Goal: Use online tool/utility: Use online tool/utility

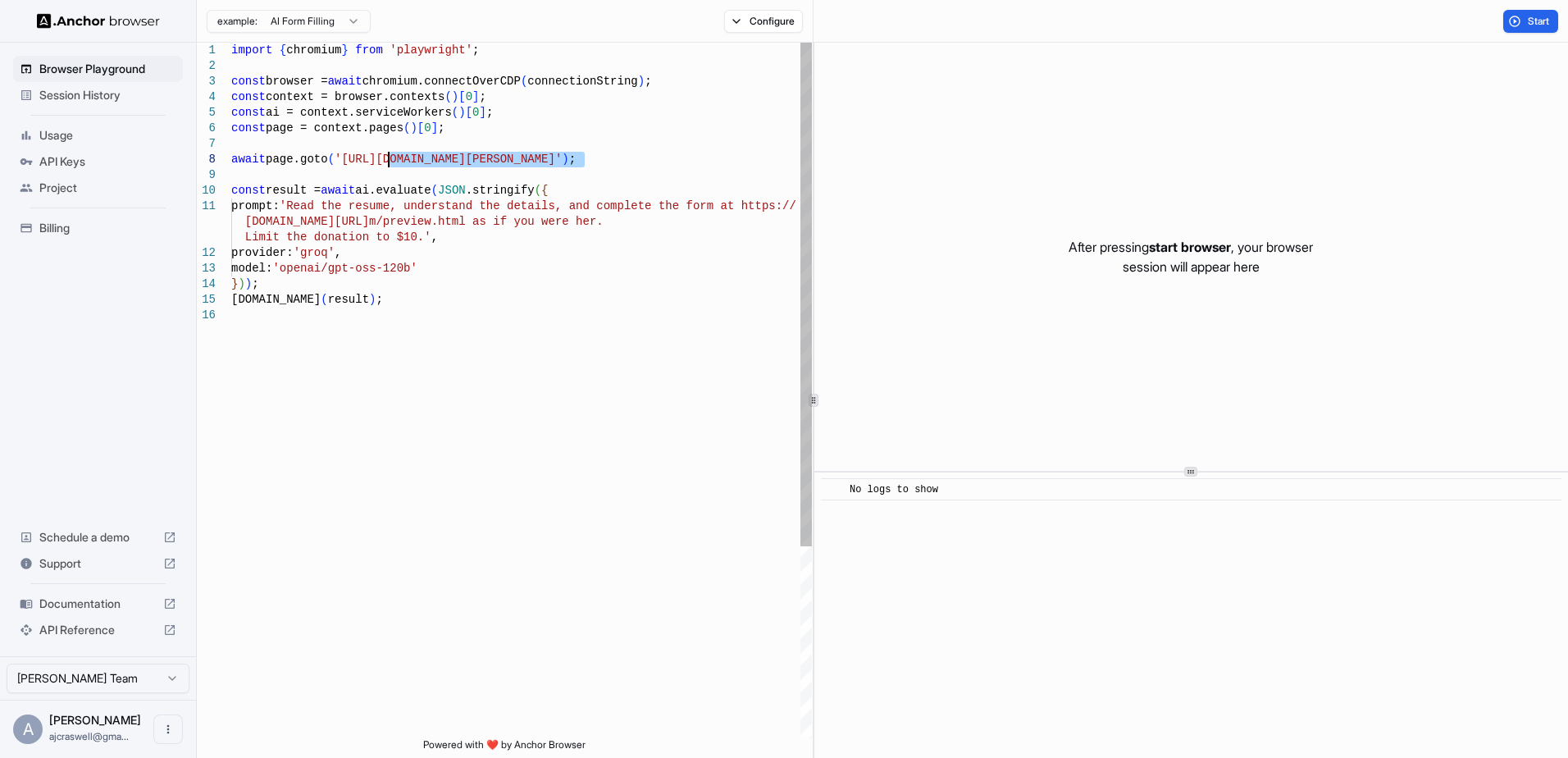
drag, startPoint x: 585, startPoint y: 161, endPoint x: 387, endPoint y: 165, distance: 198.0
click at [387, 165] on div "import { chromium } from 'playwright' ; const browser = await chromium.connectO…" at bounding box center [522, 523] width 581 height 961
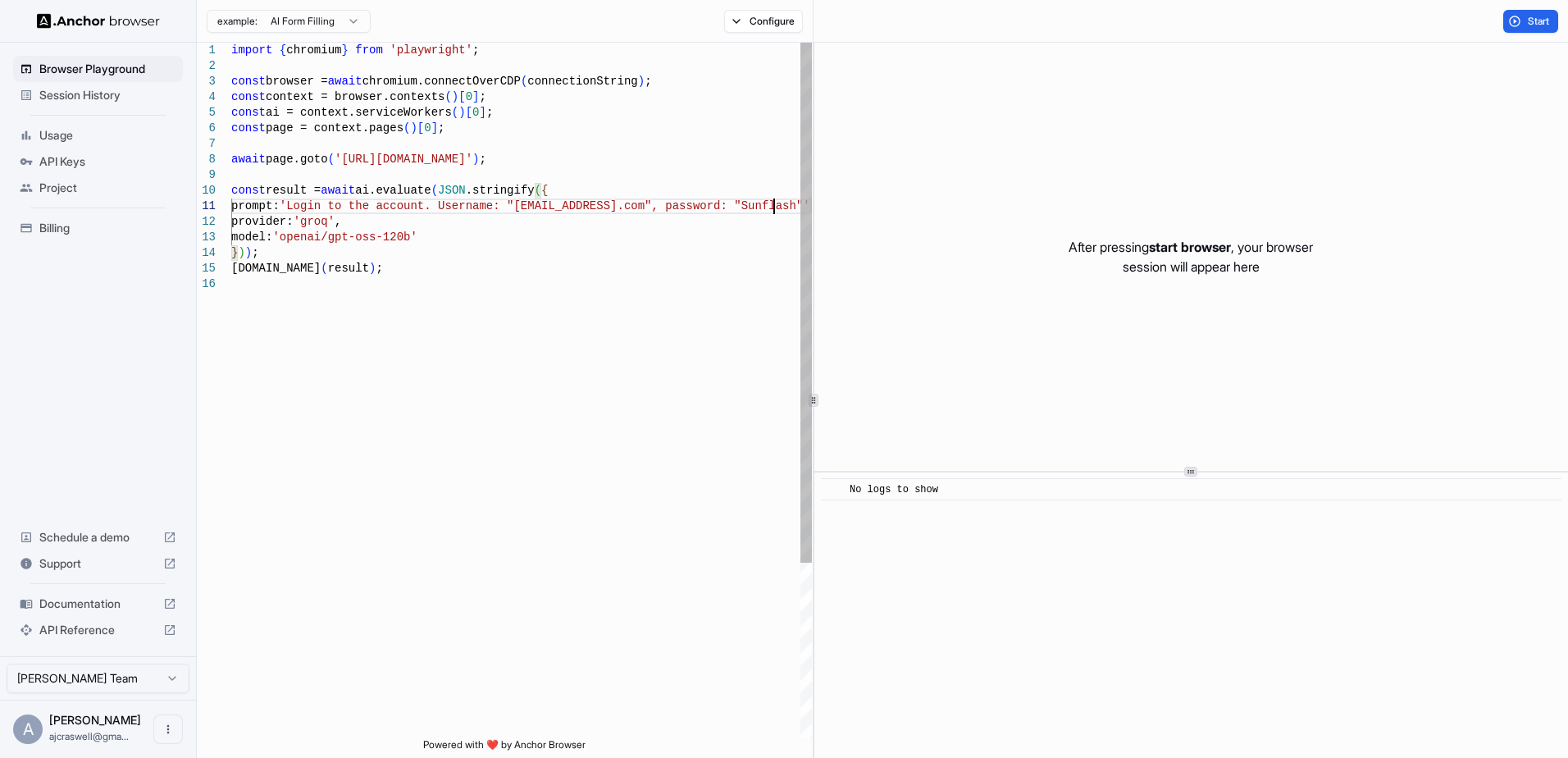
scroll to position [17, 0]
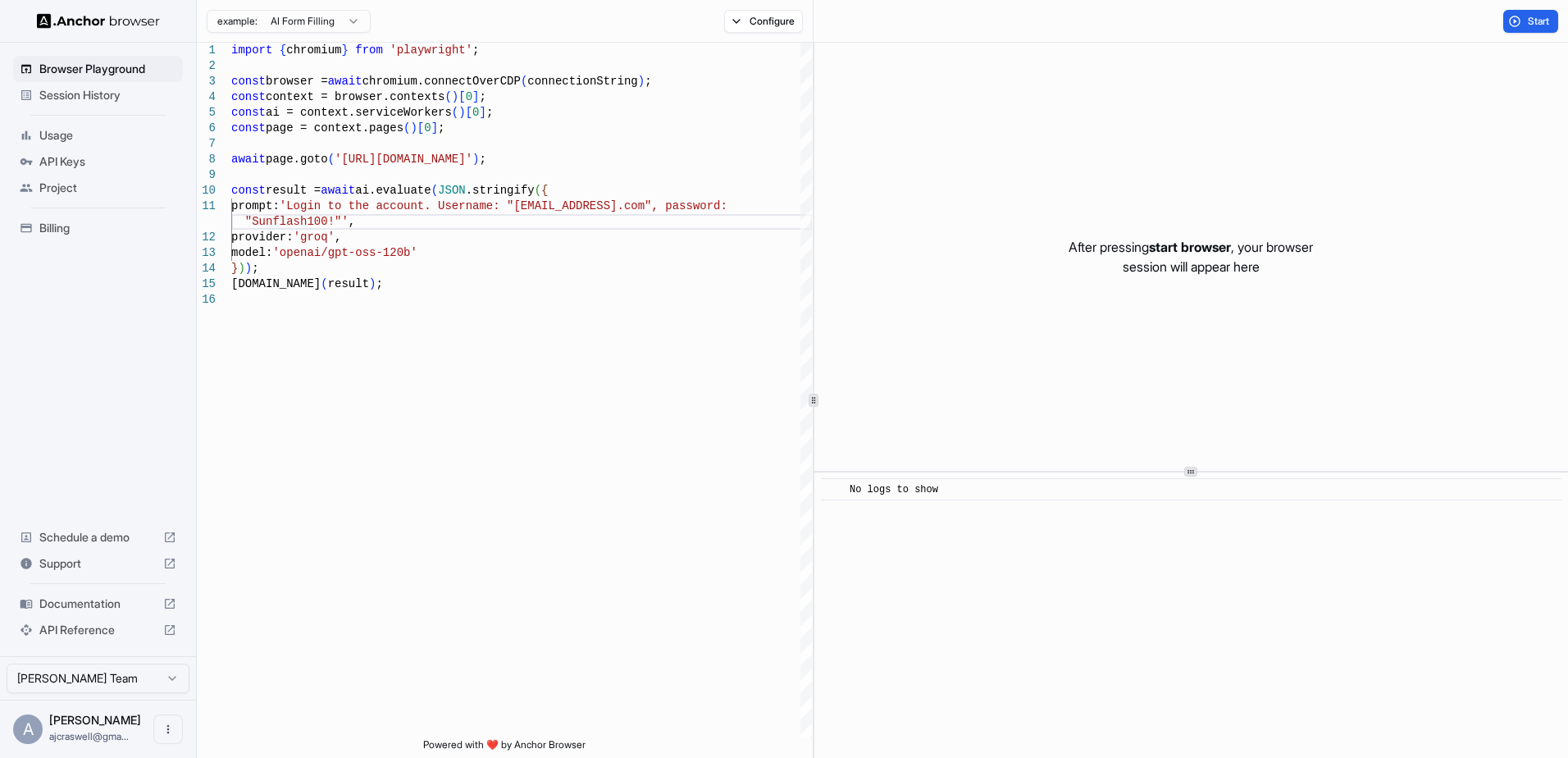
click at [150, 420] on div "Browser Playground Session History Usage API Keys Project Billing Schedule a de…" at bounding box center [98, 350] width 196 height 614
click at [80, 630] on span "API Reference" at bounding box center [98, 630] width 118 height 17
click at [333, 219] on div "import { chromium } from 'playwright' ; const browser = await chromium.connectO…" at bounding box center [522, 515] width 581 height 946
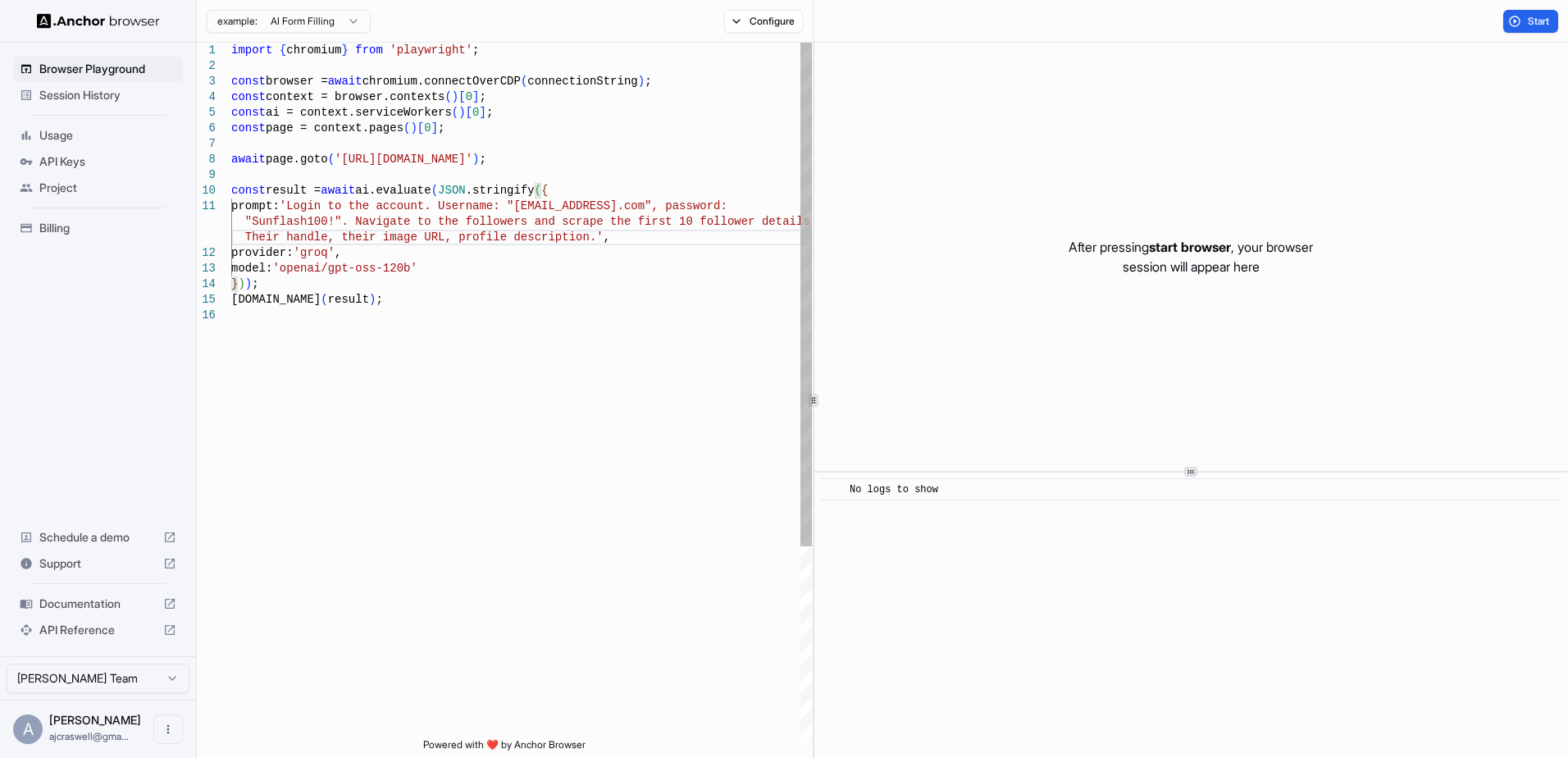
click at [649, 216] on div "import { chromium } from 'playwright' ; const browser = await chromium.connectO…" at bounding box center [522, 523] width 581 height 961
click at [1528, 15] on span "Start" at bounding box center [1540, 21] width 23 height 14
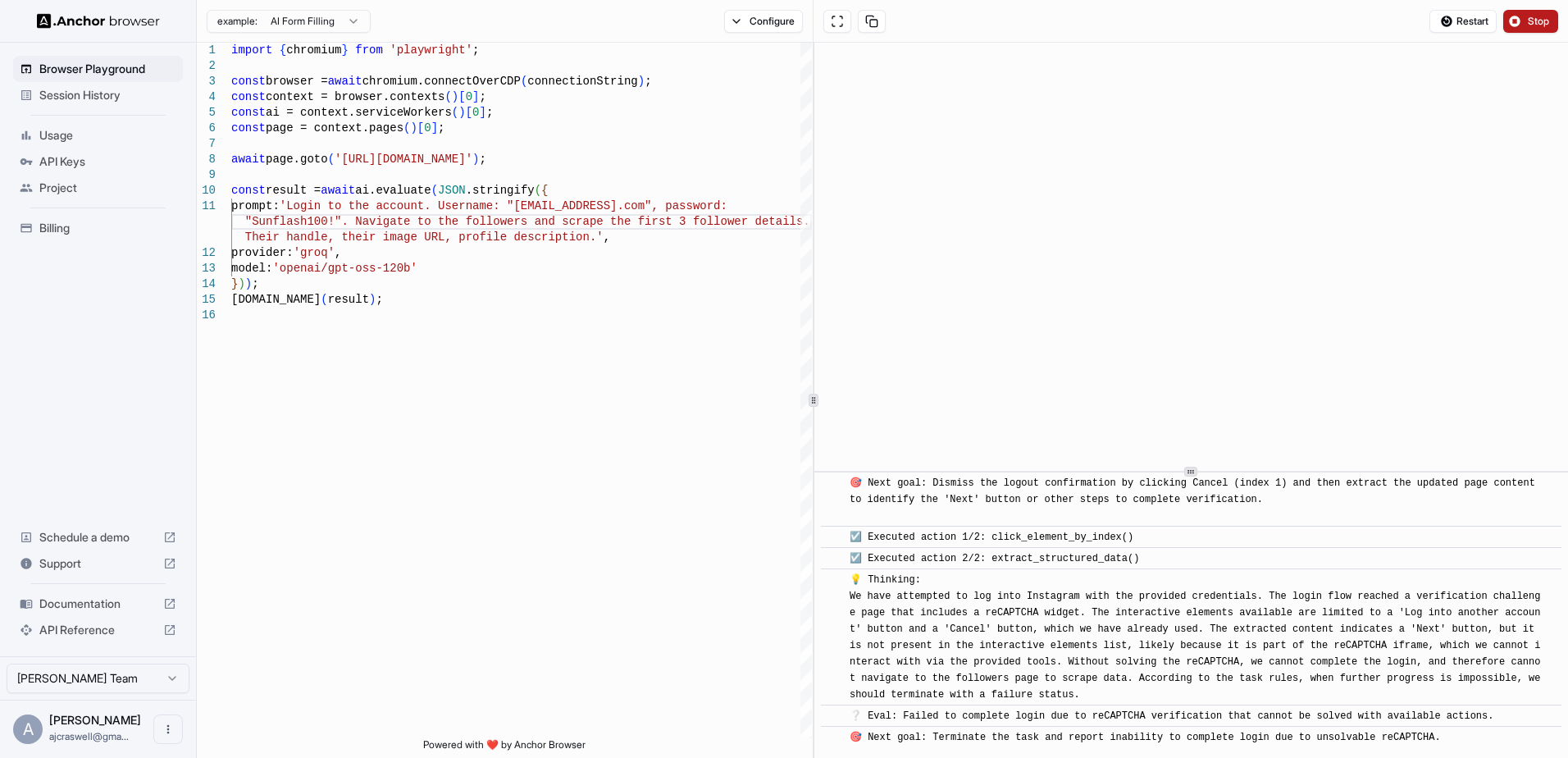
scroll to position [850, 0]
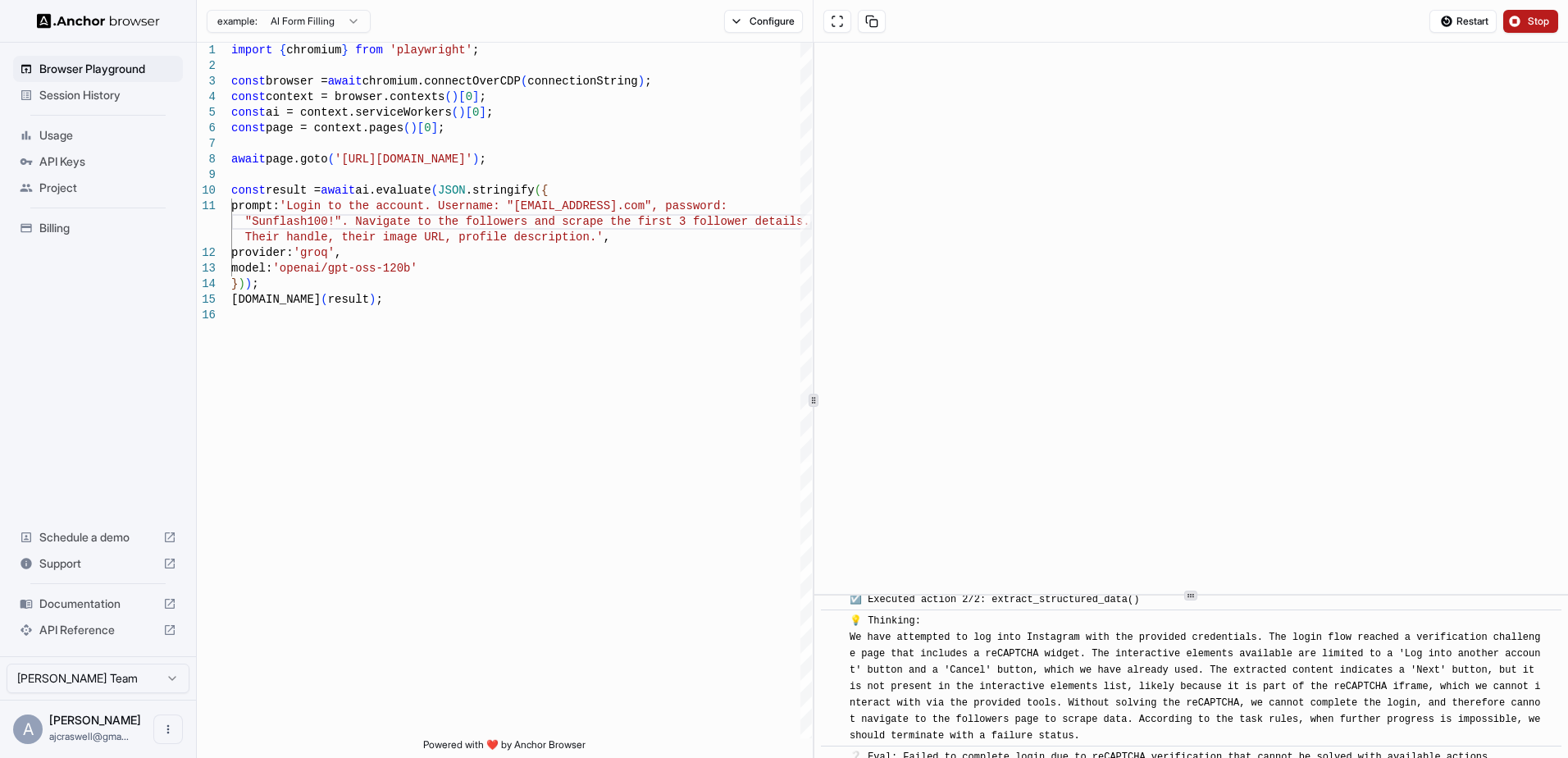
click at [1193, 594] on icon at bounding box center [1191, 596] width 8 height 8
click at [1538, 22] on span "Stop" at bounding box center [1540, 21] width 23 height 14
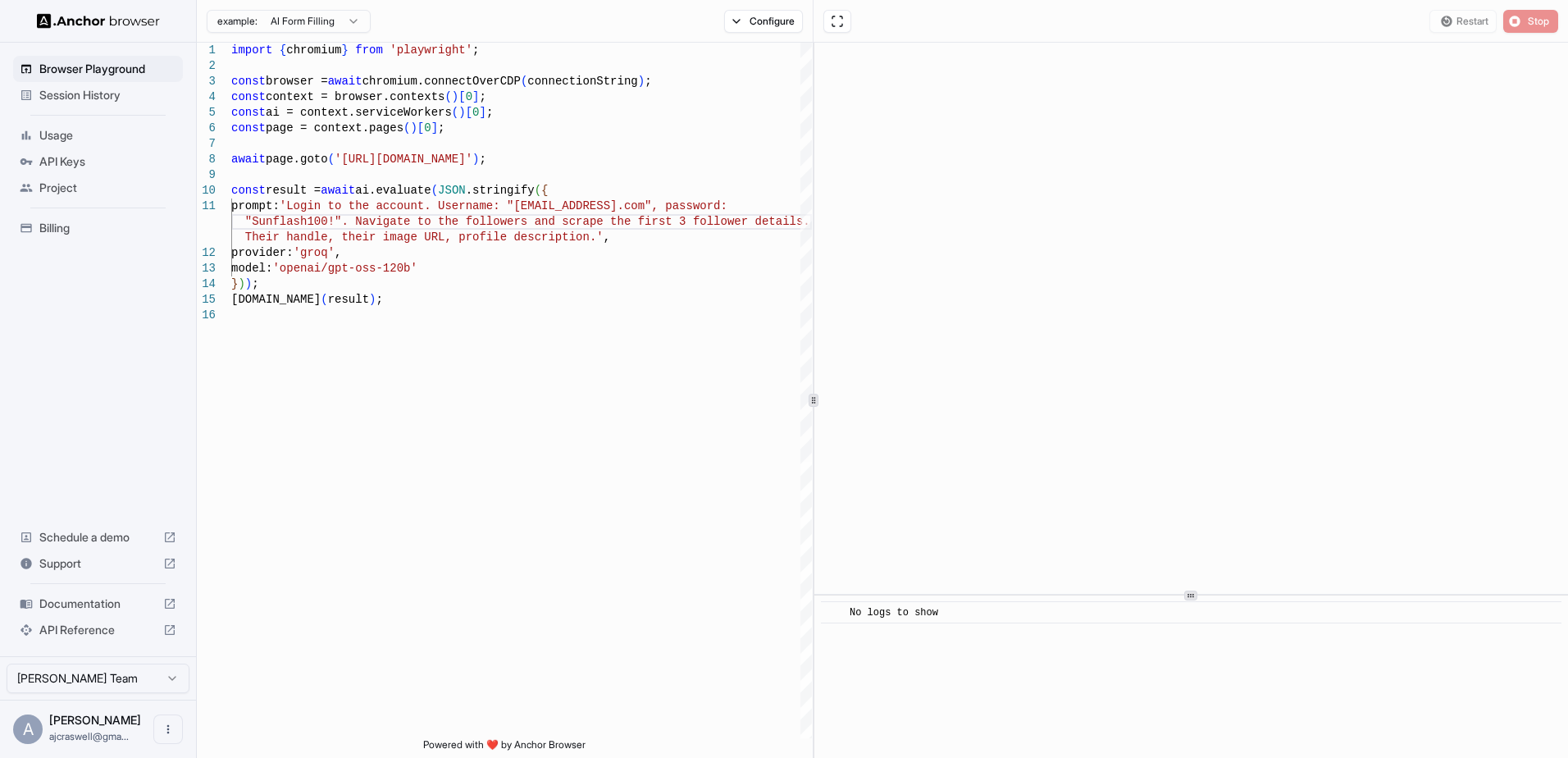
scroll to position [0, 0]
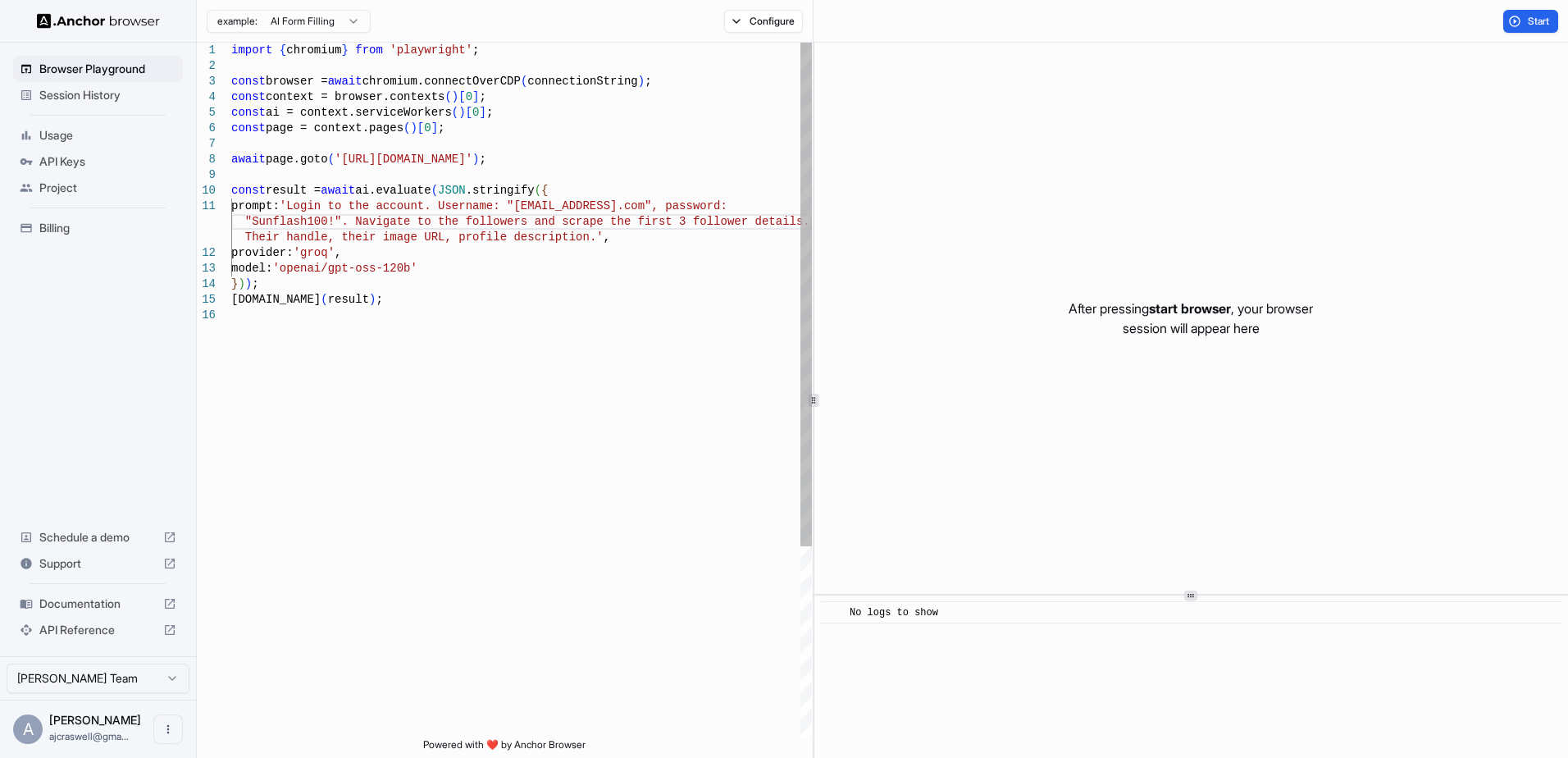
click at [562, 231] on div "import { chromium } from 'playwright' ; const browser = await chromium.connectO…" at bounding box center [522, 523] width 581 height 961
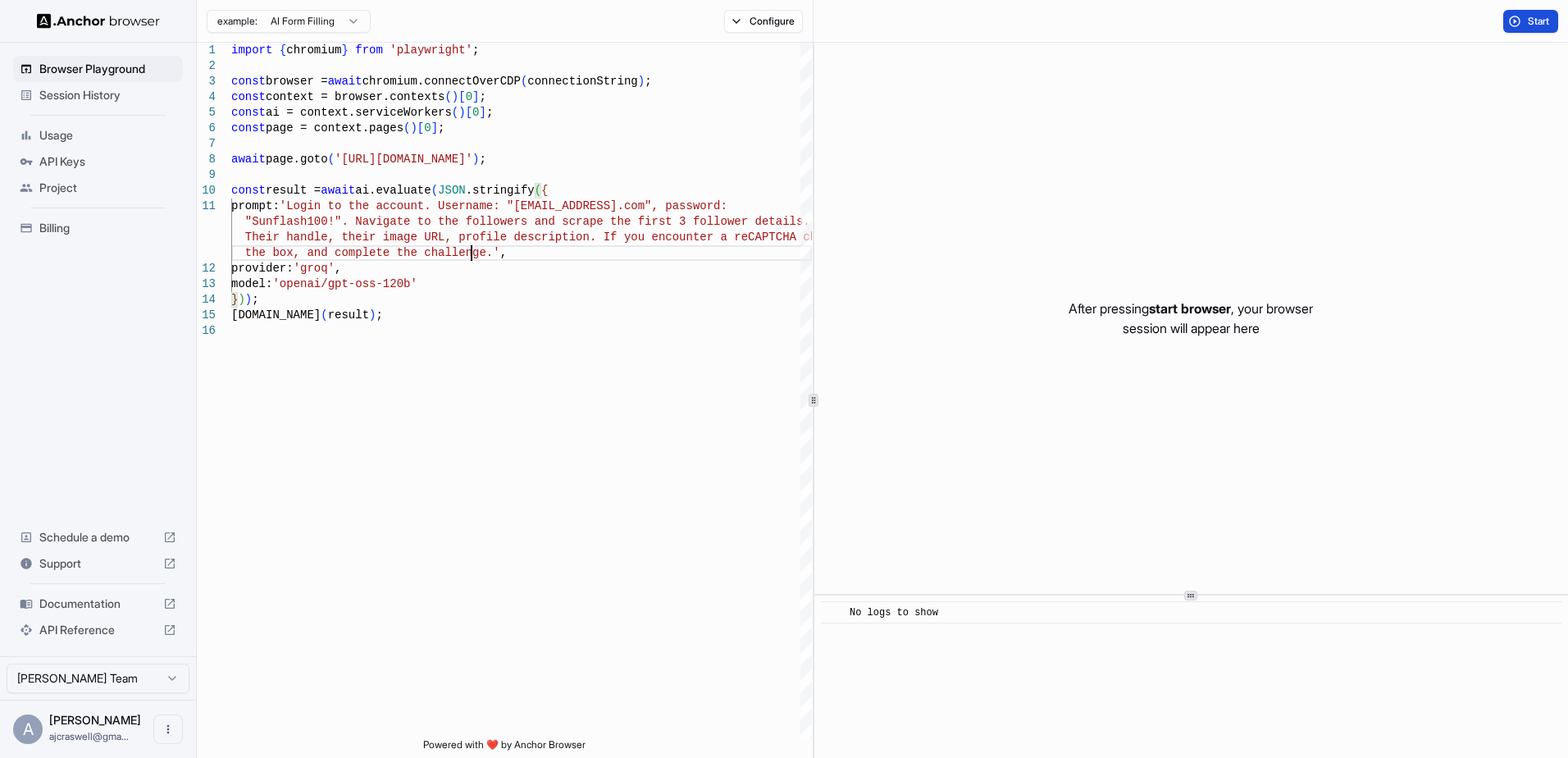
click at [1527, 28] on button "Start" at bounding box center [1531, 21] width 55 height 23
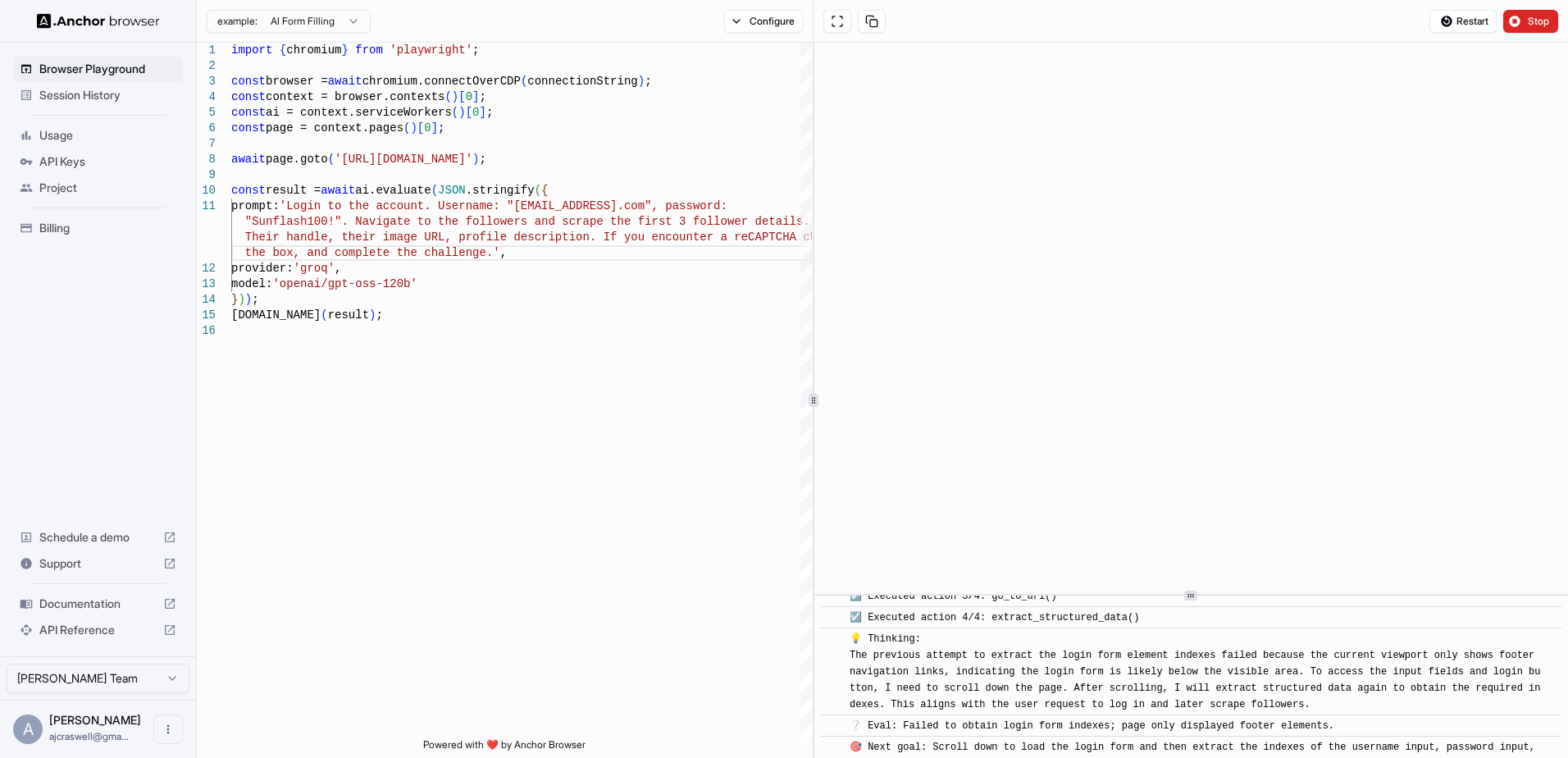
scroll to position [839, 0]
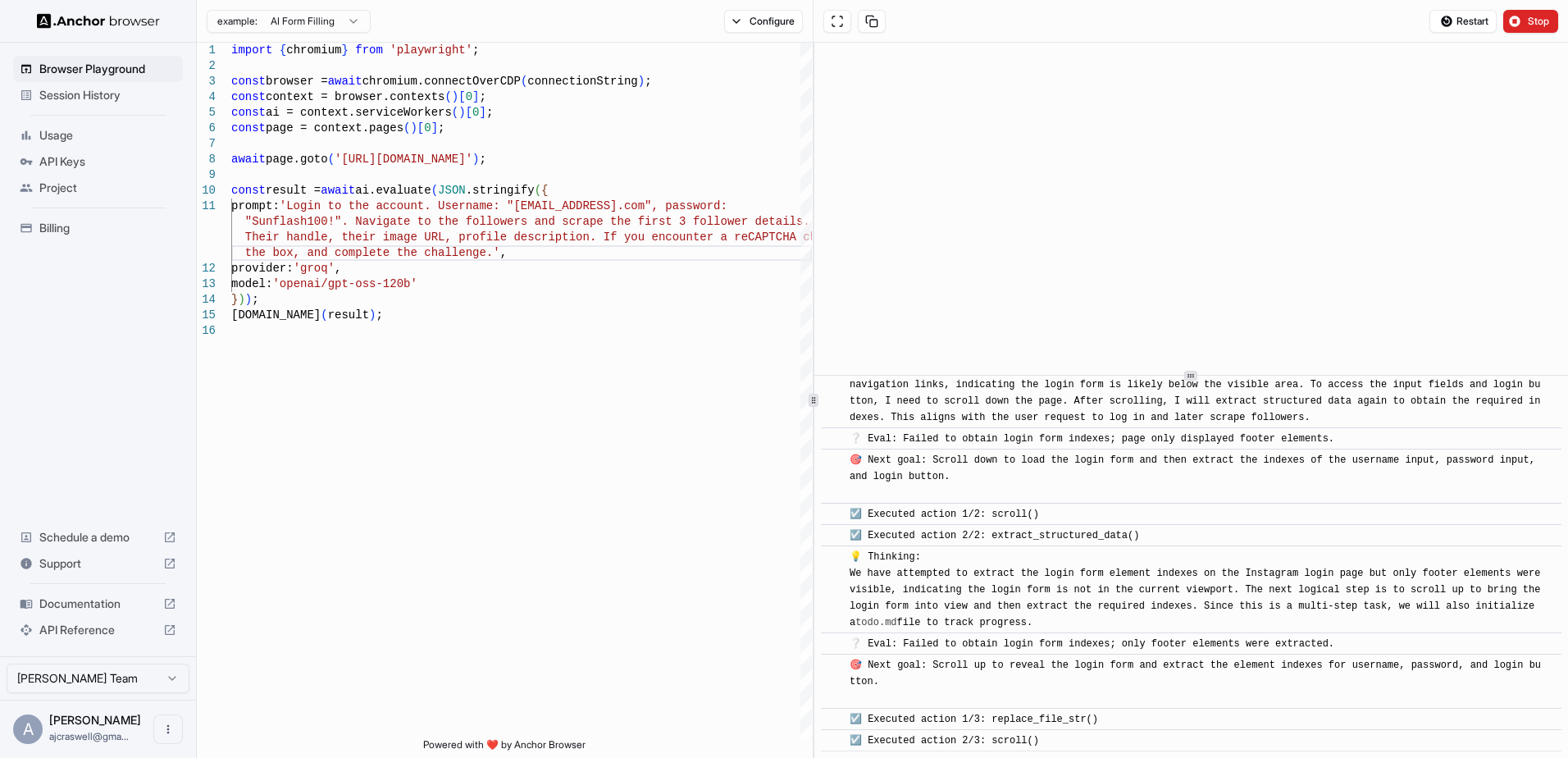
click at [1254, 376] on div at bounding box center [1191, 375] width 754 height 1
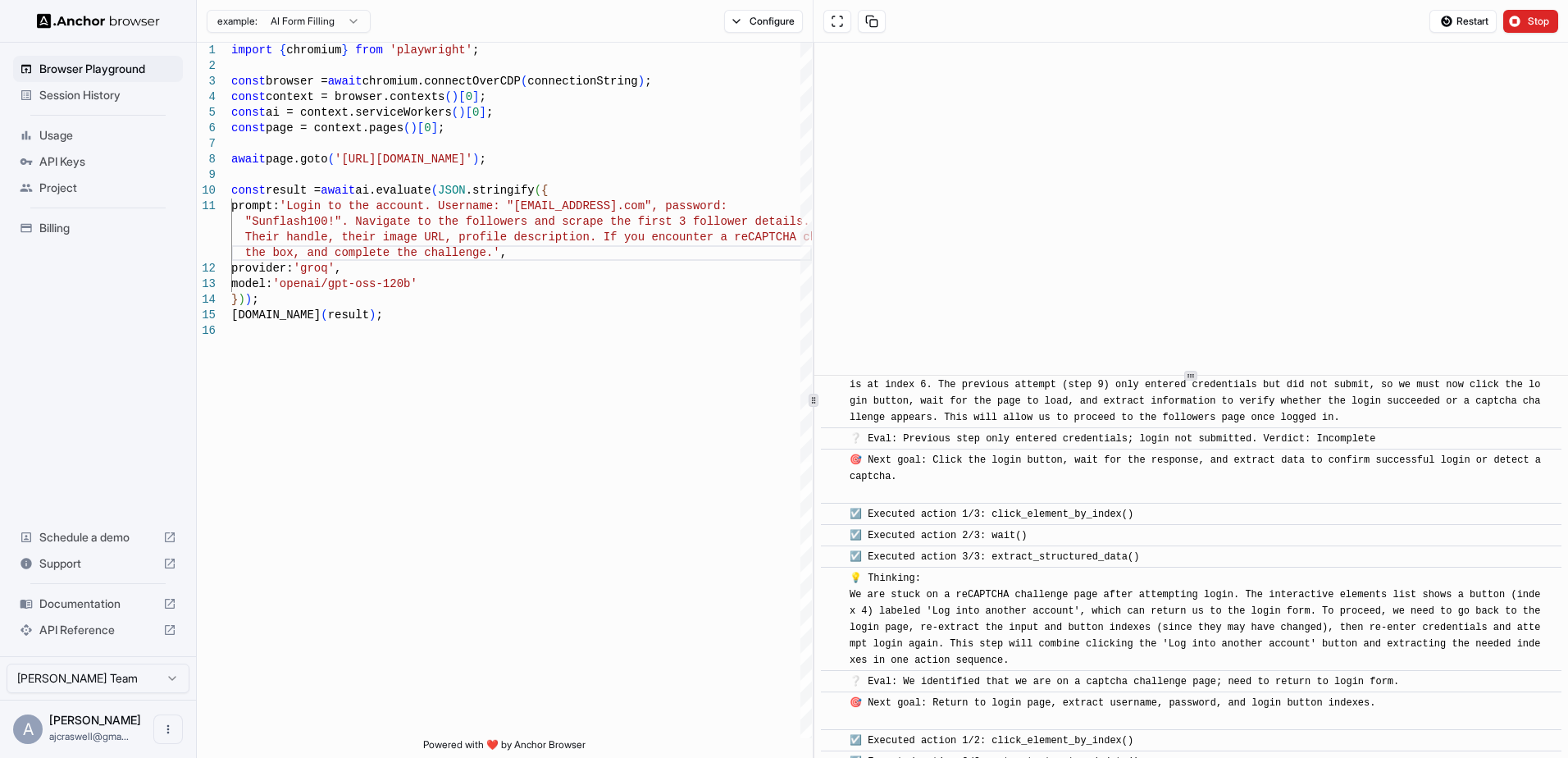
scroll to position [2189, 0]
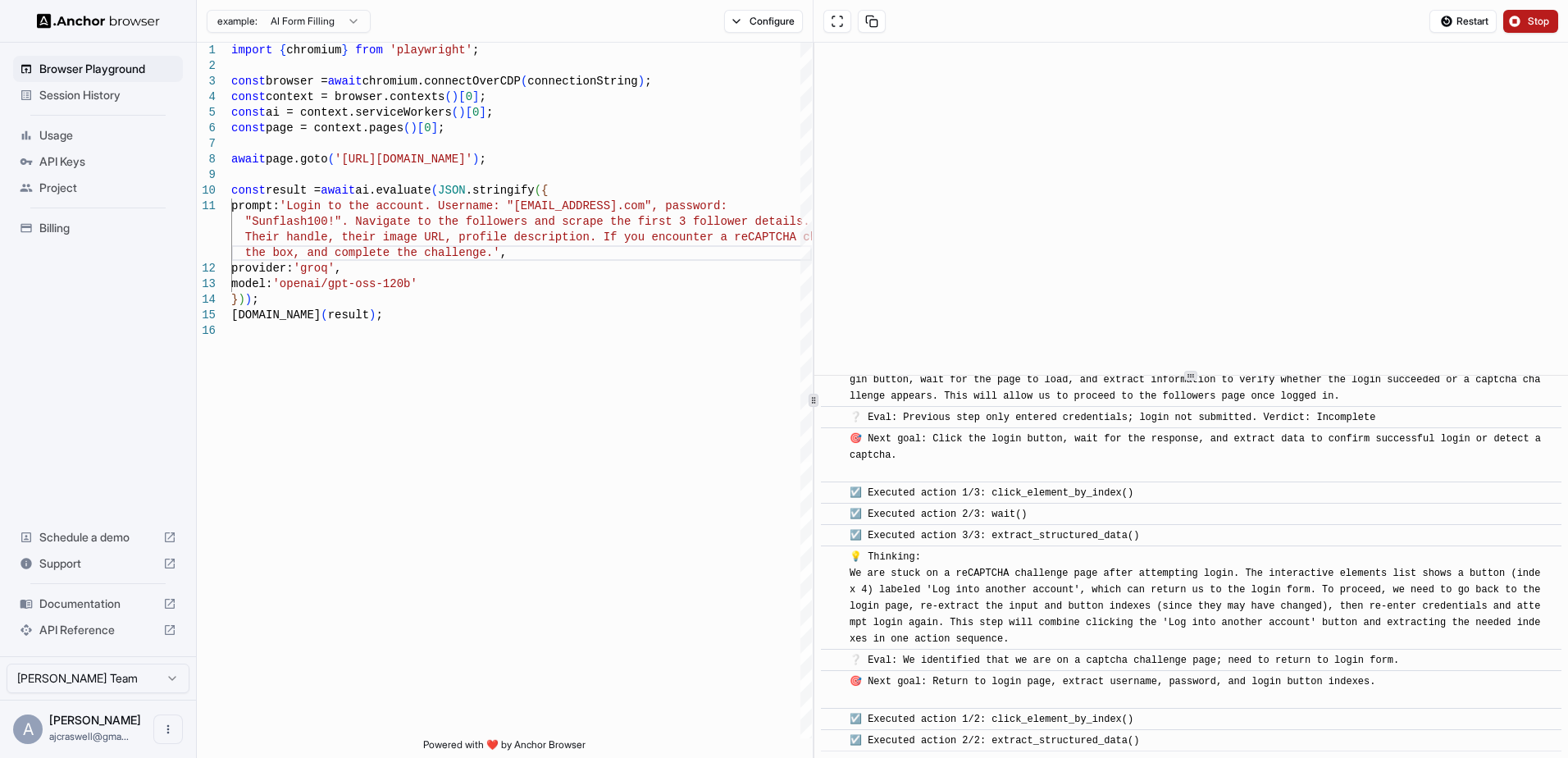
click at [1526, 14] on button "Stop" at bounding box center [1531, 21] width 55 height 23
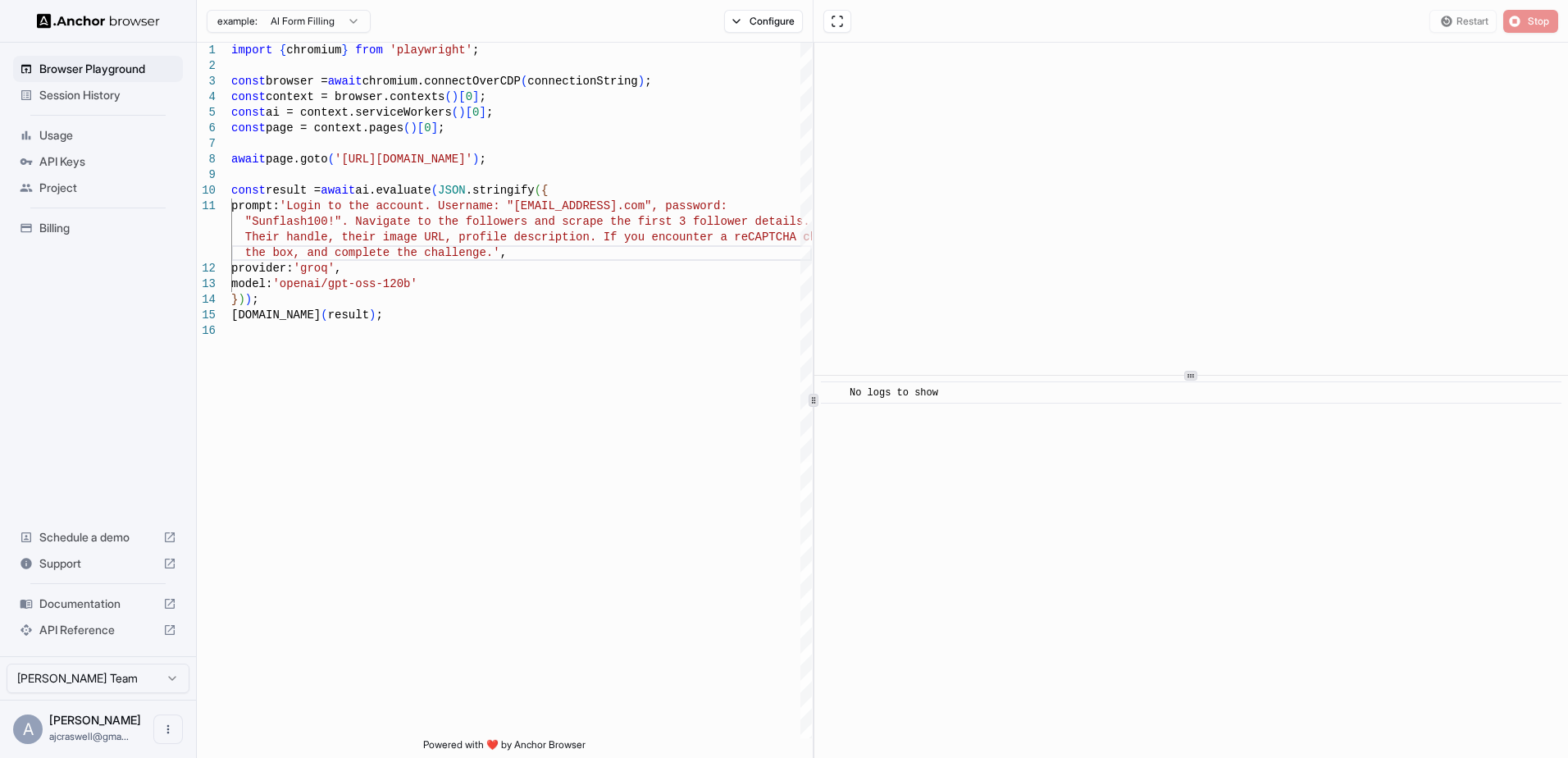
scroll to position [0, 0]
click at [907, 390] on span "No logs to show" at bounding box center [894, 393] width 88 height 12
click at [757, 13] on button "Configure" at bounding box center [764, 21] width 80 height 23
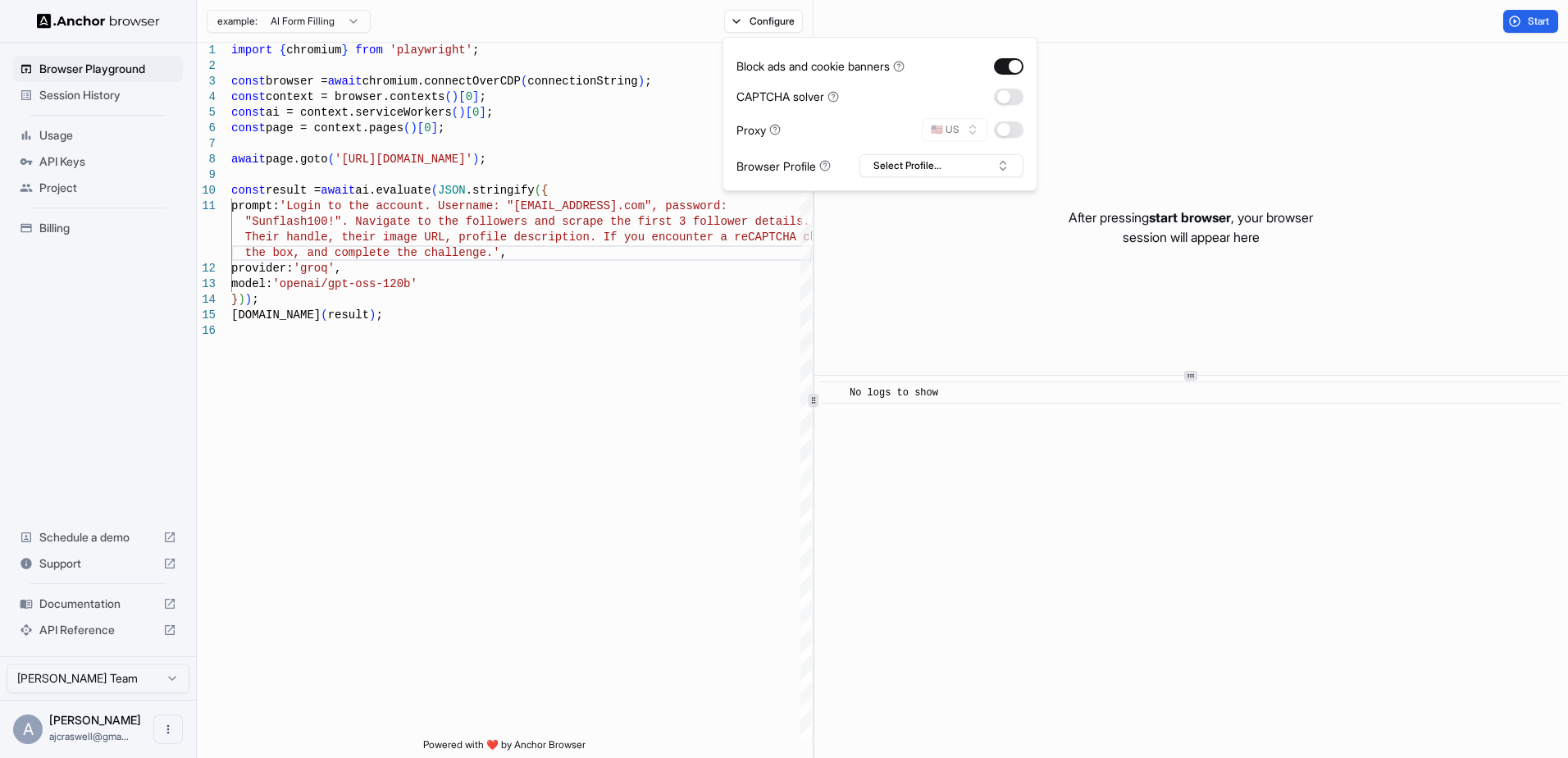
click at [1013, 141] on div "Block ads and cookie banners CAPTCHA solver Proxy 🇺🇸 US Browser Profile Select …" at bounding box center [879, 114] width 287 height 126
click at [1013, 133] on button "button" at bounding box center [1008, 129] width 29 height 17
click at [1010, 104] on button "button" at bounding box center [1008, 96] width 29 height 17
click at [938, 158] on button "Select Profile..." at bounding box center [941, 166] width 164 height 23
click at [938, 196] on input "text" at bounding box center [951, 196] width 123 height 29
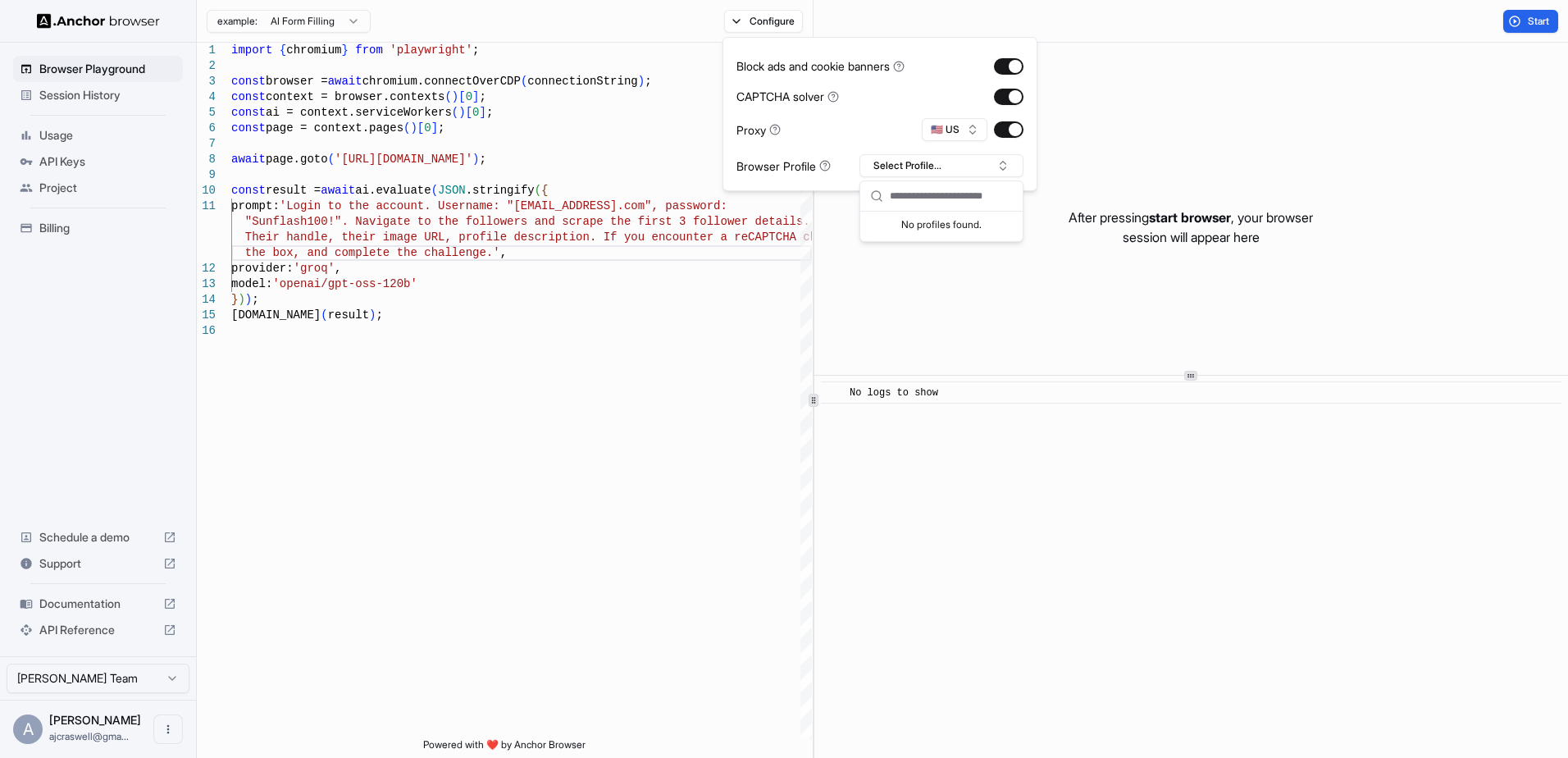
click at [881, 202] on icon at bounding box center [877, 196] width 14 height 14
click at [881, 196] on circle at bounding box center [875, 195] width 9 height 9
click at [901, 202] on input "text" at bounding box center [951, 196] width 123 height 29
click at [927, 230] on div "No profiles found." at bounding box center [941, 224] width 162 height 23
click at [933, 98] on div "CAPTCHA solver" at bounding box center [879, 96] width 287 height 17
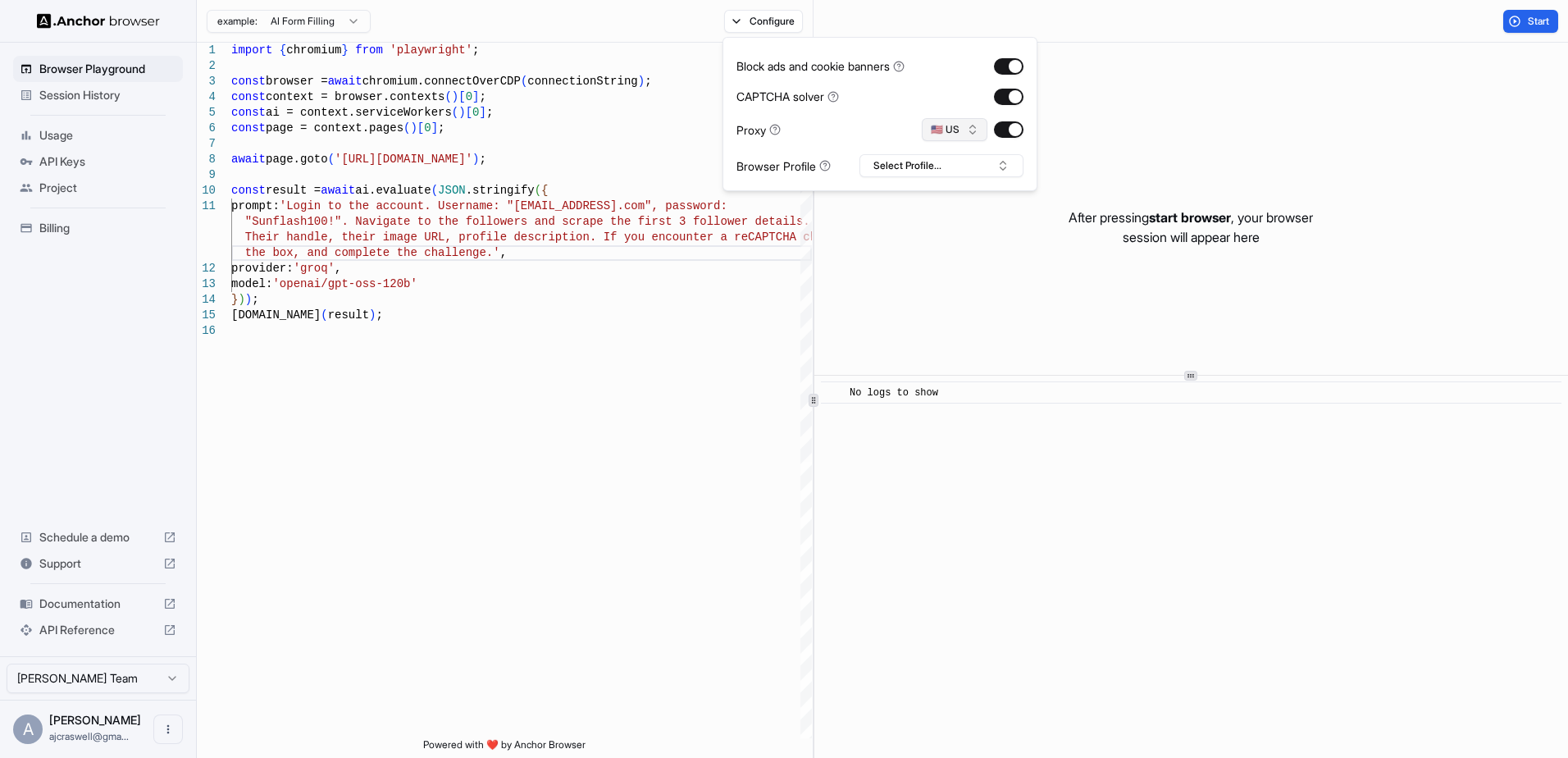
click at [935, 123] on button "🇺🇸 US" at bounding box center [955, 130] width 66 height 23
click at [944, 52] on div "Block ads and cookie banners CAPTCHA solver Proxy 🇺🇸 US Browser Profile Select …" at bounding box center [879, 114] width 287 height 126
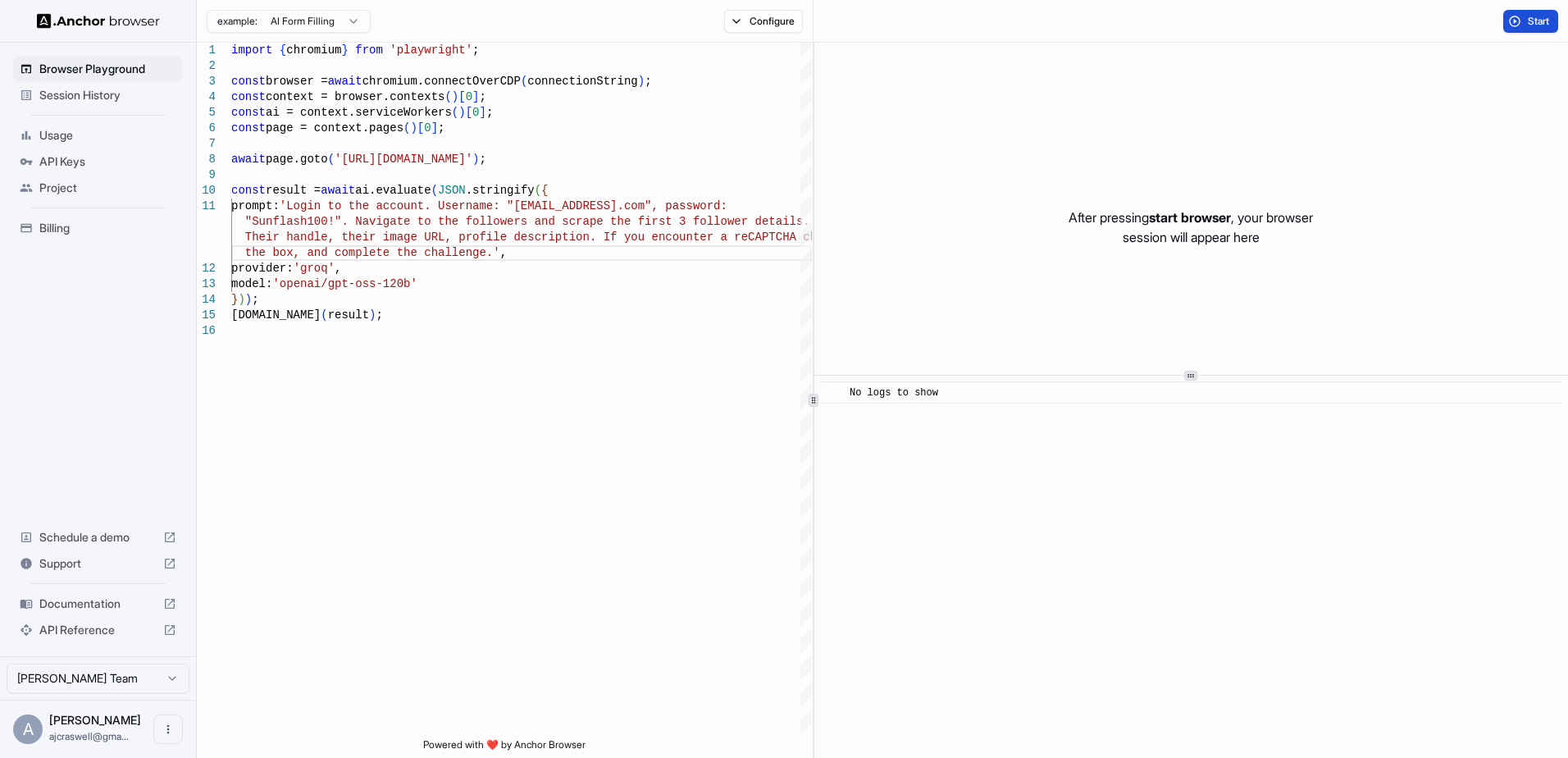
click at [1528, 23] on span "Start" at bounding box center [1540, 21] width 23 height 14
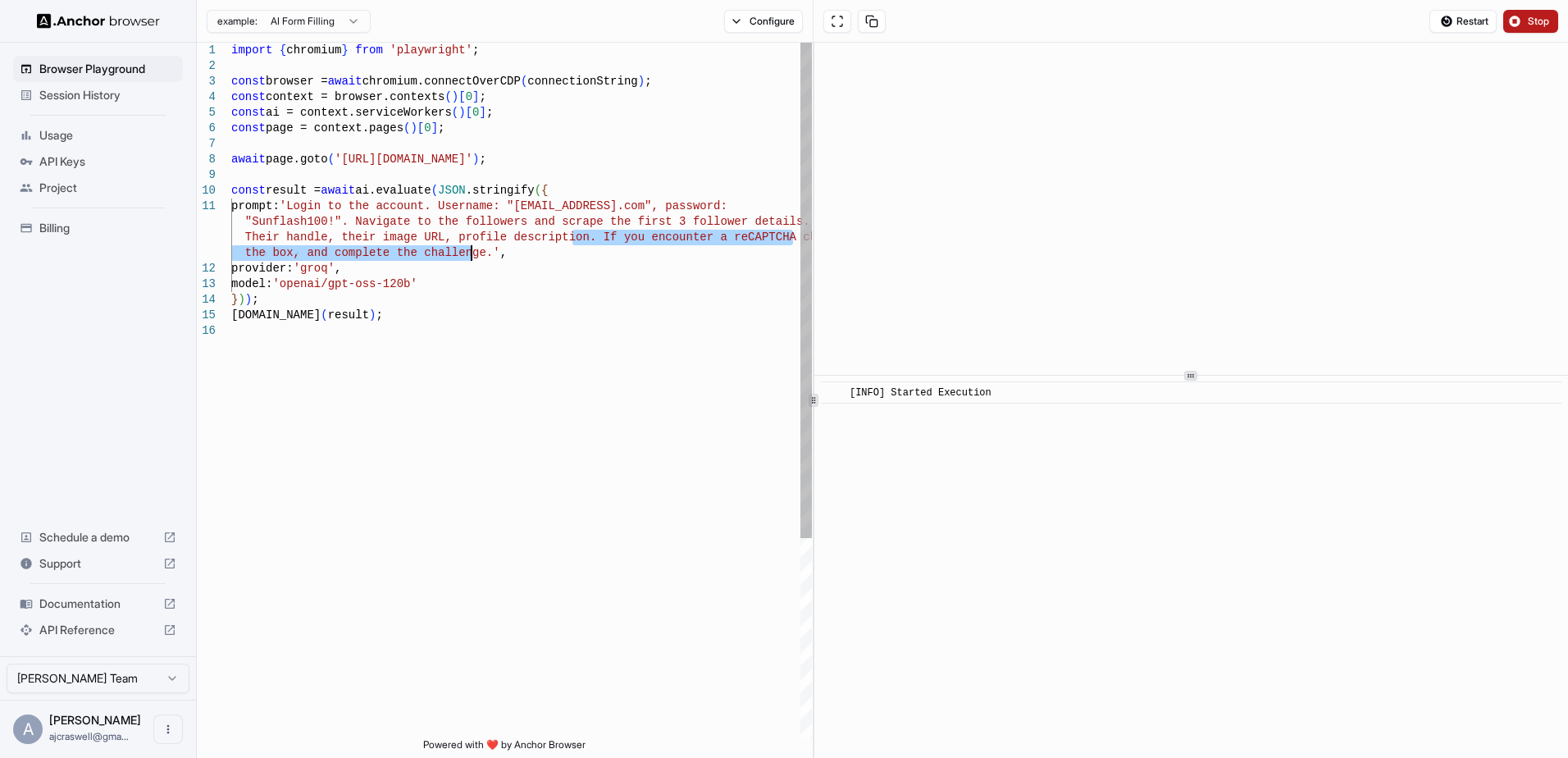
drag, startPoint x: 571, startPoint y: 233, endPoint x: 470, endPoint y: 248, distance: 102.1
click at [470, 248] on div "import { chromium } from 'playwright' ; const browser = await chromium.connectO…" at bounding box center [522, 531] width 581 height 977
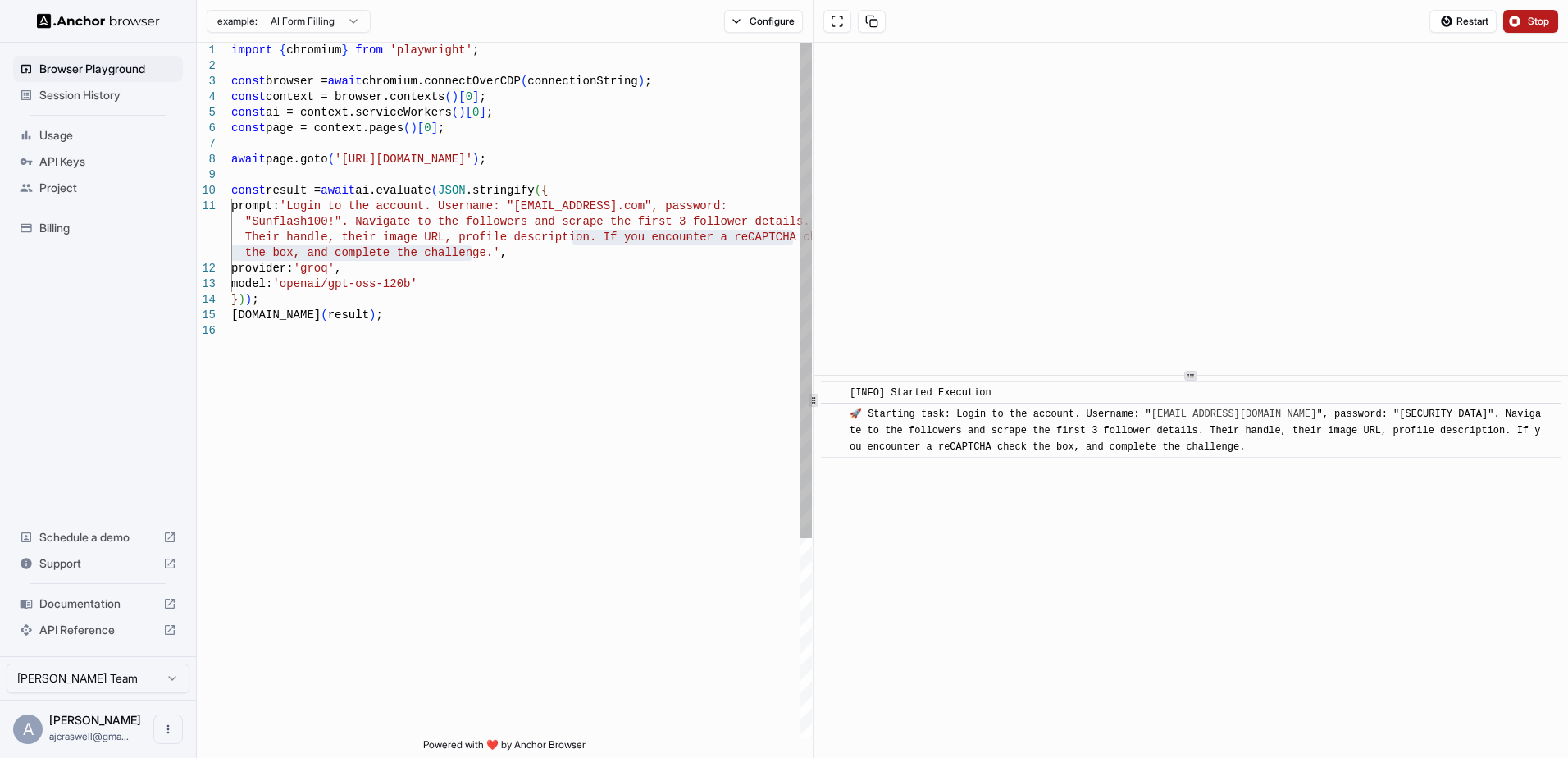
click at [470, 251] on div "import { chromium } from 'playwright' ; const browser = await chromium.connectO…" at bounding box center [522, 531] width 581 height 977
drag, startPoint x: 470, startPoint y: 251, endPoint x: 565, endPoint y: 245, distance: 95.2
click at [565, 245] on div "import { chromium } from 'playwright' ; const browser = await chromium.connectO…" at bounding box center [522, 531] width 581 height 977
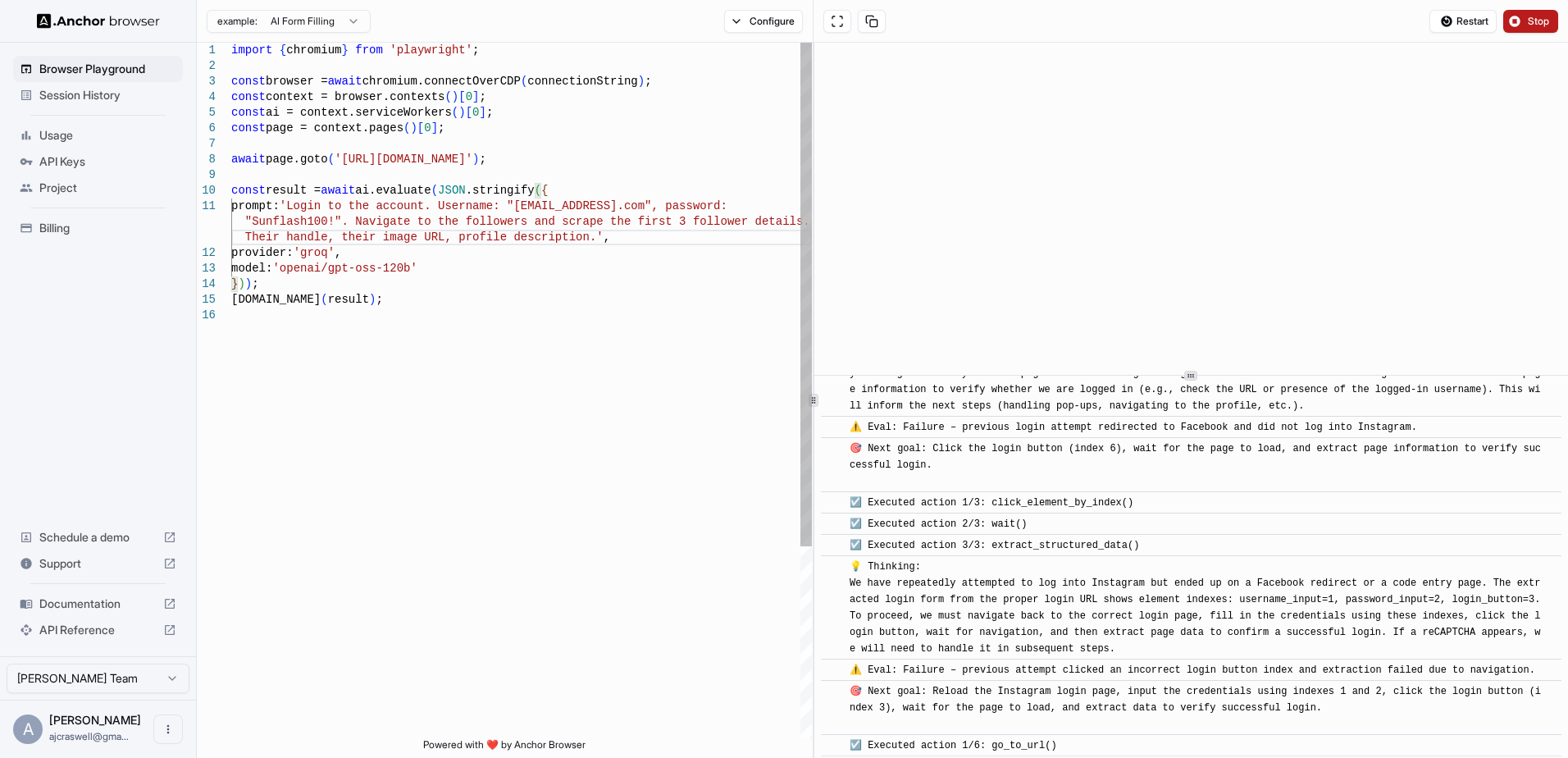
scroll to position [1224, 0]
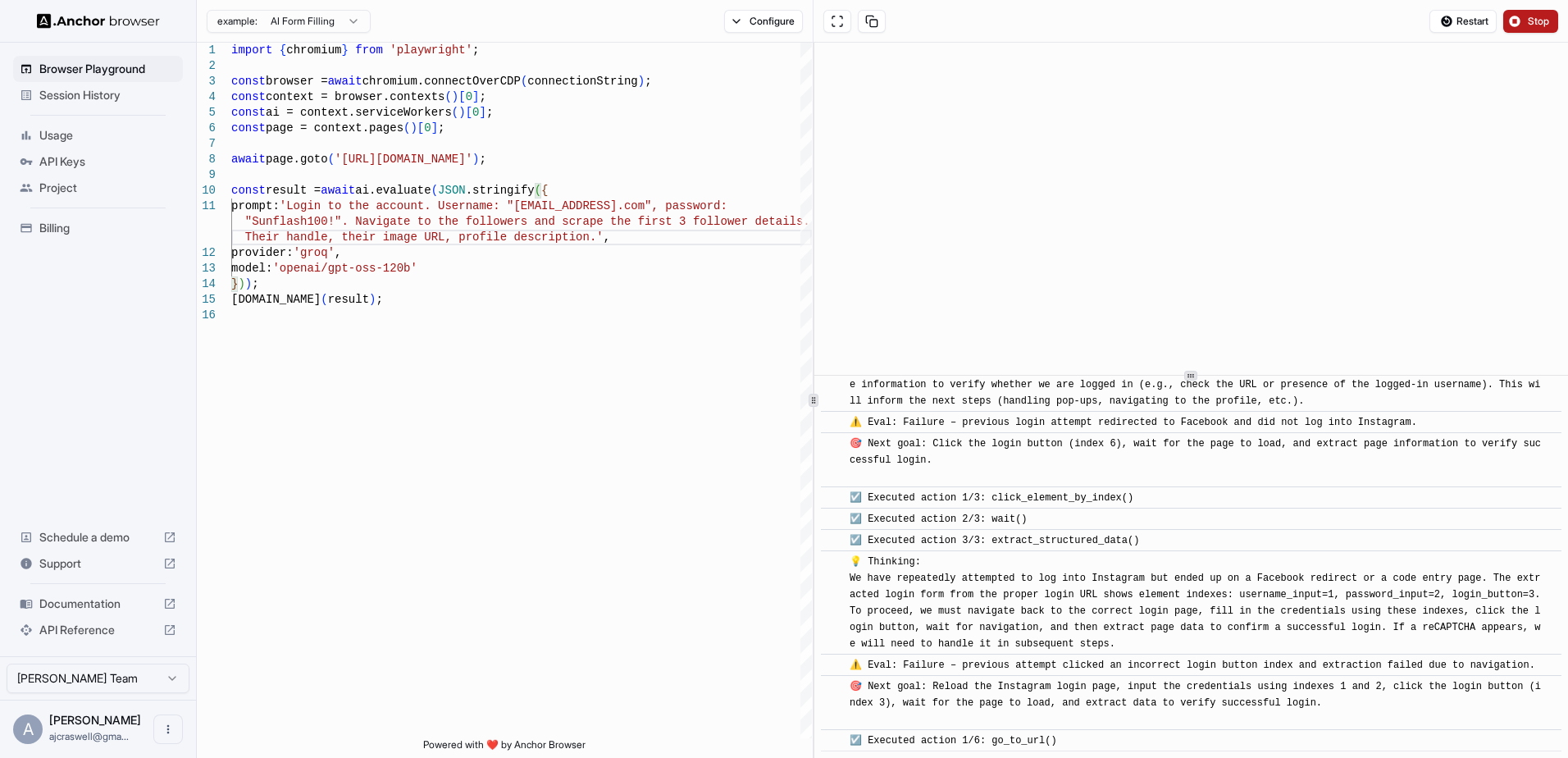
click at [1550, 13] on button "Stop" at bounding box center [1531, 21] width 55 height 23
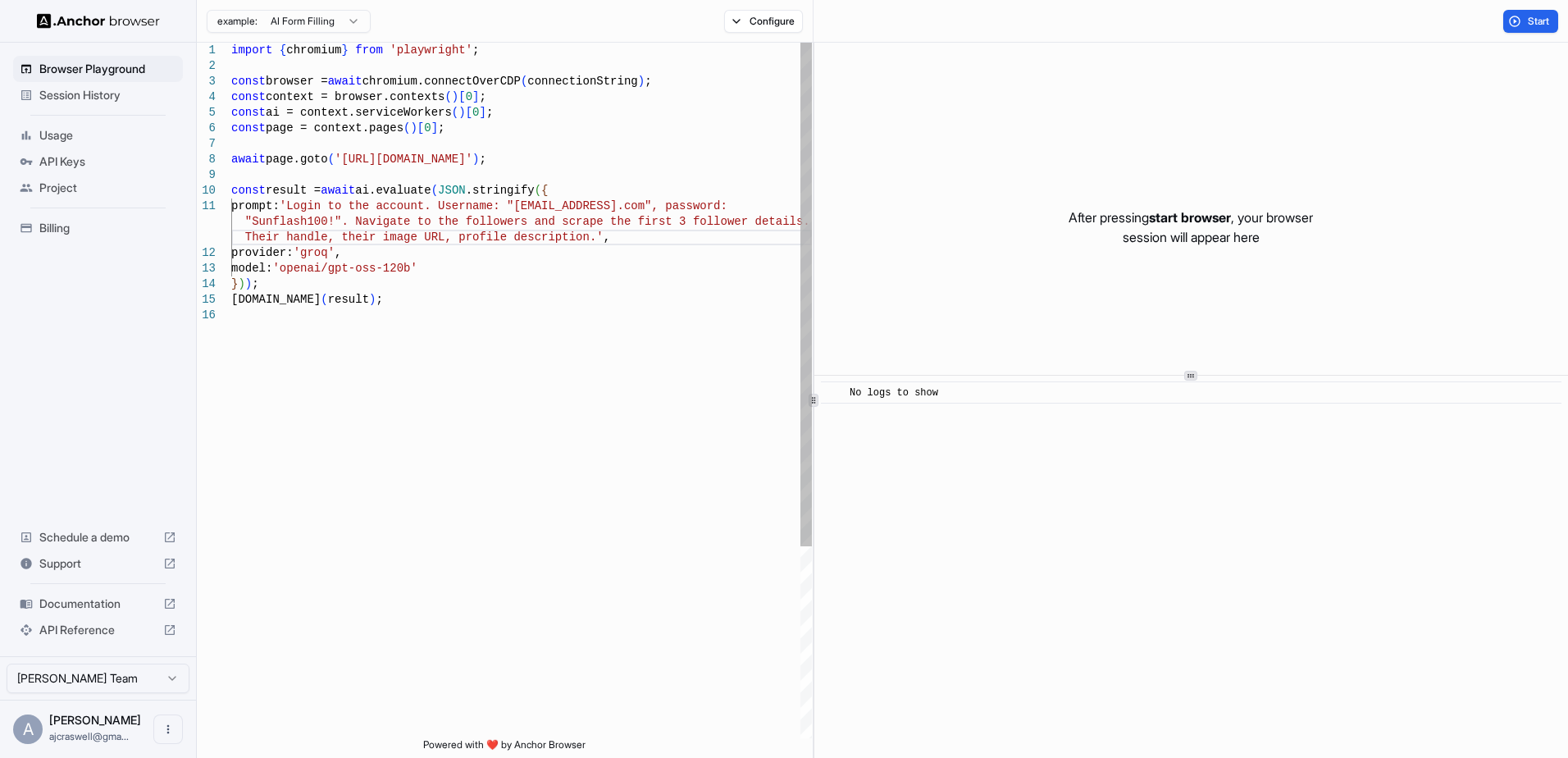
scroll to position [48, 0]
drag, startPoint x: 338, startPoint y: 155, endPoint x: 470, endPoint y: 158, distance: 132.0
click at [470, 158] on div "import { chromium } from 'playwright' ; const browser = await chromium.connectO…" at bounding box center [522, 523] width 581 height 961
drag, startPoint x: 298, startPoint y: 204, endPoint x: 341, endPoint y: 219, distance: 45.5
click at [341, 219] on div "import { chromium } from 'playwright' ; const browser = await chromium.connectO…" at bounding box center [522, 523] width 581 height 961
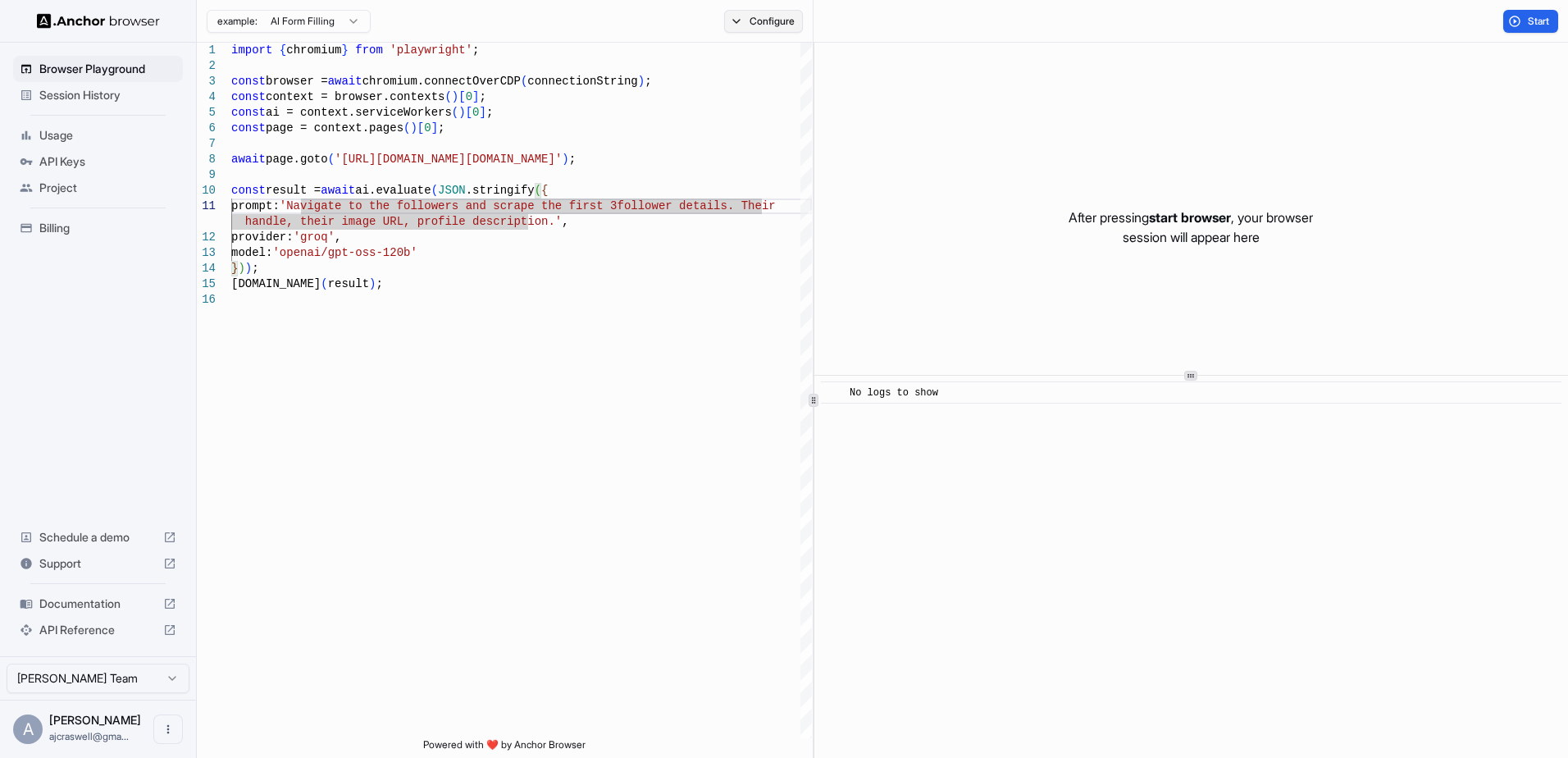
scroll to position [14, 0]
click at [661, 227] on div "import { chromium } from 'playwright' ; const browser = await chromium.connectO…" at bounding box center [522, 515] width 581 height 946
click at [1515, 15] on button "Start" at bounding box center [1531, 21] width 55 height 23
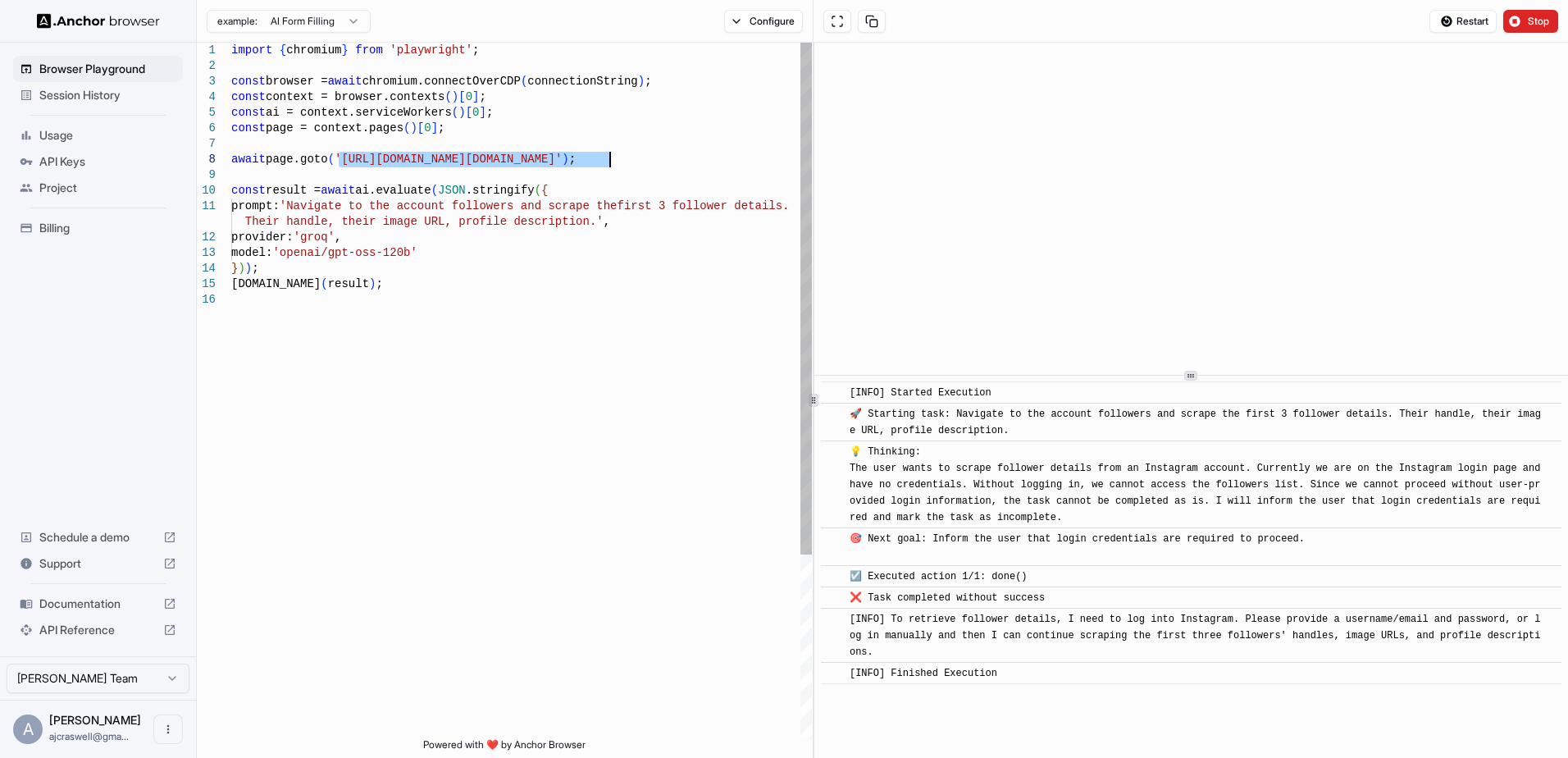
drag, startPoint x: 335, startPoint y: 155, endPoint x: 608, endPoint y: 164, distance: 273.1
click at [608, 164] on div "import { chromium } from 'playwright' ; const browser = await chromium.connectO…" at bounding box center [522, 515] width 581 height 946
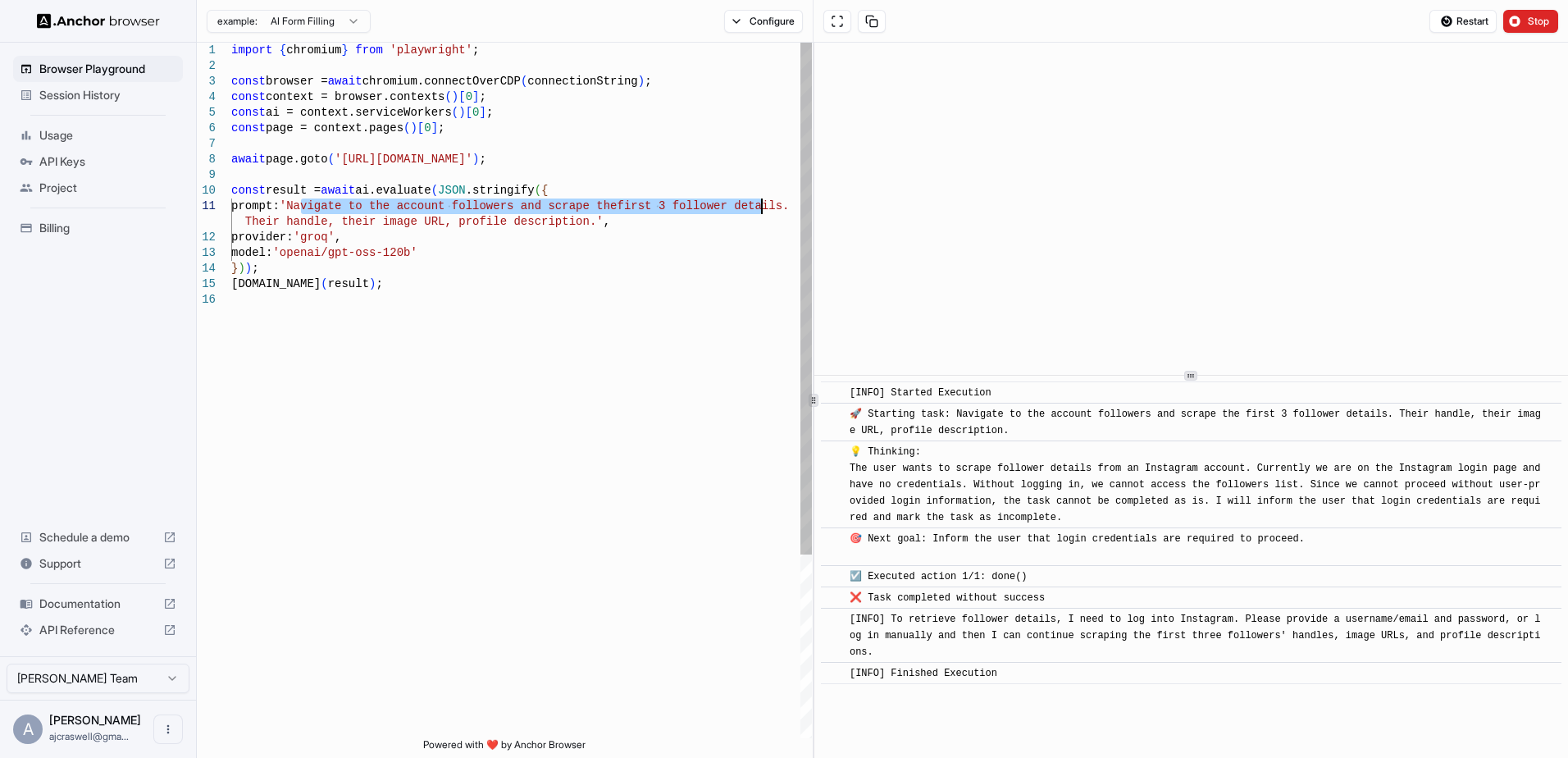
drag, startPoint x: 298, startPoint y: 202, endPoint x: 764, endPoint y: 201, distance: 466.0
click at [764, 201] on div "import { chromium } from 'playwright' ; const browser = await chromium.connectO…" at bounding box center [522, 515] width 581 height 946
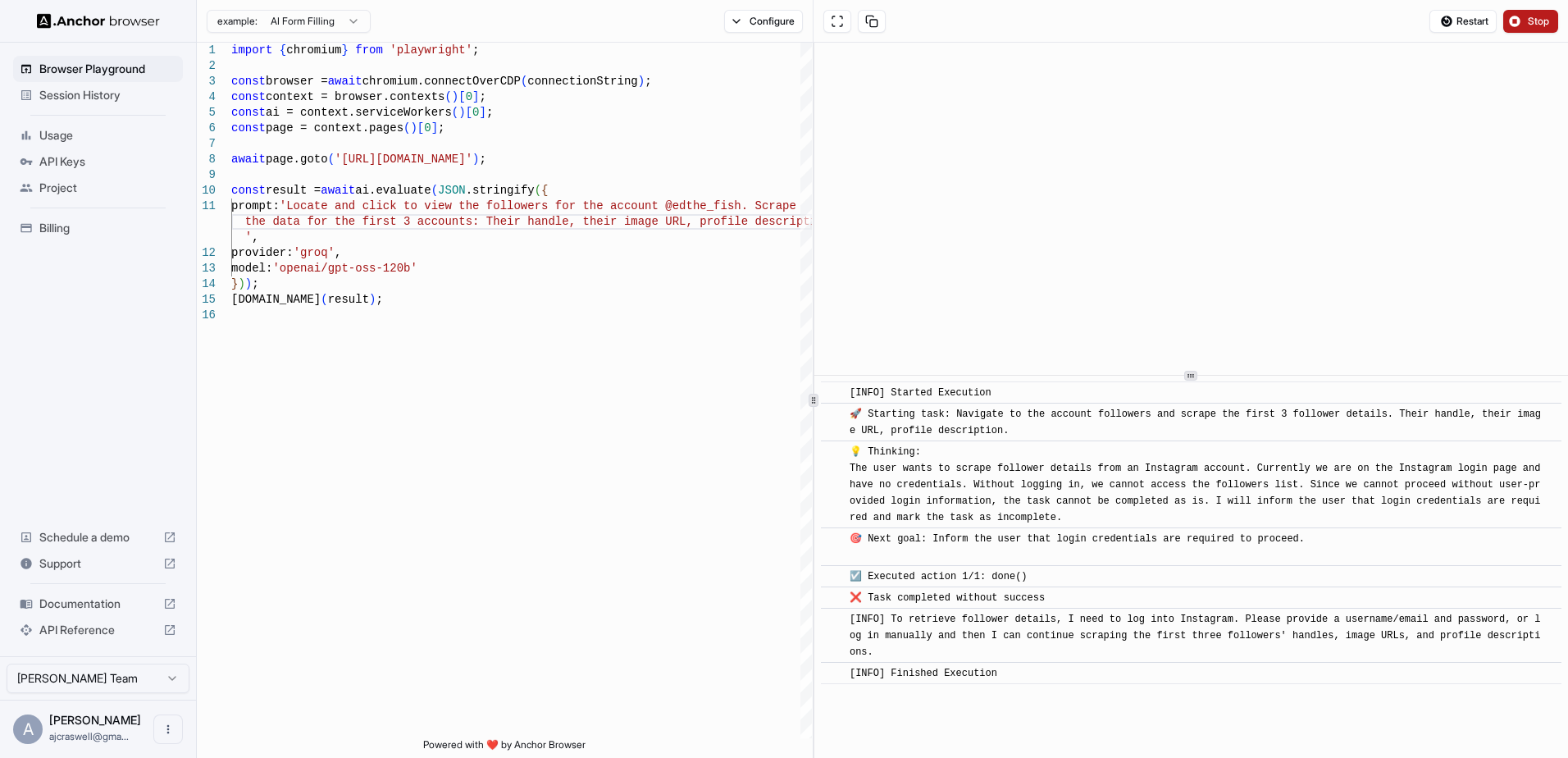
click at [1530, 29] on button "Stop" at bounding box center [1531, 21] width 55 height 23
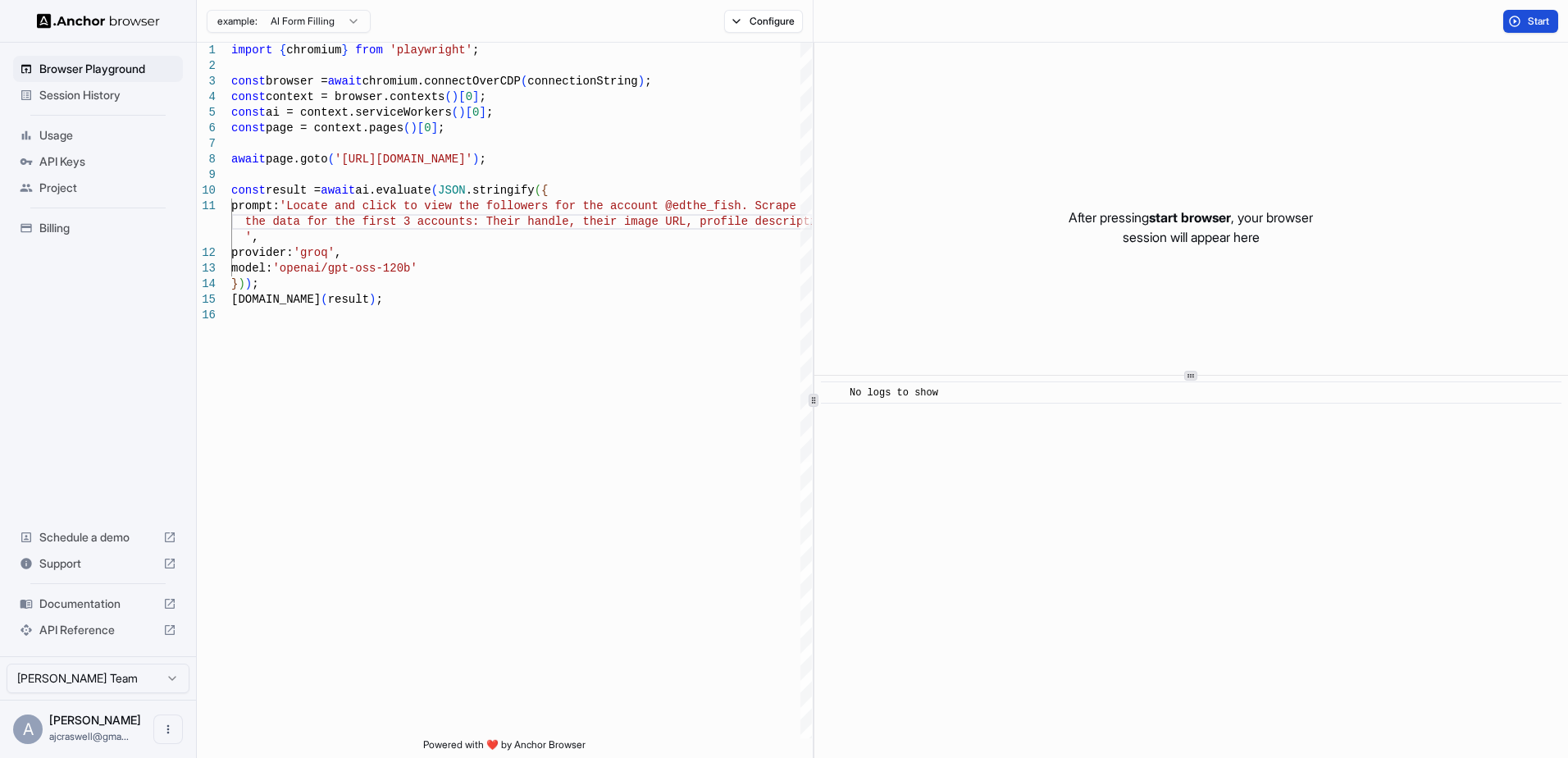
click at [1532, 26] on span "Start" at bounding box center [1540, 21] width 23 height 14
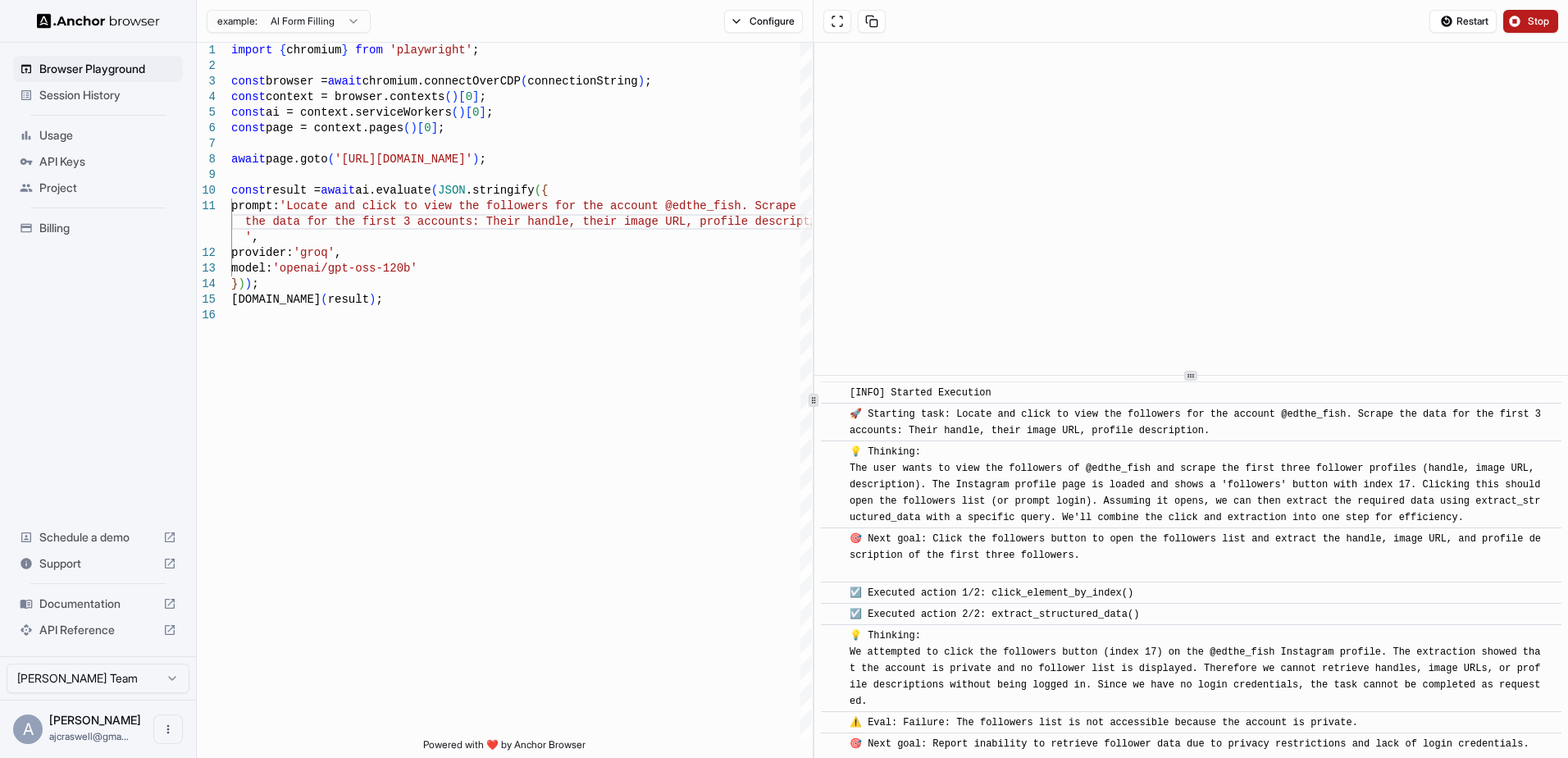
scroll to position [138, 0]
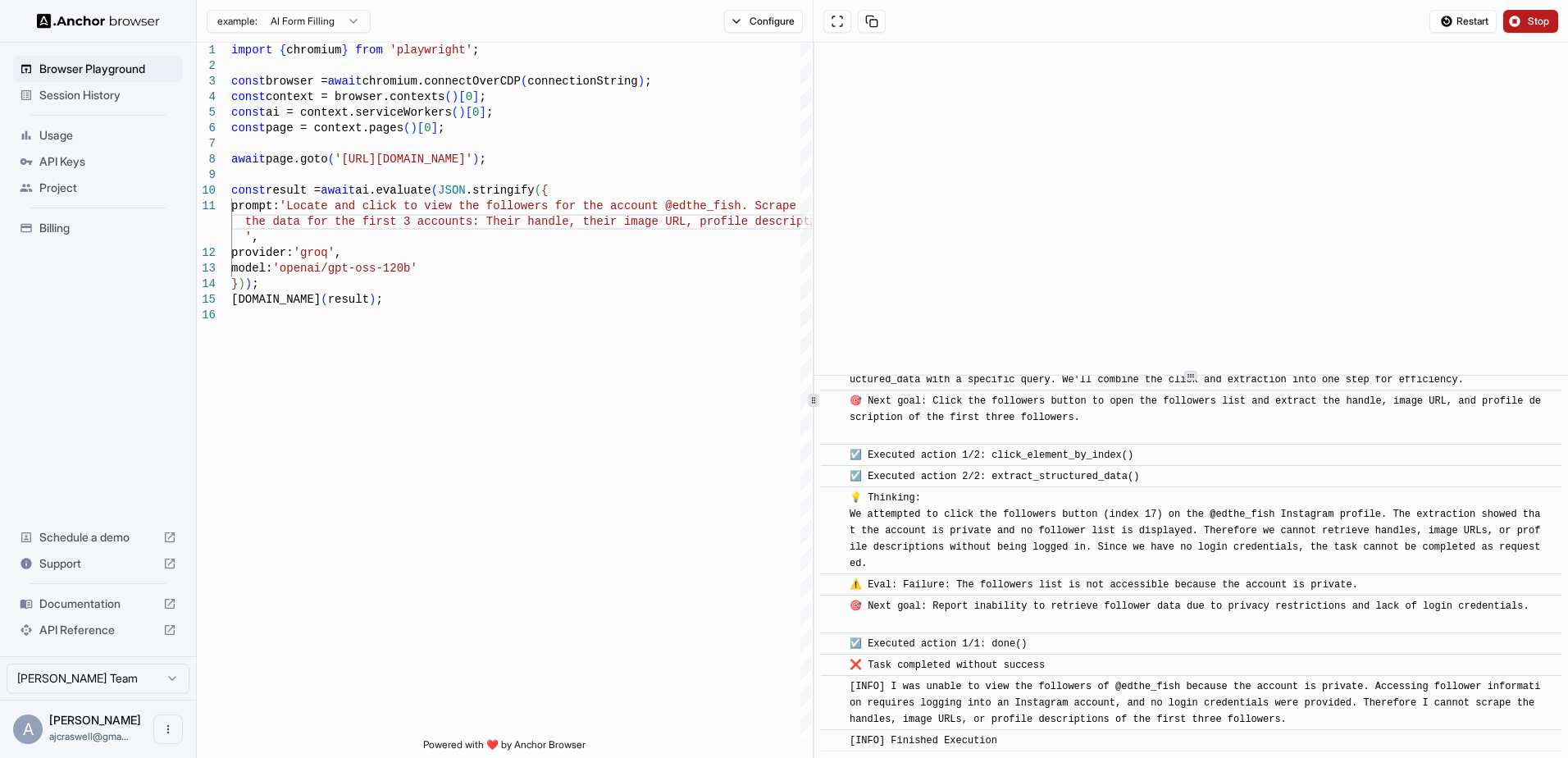
click at [1532, 29] on button "Stop" at bounding box center [1531, 21] width 55 height 23
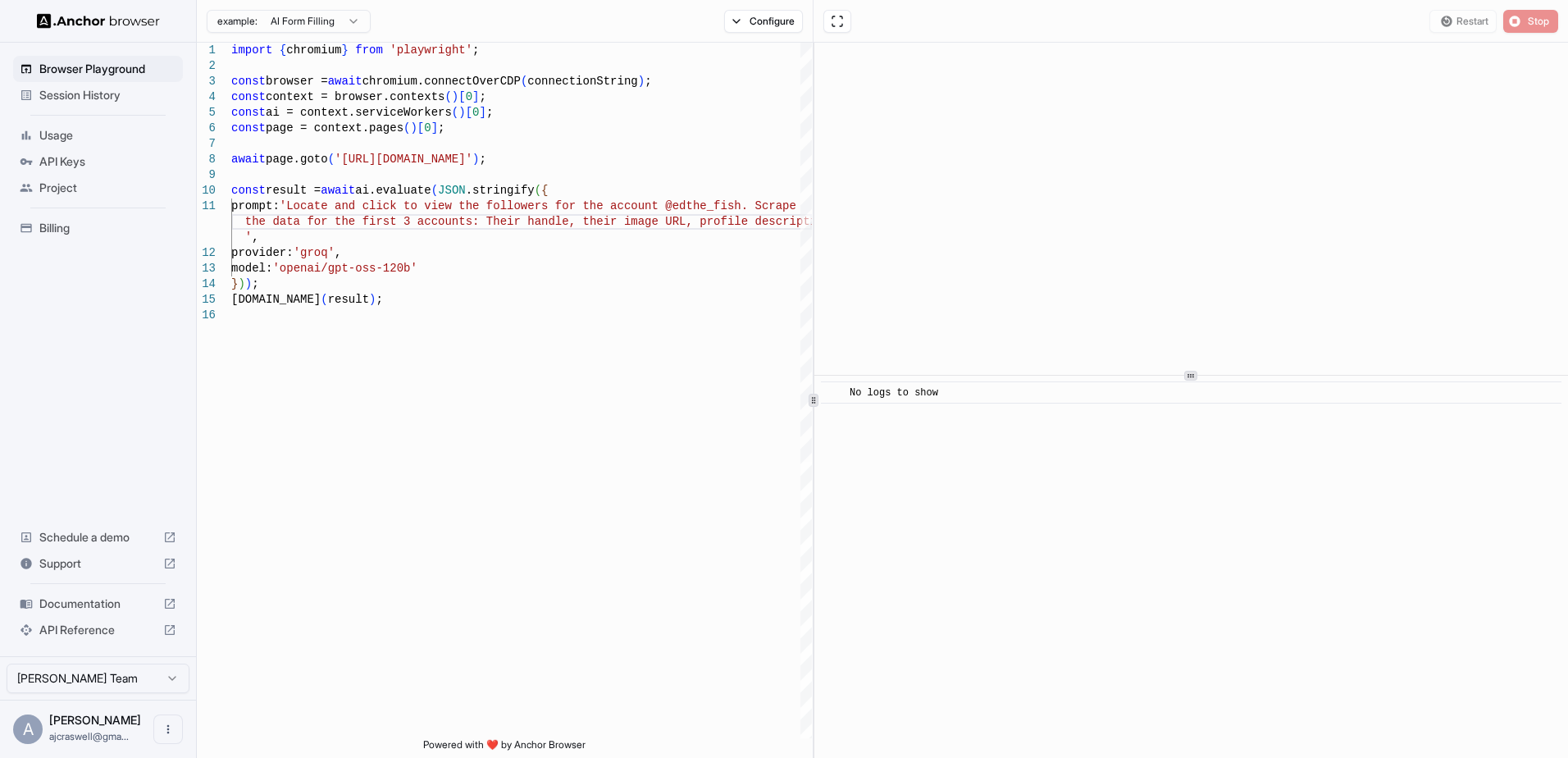
scroll to position [0, 0]
click at [792, 21] on button "Configure" at bounding box center [764, 21] width 80 height 23
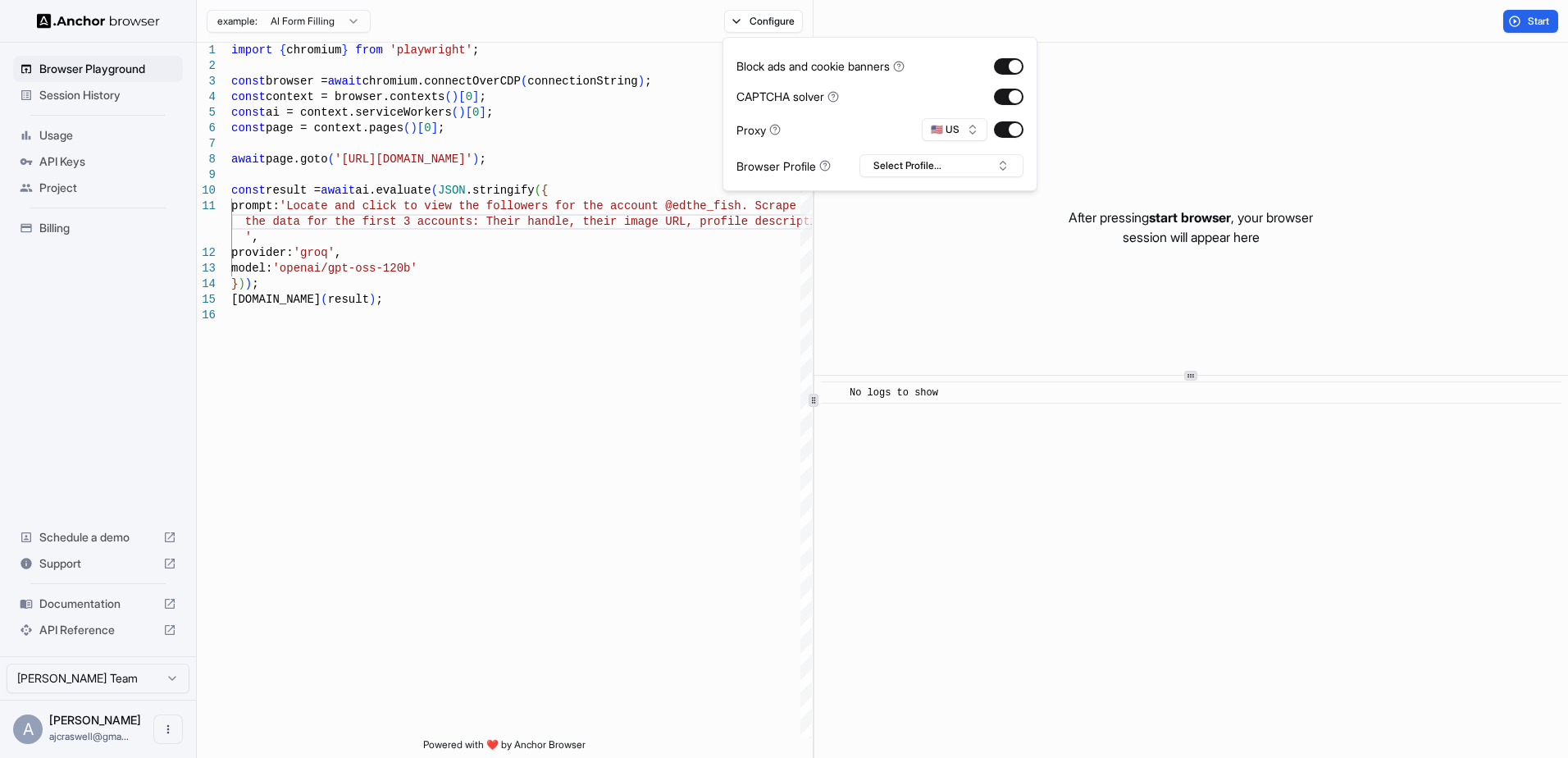
click at [890, 187] on div "Block ads and cookie banners CAPTCHA solver Proxy 🇺🇸 US Browser Profile Select …" at bounding box center [880, 114] width 315 height 155
click at [915, 171] on button "Select Profile..." at bounding box center [941, 166] width 164 height 23
click at [732, 311] on div "import { chromium } from 'playwright' ; const browser = await chromium.connectO…" at bounding box center [522, 523] width 581 height 961
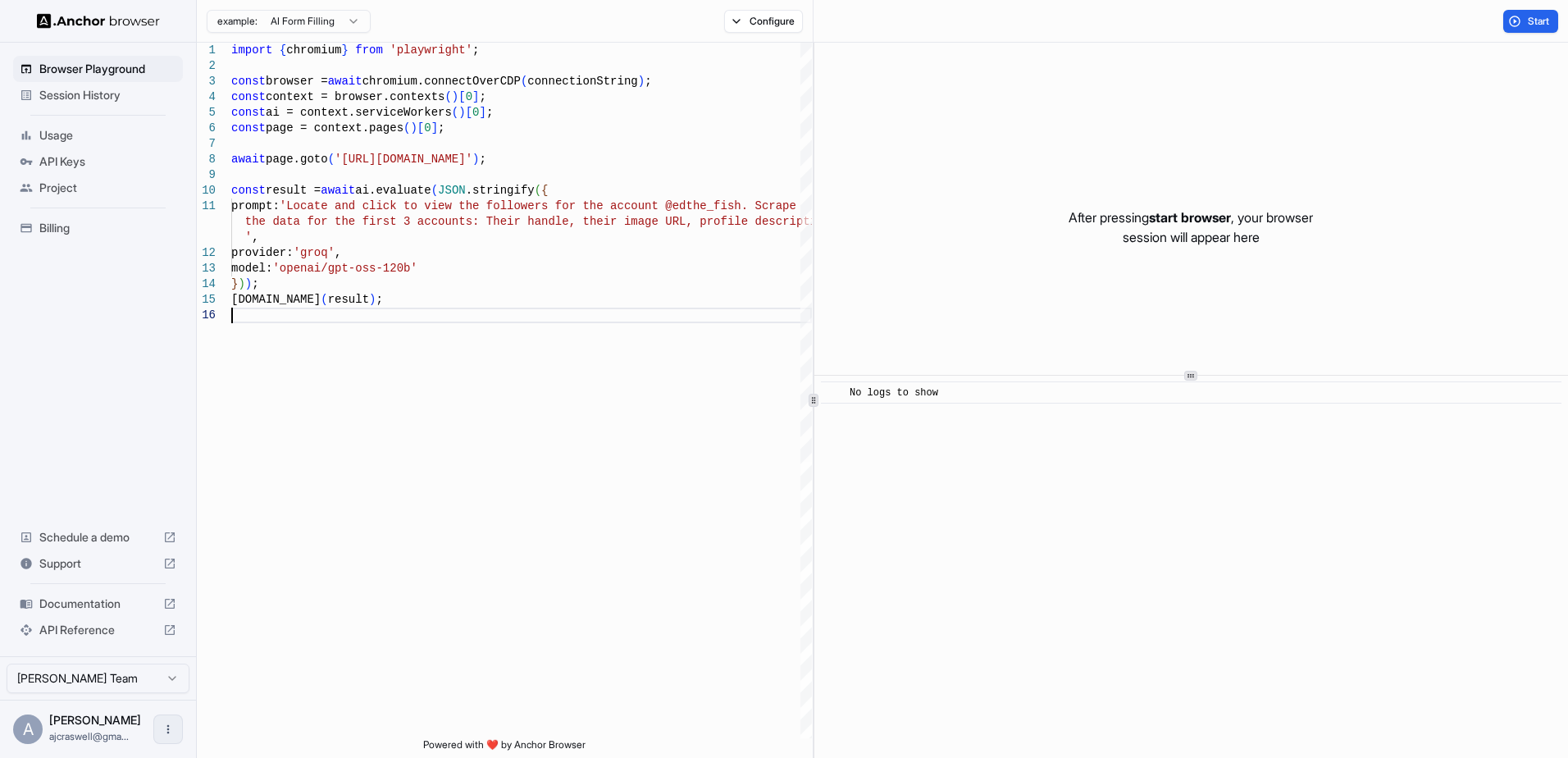
click at [177, 728] on button "Open menu" at bounding box center [168, 729] width 29 height 29
click at [263, 650] on div at bounding box center [784, 379] width 1568 height 758
click at [75, 601] on span "Documentation" at bounding box center [98, 603] width 118 height 17
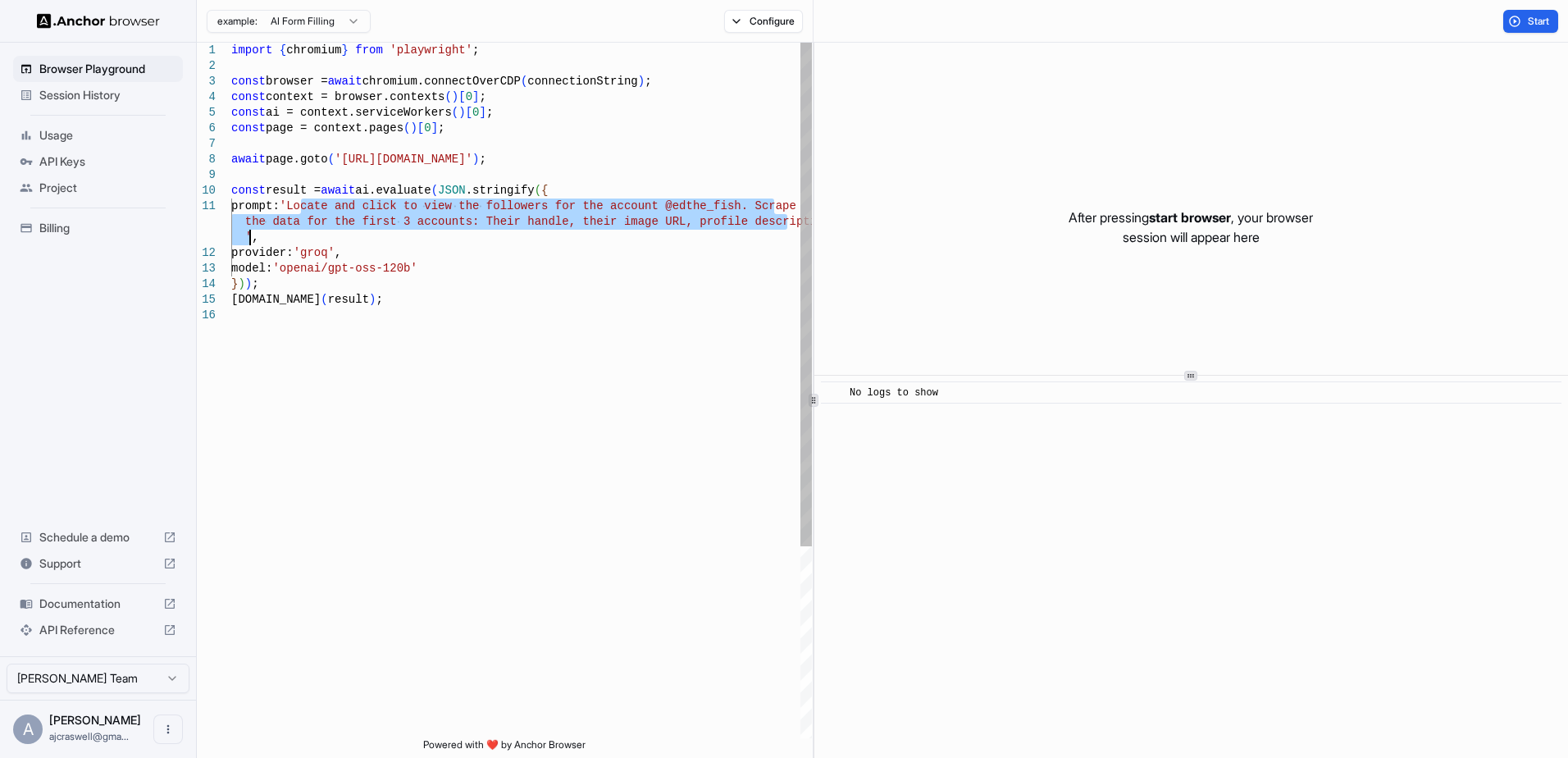
drag, startPoint x: 301, startPoint y: 204, endPoint x: 247, endPoint y: 239, distance: 64.4
click at [247, 239] on div "import { chromium } from 'playwright' ; const browser = await chromium.connectO…" at bounding box center [522, 523] width 581 height 961
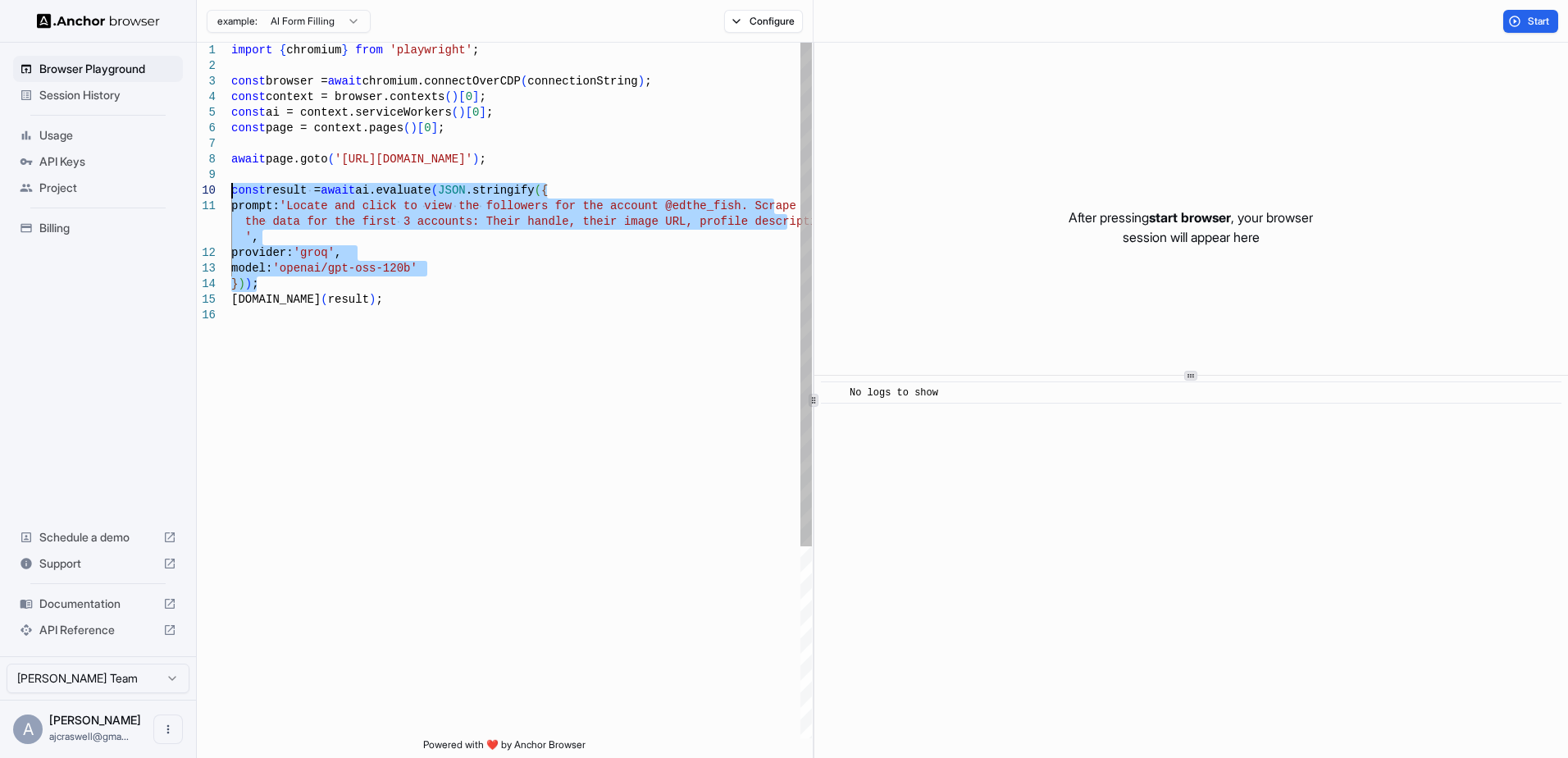
drag, startPoint x: 272, startPoint y: 279, endPoint x: 209, endPoint y: 192, distance: 107.4
click at [231, 192] on div "import { chromium } from 'playwright' ; const browser = await chromium.connectO…" at bounding box center [522, 523] width 581 height 961
drag, startPoint x: 427, startPoint y: 302, endPoint x: 183, endPoint y: 192, distance: 267.6
click at [231, 192] on div "import { chromium } from 'playwright' ; const browser = await chromium.connectO…" at bounding box center [522, 523] width 581 height 961
type textarea "**********"
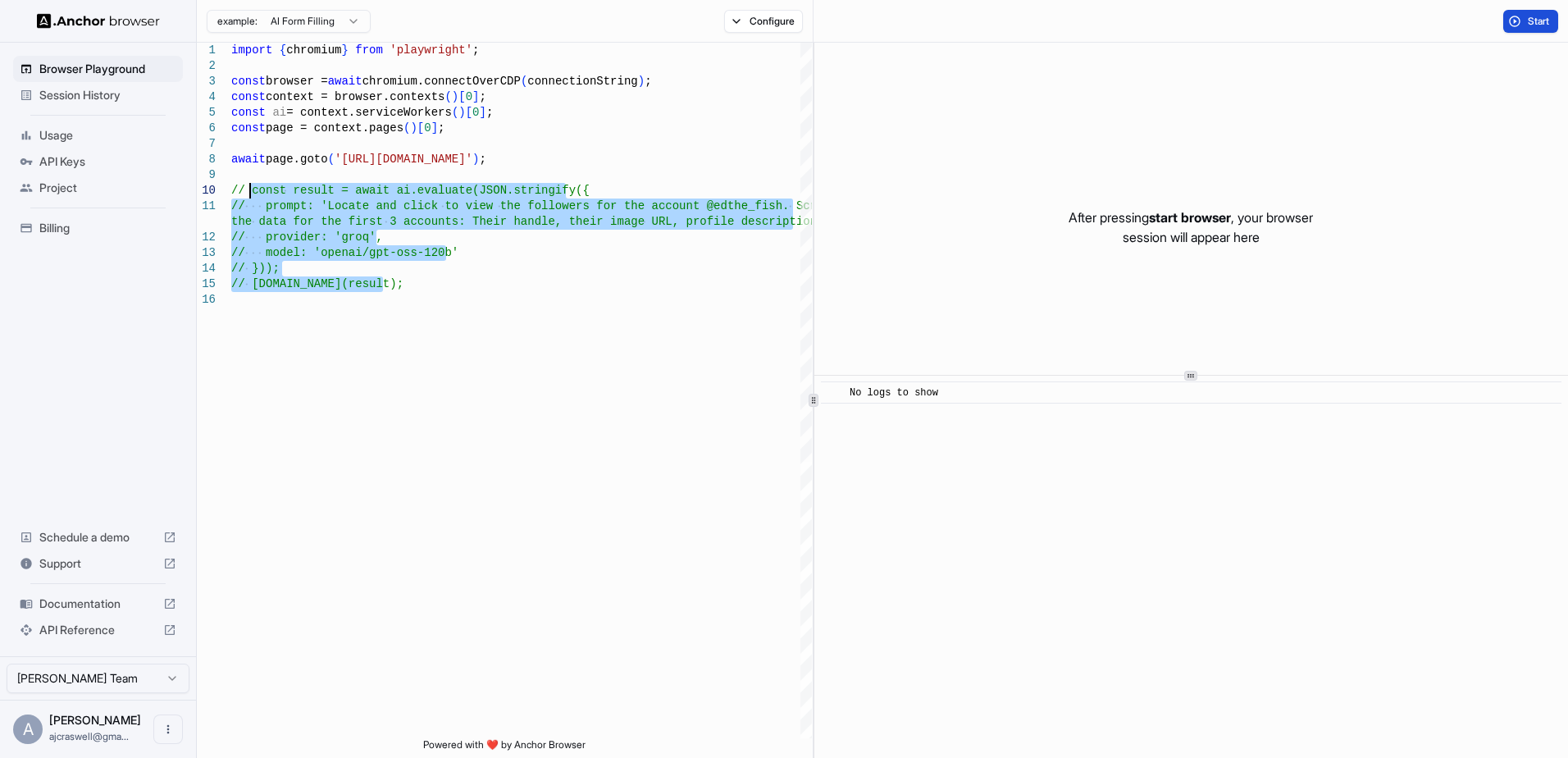
click at [1524, 23] on button "Start" at bounding box center [1531, 21] width 55 height 23
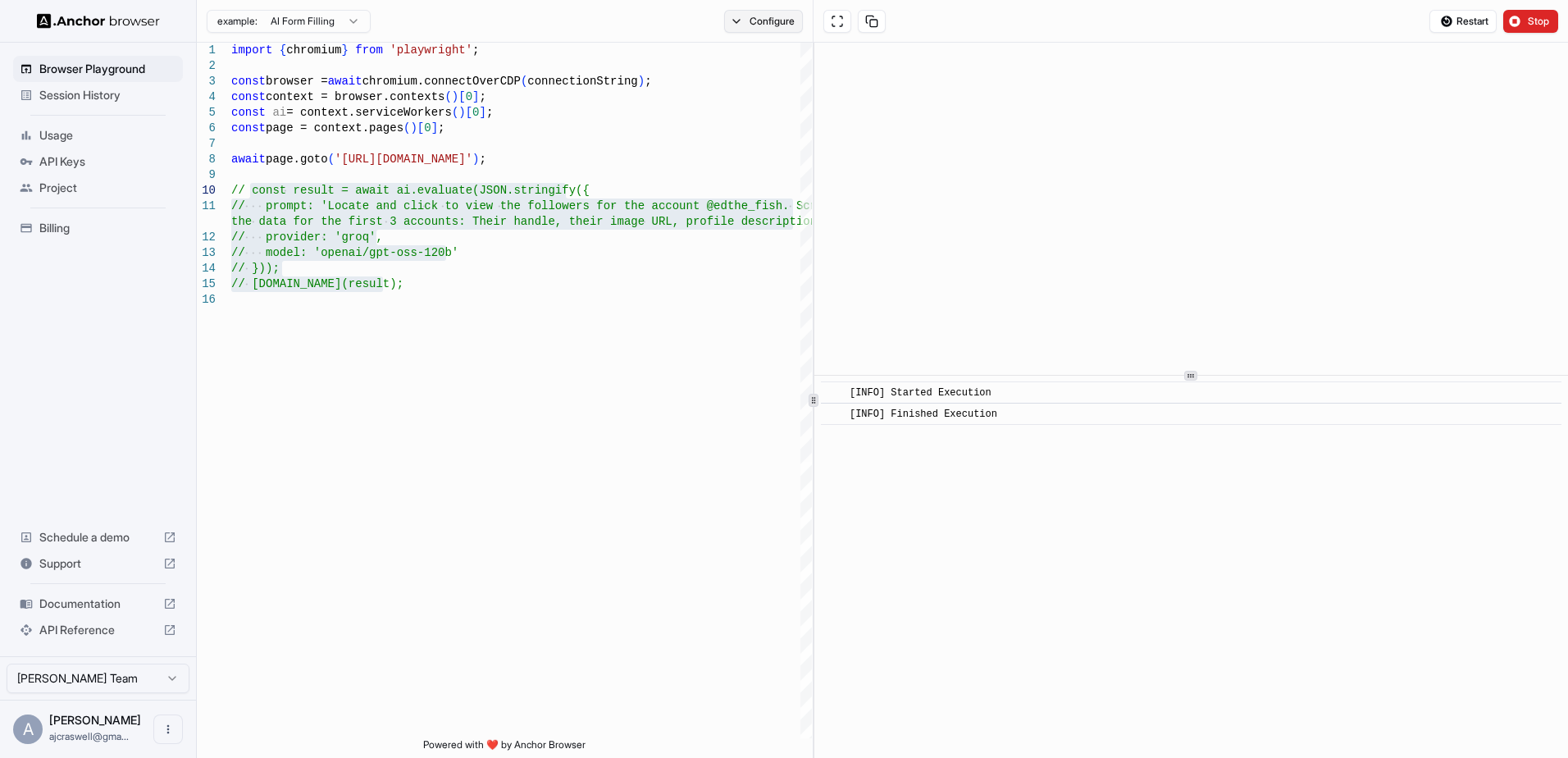
click at [749, 23] on button "Configure" at bounding box center [764, 21] width 80 height 23
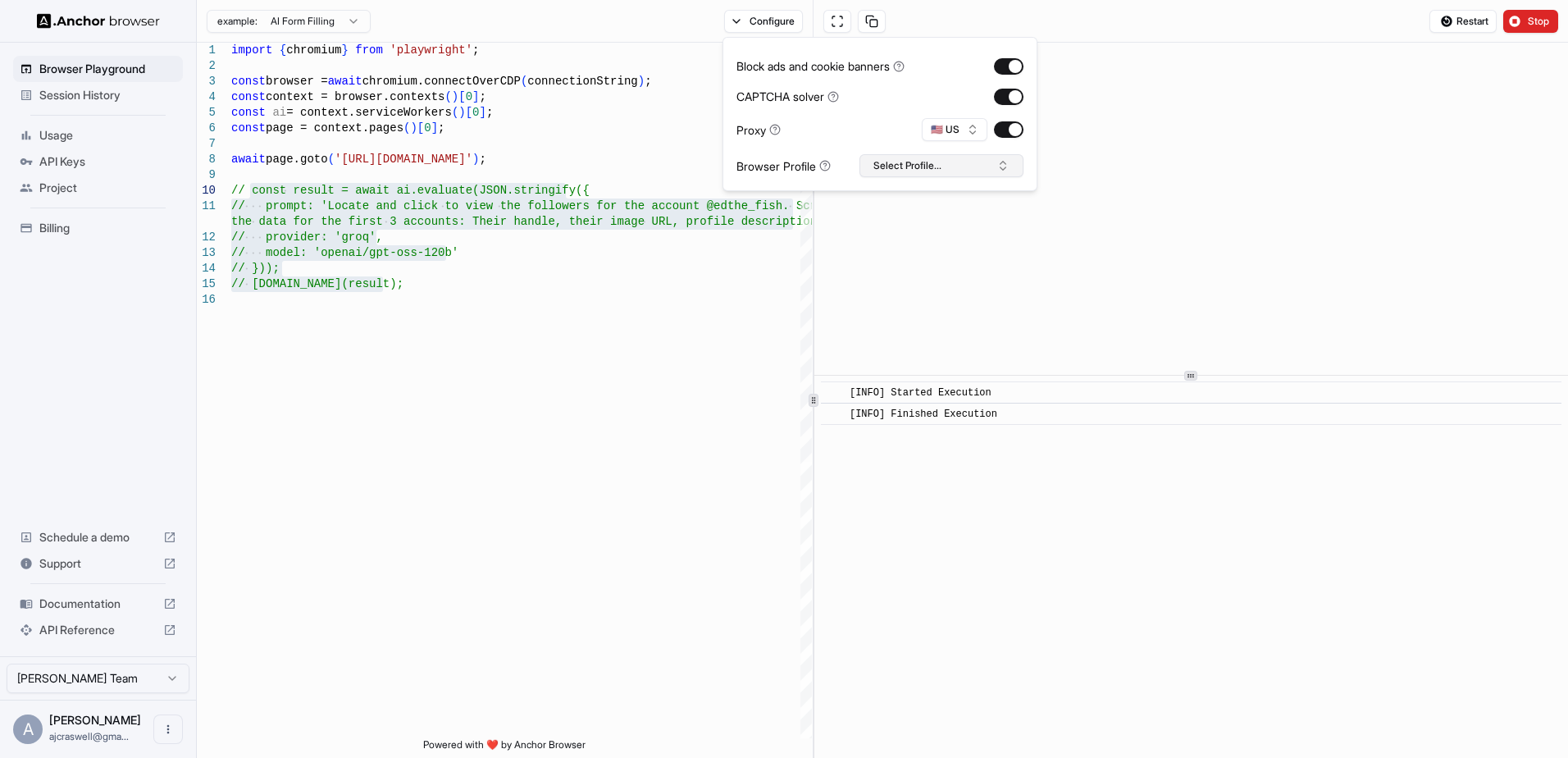
click at [933, 166] on button "Select Profile..." at bounding box center [941, 166] width 164 height 23
click at [909, 227] on div "No profiles found." at bounding box center [941, 224] width 162 height 23
click at [921, 195] on input "text" at bounding box center [951, 196] width 123 height 29
type input "**********"
click at [930, 254] on button "Create "FencingClubInstagram"" at bounding box center [941, 253] width 150 height 29
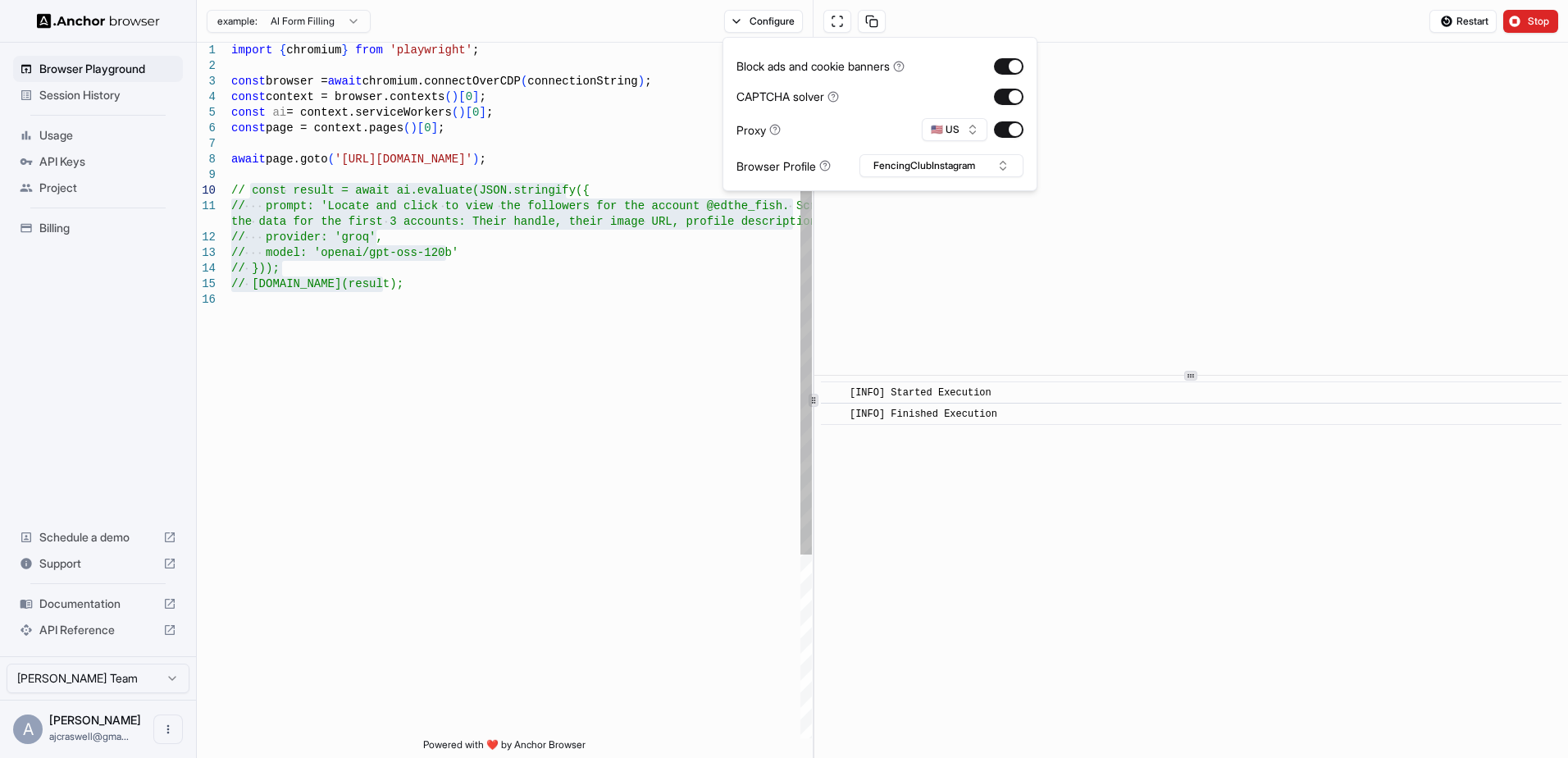
click at [674, 251] on div "import { chromium } from 'playwright' ; const browser = await chromium.connectO…" at bounding box center [522, 515] width 581 height 946
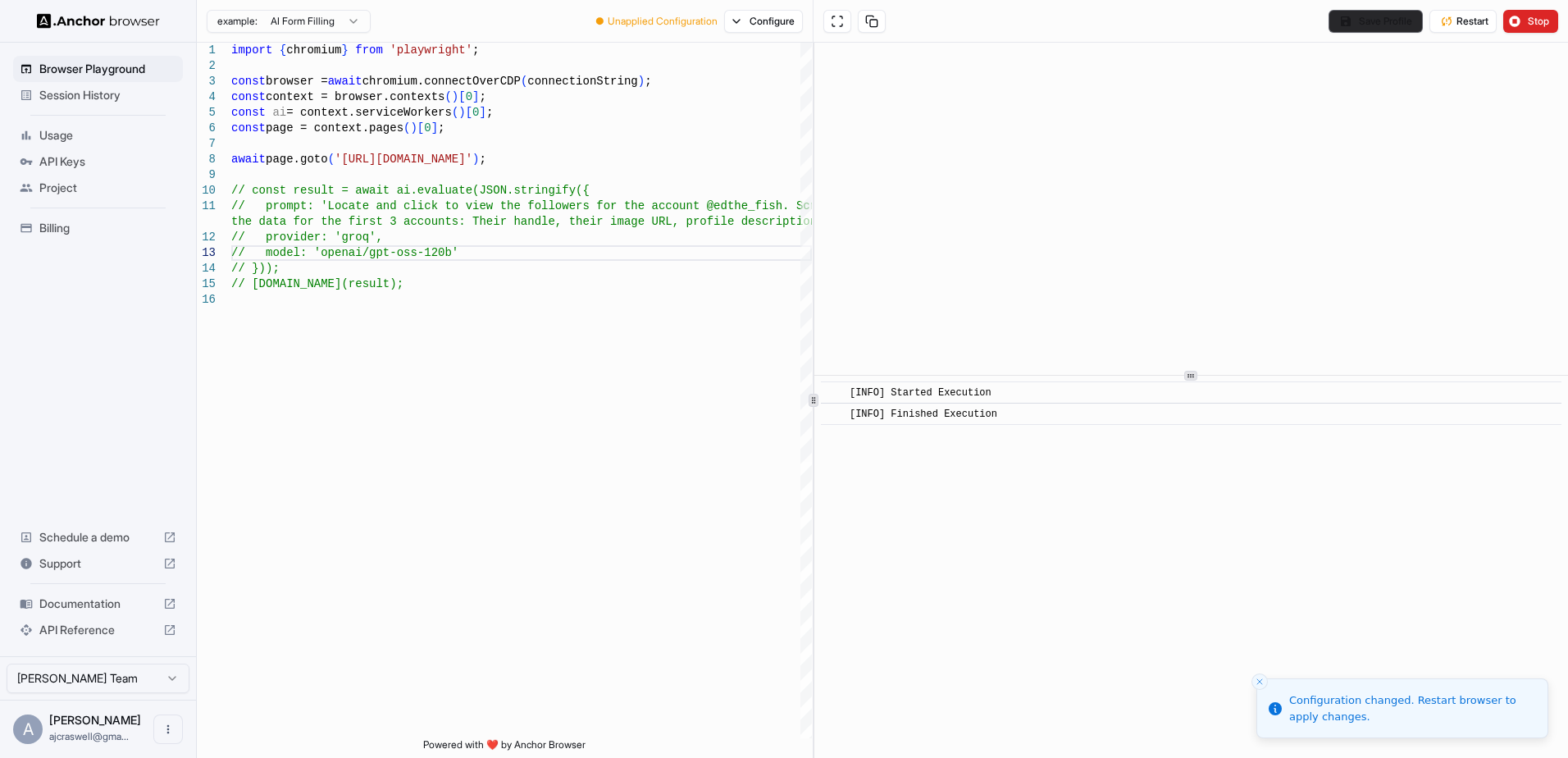
click at [1398, 15] on button "Save Profile" at bounding box center [1376, 21] width 94 height 23
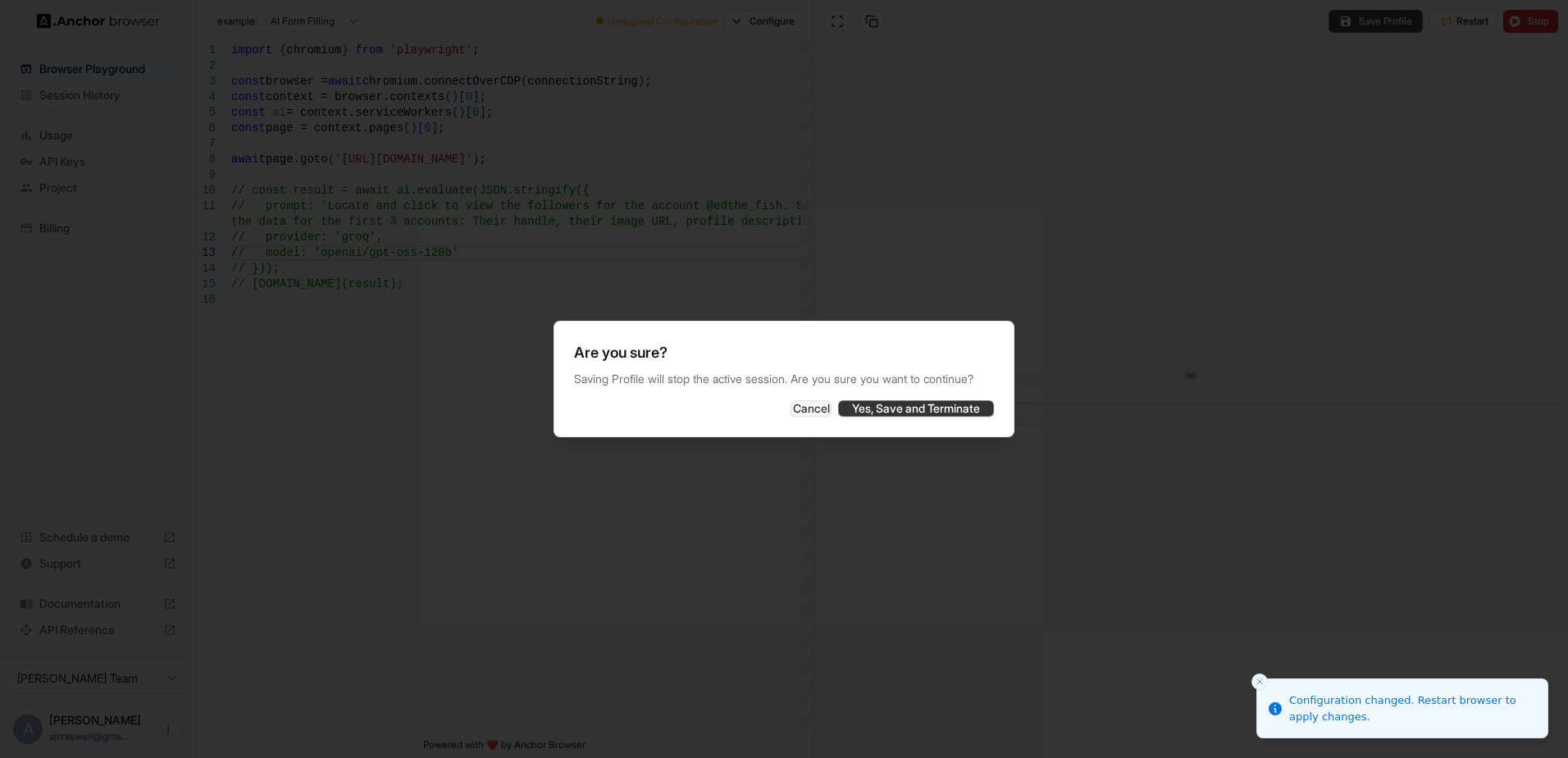
click at [919, 417] on button "Yes, Save and Terminate" at bounding box center [916, 408] width 155 height 17
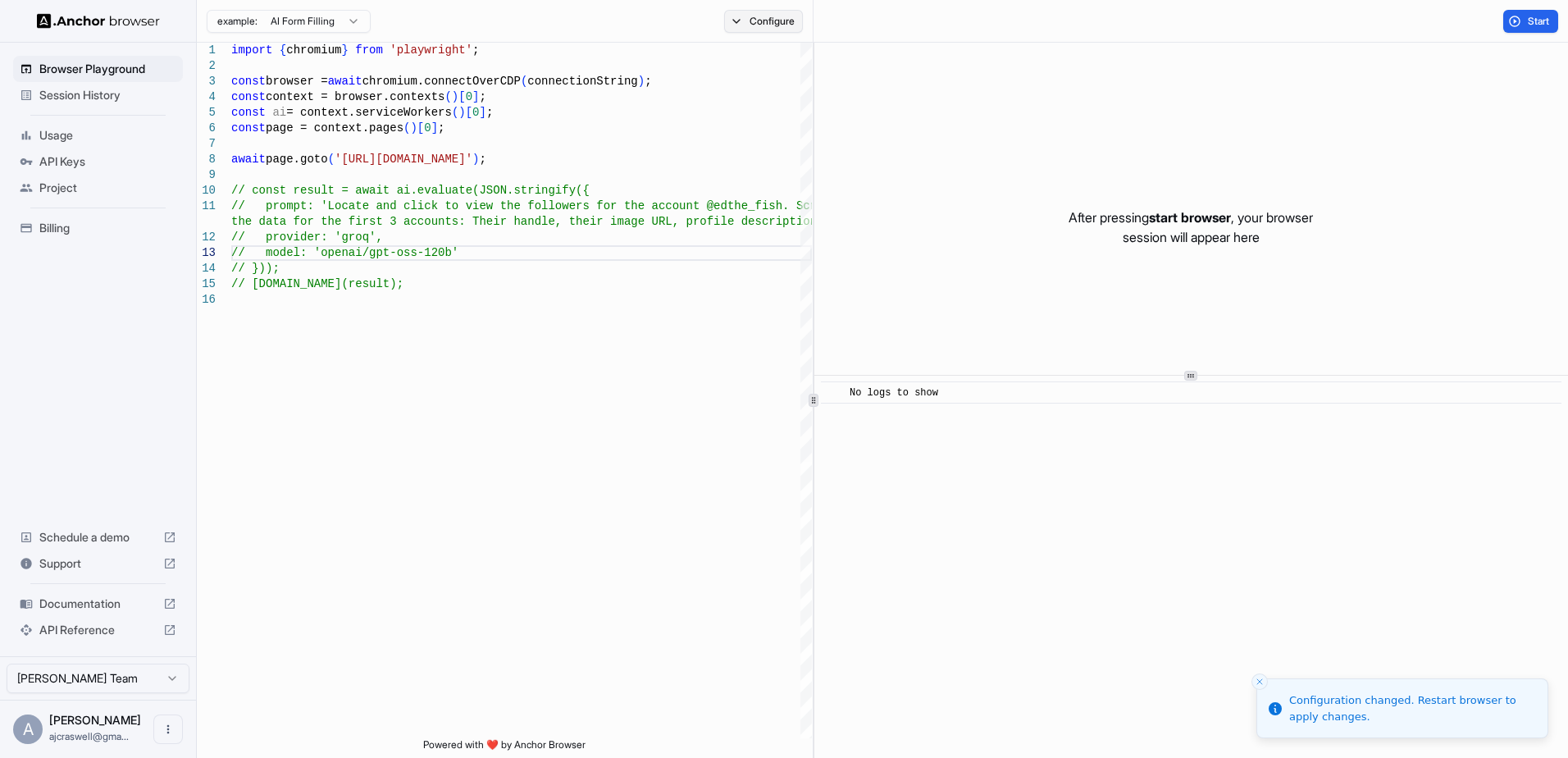
click at [767, 26] on button "Configure" at bounding box center [764, 21] width 80 height 23
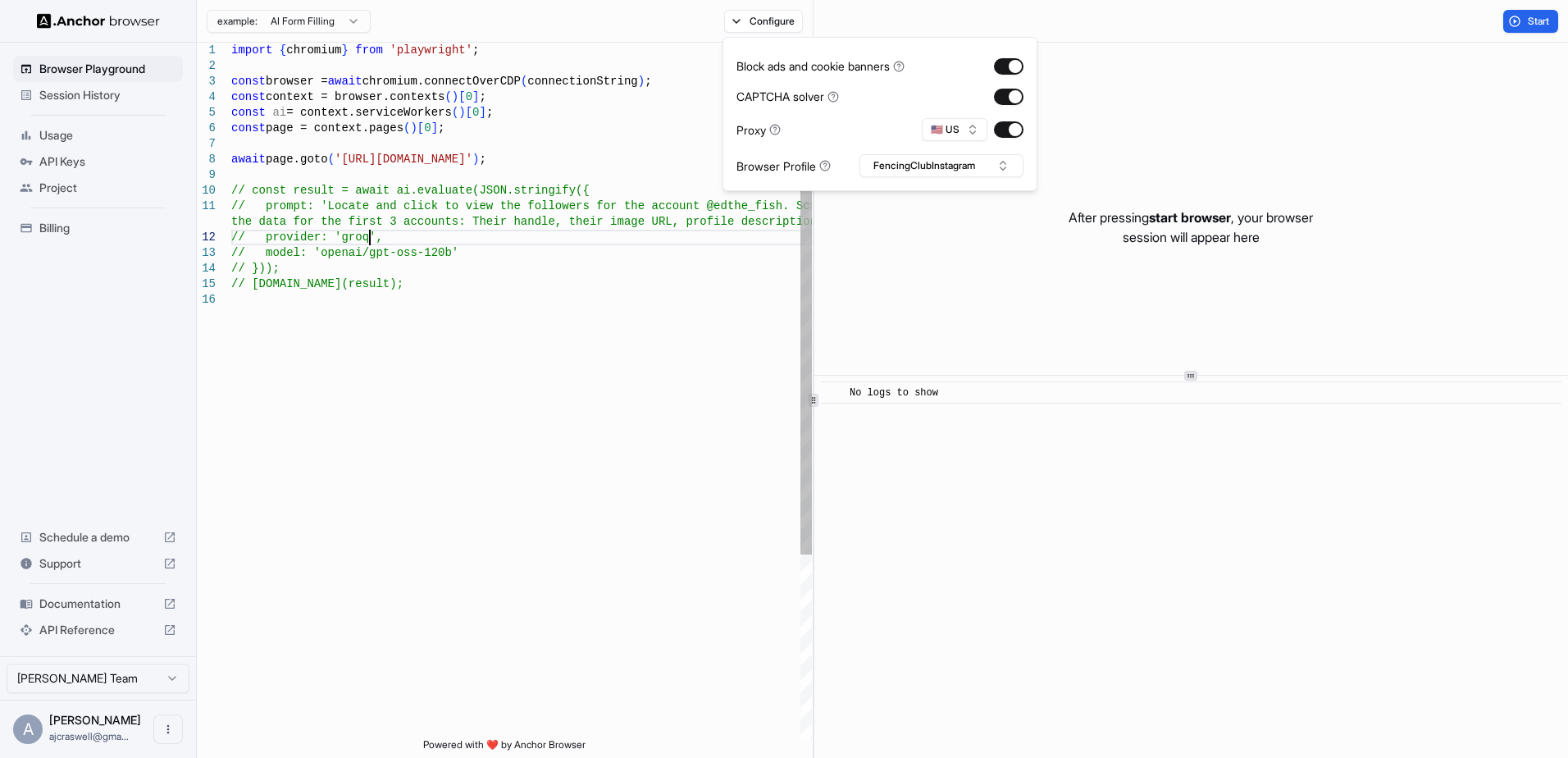
click at [683, 235] on div "import { chromium } from 'playwright' ; const browser = await chromium.connectO…" at bounding box center [522, 515] width 581 height 946
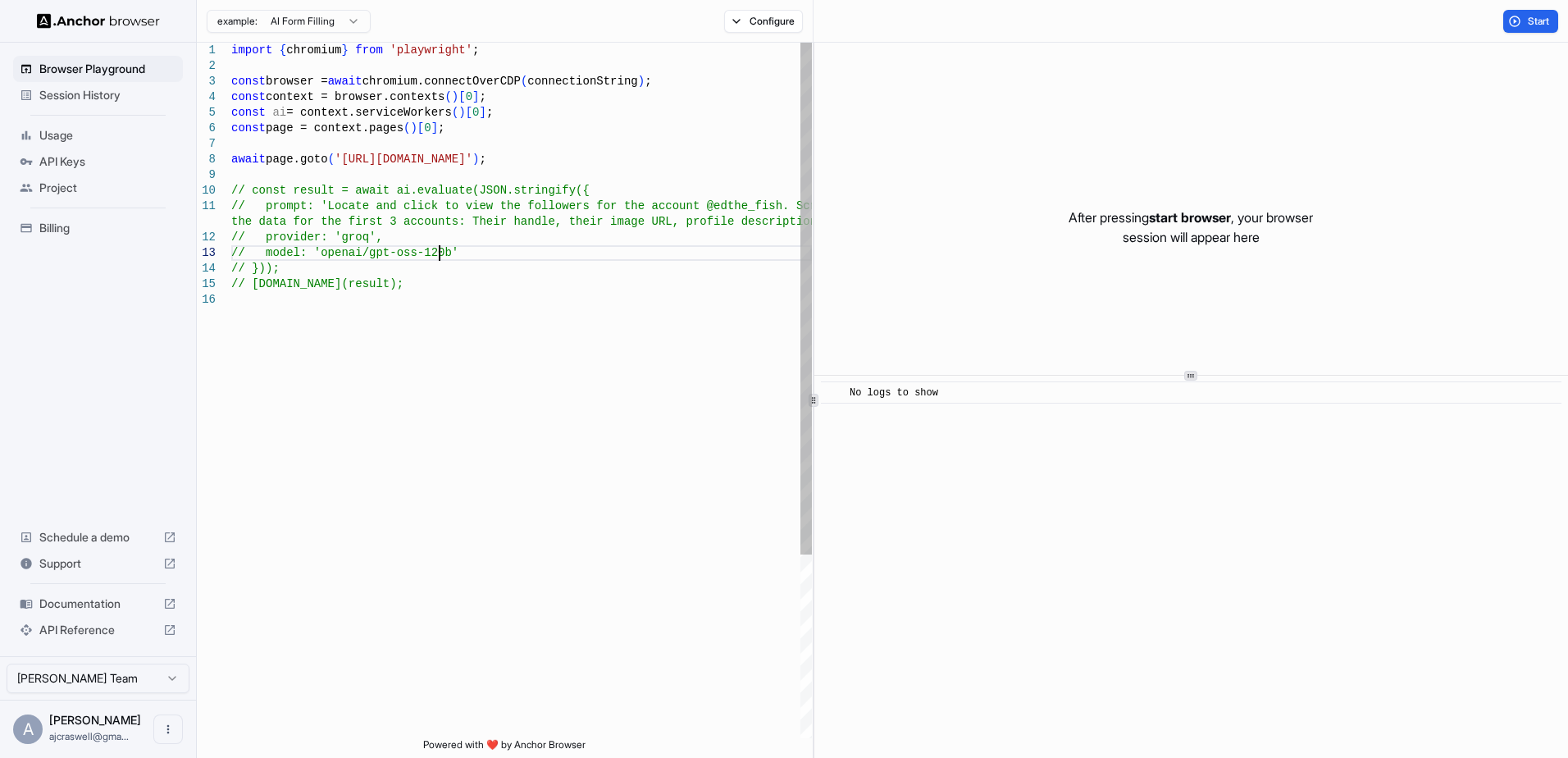
click at [545, 251] on div "import { chromium } from 'playwright' ; const browser = await chromium.connectO…" at bounding box center [522, 515] width 581 height 946
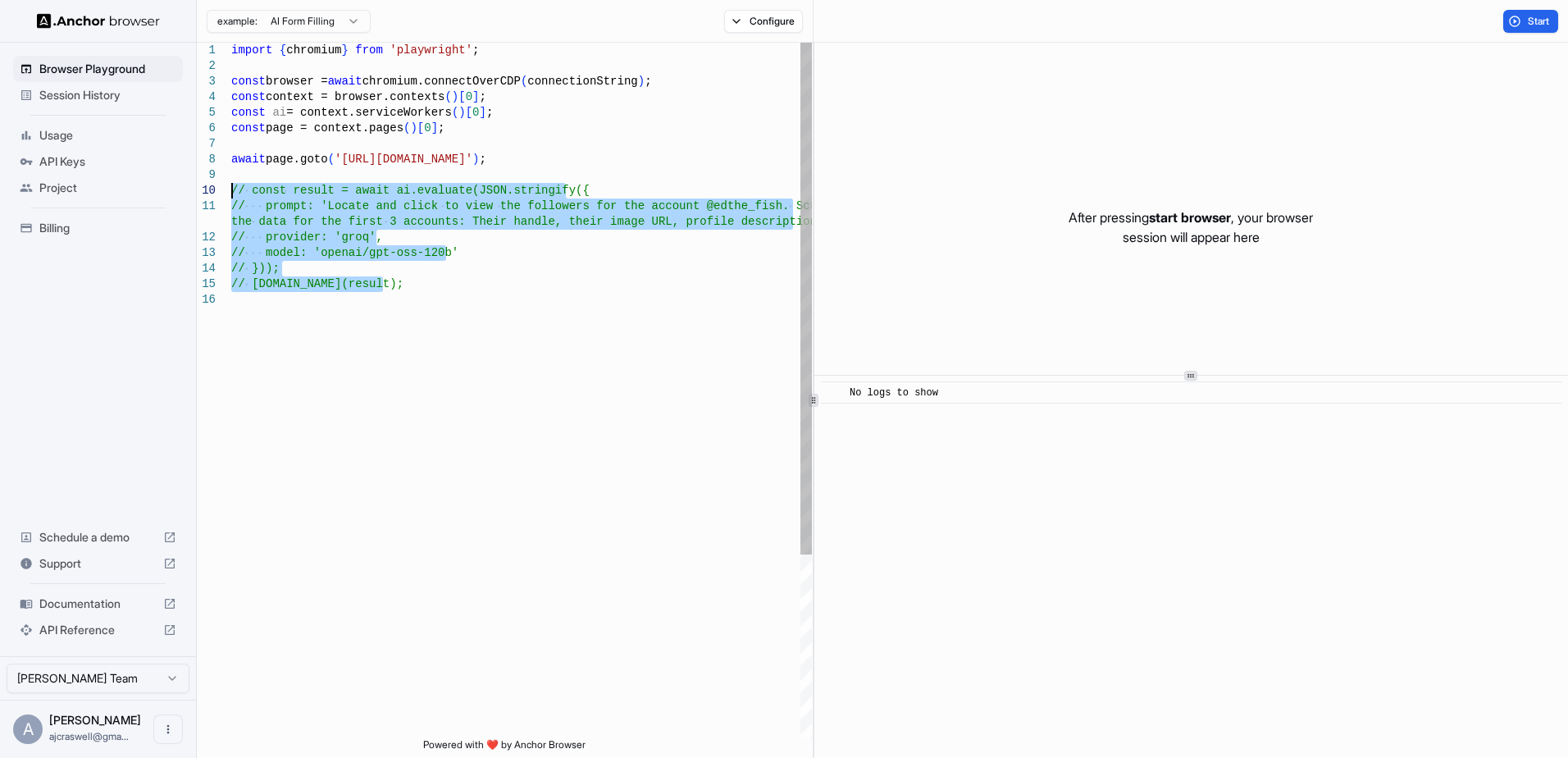
drag, startPoint x: 461, startPoint y: 287, endPoint x: 154, endPoint y: 192, distance: 321.4
click at [231, 192] on div "import { chromium } from 'playwright' ; const browser = await chromium.connectO…" at bounding box center [522, 515] width 581 height 946
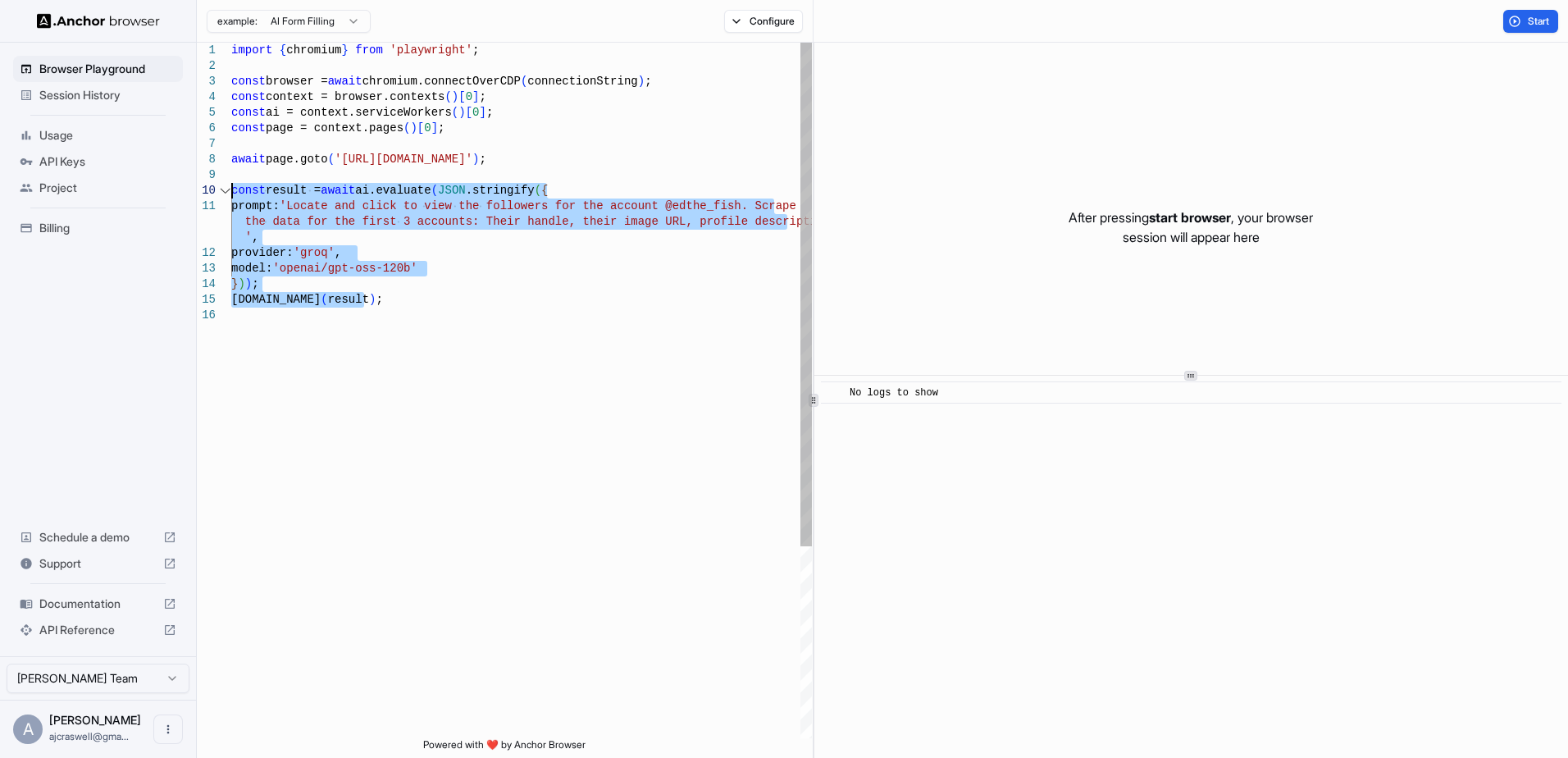
click at [619, 70] on div "import { chromium } from 'playwright' ; const browser = await chromium.connectO…" at bounding box center [522, 523] width 581 height 961
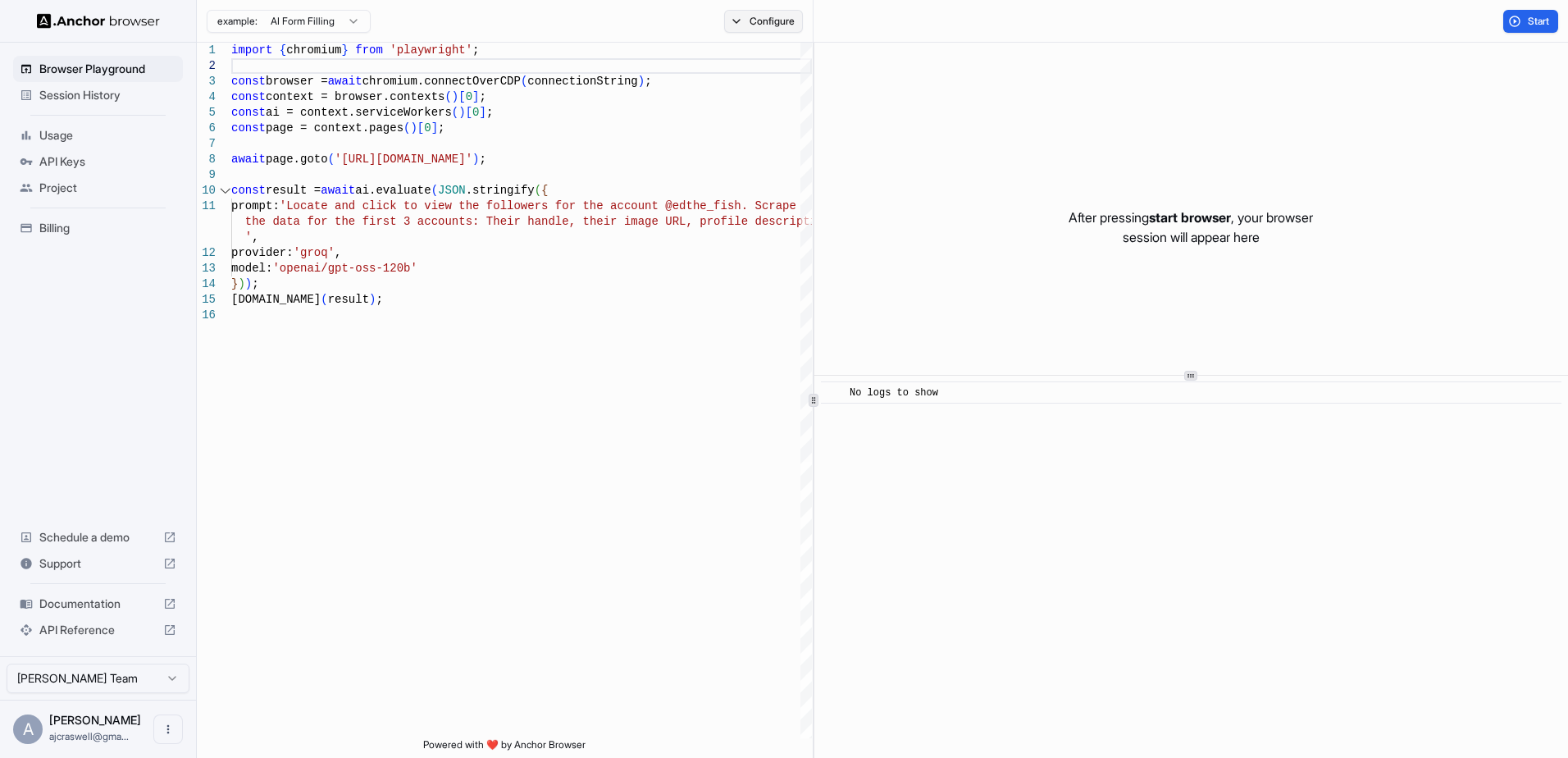
click at [771, 13] on button "Configure" at bounding box center [764, 21] width 80 height 23
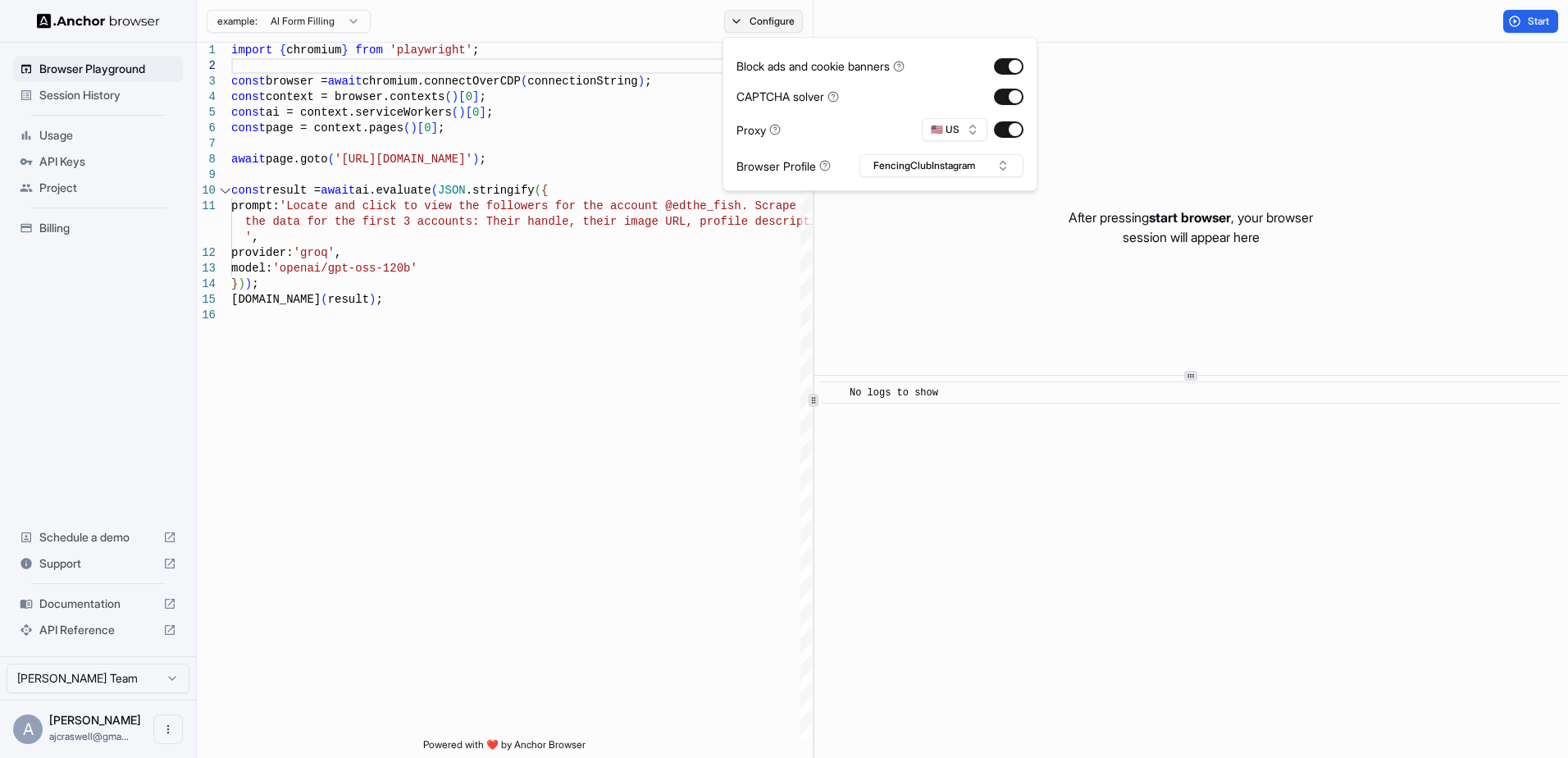
click at [764, 15] on button "Configure" at bounding box center [764, 21] width 80 height 23
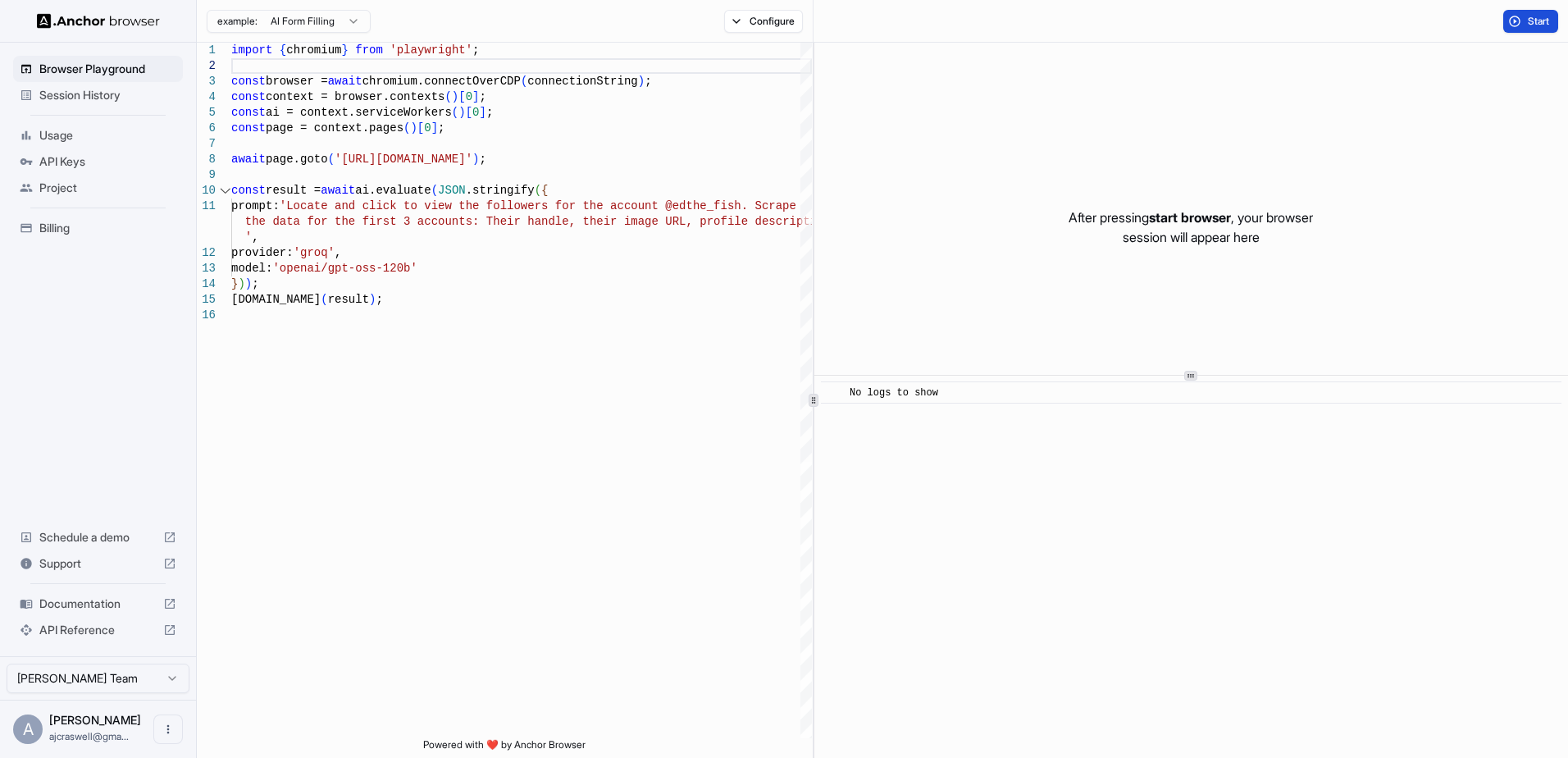
click at [1513, 23] on button "Start" at bounding box center [1531, 21] width 55 height 23
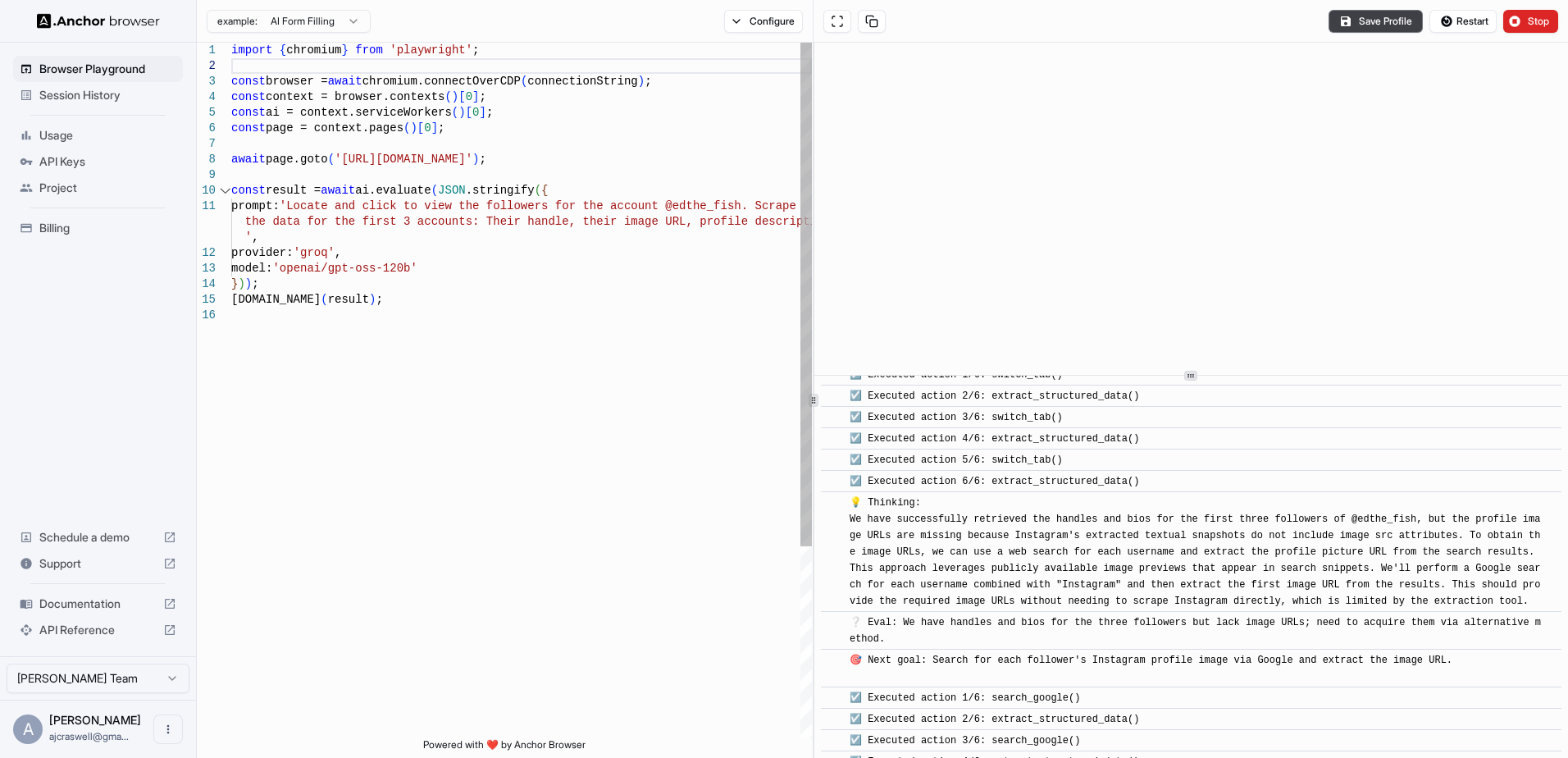
scroll to position [1583, 0]
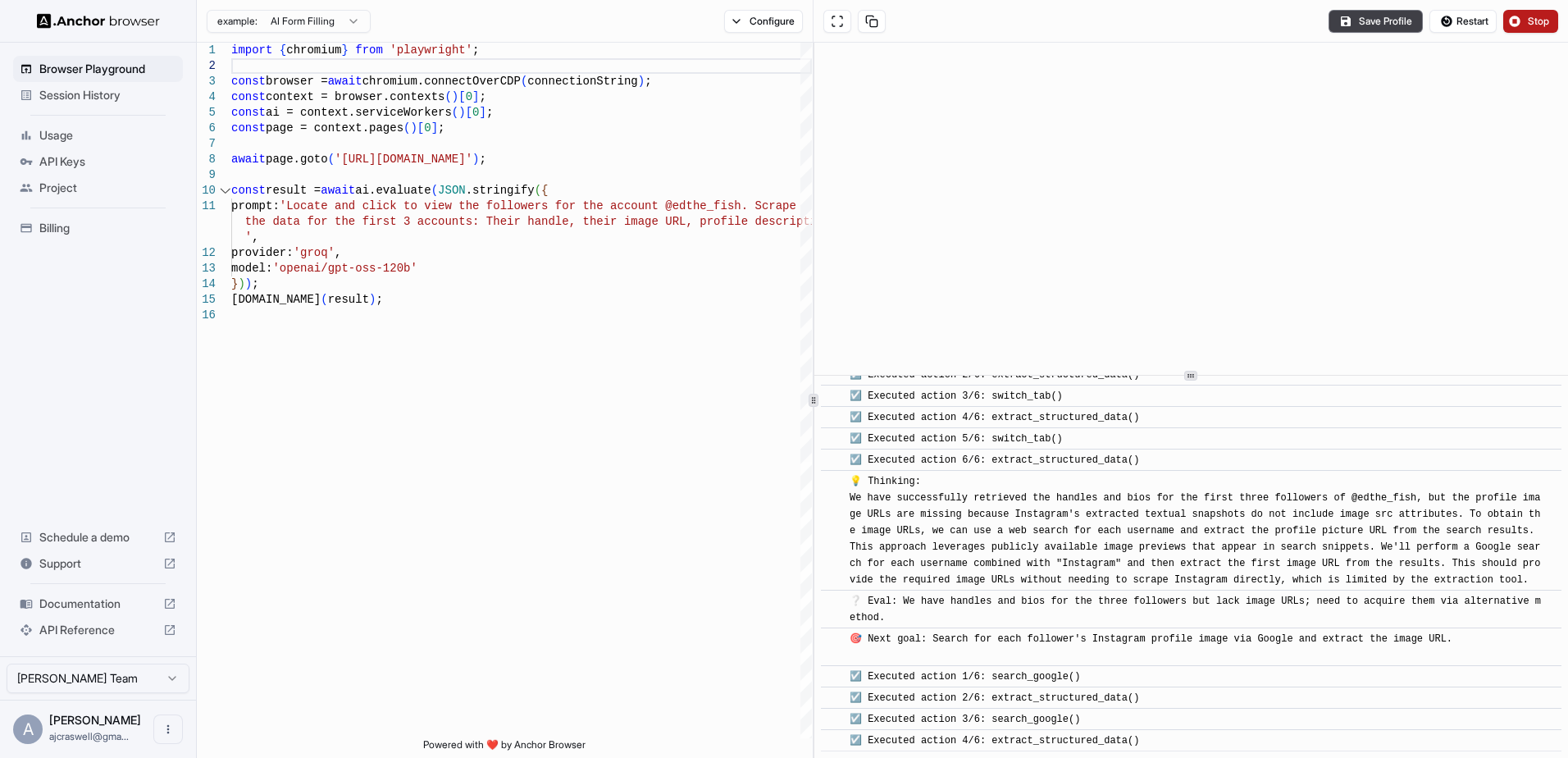
click at [1526, 15] on button "Stop" at bounding box center [1531, 21] width 55 height 23
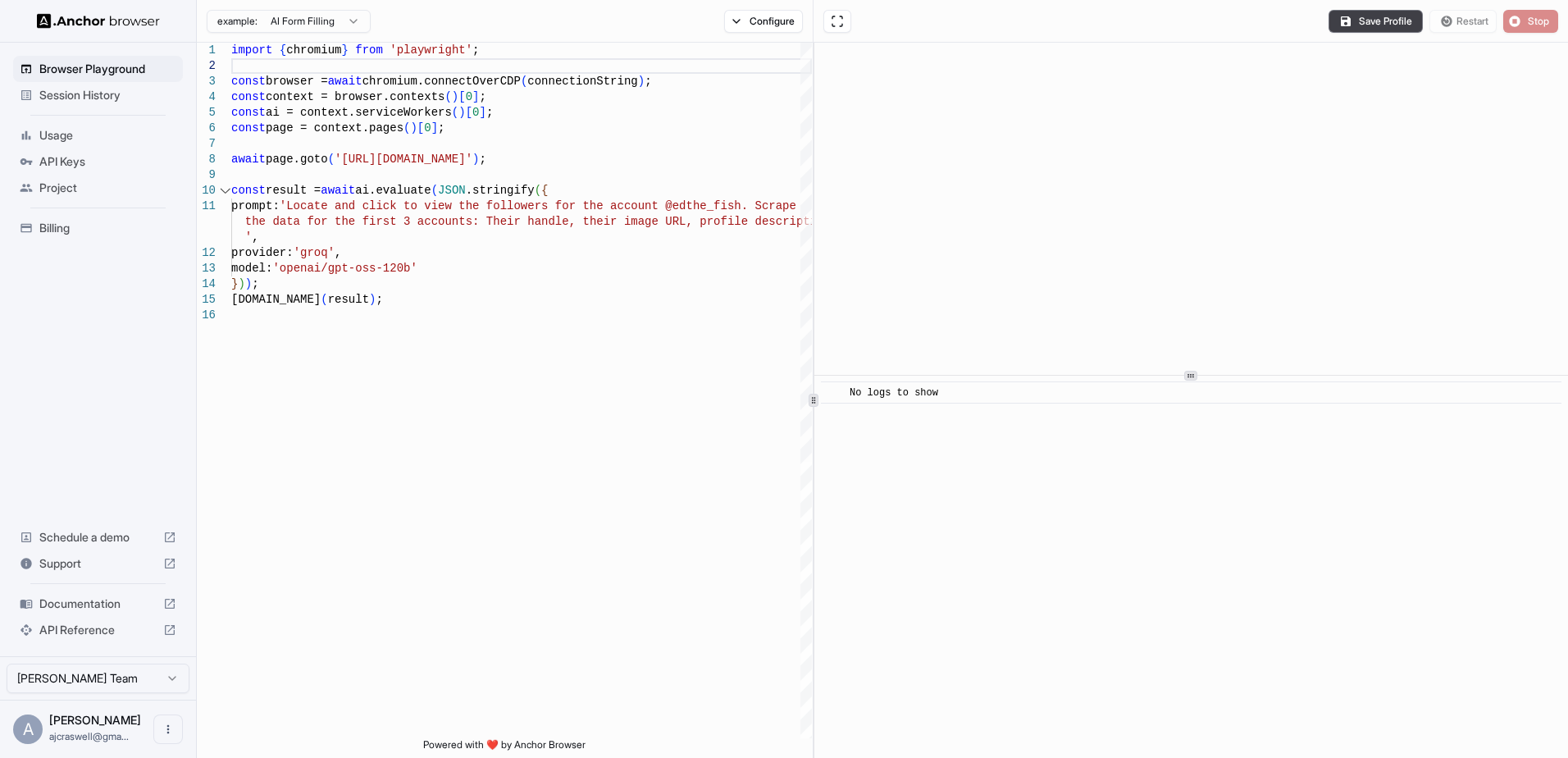
scroll to position [0, 0]
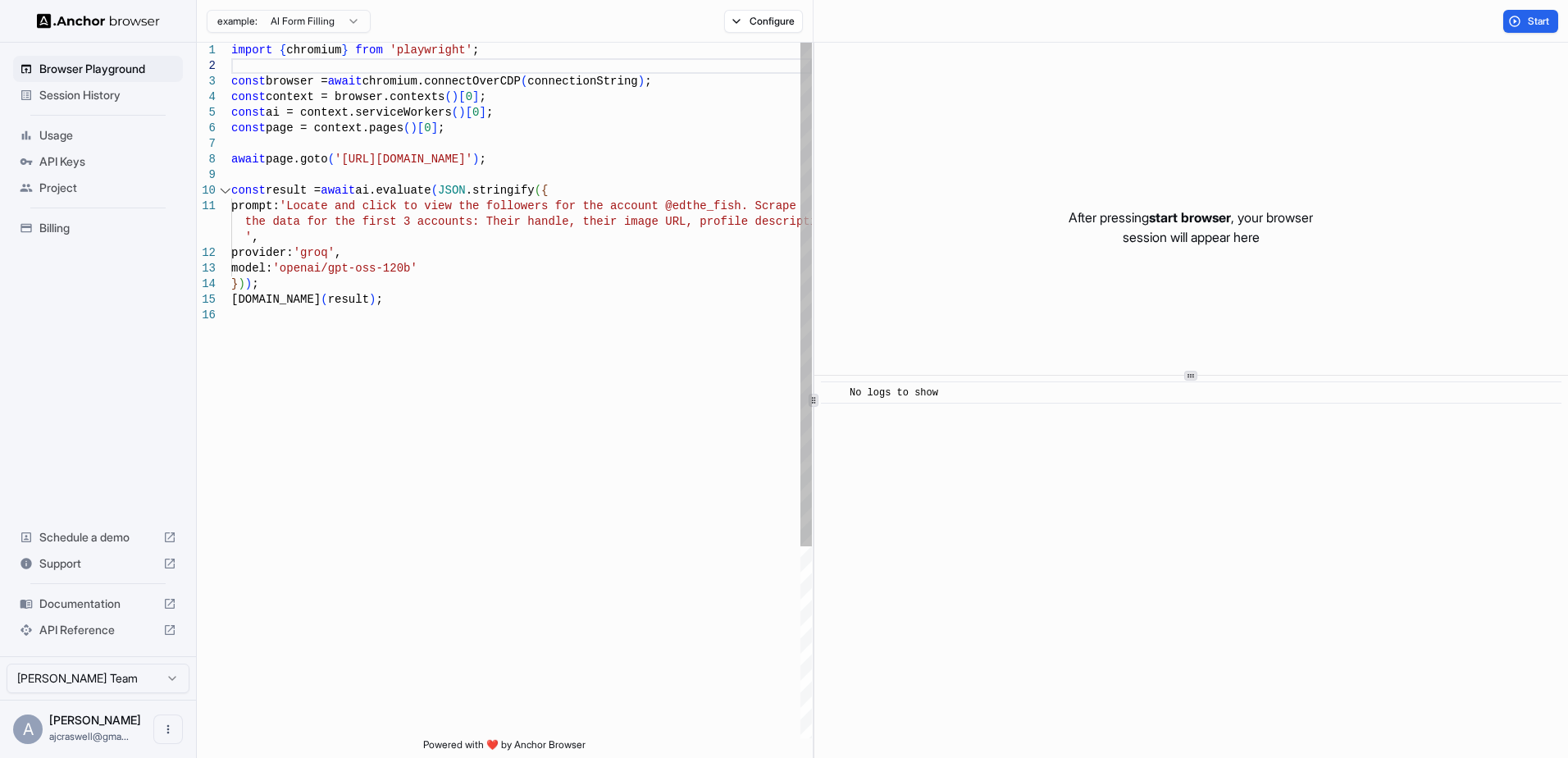
click at [631, 235] on div "import { chromium } from 'playwright' ; const browser = await chromium.connectO…" at bounding box center [522, 523] width 581 height 961
drag, startPoint x: 660, startPoint y: 222, endPoint x: 781, endPoint y: 222, distance: 121.0
click at [781, 222] on div "import { chromium } from 'playwright' ; const browser = await chromium.connectO…" at bounding box center [522, 523] width 581 height 961
click at [1541, 20] on span "Start" at bounding box center [1540, 21] width 23 height 14
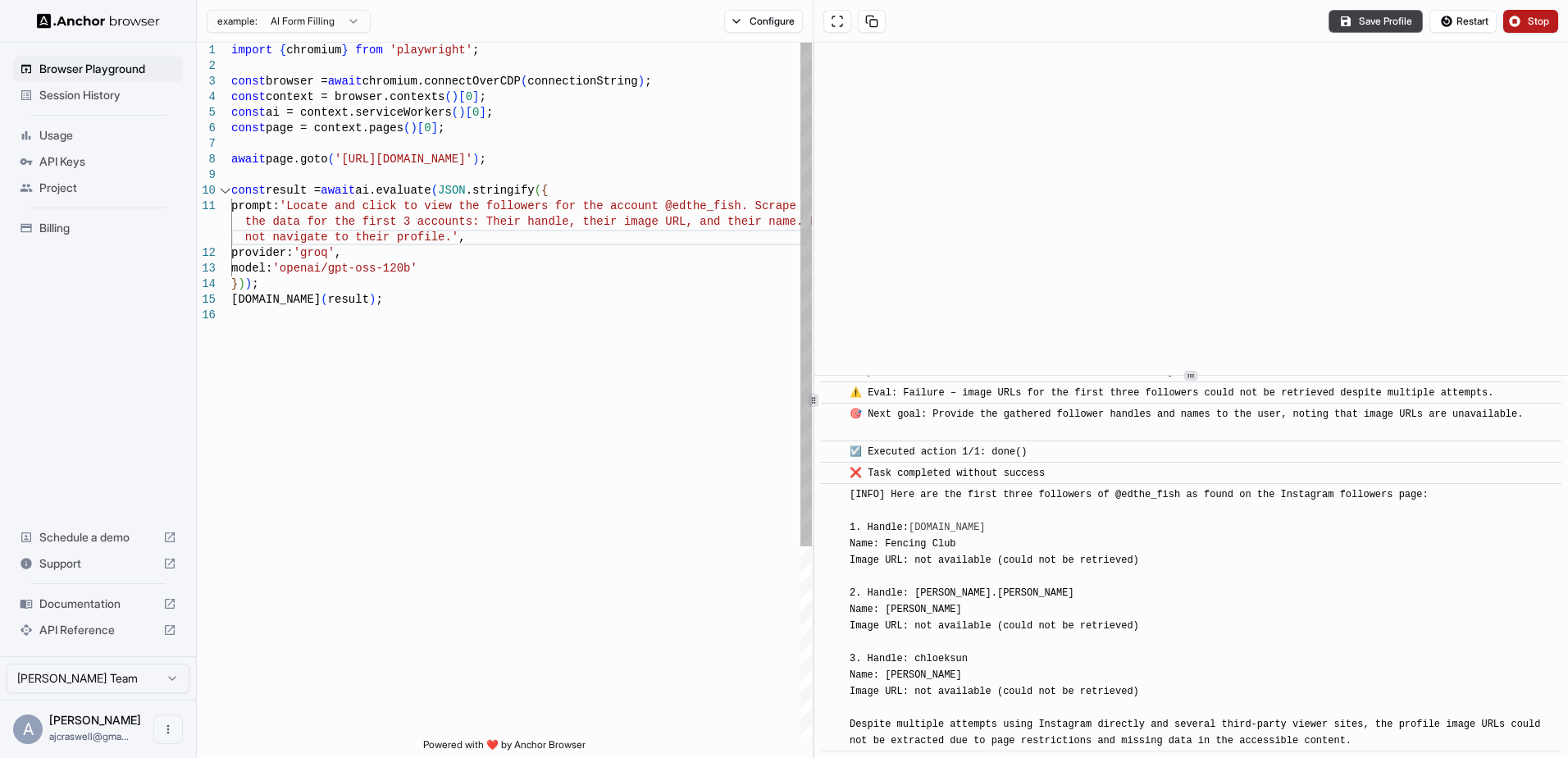
scroll to position [5360, 0]
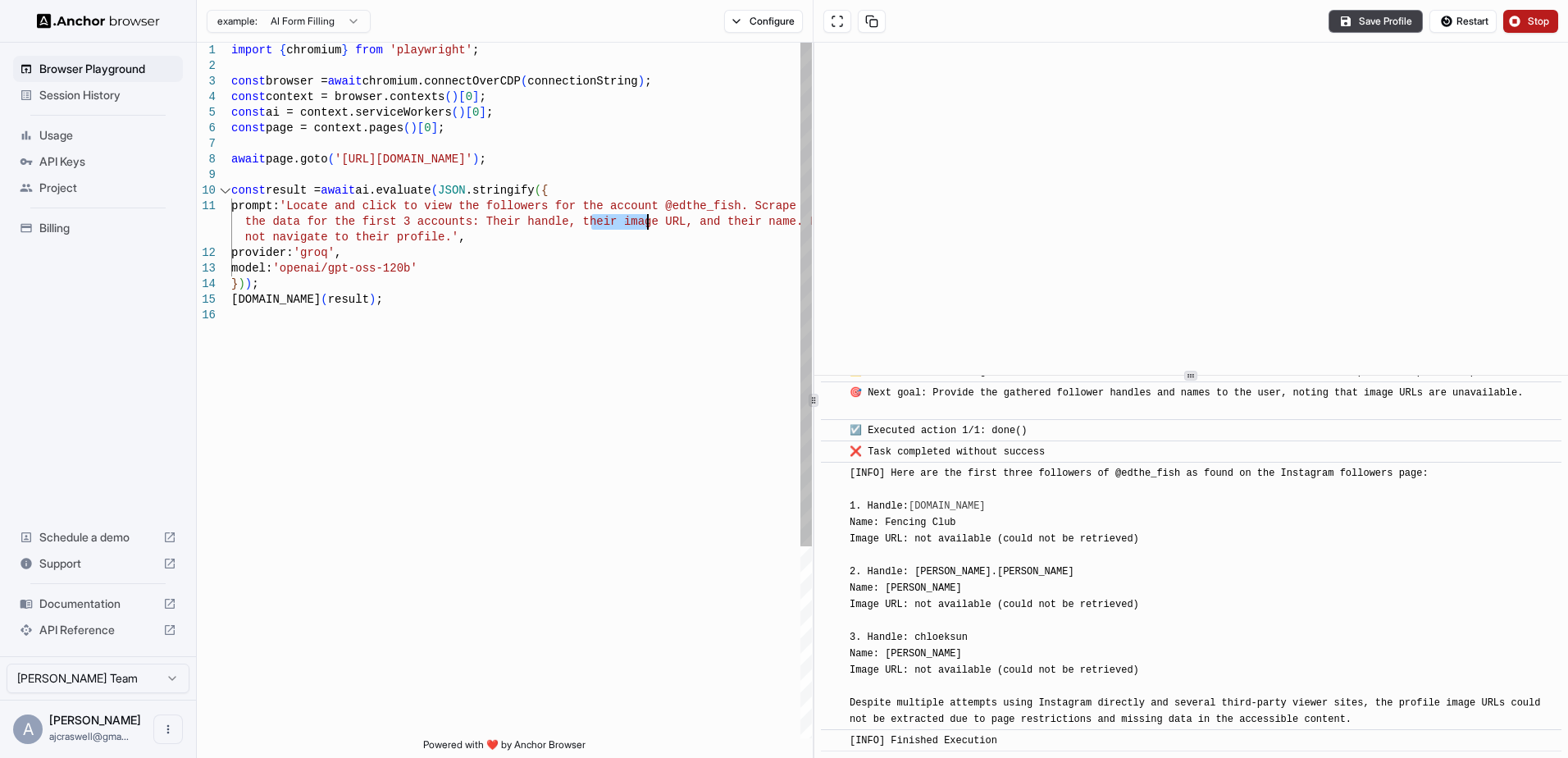
drag, startPoint x: 597, startPoint y: 222, endPoint x: 645, endPoint y: 222, distance: 48.0
click at [645, 222] on div "import { chromium } from 'playwright' ; const browser = await chromium.connectO…" at bounding box center [522, 523] width 581 height 961
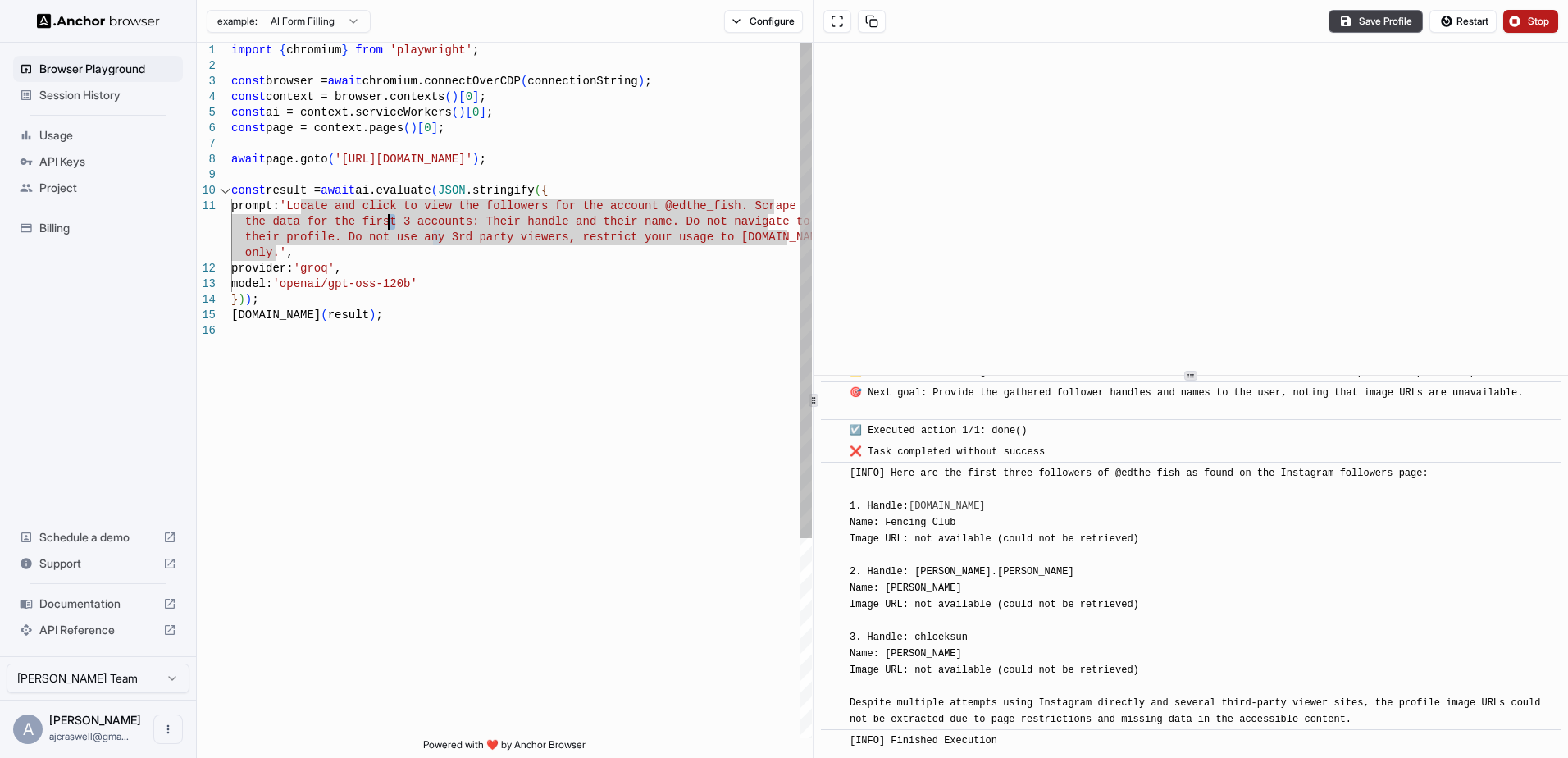
click at [391, 223] on div "import { chromium } from 'playwright' ; const browser = await chromium.connectO…" at bounding box center [522, 531] width 581 height 977
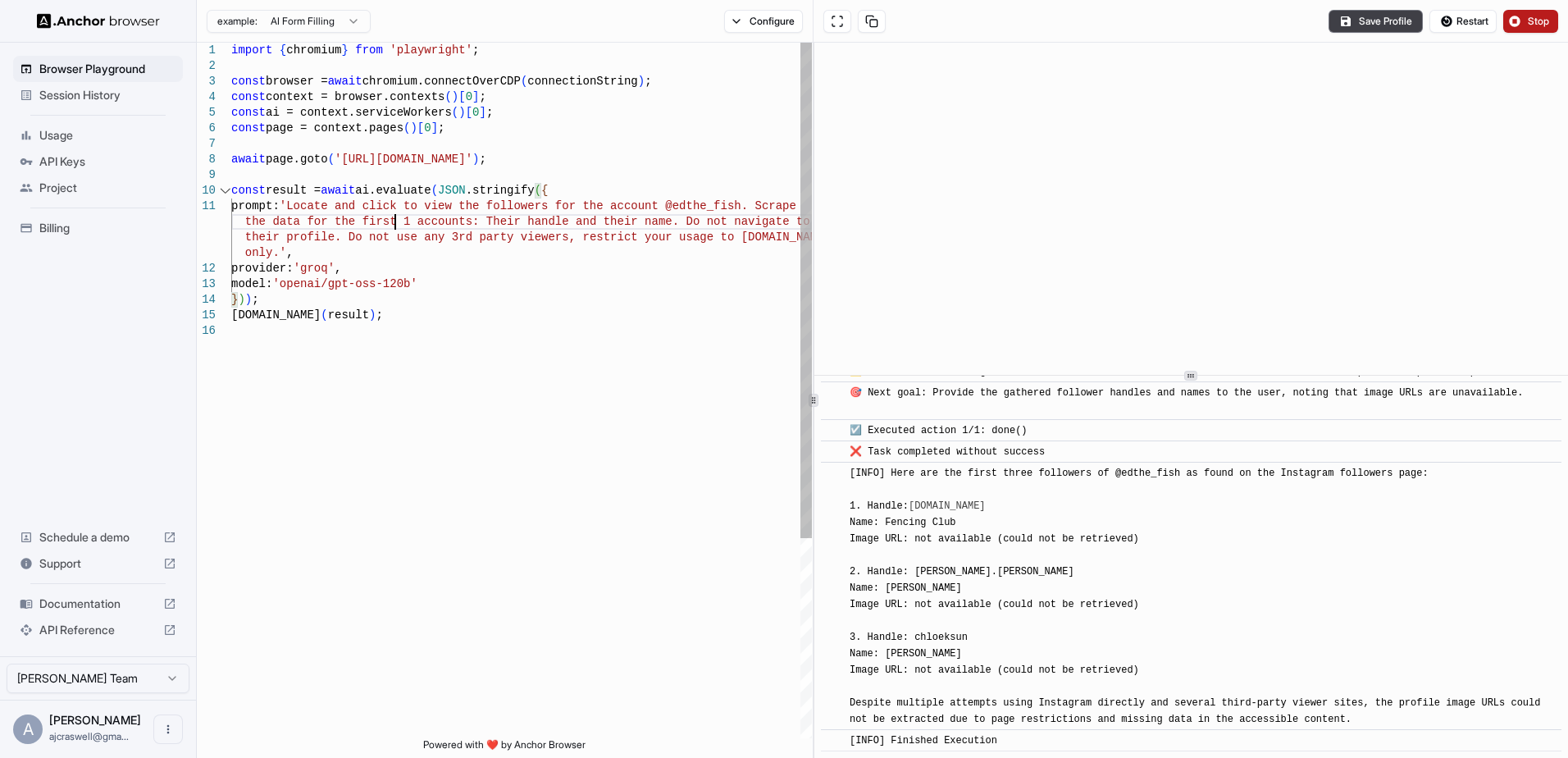
scroll to position [29, 0]
click at [1526, 23] on button "Stop" at bounding box center [1531, 21] width 55 height 23
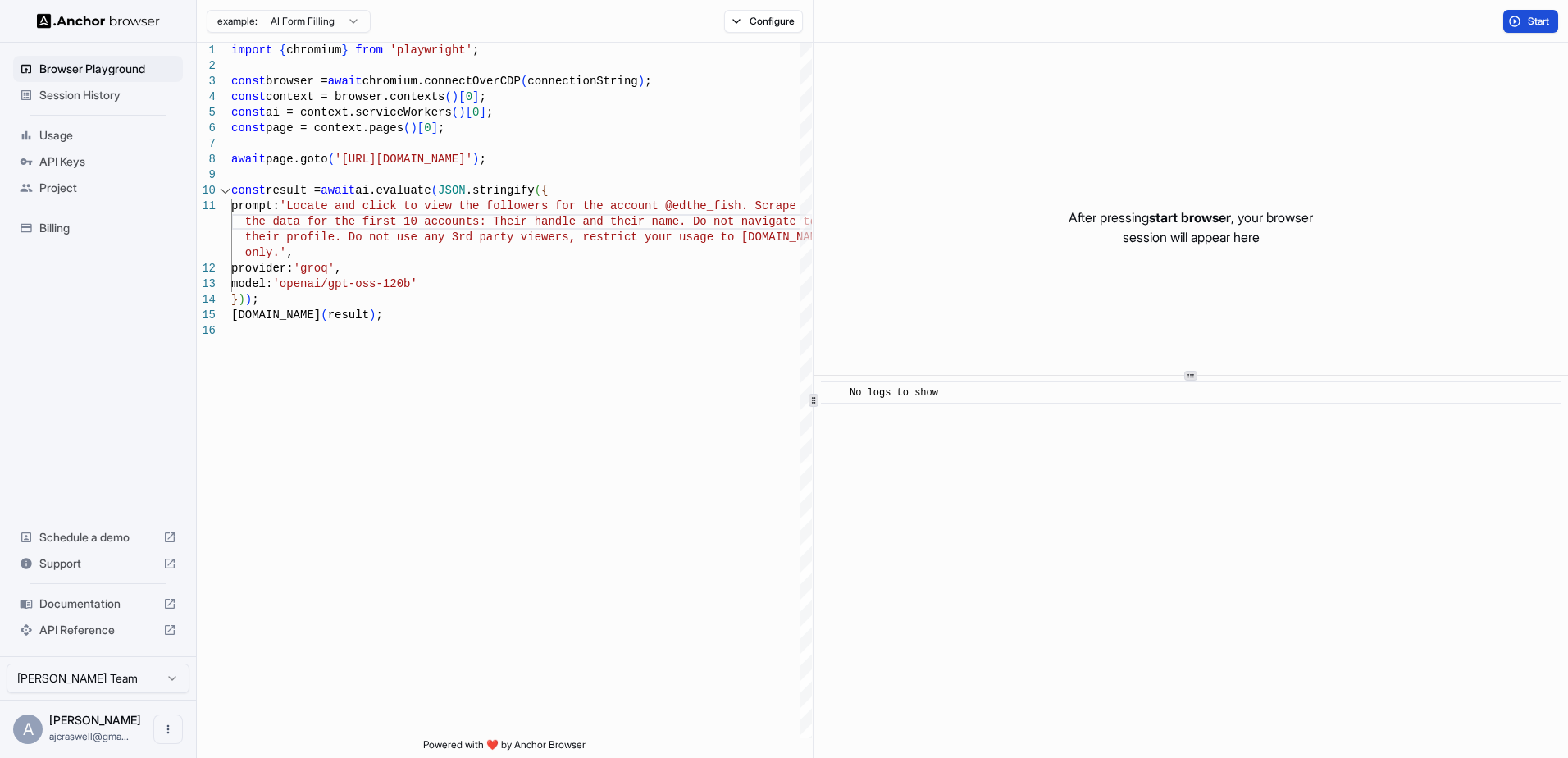
click at [1515, 13] on button "Start" at bounding box center [1531, 21] width 55 height 23
click at [1515, 18] on button "Start" at bounding box center [1531, 21] width 55 height 23
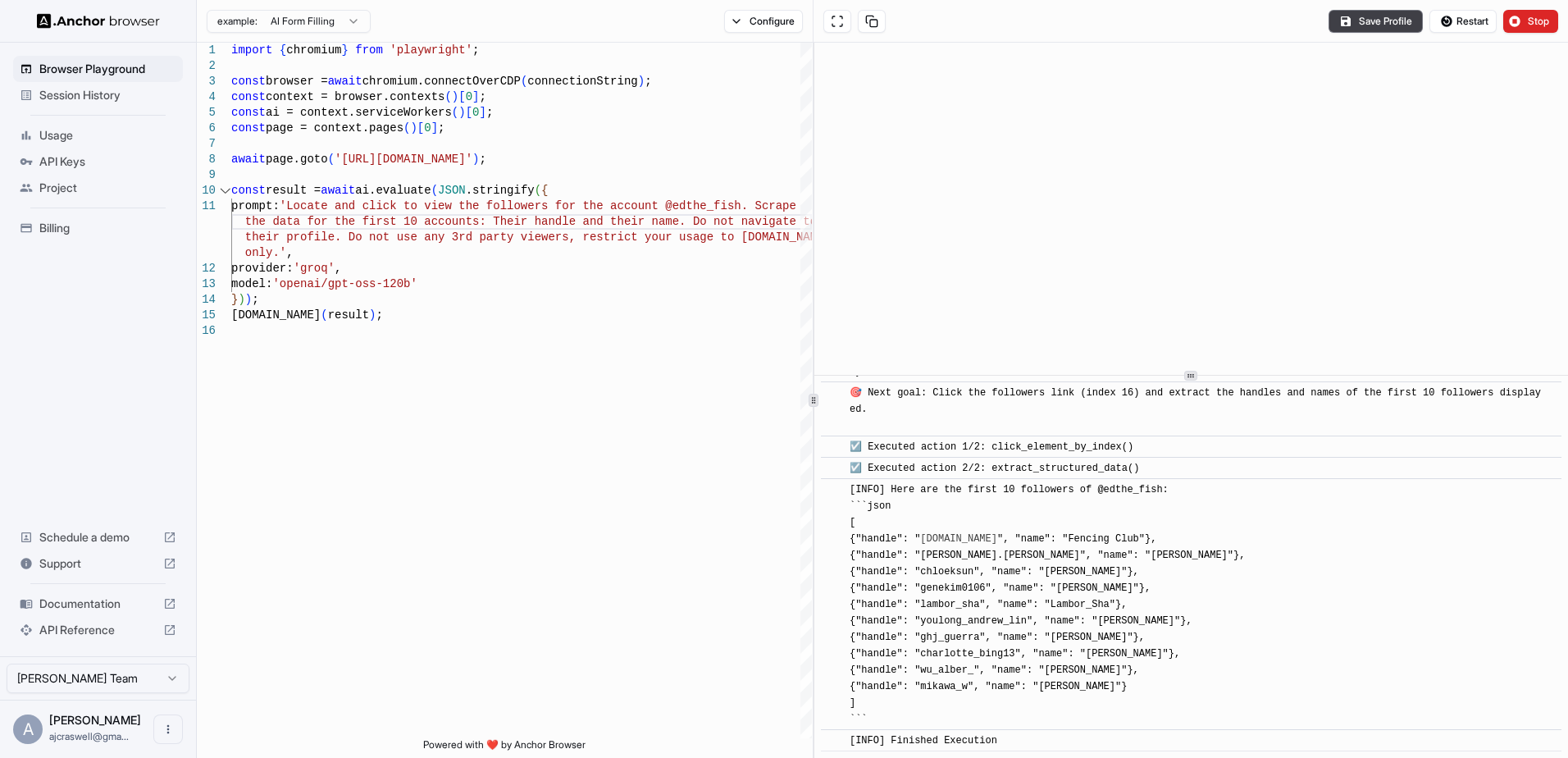
scroll to position [400, 0]
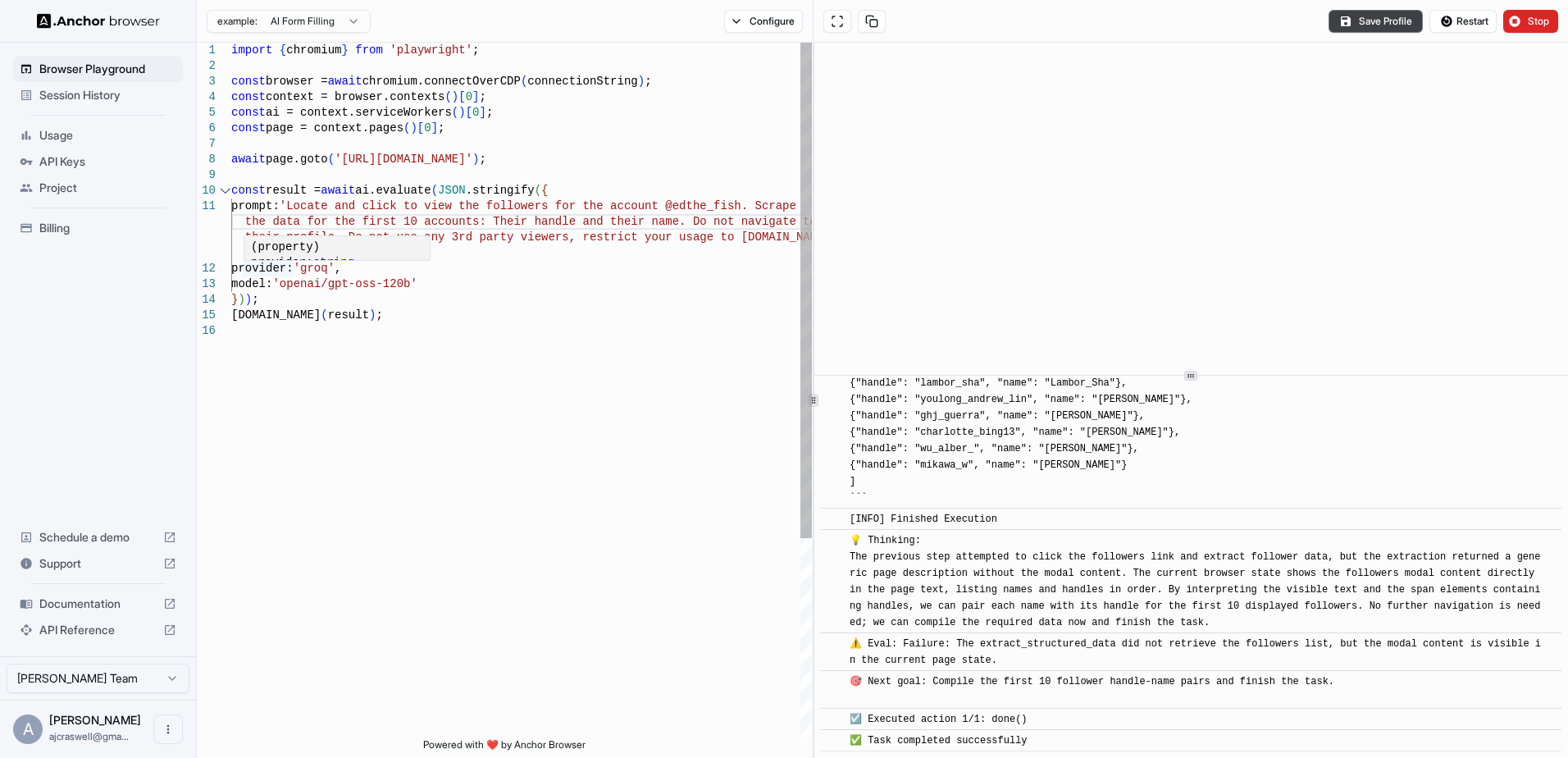
click at [295, 288] on div "import { chromium } from 'playwright' ; const browser = await chromium.connectO…" at bounding box center [522, 531] width 581 height 977
click at [1524, 7] on div "Save Profile Restart Stop" at bounding box center [1191, 21] width 755 height 43
click at [1530, 18] on span "Stop" at bounding box center [1540, 21] width 23 height 14
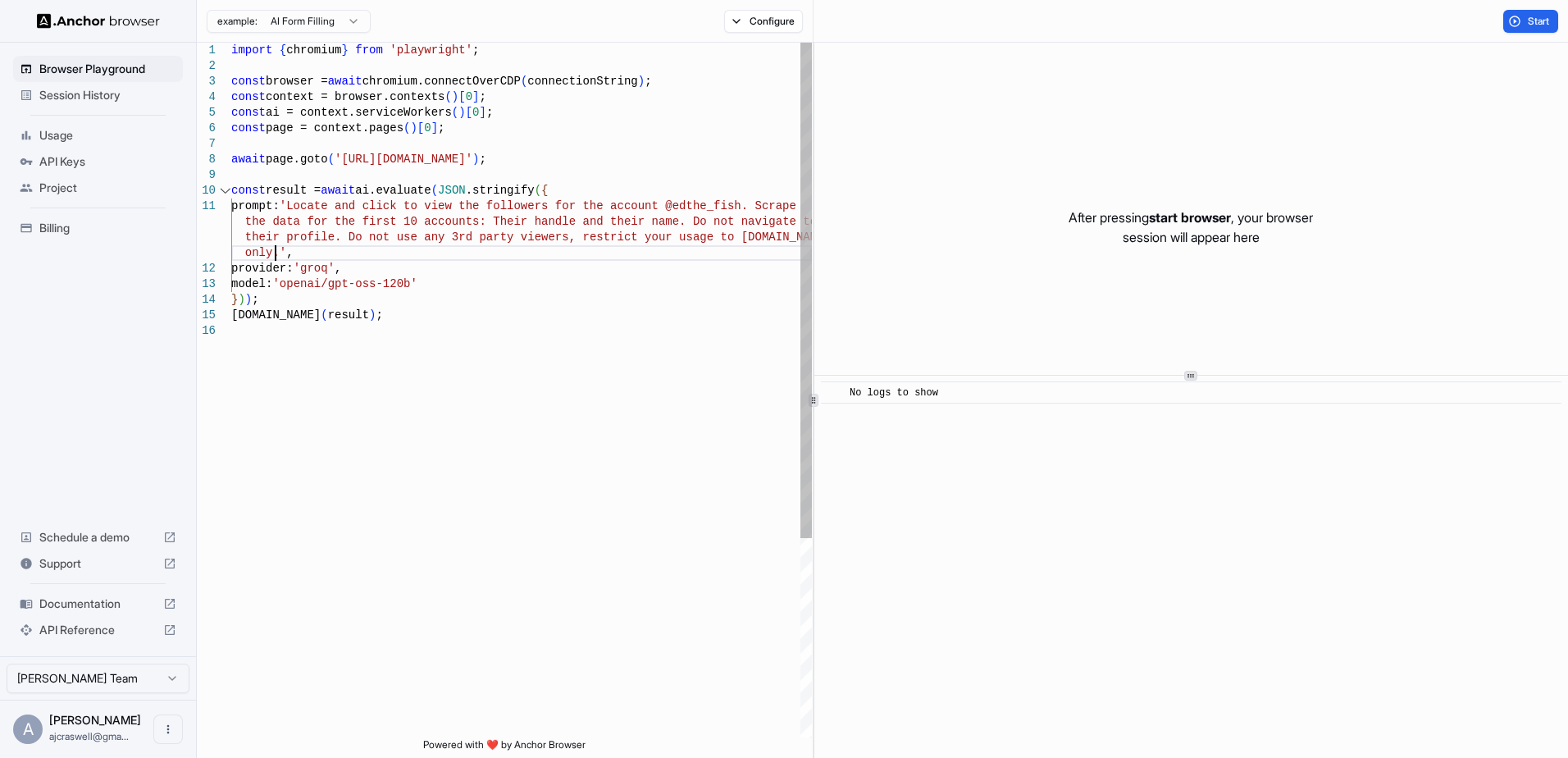
scroll to position [29, 0]
click at [278, 254] on div "import { chromium } from 'playwright' ; const browser = await chromium.connectO…" at bounding box center [522, 531] width 581 height 977
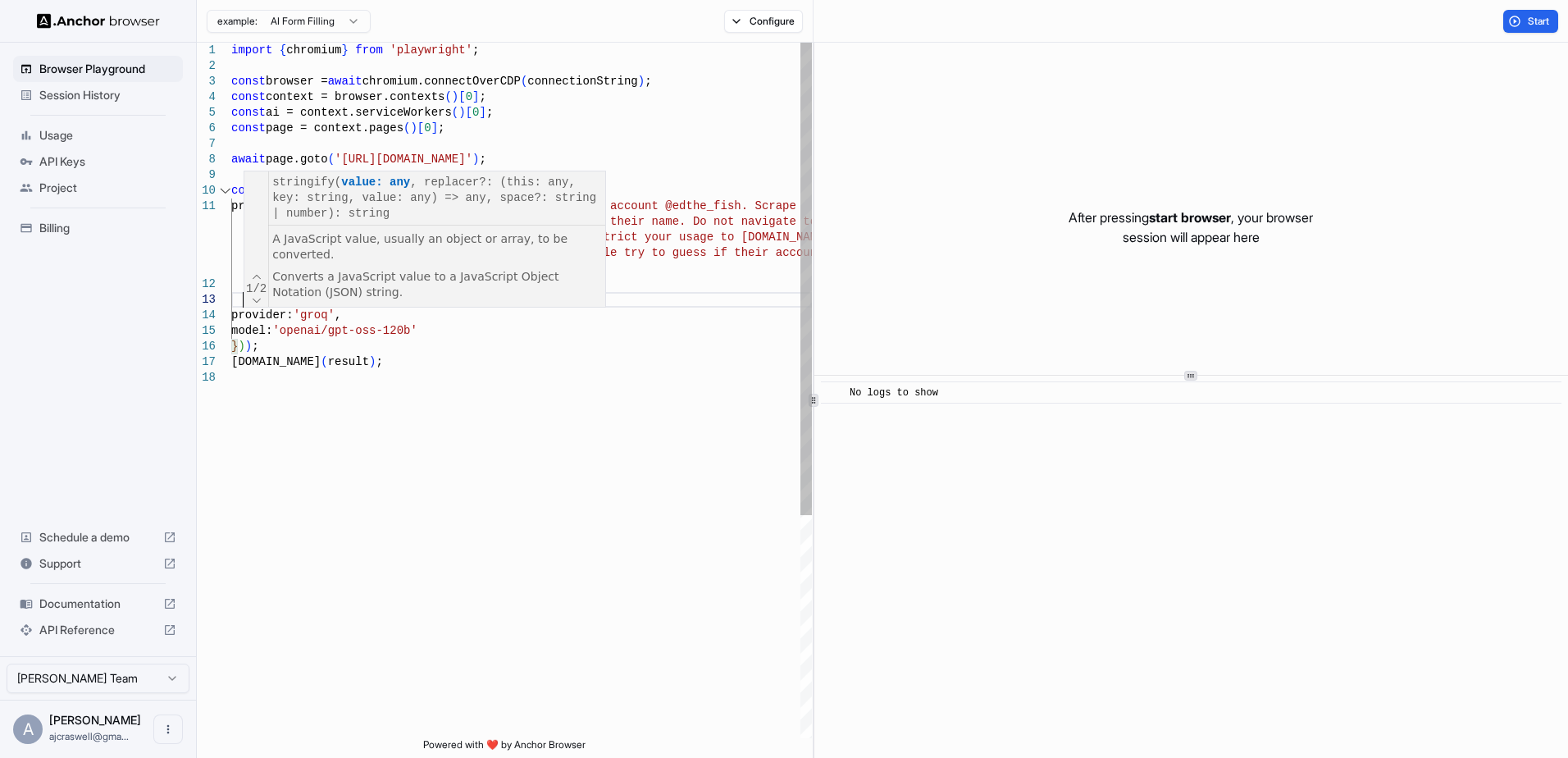
scroll to position [108, 0]
click at [663, 188] on div "import { chromium } from 'playwright' ; const browser = await chromium.connectO…" at bounding box center [522, 554] width 581 height 1023
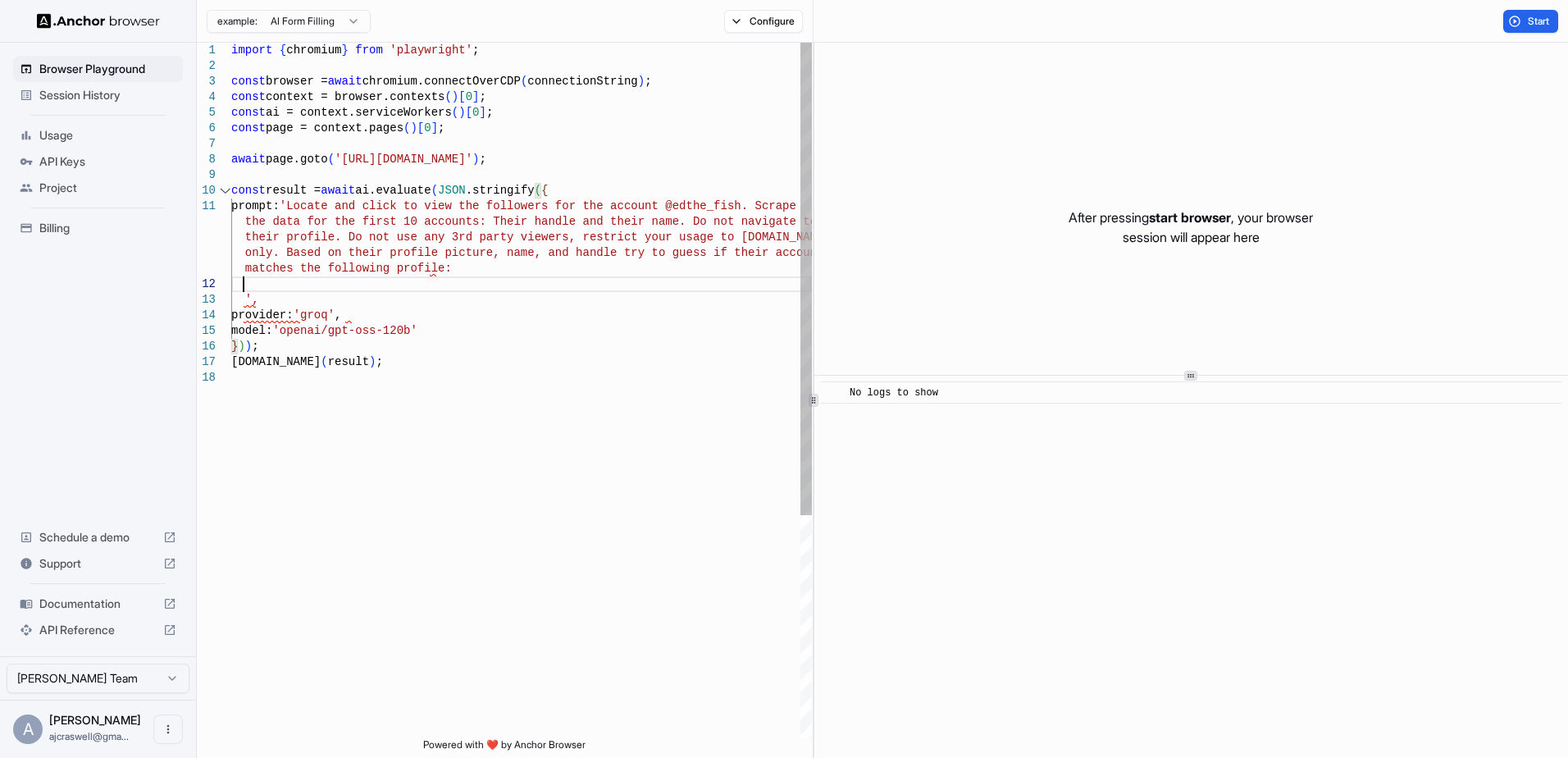
click at [445, 285] on div "import { chromium } from 'playwright' ; const browser = await chromium.connectO…" at bounding box center [522, 554] width 581 height 1023
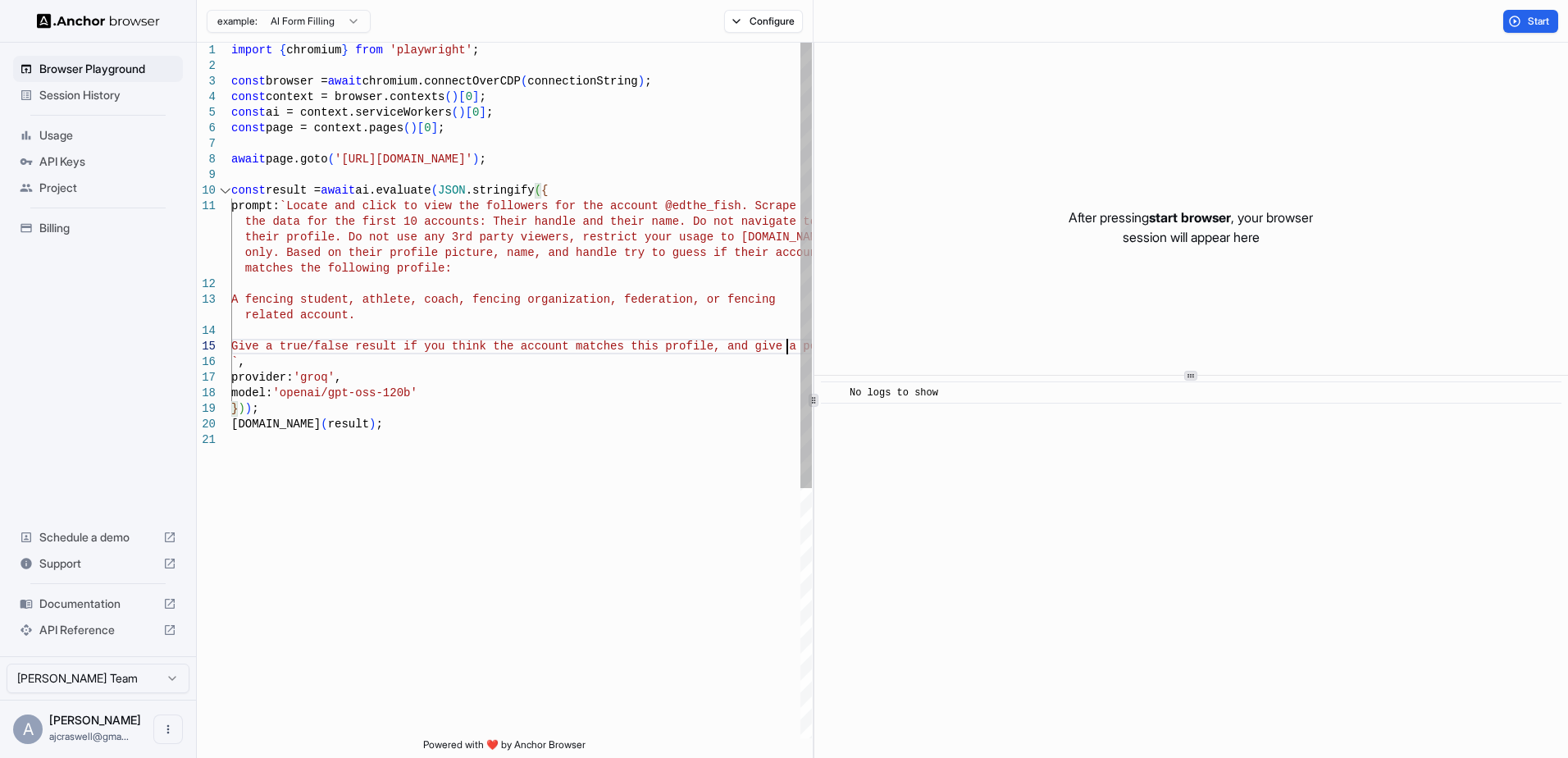
scroll to position [14, 0]
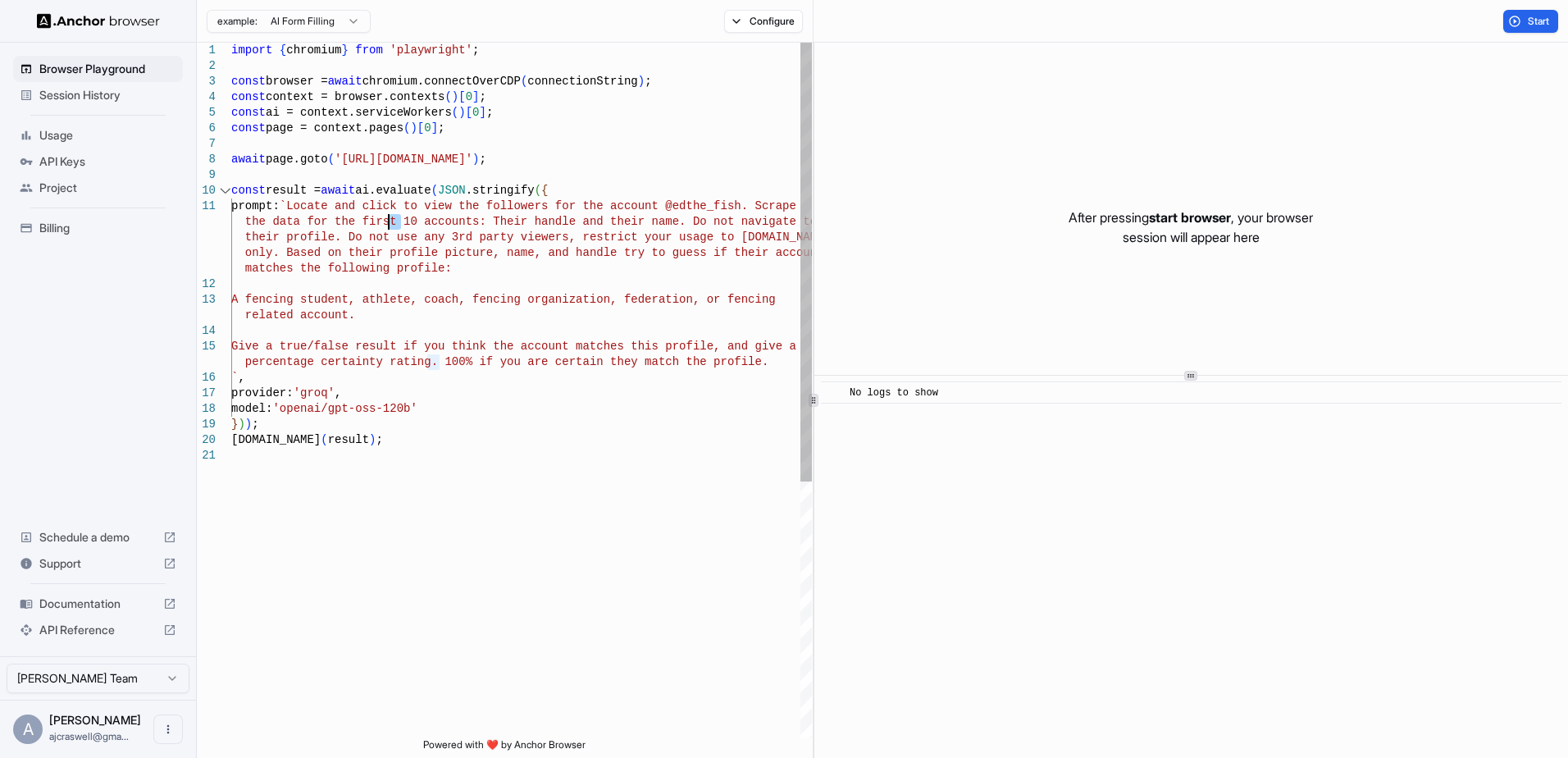
drag, startPoint x: 403, startPoint y: 224, endPoint x: 391, endPoint y: 224, distance: 12.0
click at [391, 224] on div "import { chromium } from 'playwright' ; const browser = await chromium.connectO…" at bounding box center [522, 593] width 581 height 1101
click at [1516, 15] on button "Start" at bounding box center [1531, 21] width 55 height 23
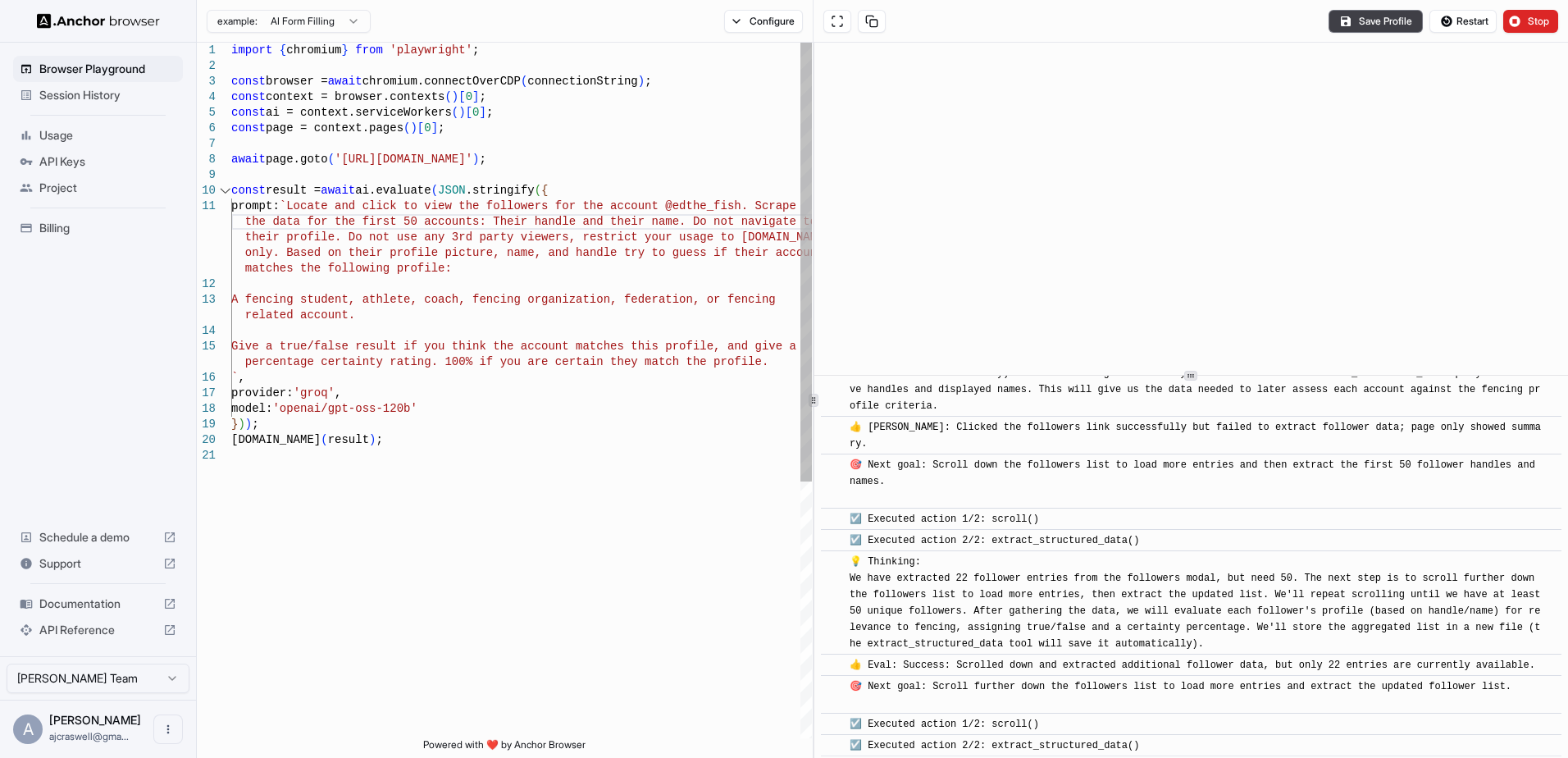
scroll to position [665, 0]
click at [577, 381] on div "import { chromium } from 'playwright' ; const browser = await chromium.connectO…" at bounding box center [522, 593] width 581 height 1101
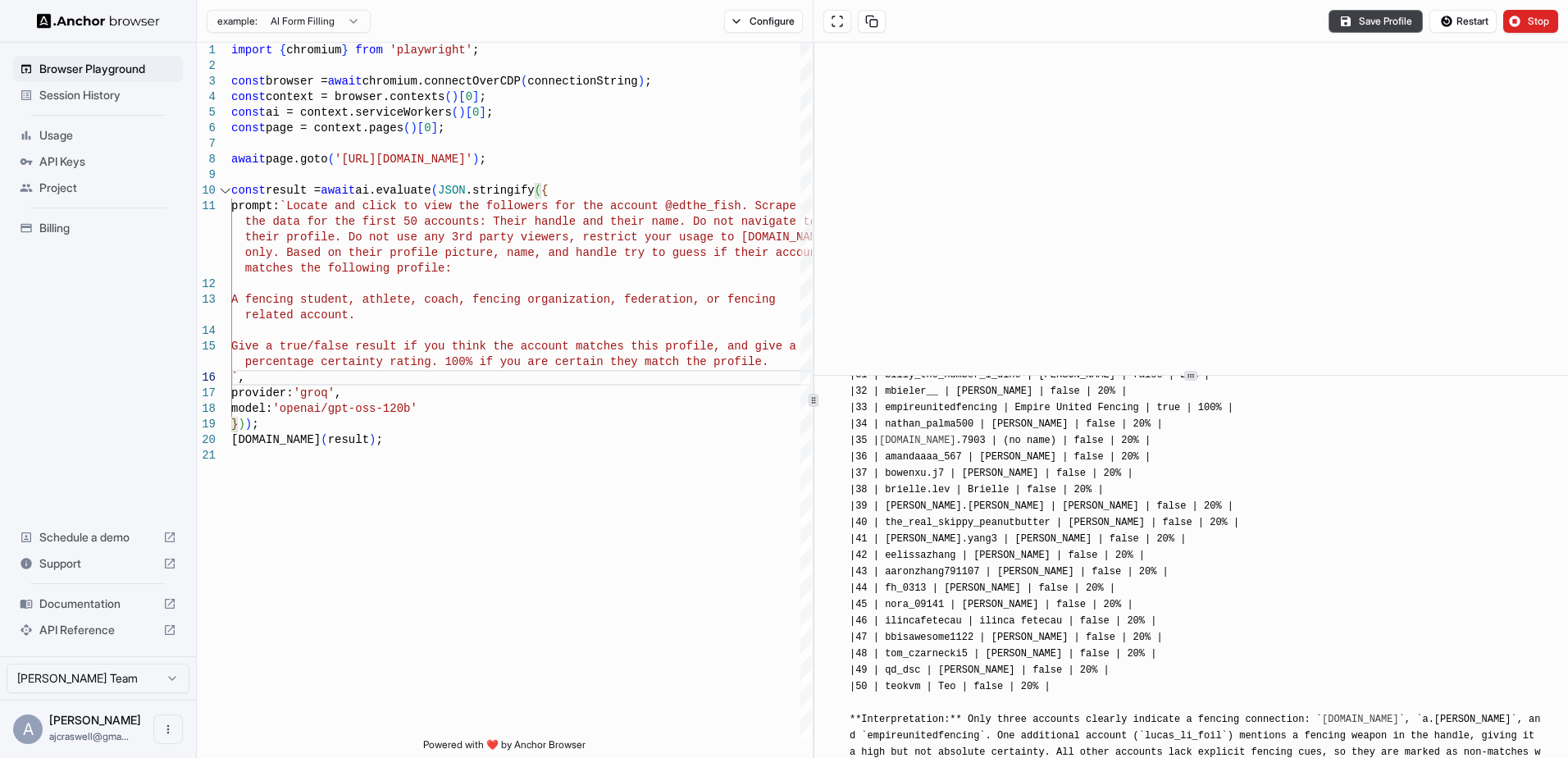
scroll to position [2357, 0]
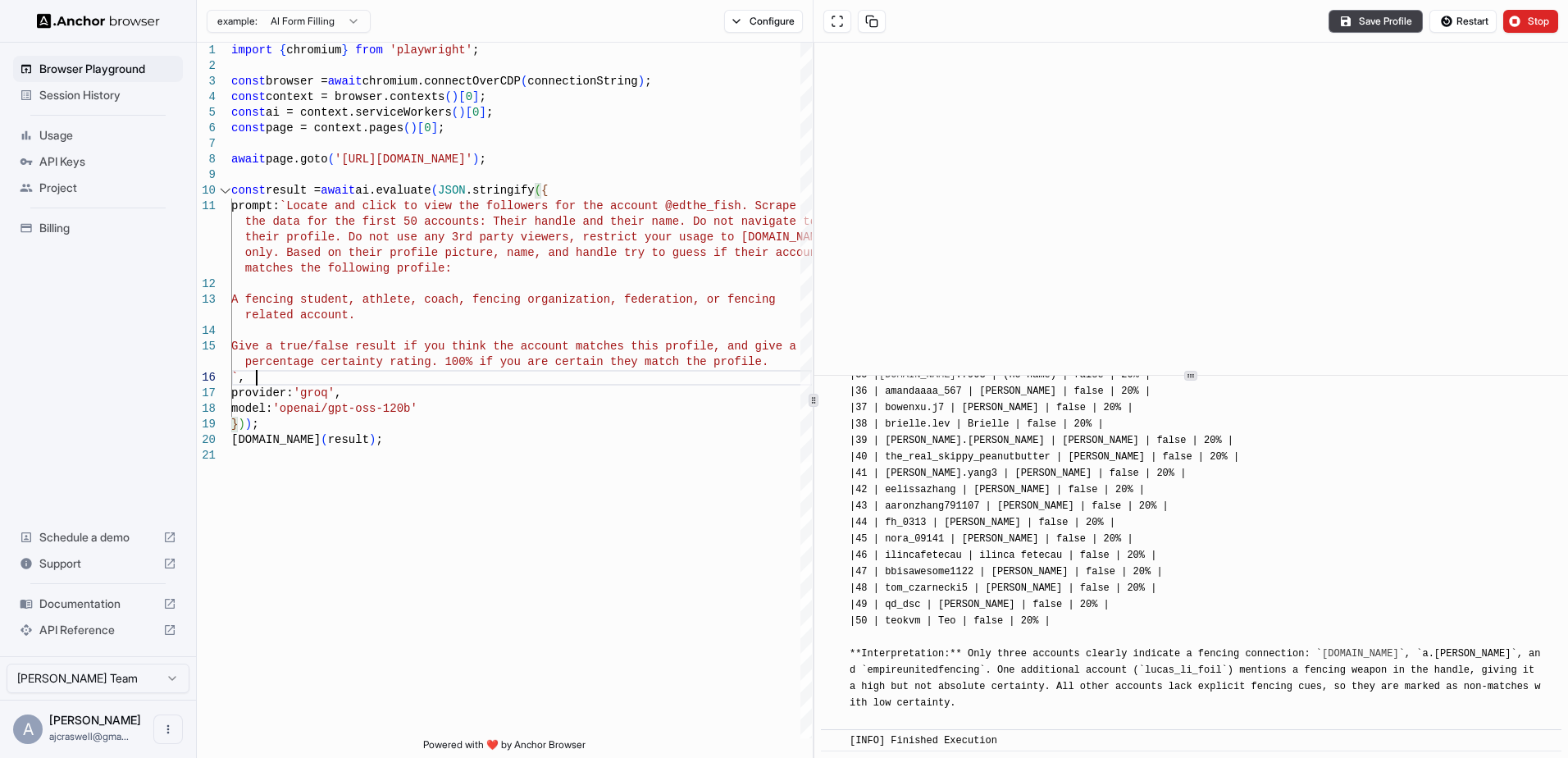
click at [1248, 570] on div "[INFO] ### Follower Classification for @edthe_fish | # | Handle | Display Name …" at bounding box center [1197, 235] width 694 height 984
drag, startPoint x: 1518, startPoint y: 18, endPoint x: 1335, endPoint y: 538, distance: 551.3
click at [1335, 538] on div "example: AI Form Filling Configure Save Profile Restart Stop 1 2 3 4 5 6 7 8 9 …" at bounding box center [883, 379] width 1372 height 758
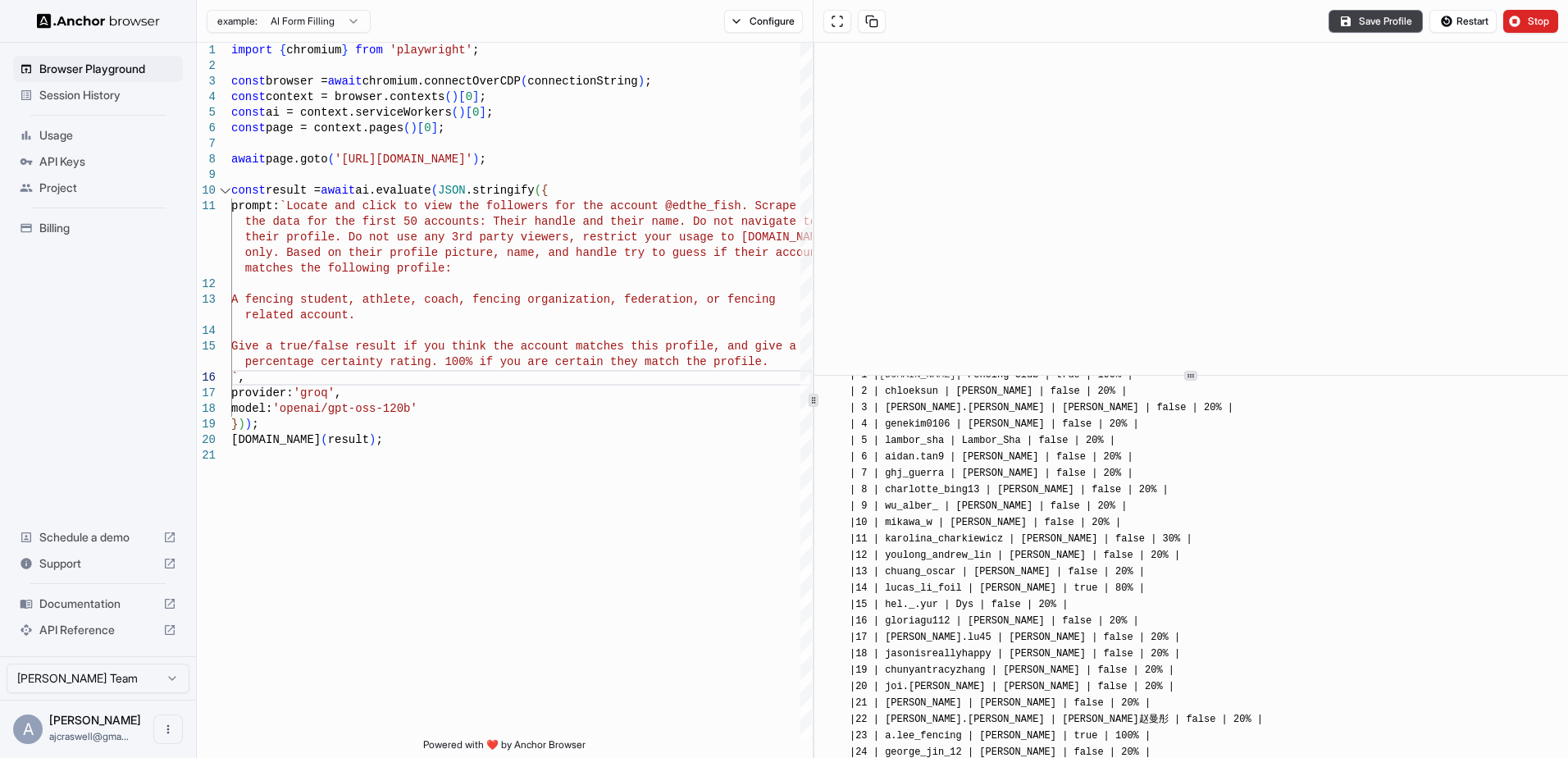
scroll to position [1700, 0]
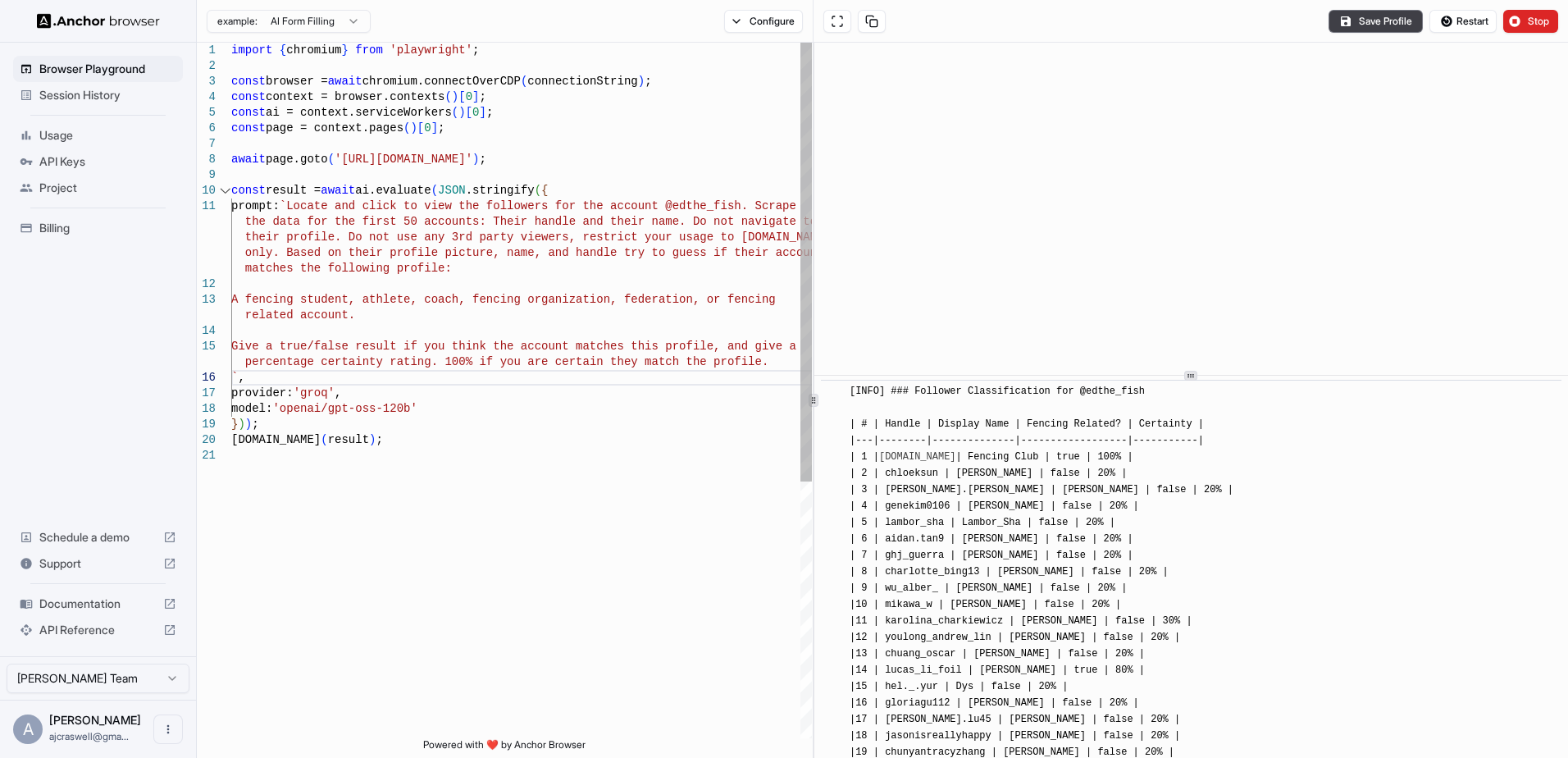
click at [534, 334] on div "import { chromium } from 'playwright' ; const browser = await chromium.connectO…" at bounding box center [522, 593] width 581 height 1101
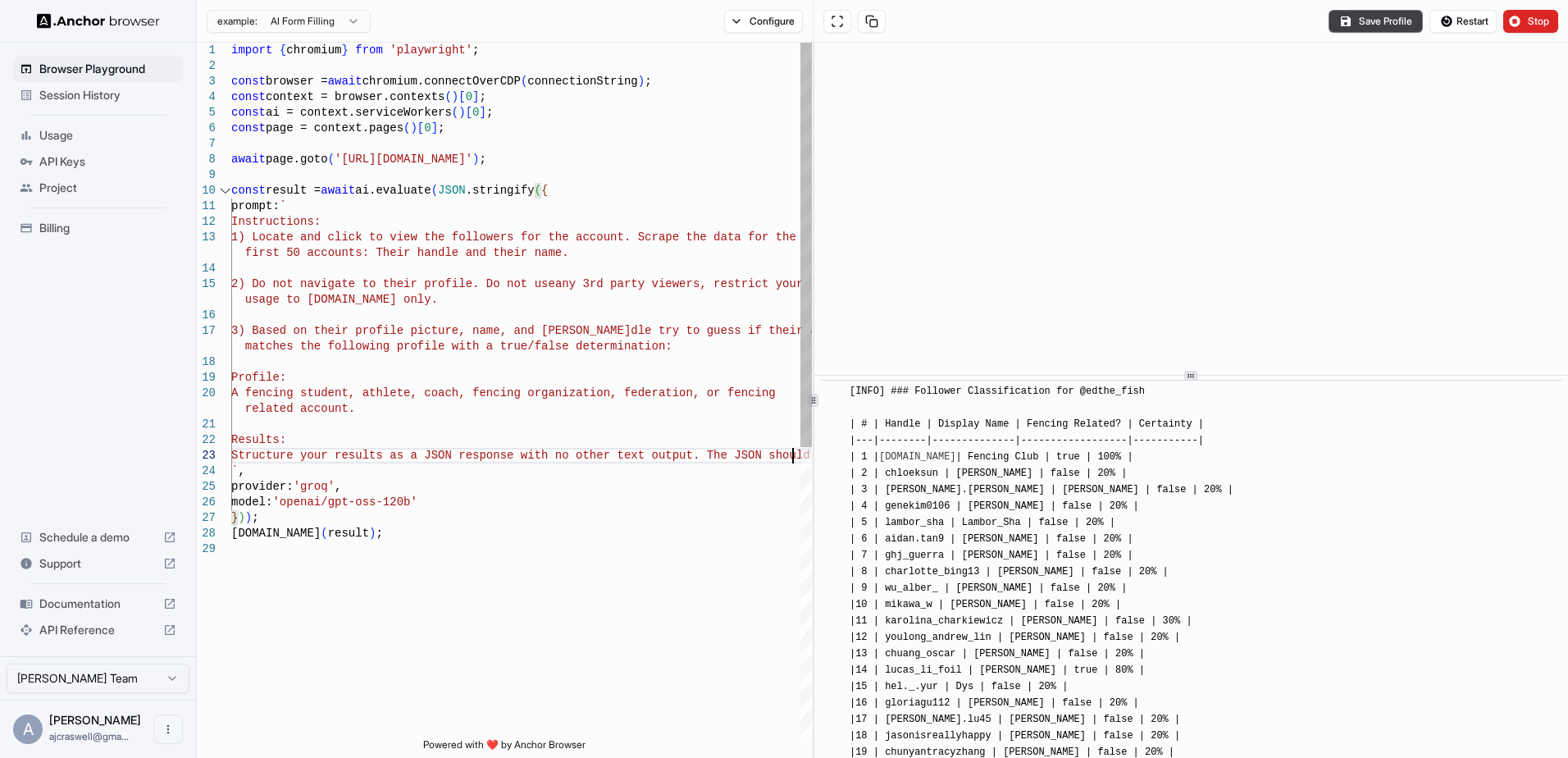
scroll to position [110, 0]
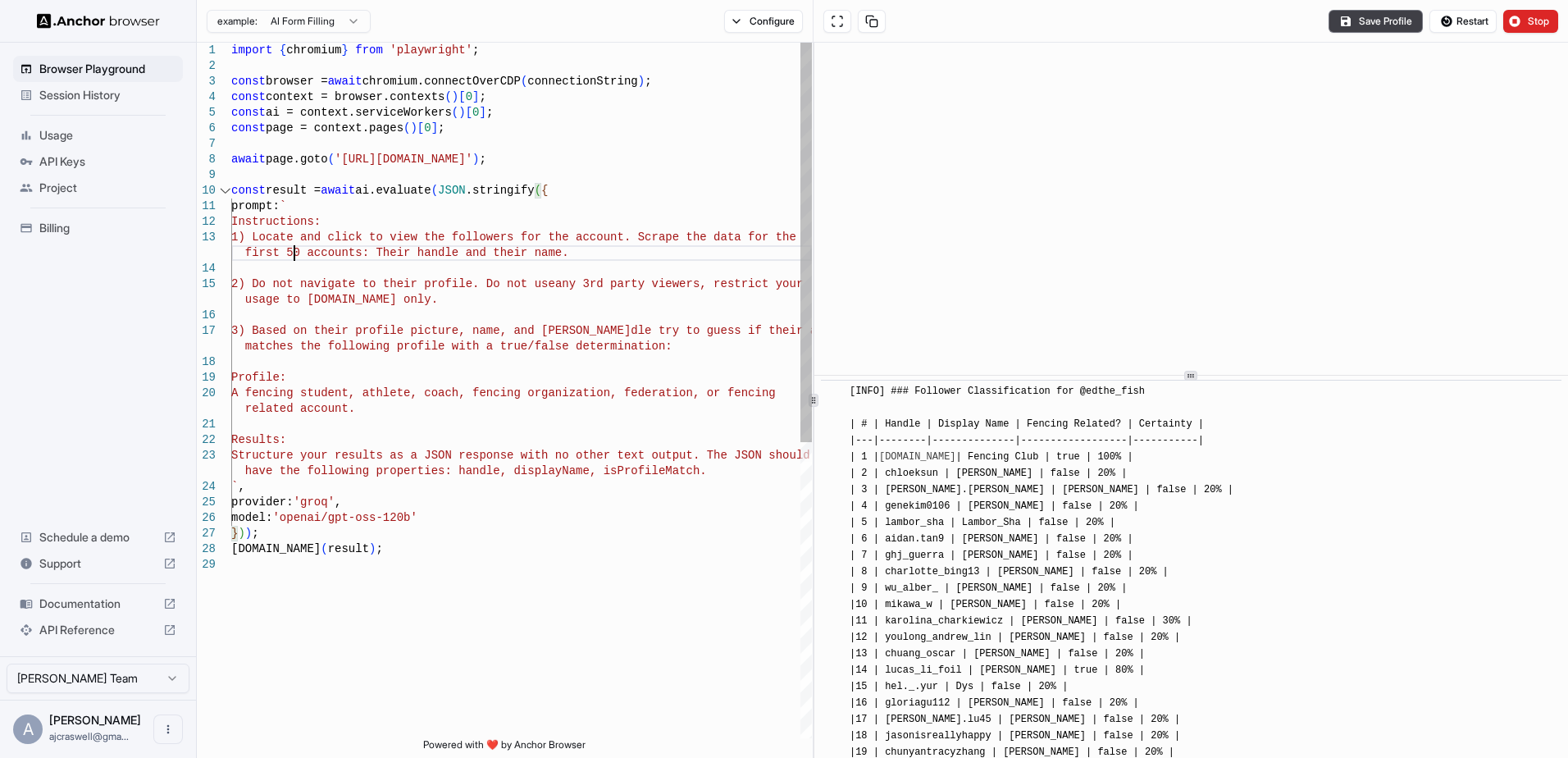
click at [295, 245] on div "import { chromium } from 'playwright' ; const browser = await chromium.connectO…" at bounding box center [522, 647] width 581 height 1210
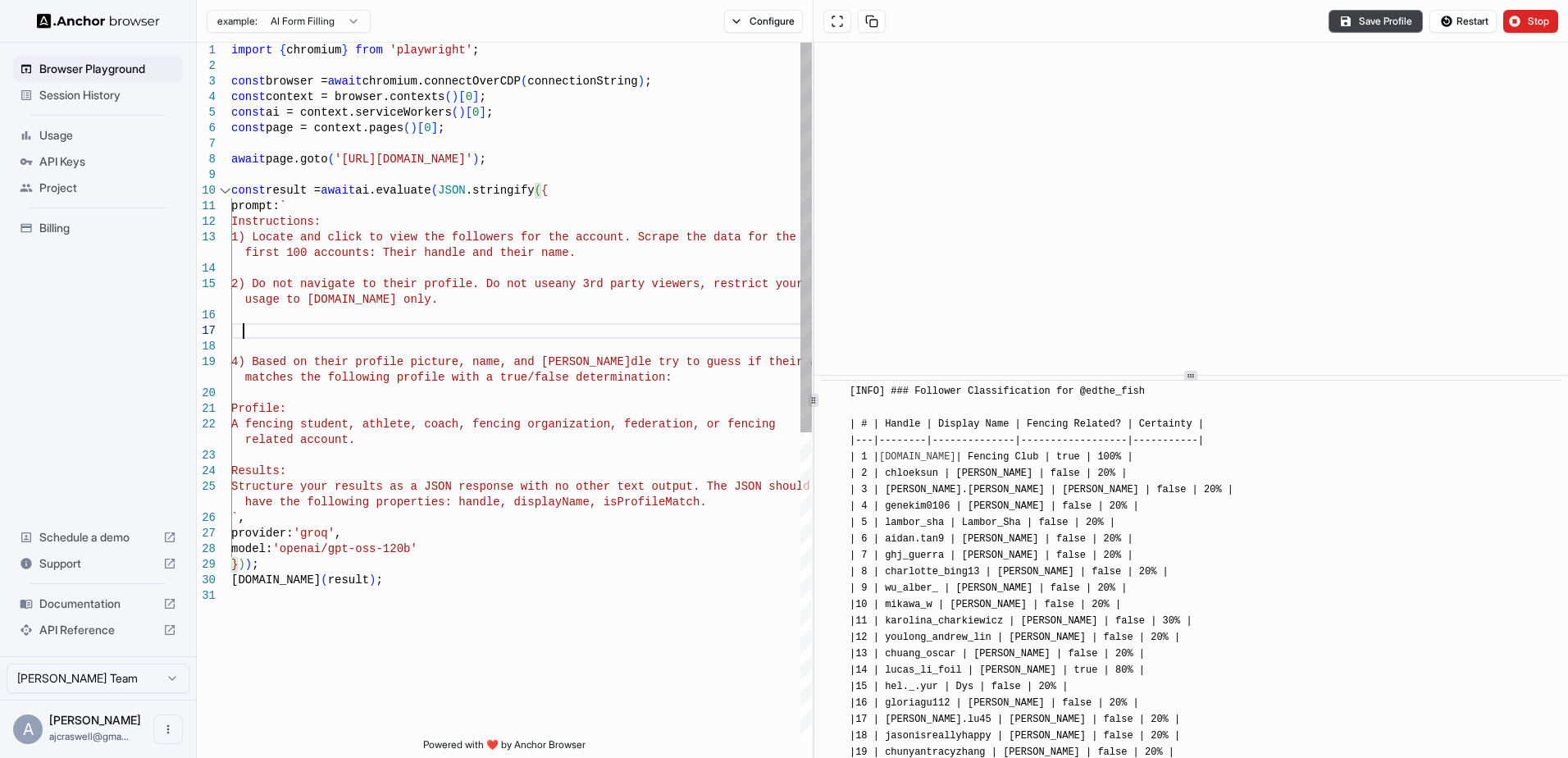
scroll to position [125, 0]
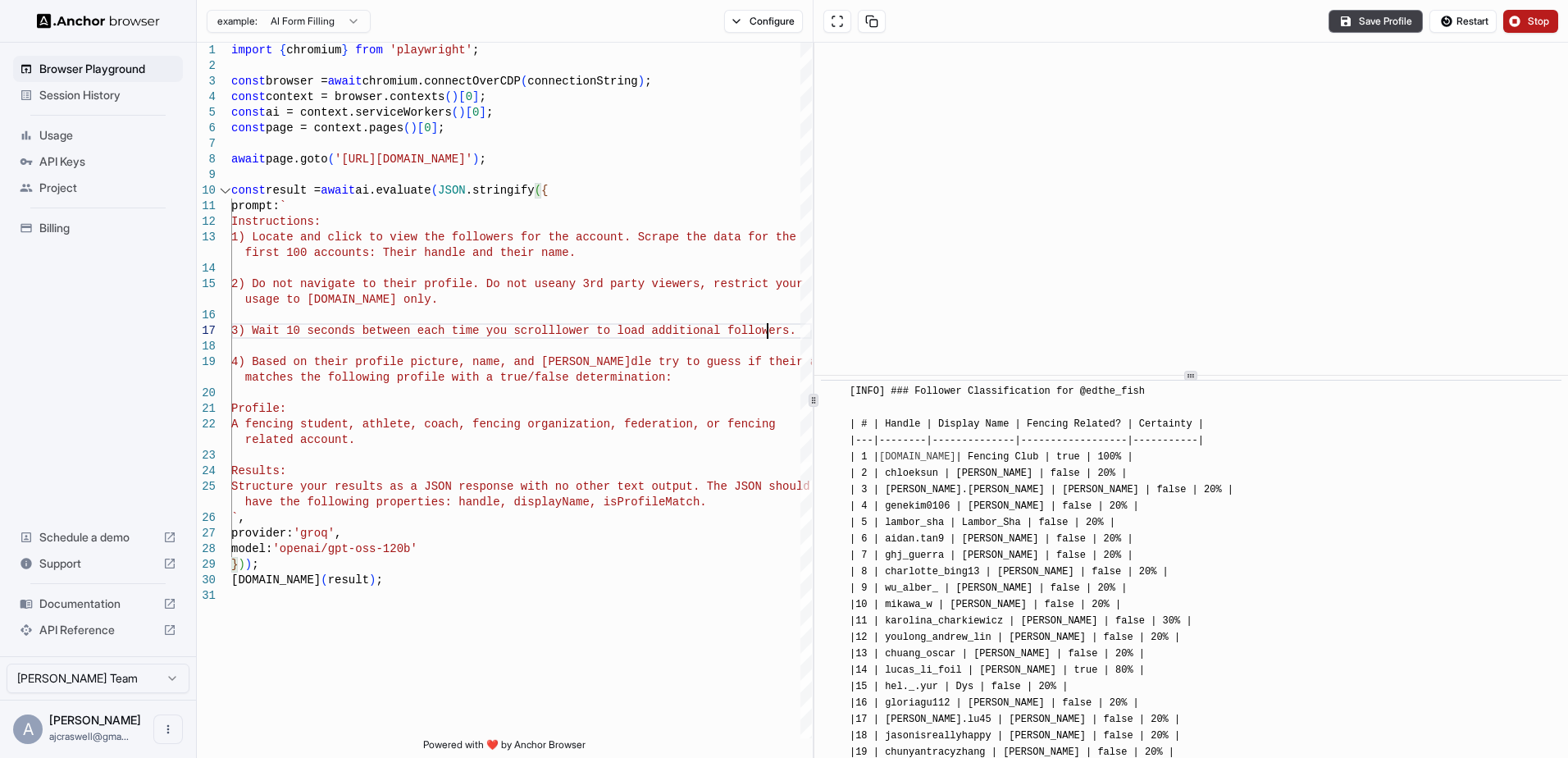
click at [1526, 28] on button "Stop" at bounding box center [1531, 21] width 55 height 23
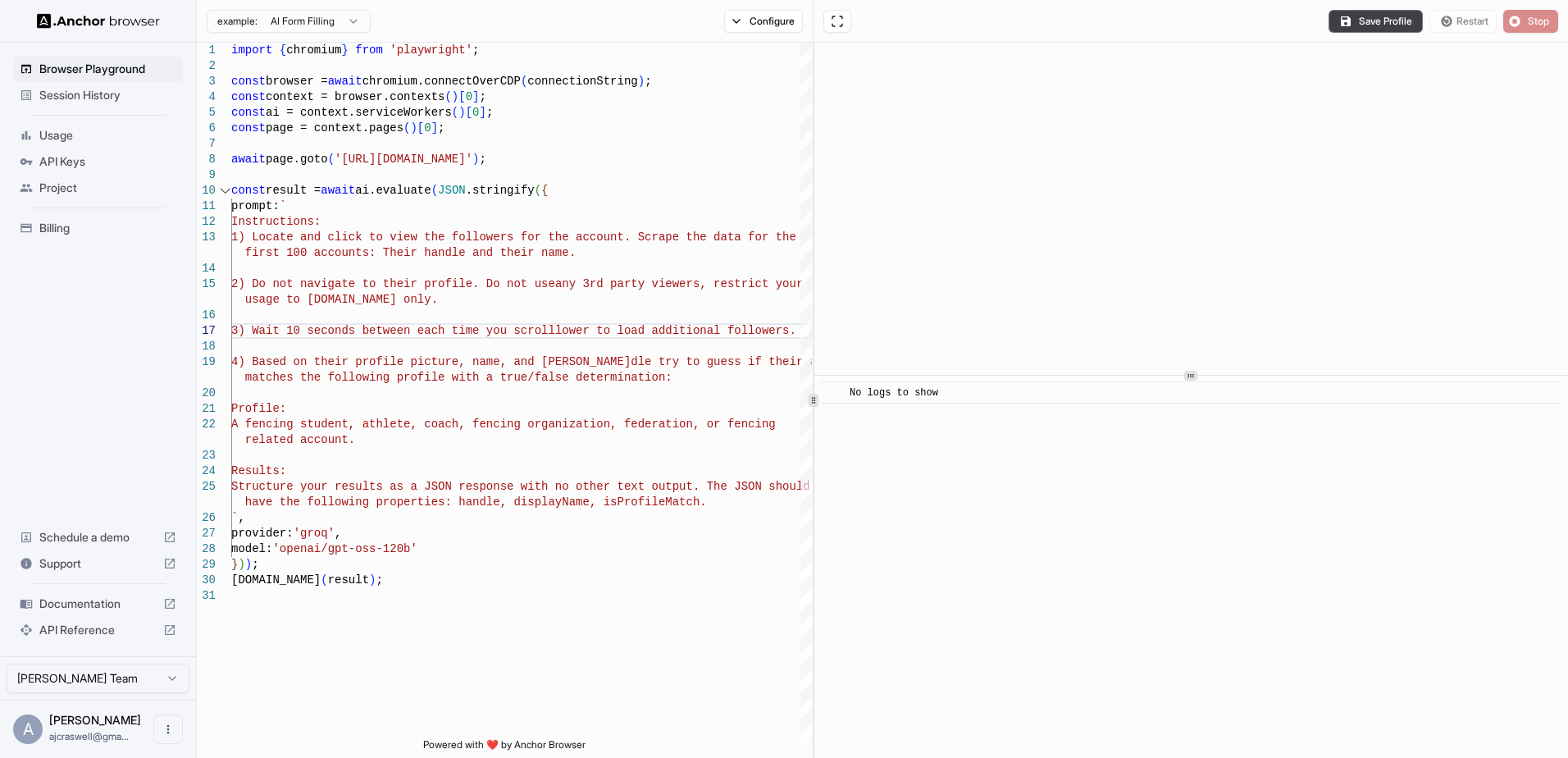
scroll to position [0, 0]
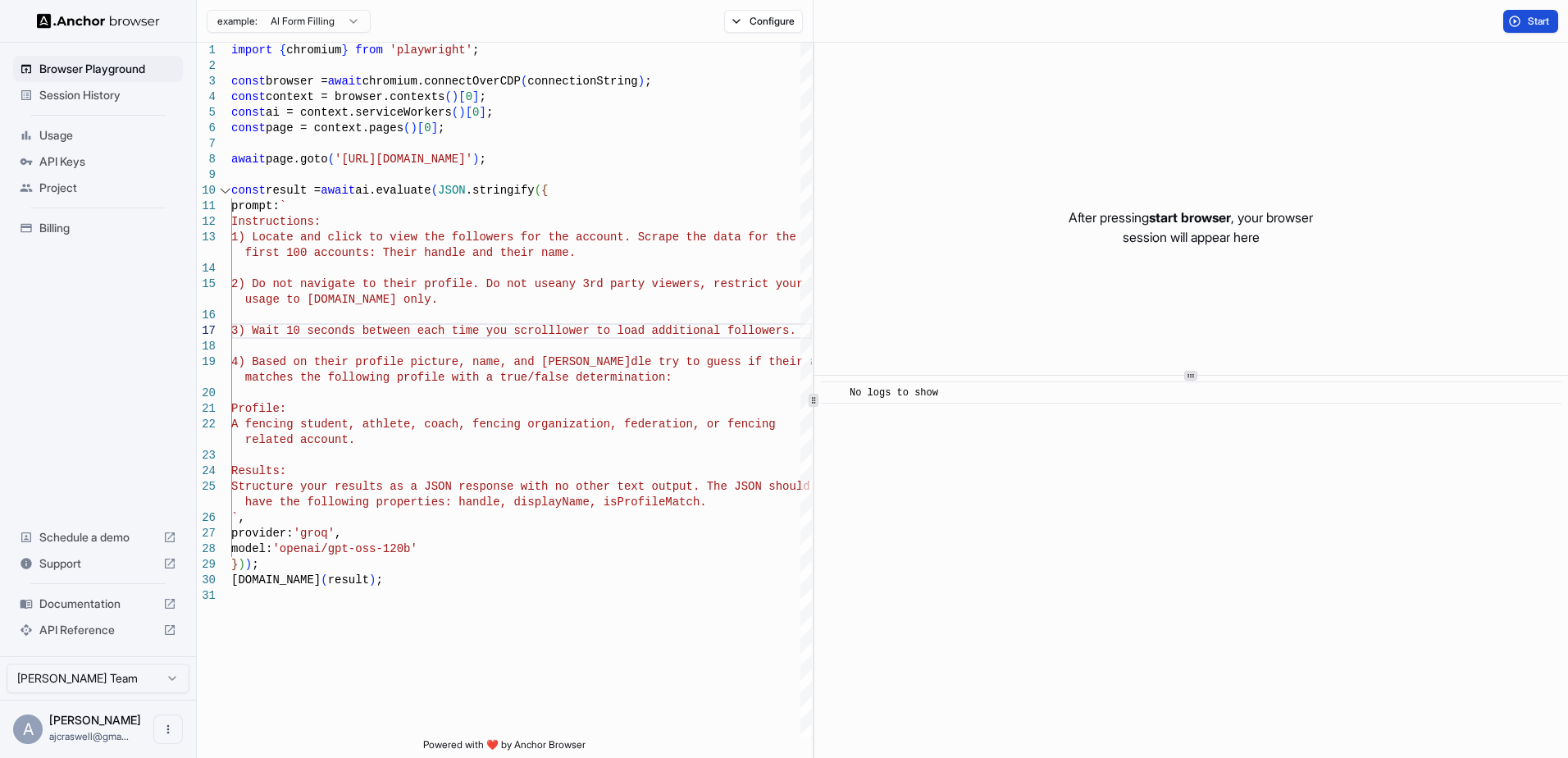
click at [1520, 17] on button "Start" at bounding box center [1531, 21] width 55 height 23
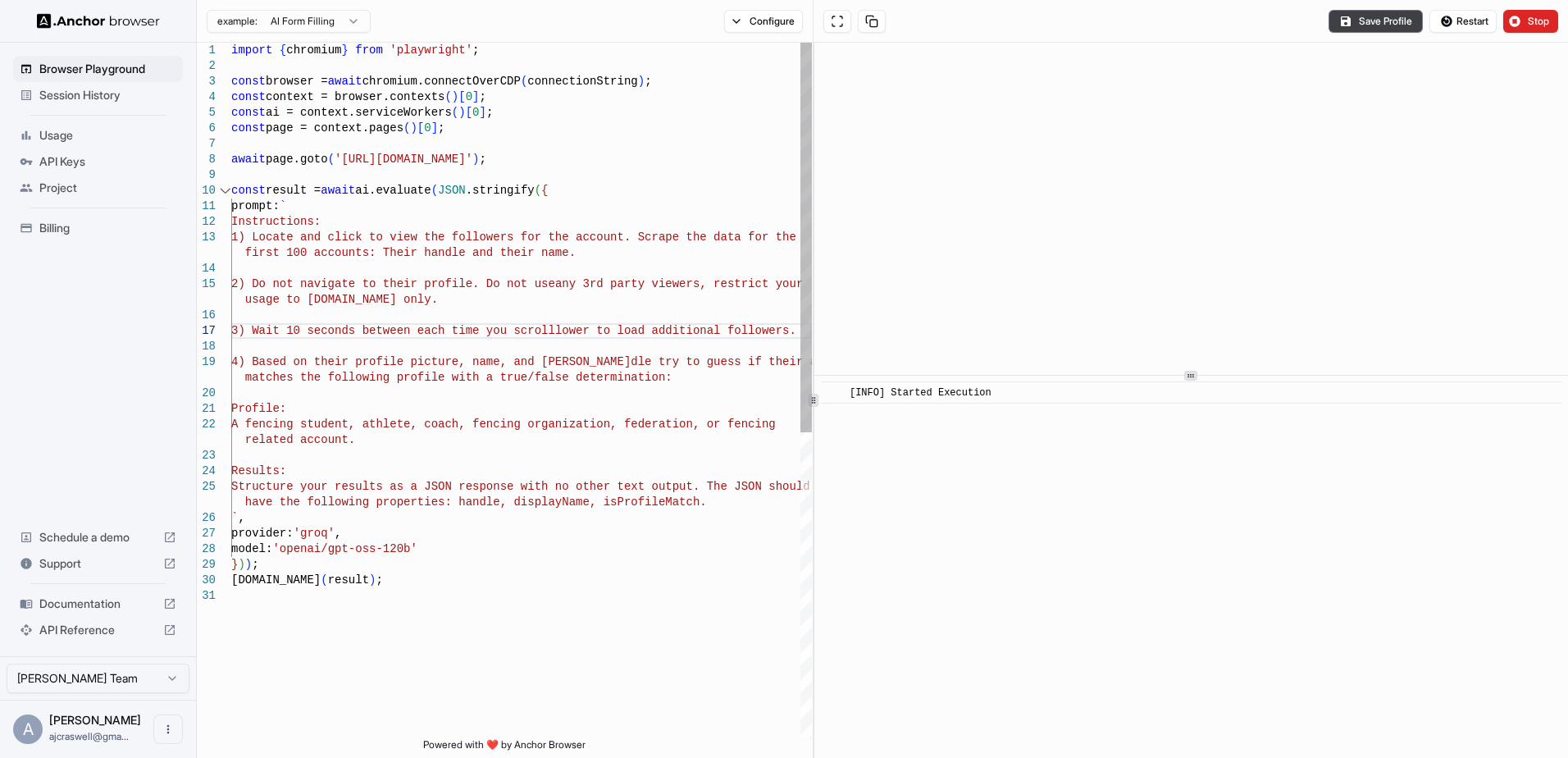
type textarea "**********"
click at [694, 441] on div "import { chromium } from 'playwright' ; const browser = await chromium.connectO…" at bounding box center [522, 663] width 581 height 1241
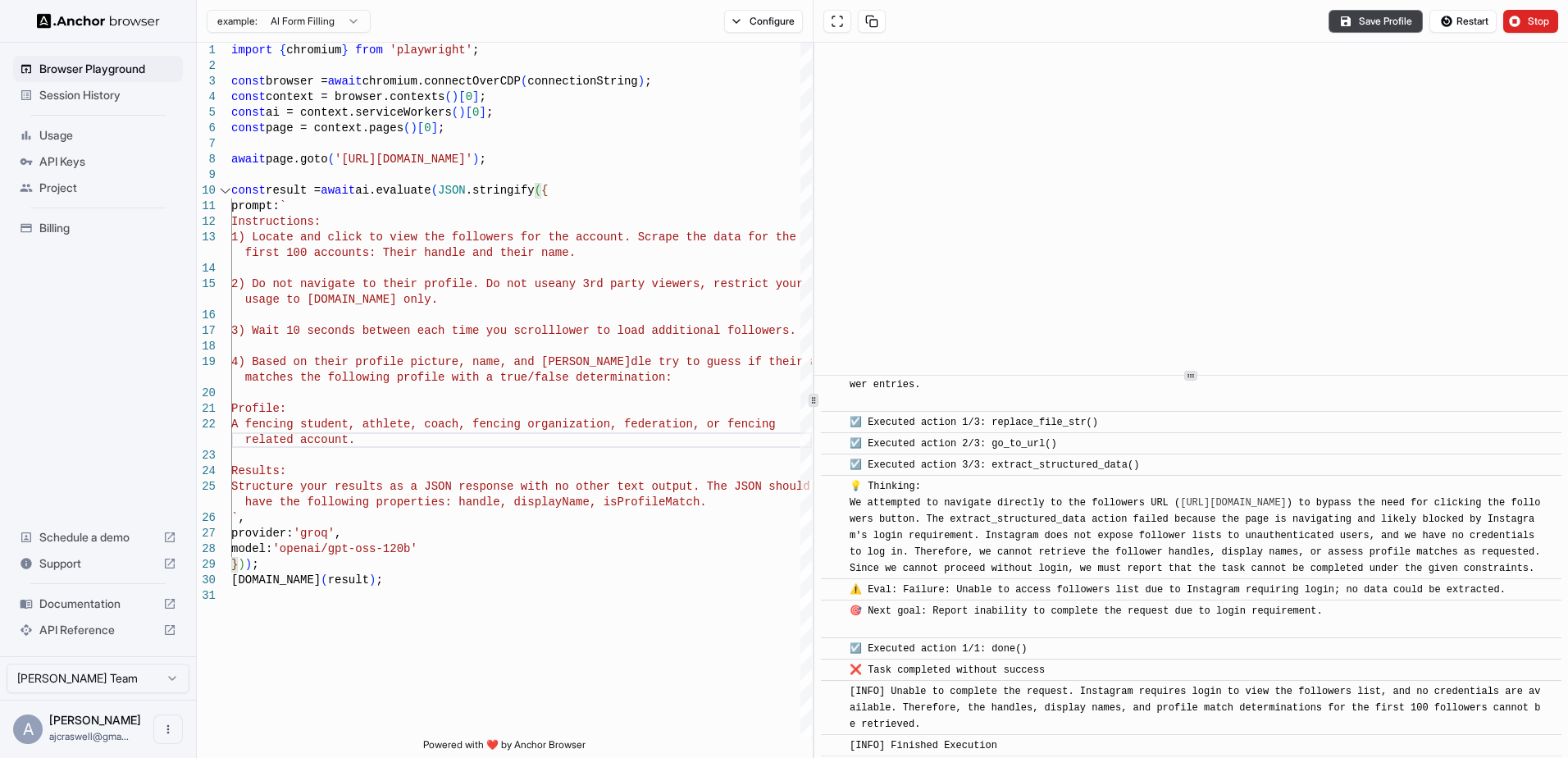
scroll to position [725, 0]
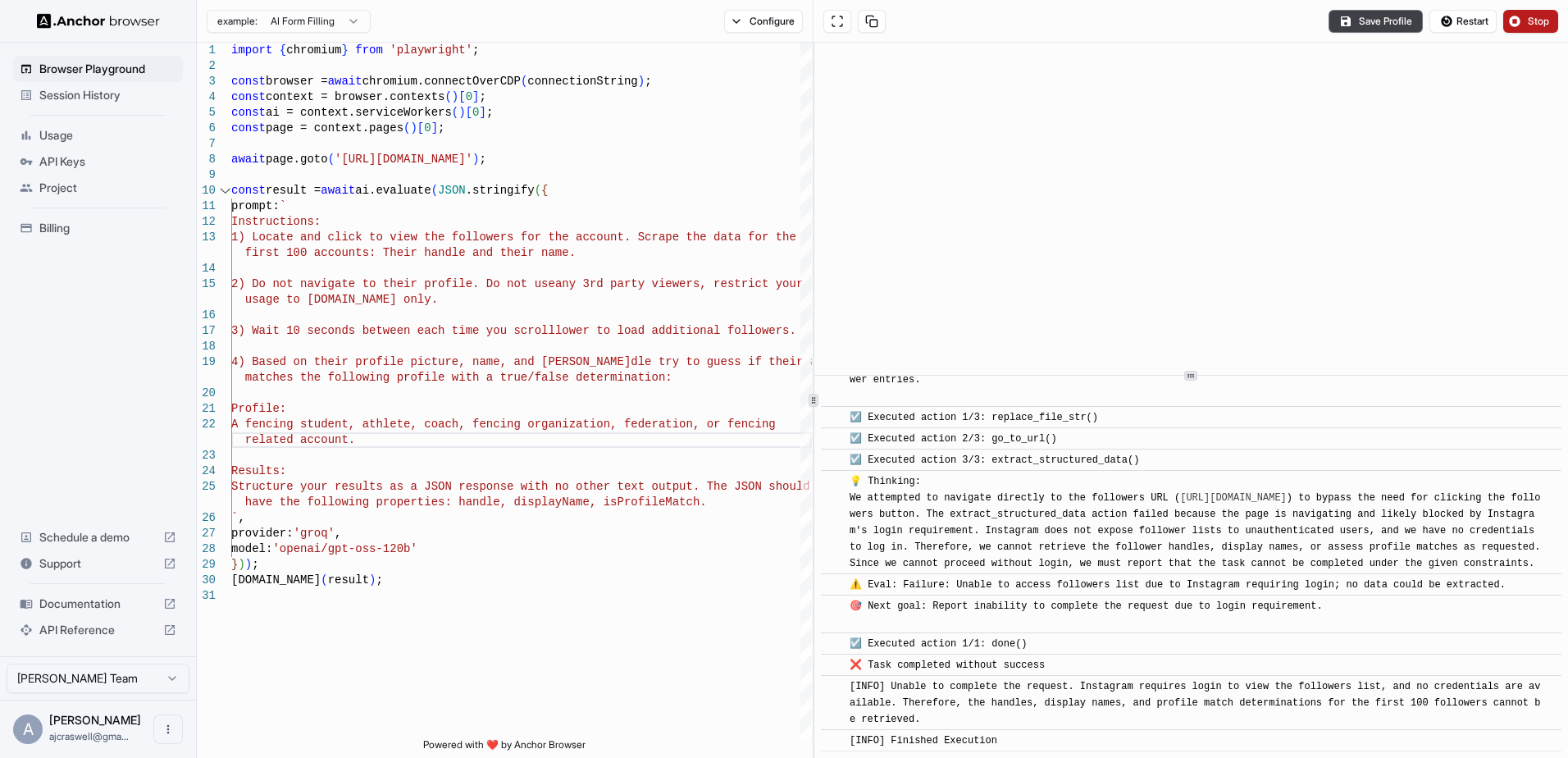
click at [1530, 24] on span "Stop" at bounding box center [1540, 21] width 23 height 14
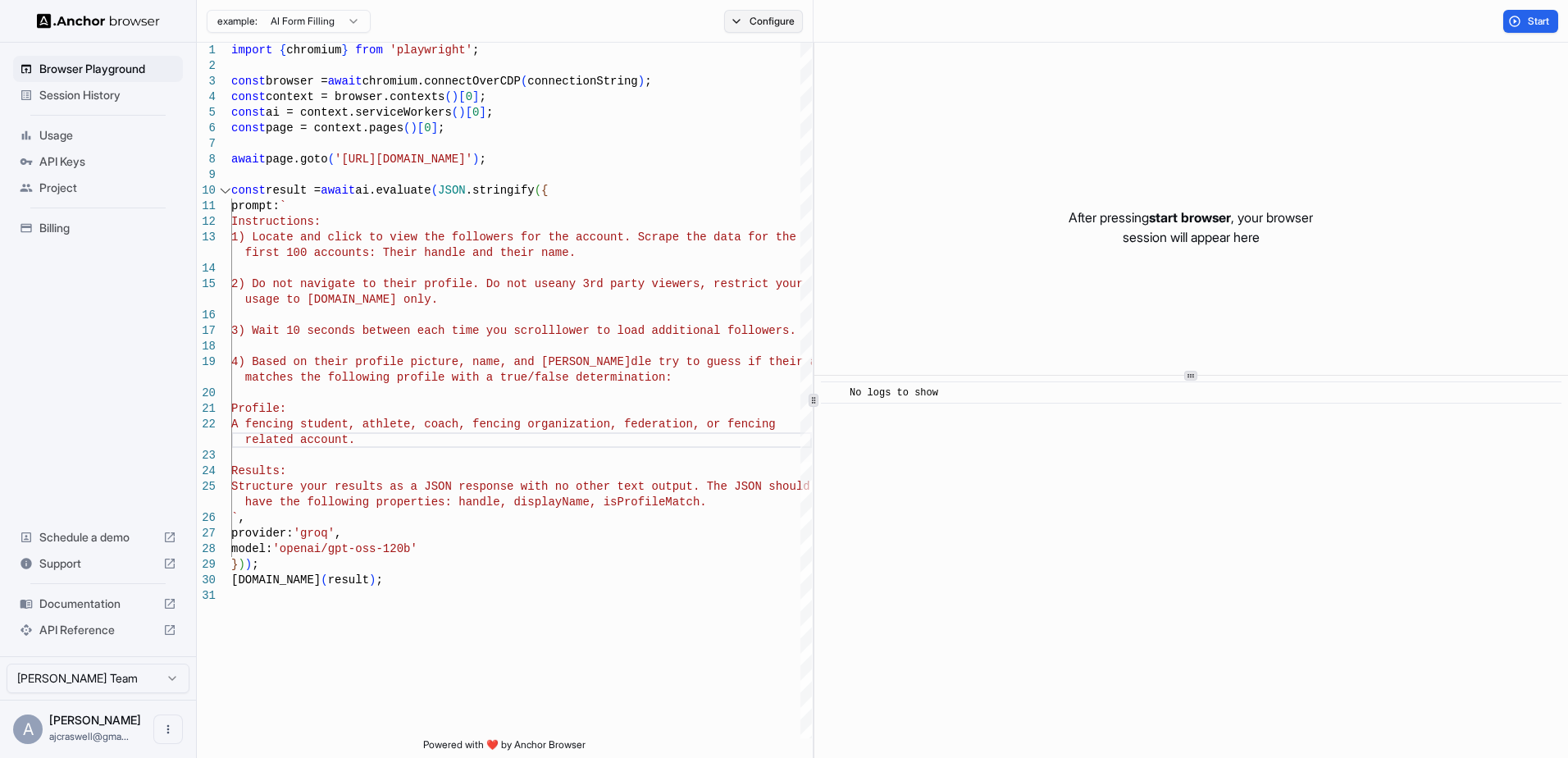
click at [745, 28] on button "Configure" at bounding box center [764, 21] width 80 height 23
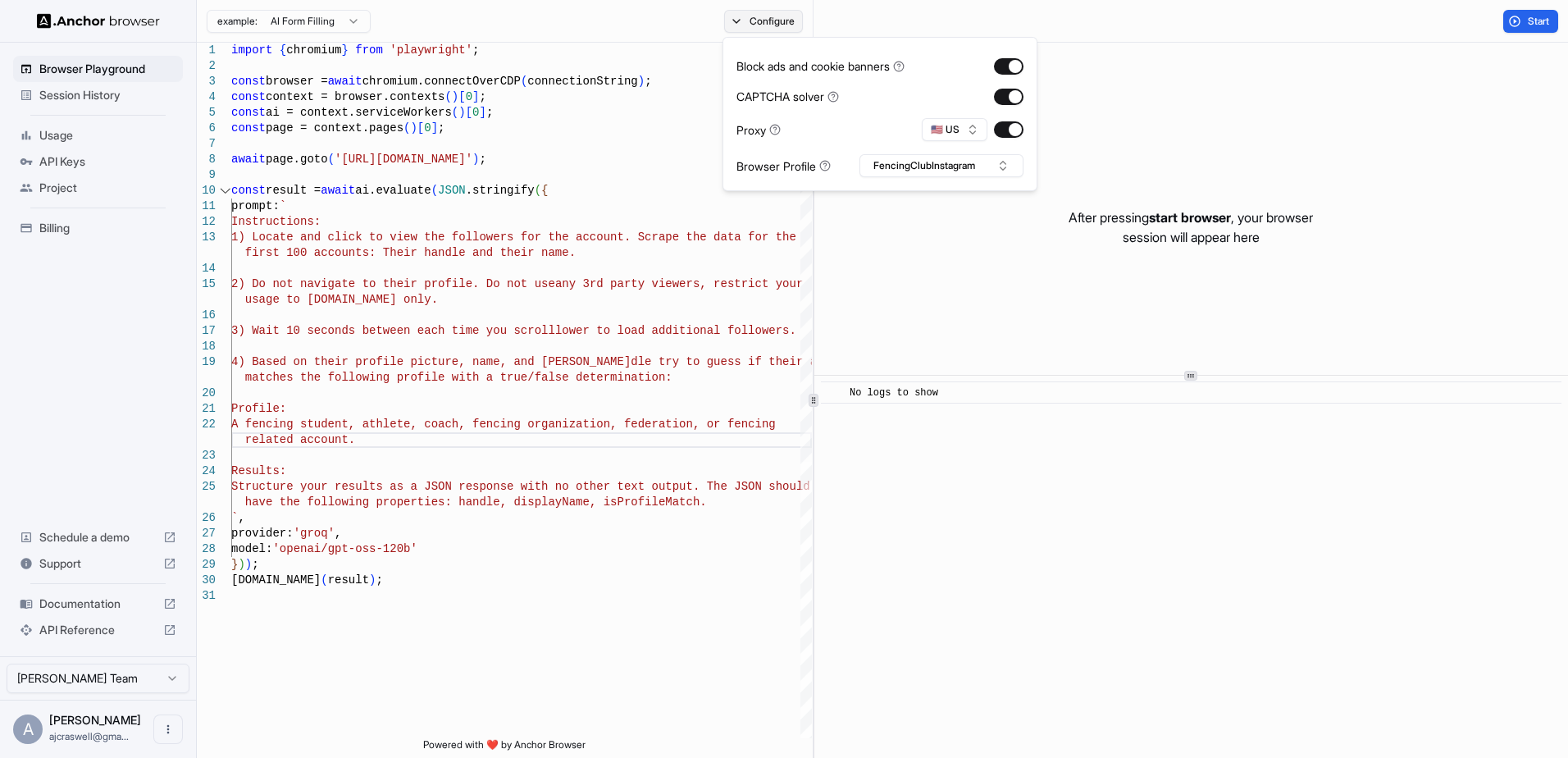
click at [748, 28] on button "Configure" at bounding box center [764, 21] width 80 height 23
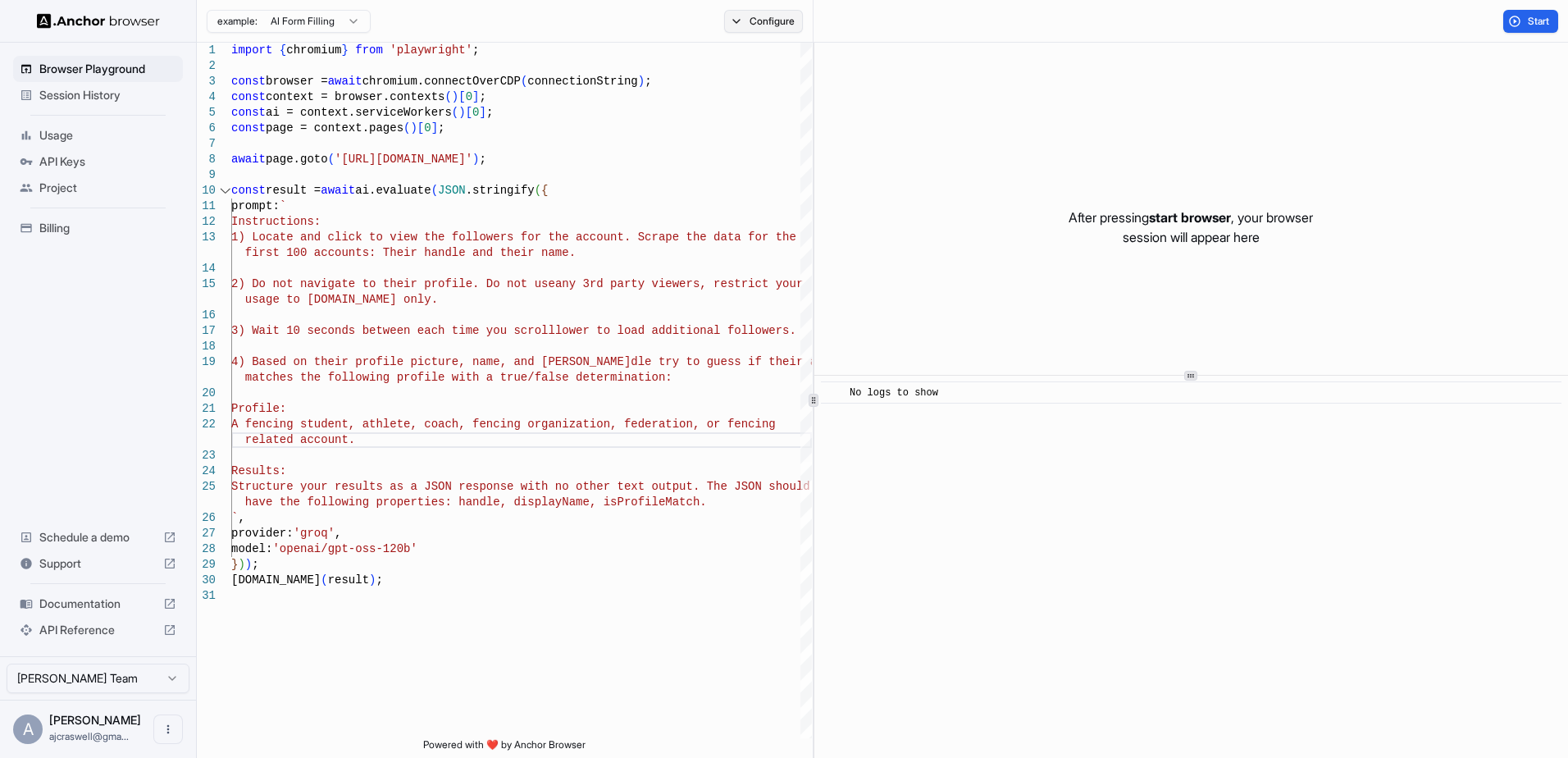
click at [742, 23] on button "Configure" at bounding box center [764, 21] width 80 height 23
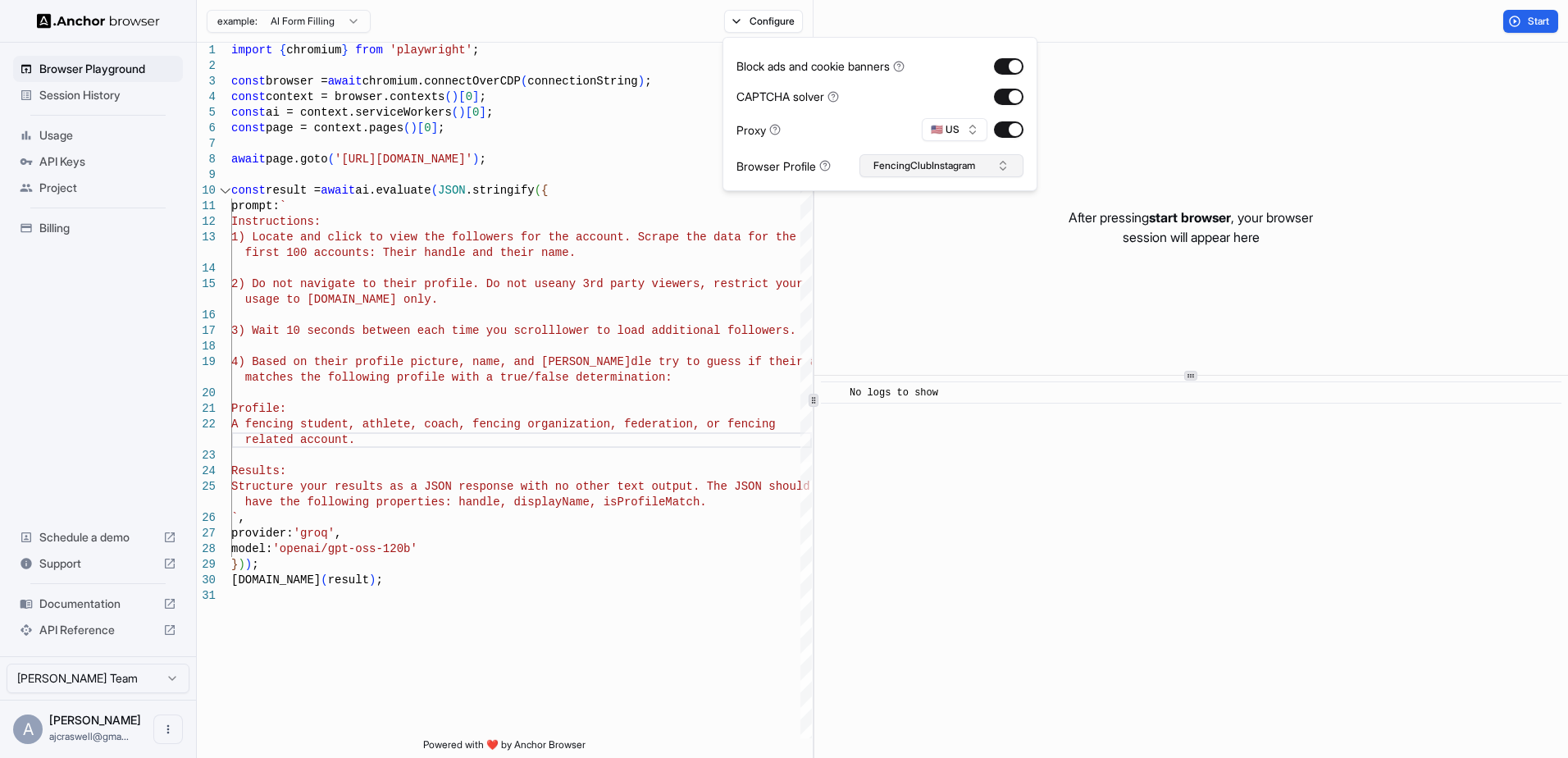
click at [880, 161] on button "FencingClubInstagram" at bounding box center [941, 166] width 164 height 23
drag, startPoint x: 935, startPoint y: 222, endPoint x: 915, endPoint y: 192, distance: 36.1
click at [915, 192] on div "FencingClubInstagram" at bounding box center [941, 212] width 162 height 60
click at [915, 192] on input "text" at bounding box center [951, 196] width 123 height 29
drag, startPoint x: 908, startPoint y: 195, endPoint x: 889, endPoint y: 198, distance: 19.2
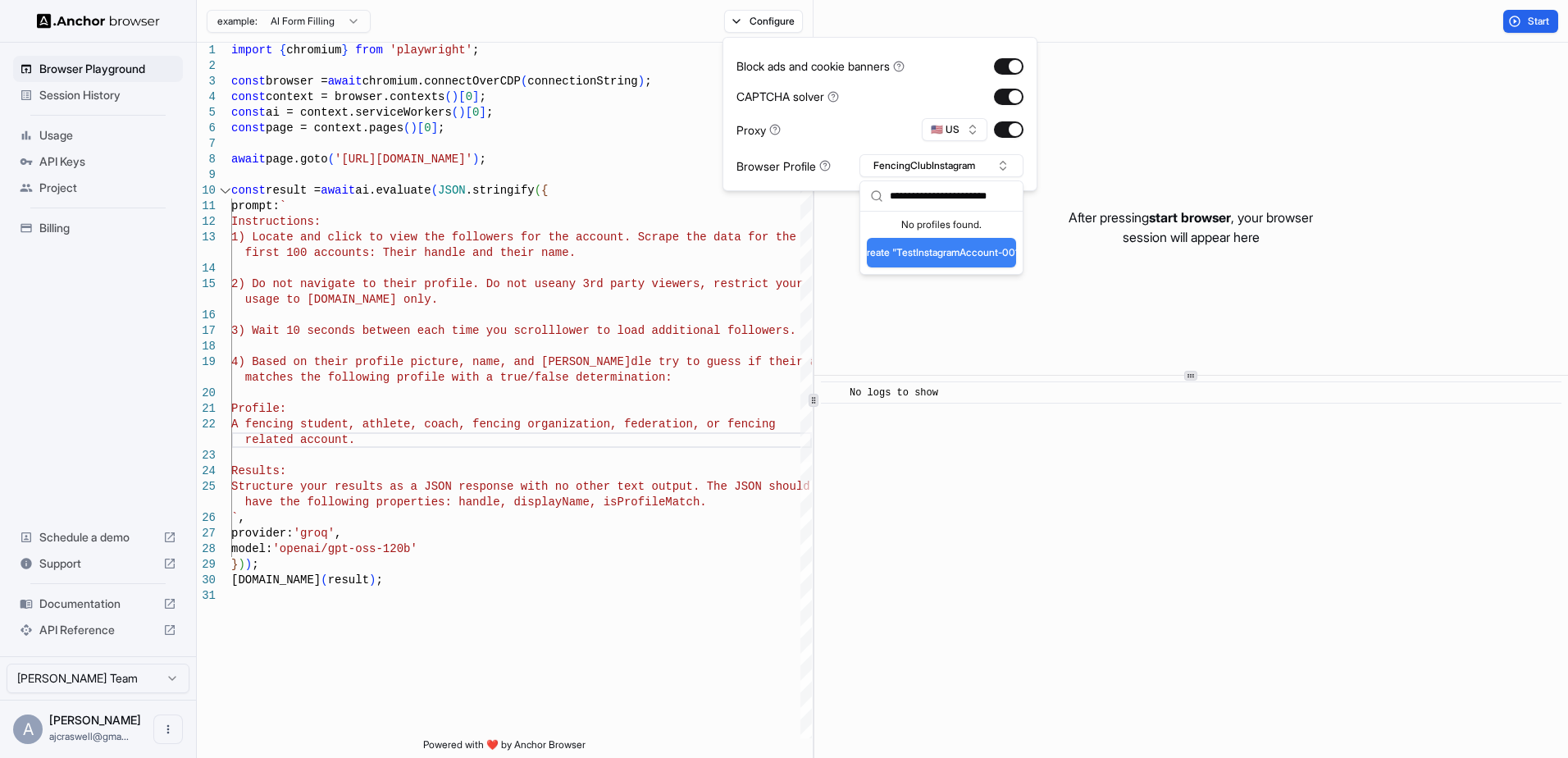
click at [889, 198] on div "**********" at bounding box center [941, 196] width 162 height 30
type input "**********"
click at [972, 265] on button "Create "InstagramAccount-001"" at bounding box center [941, 253] width 150 height 29
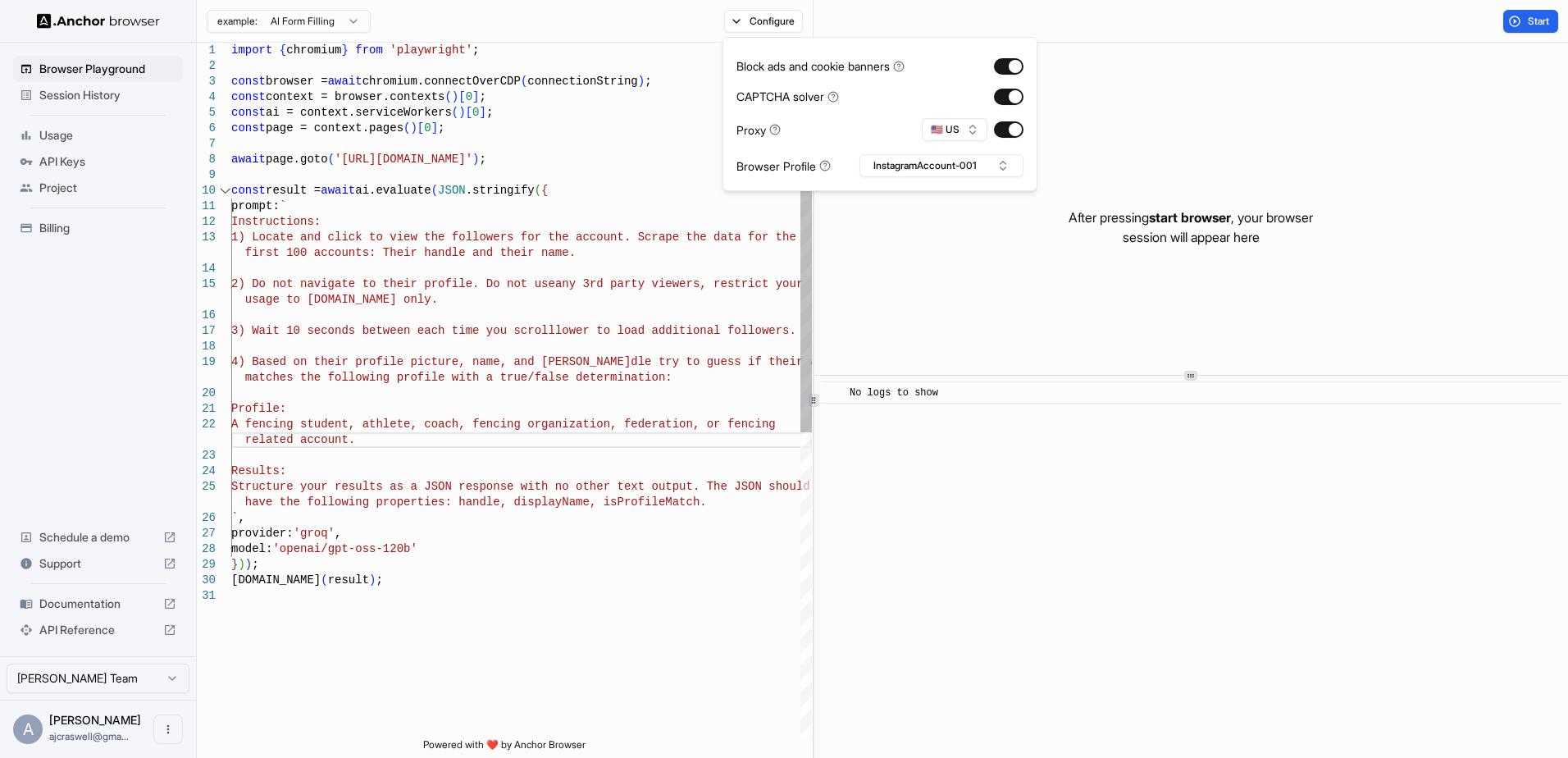
scroll to position [125, 0]
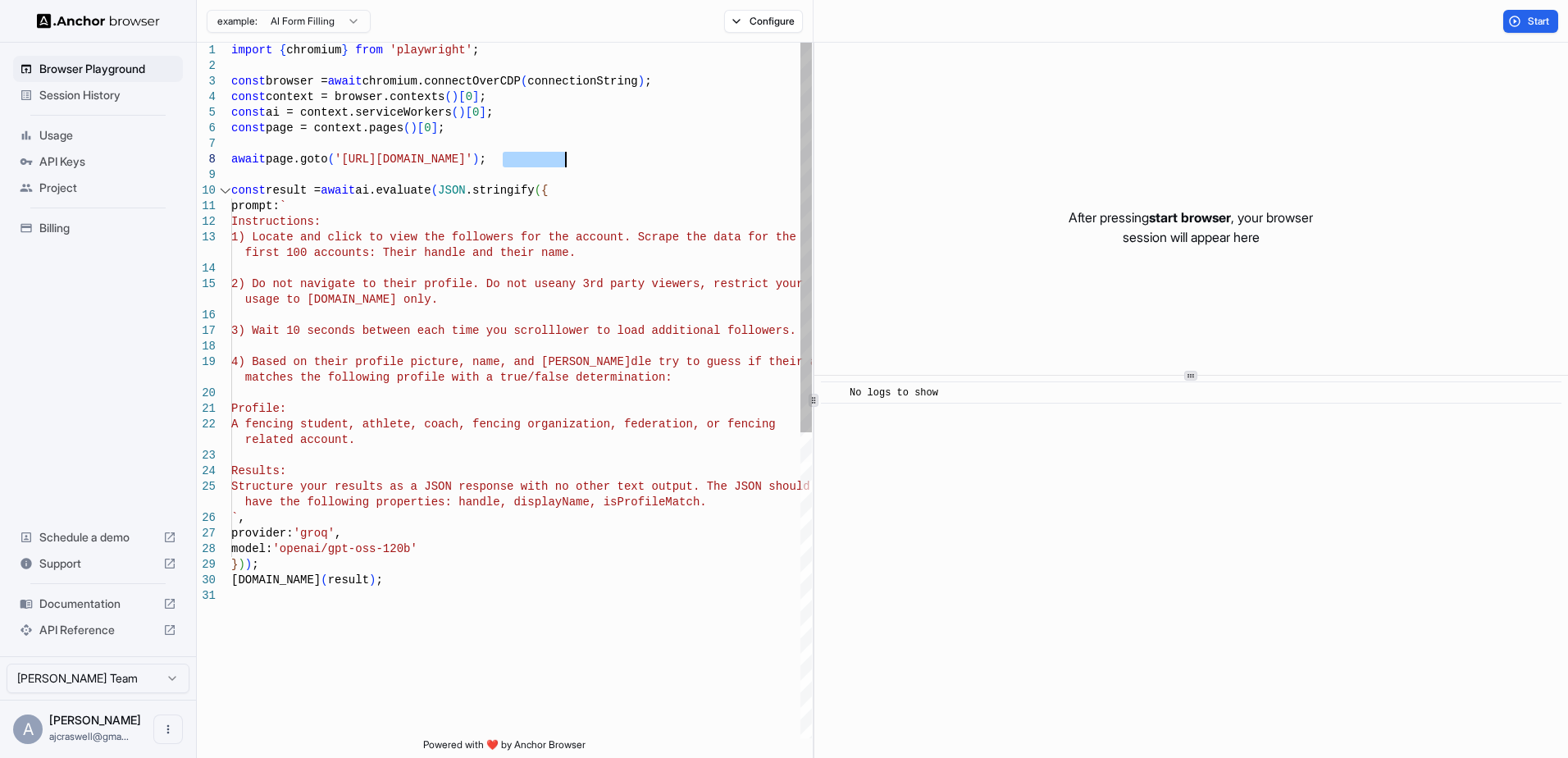
drag, startPoint x: 504, startPoint y: 158, endPoint x: 564, endPoint y: 161, distance: 60.1
click at [564, 161] on div "import { chromium } from 'playwright' ; const browser = await chromium.connectO…" at bounding box center [522, 663] width 581 height 1241
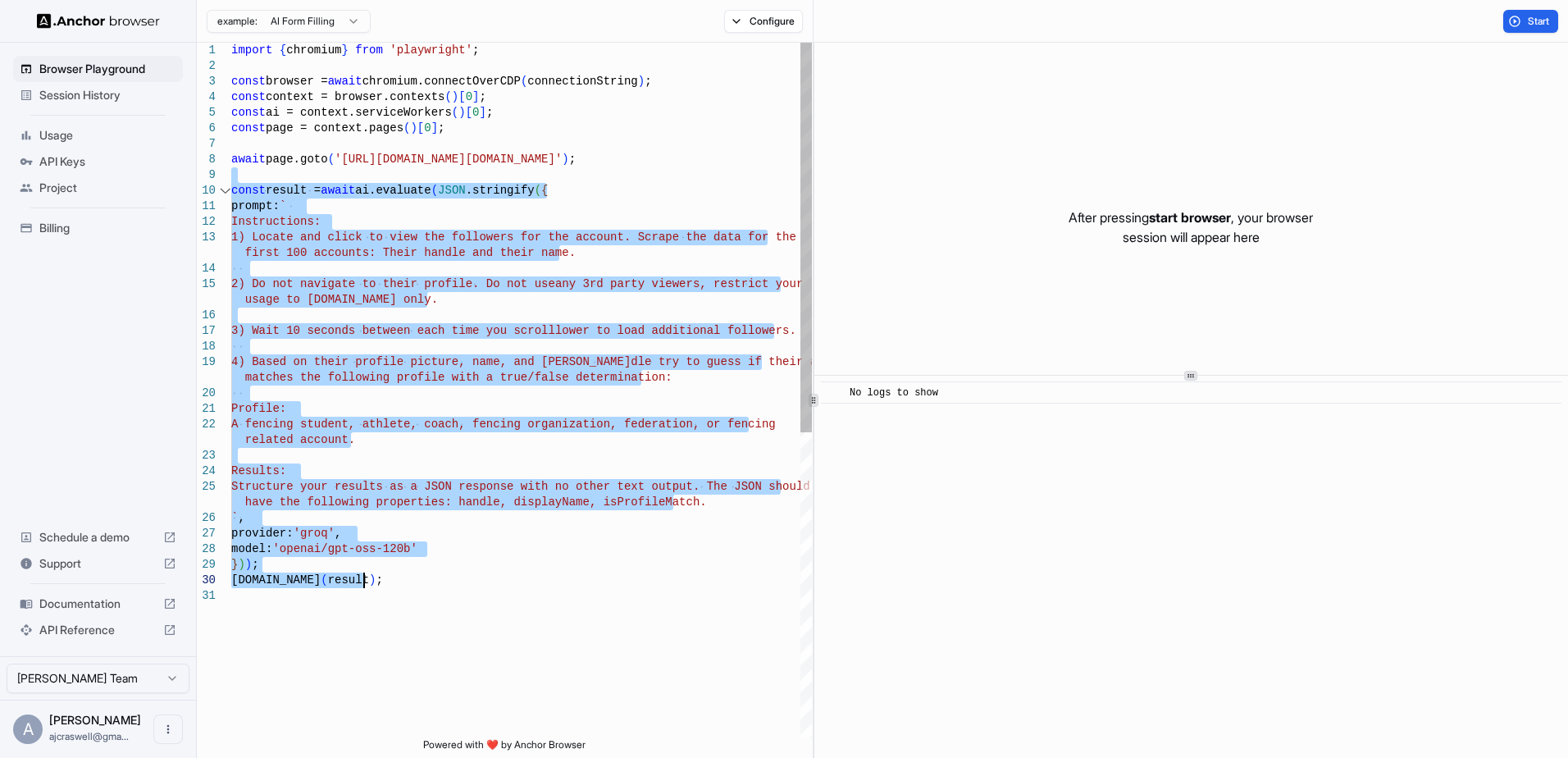
drag, startPoint x: 356, startPoint y: 176, endPoint x: 535, endPoint y: 586, distance: 447.4
click at [535, 586] on div "import { chromium } from 'playwright' ; const browser = await chromium.connectO…" at bounding box center [522, 663] width 581 height 1241
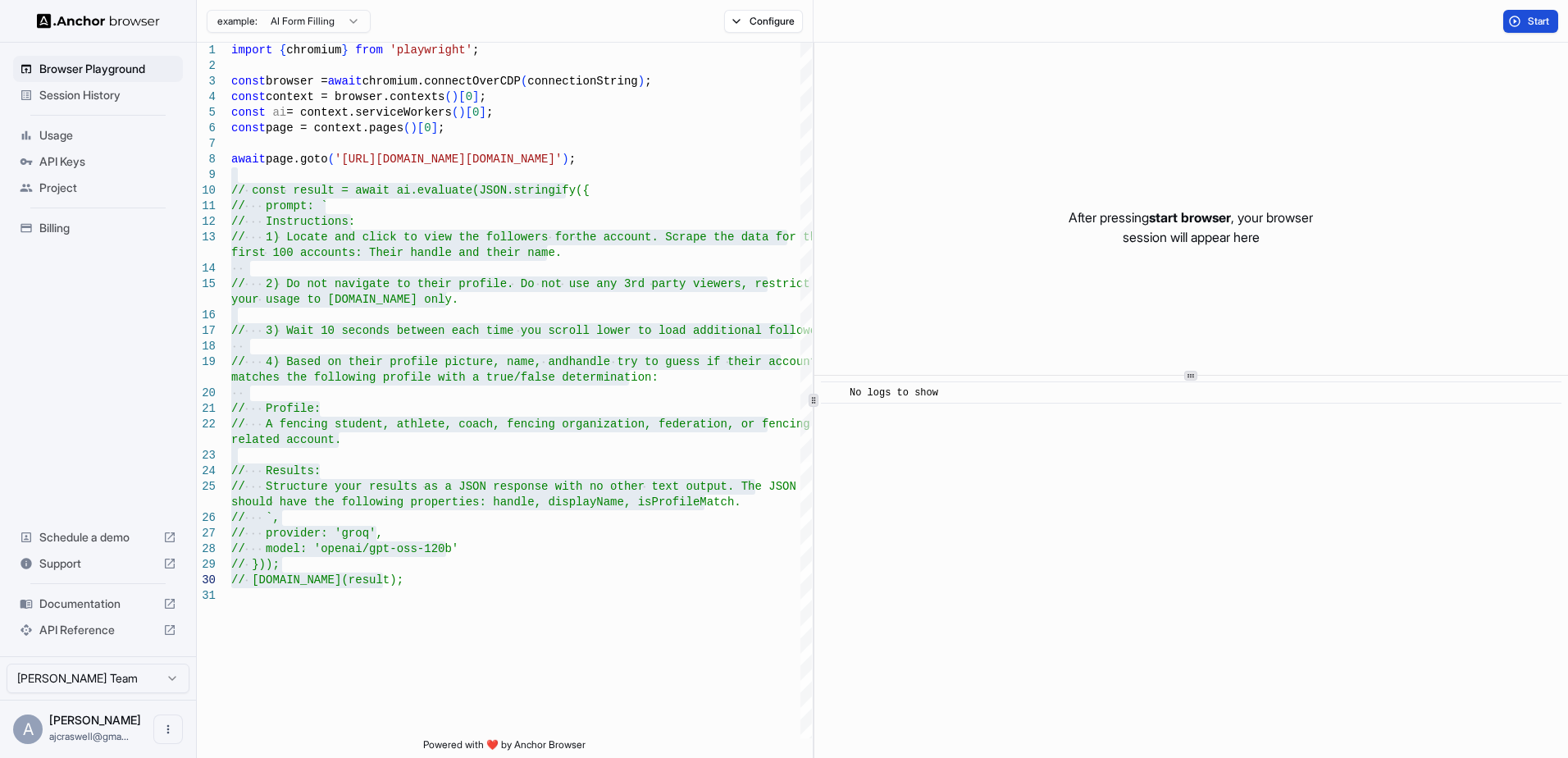
click at [1504, 27] on button "Start" at bounding box center [1531, 21] width 55 height 23
click at [1535, 20] on span "Start" at bounding box center [1540, 21] width 23 height 14
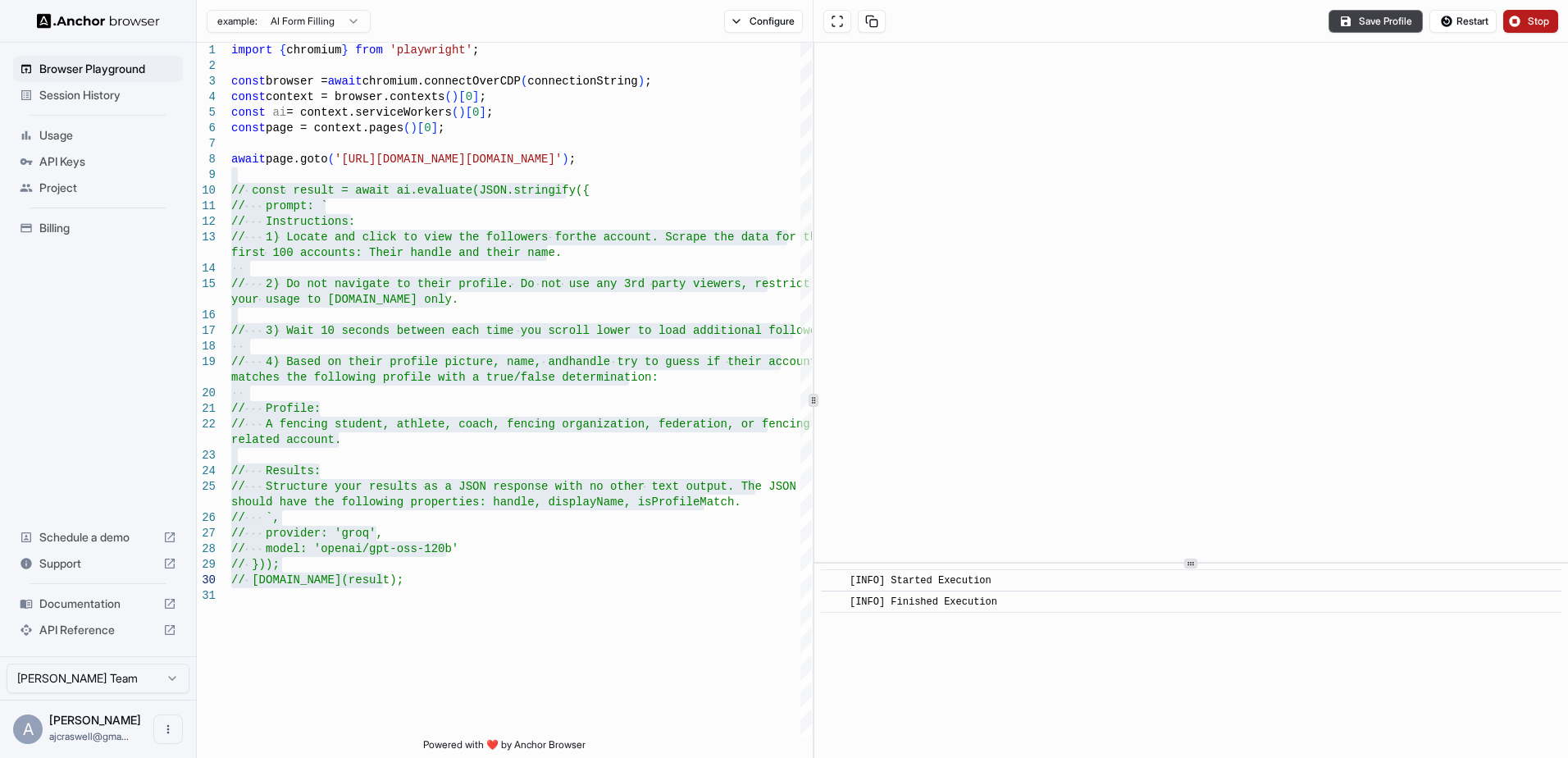
click at [1147, 567] on div "​ [INFO] Started Execution ​ [INFO] Finished Execution" at bounding box center [1191, 400] width 754 height 715
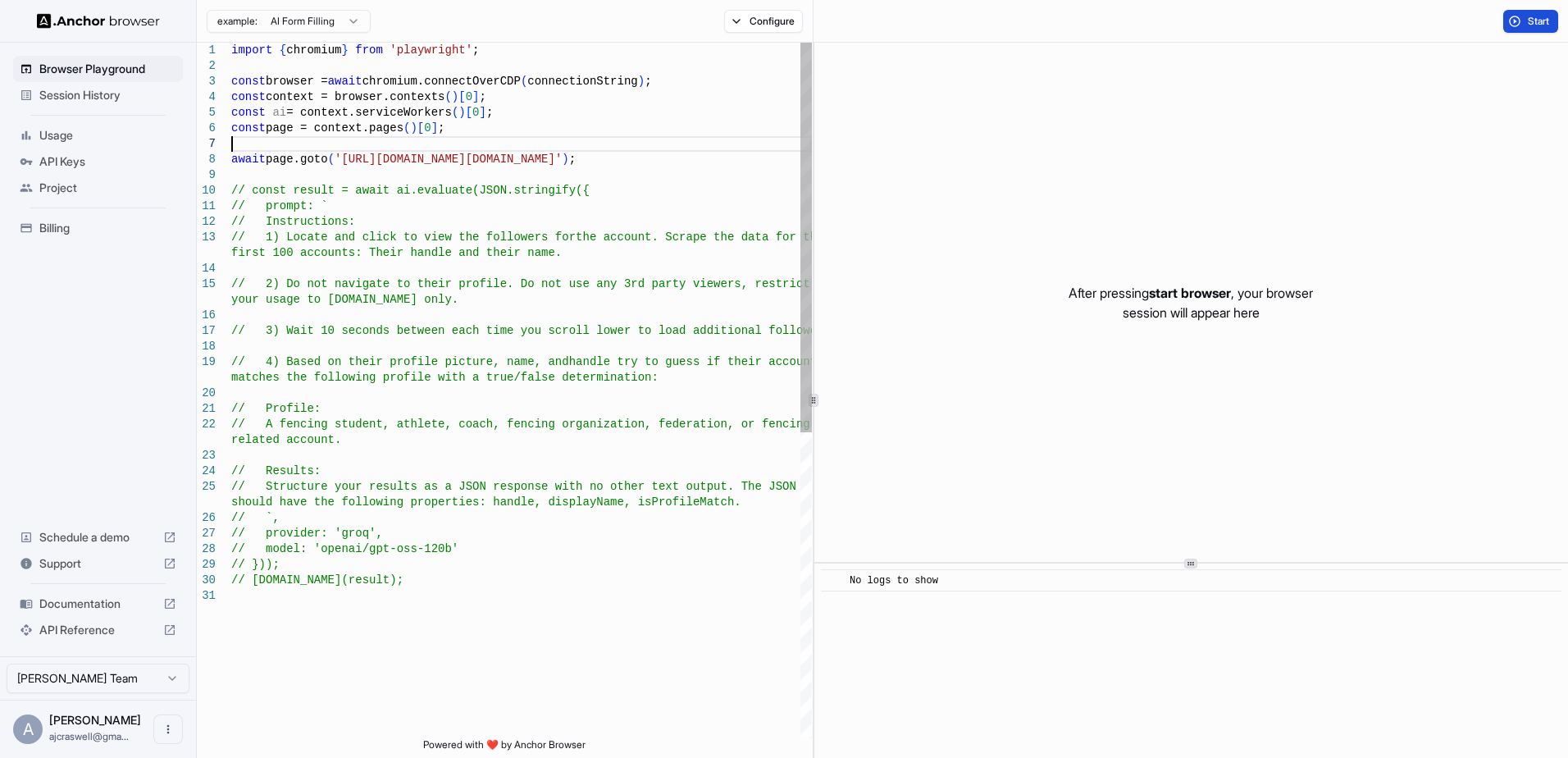
click at [405, 142] on div "import { chromium } from 'playwright' ; const browser = await chromium.connectO…" at bounding box center [522, 663] width 581 height 1241
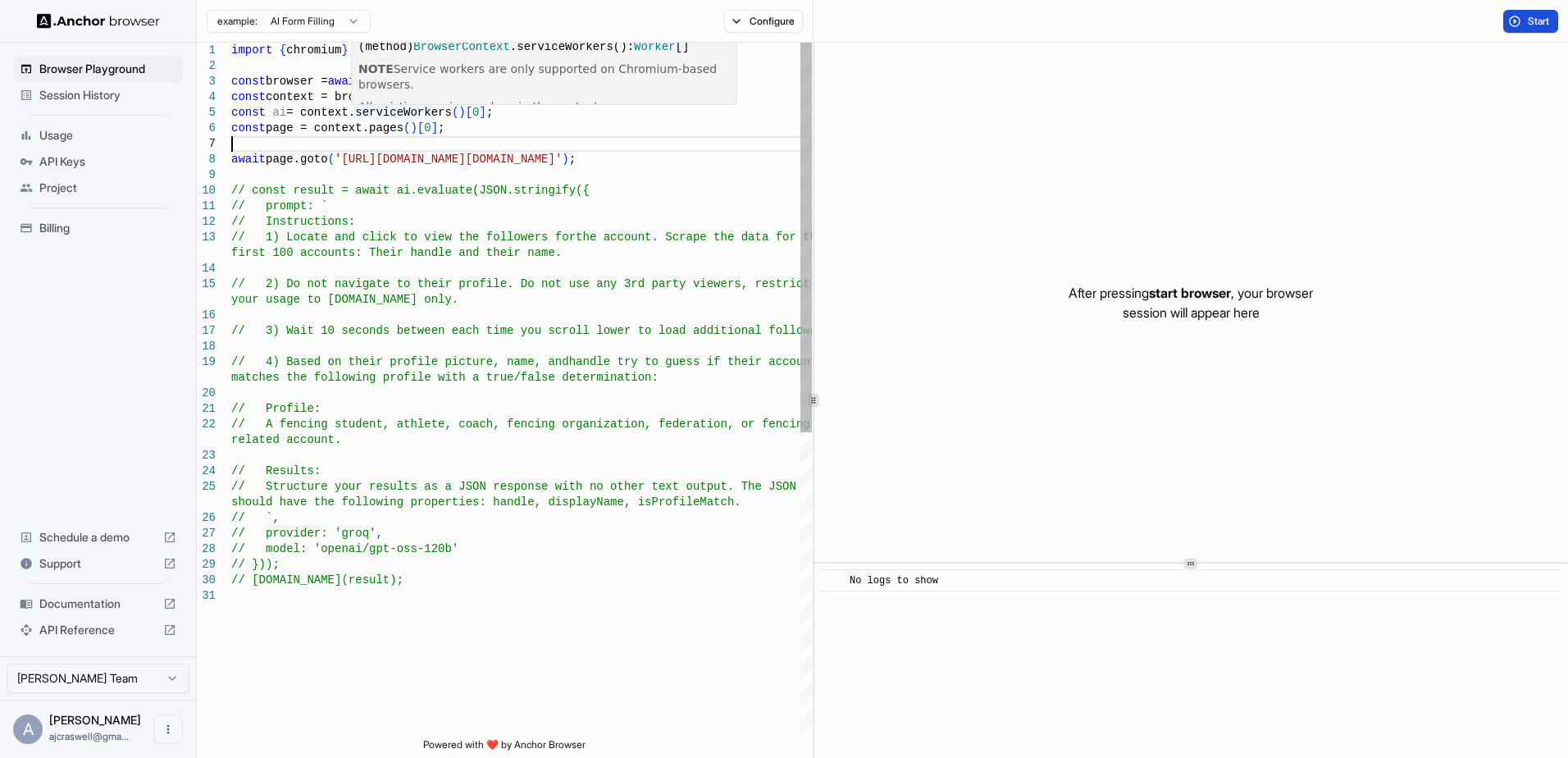
click at [457, 170] on div "import { chromium } from 'playwright' ; const browser = await chromium.connectO…" at bounding box center [522, 663] width 581 height 1241
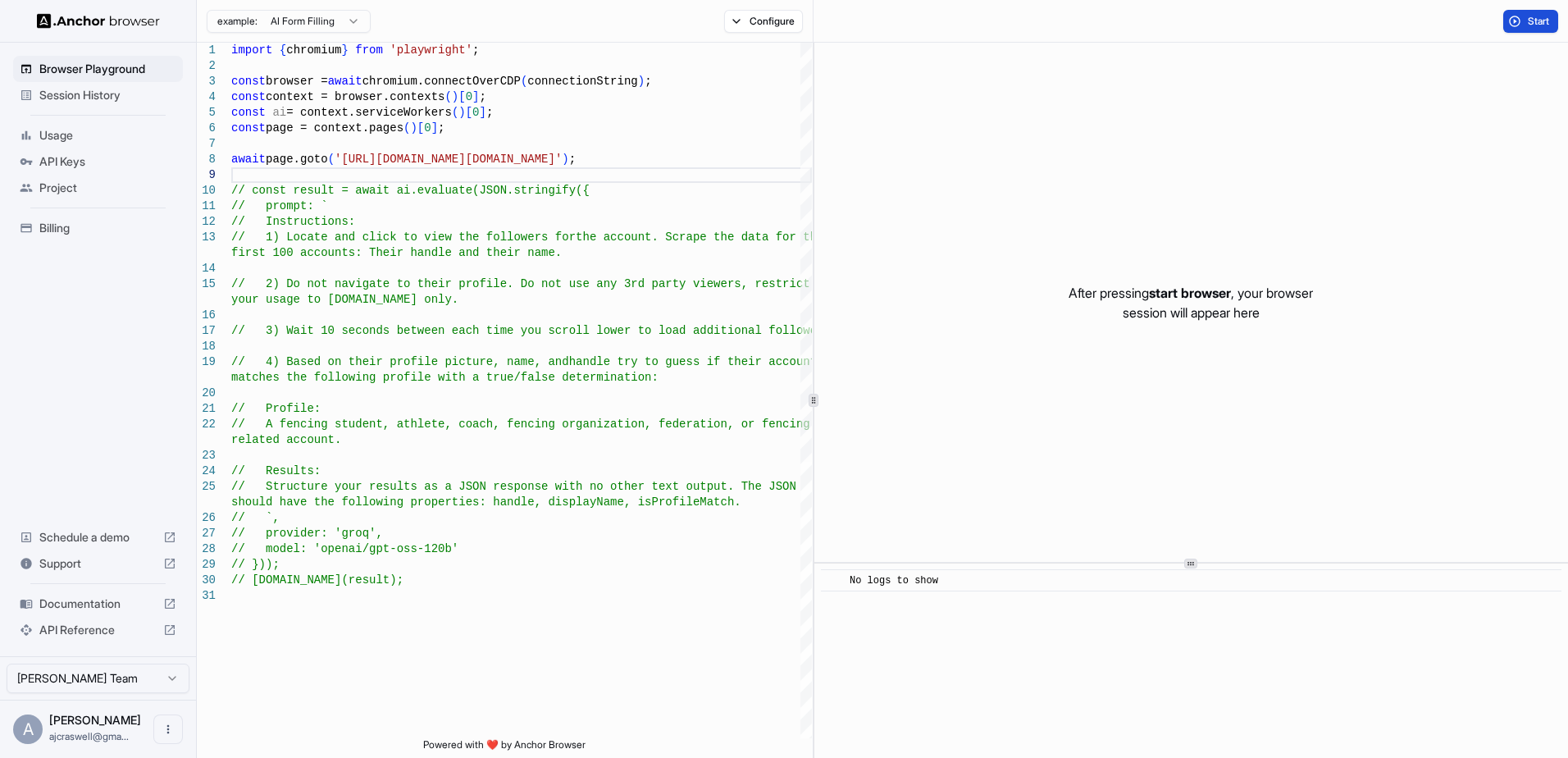
click at [1535, 15] on span "Start" at bounding box center [1540, 21] width 23 height 14
click at [1520, 27] on button "Start" at bounding box center [1531, 21] width 55 height 23
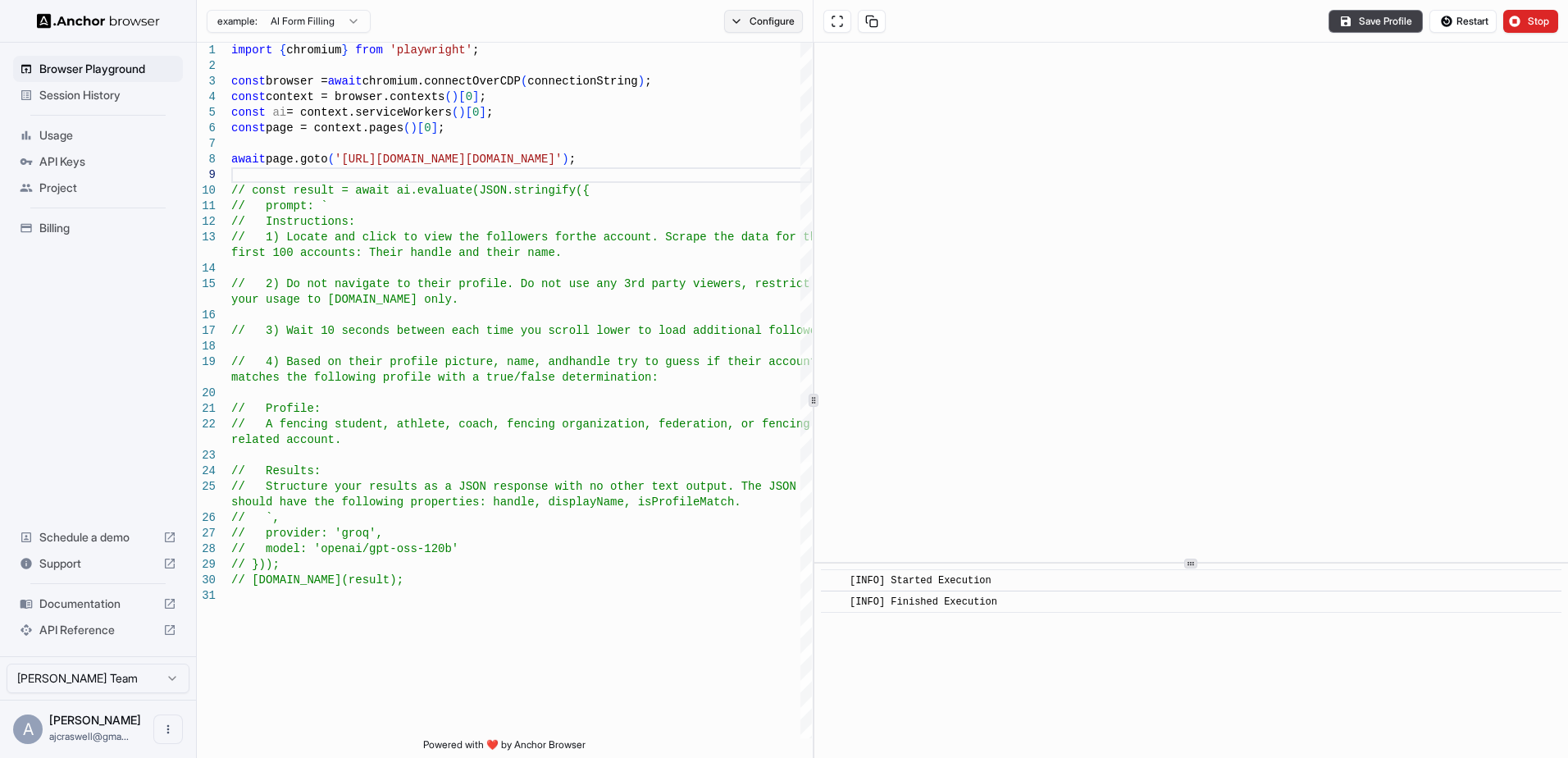
click at [774, 26] on button "Configure" at bounding box center [764, 21] width 80 height 23
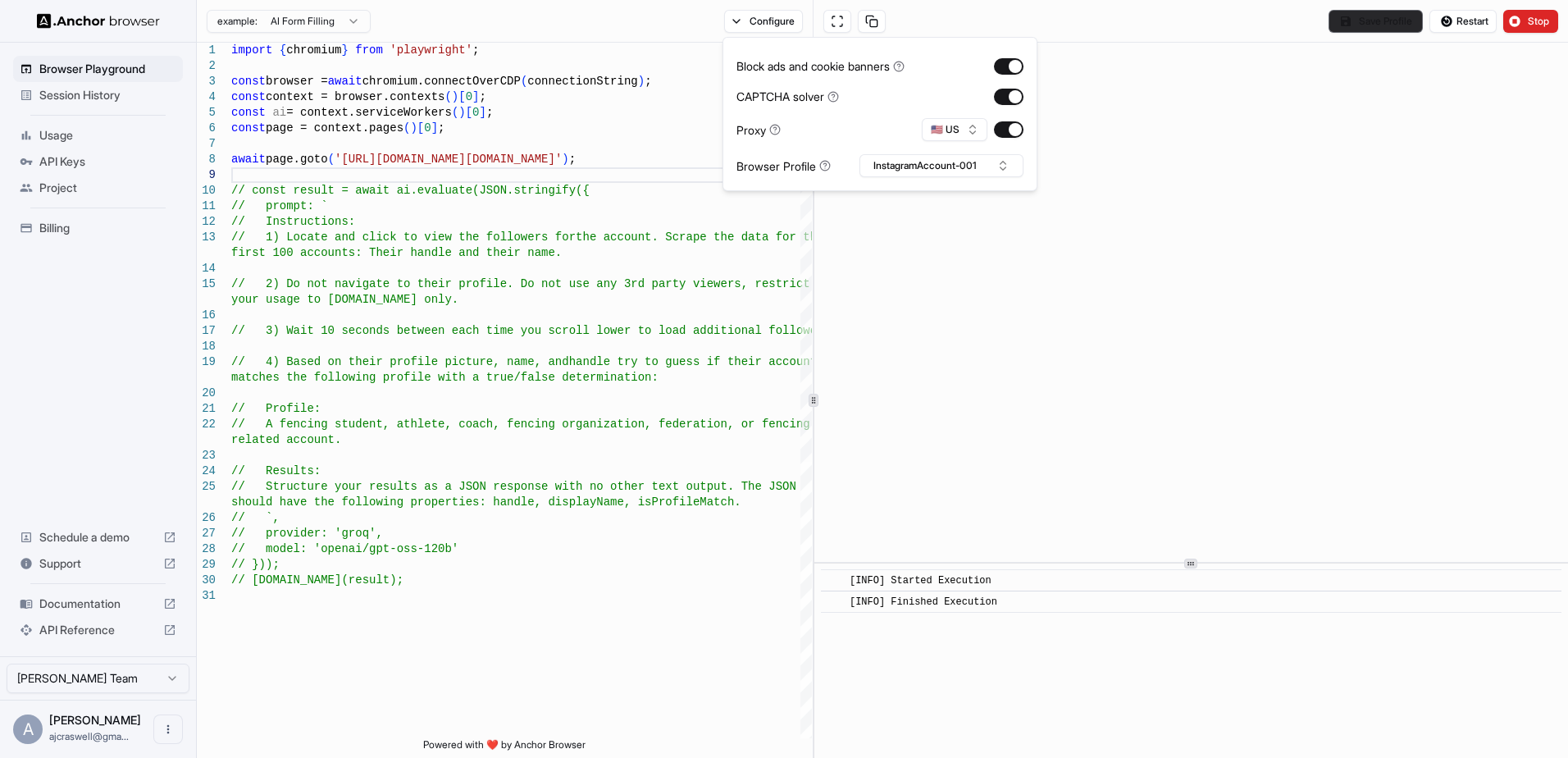
click at [1360, 15] on button "Save Profile" at bounding box center [1376, 21] width 94 height 23
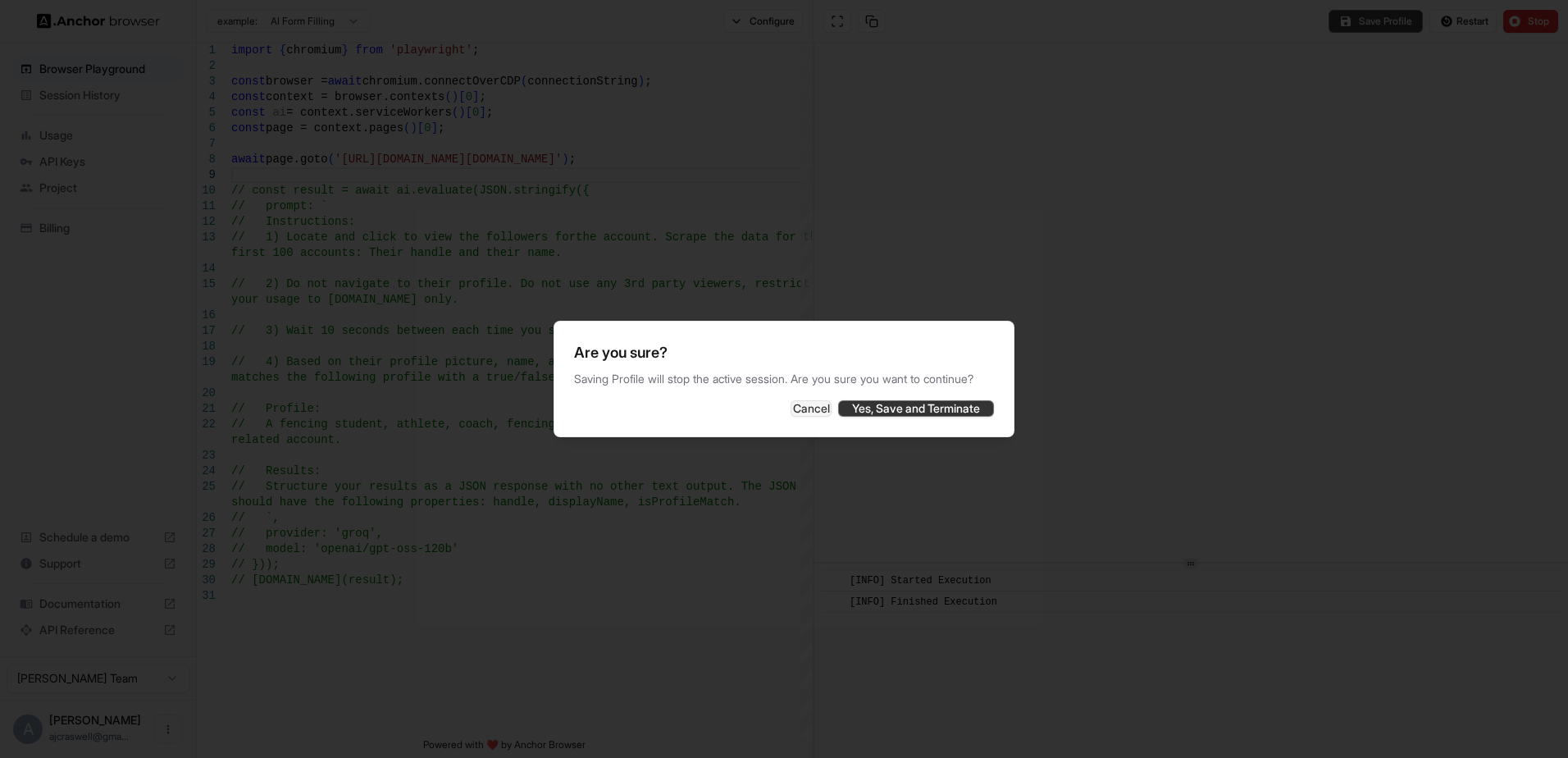
click at [935, 405] on button "Yes, Save and Terminate" at bounding box center [916, 408] width 155 height 17
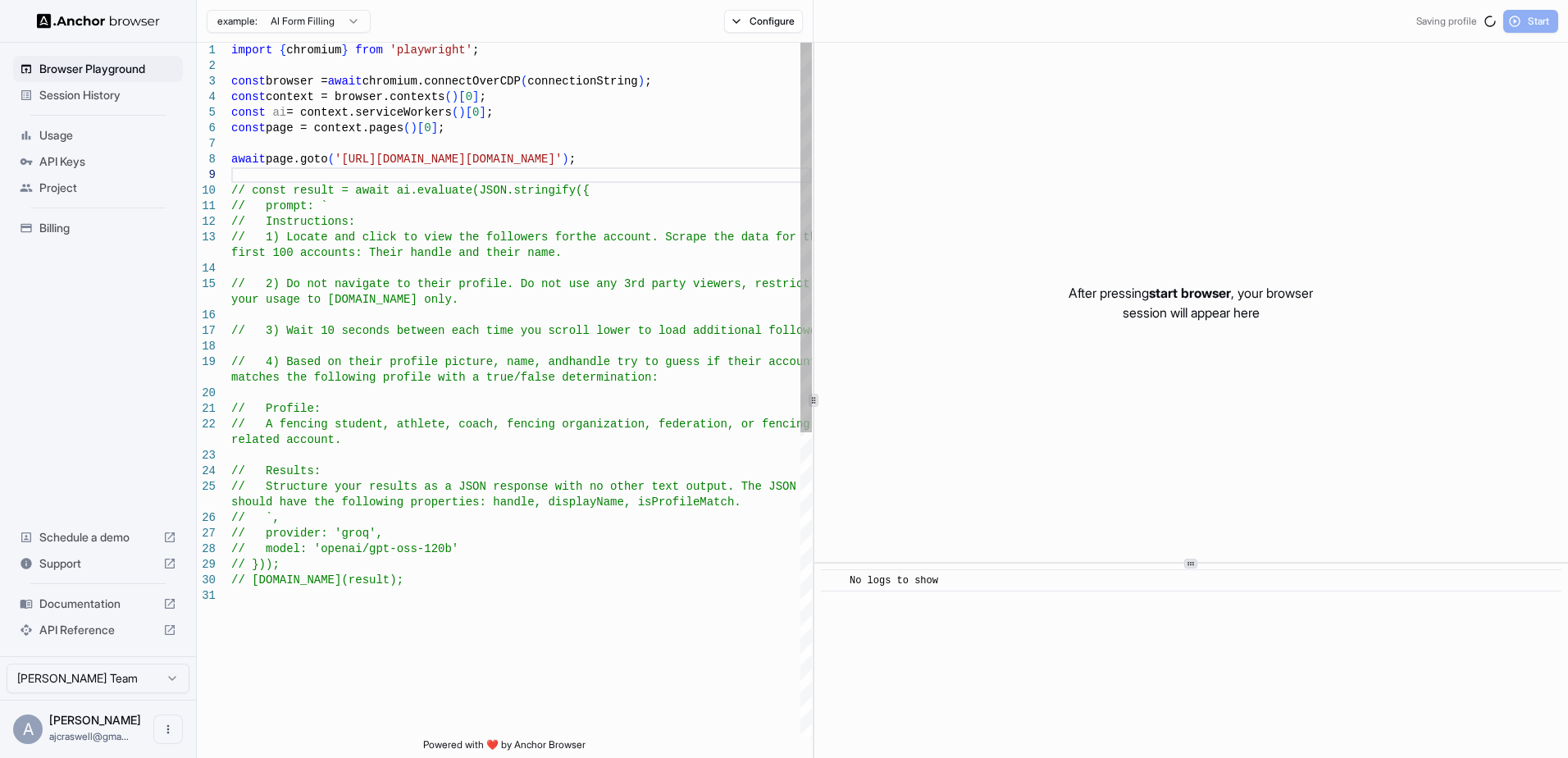
scroll to position [92, 0]
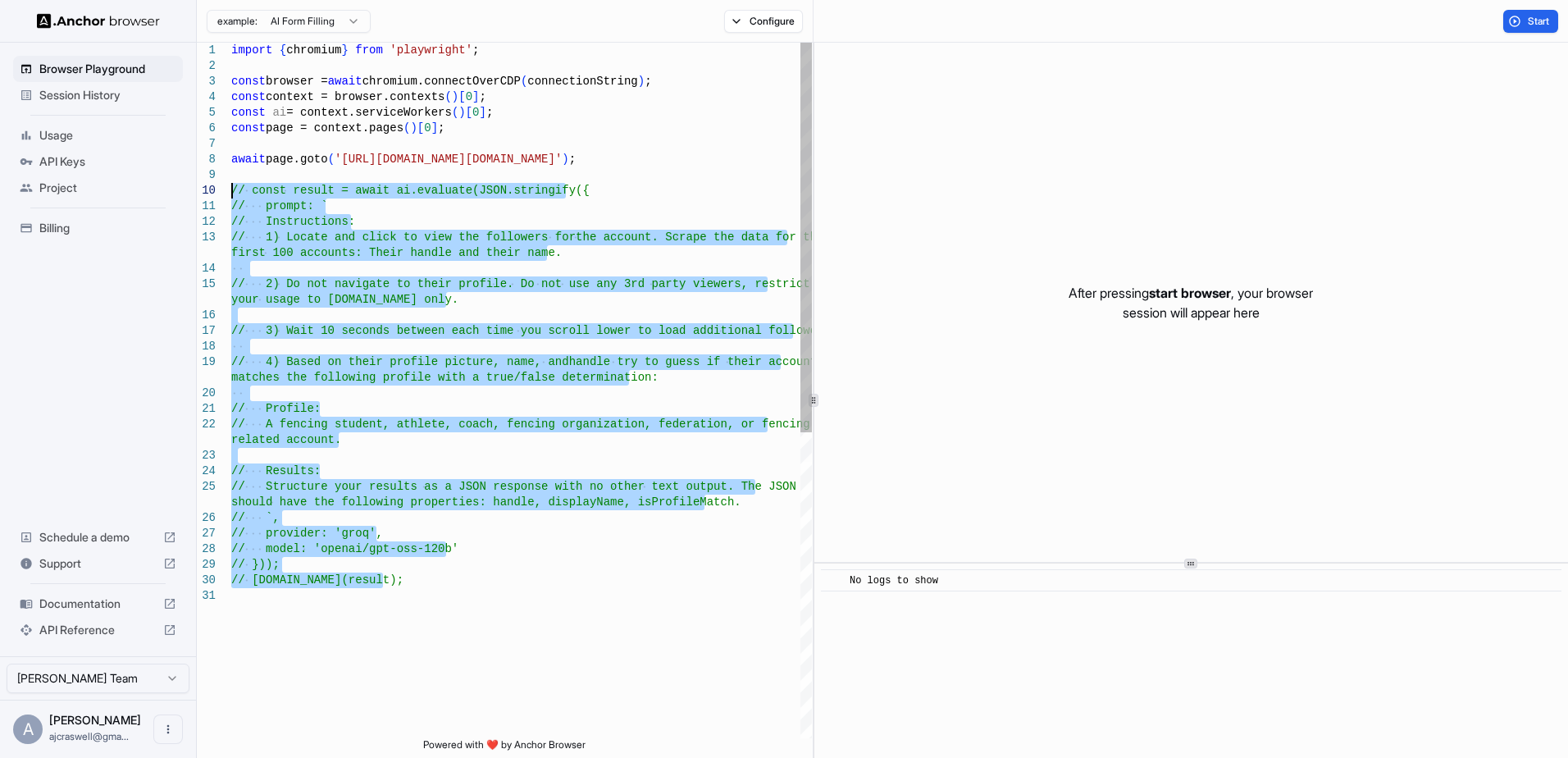
drag, startPoint x: 432, startPoint y: 583, endPoint x: 160, endPoint y: 190, distance: 477.9
click at [231, 190] on div "import { chromium } from 'playwright' ; const browser = await chromium.connectO…" at bounding box center [522, 663] width 581 height 1241
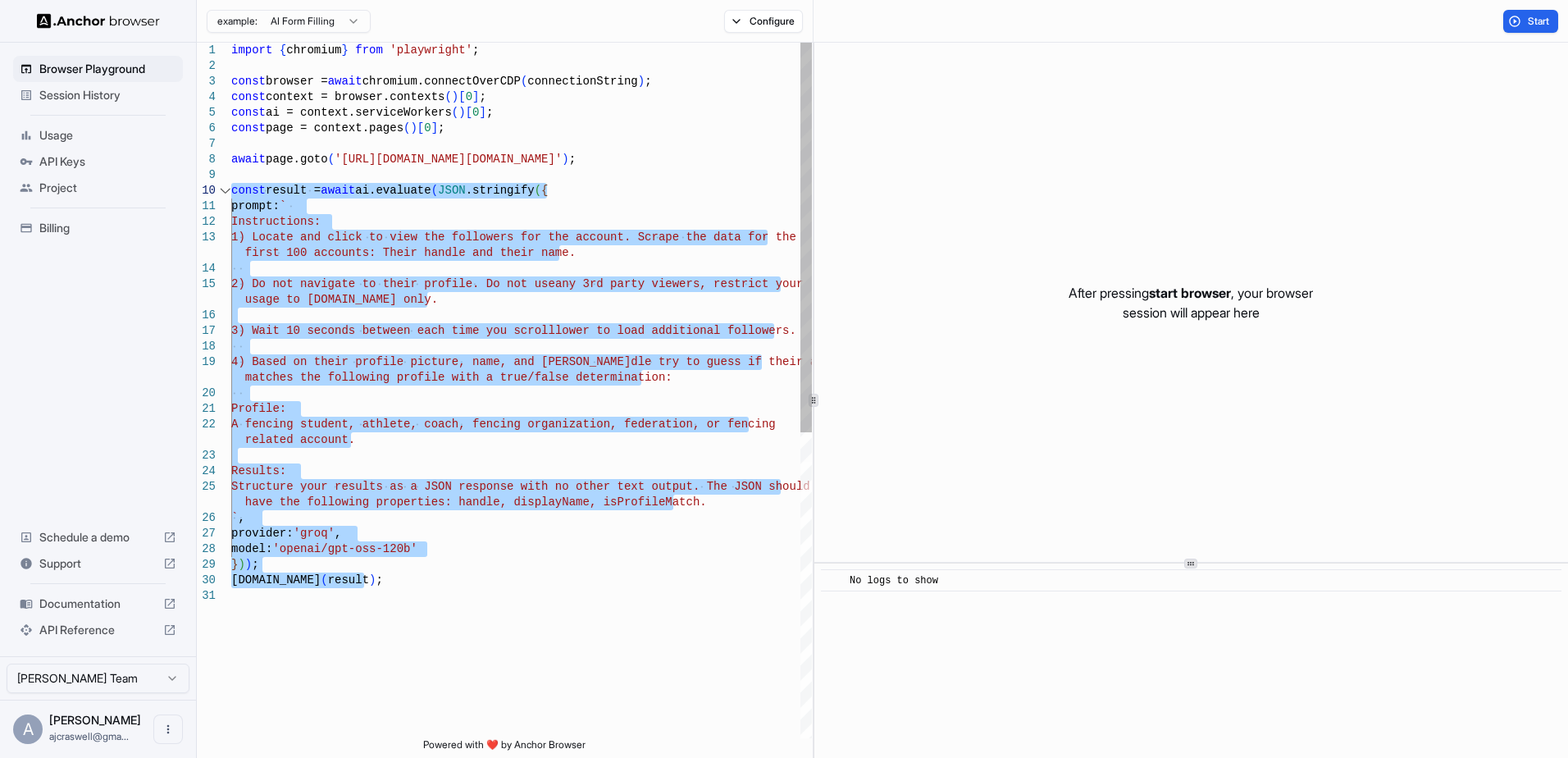
click at [372, 291] on div "import { chromium } from 'playwright' ; const browser = await chromium.connectO…" at bounding box center [522, 663] width 581 height 1241
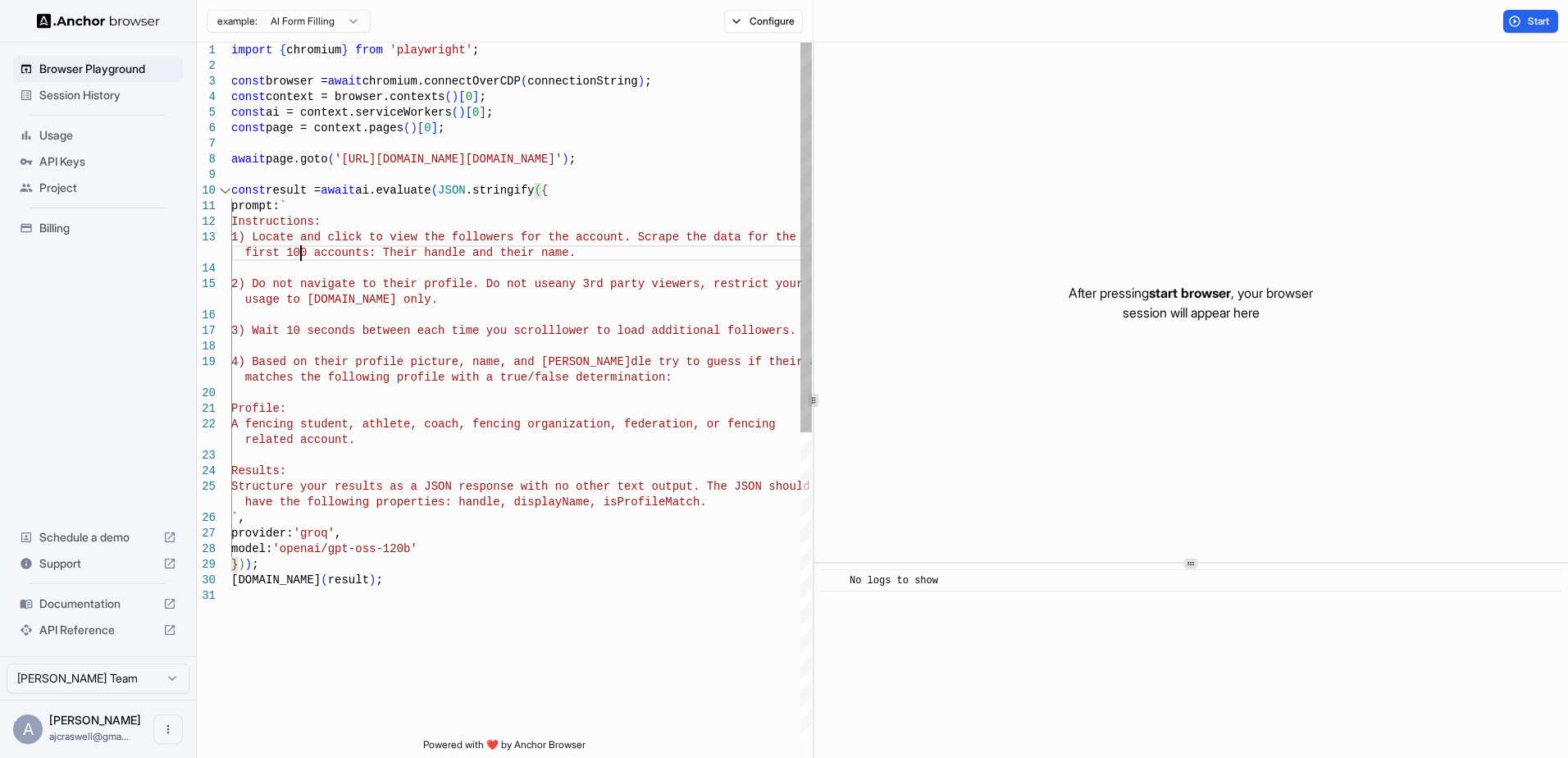
click at [301, 248] on div "import { chromium } from 'playwright' ; const browser = await chromium.connectO…" at bounding box center [522, 663] width 581 height 1241
click at [1541, 19] on span "Start" at bounding box center [1540, 21] width 23 height 14
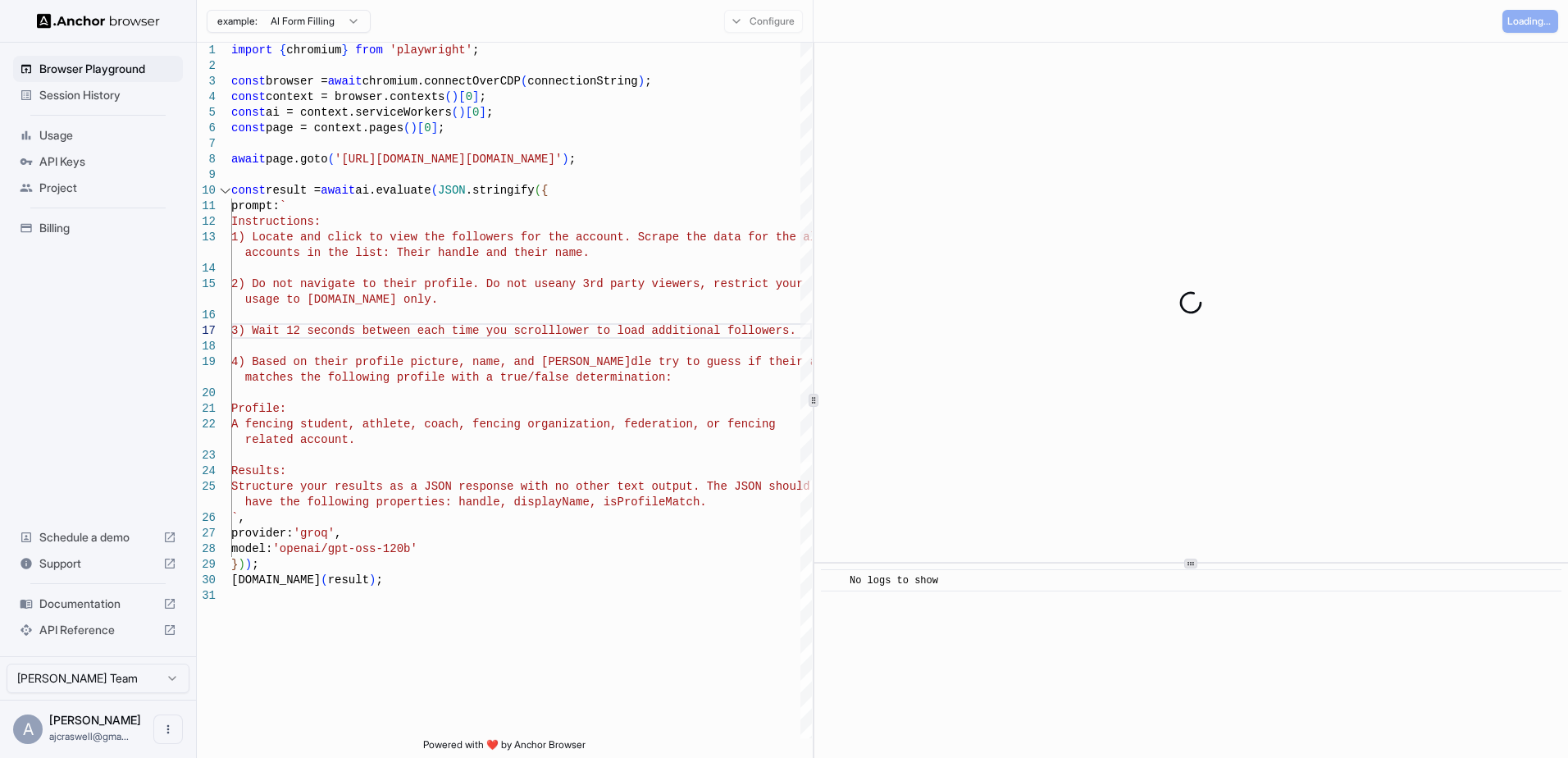
click at [751, 19] on div "Configure" at bounding box center [764, 21] width 99 height 23
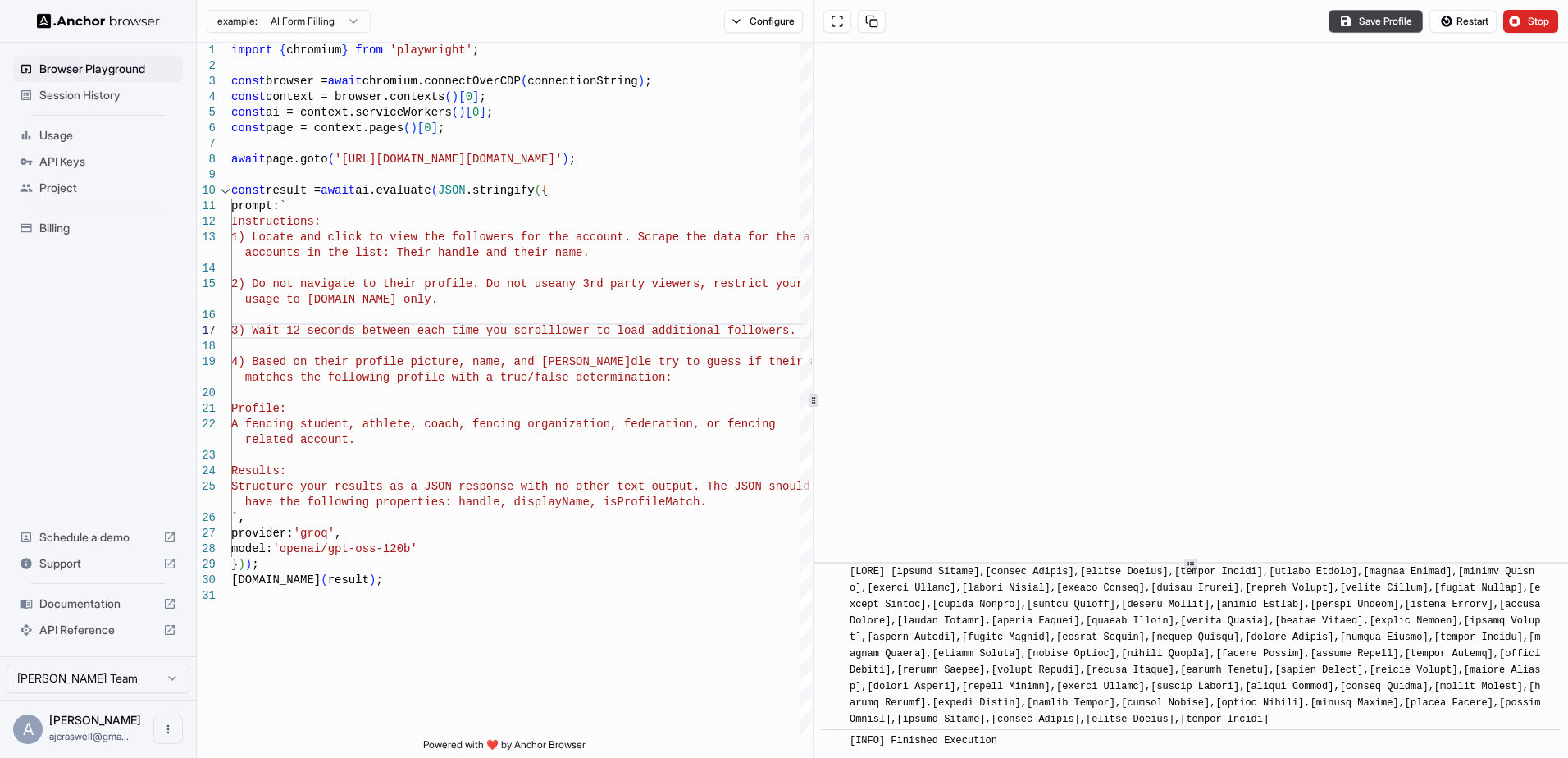
scroll to position [2518, 0]
click at [1260, 677] on div at bounding box center [1197, 645] width 694 height 164
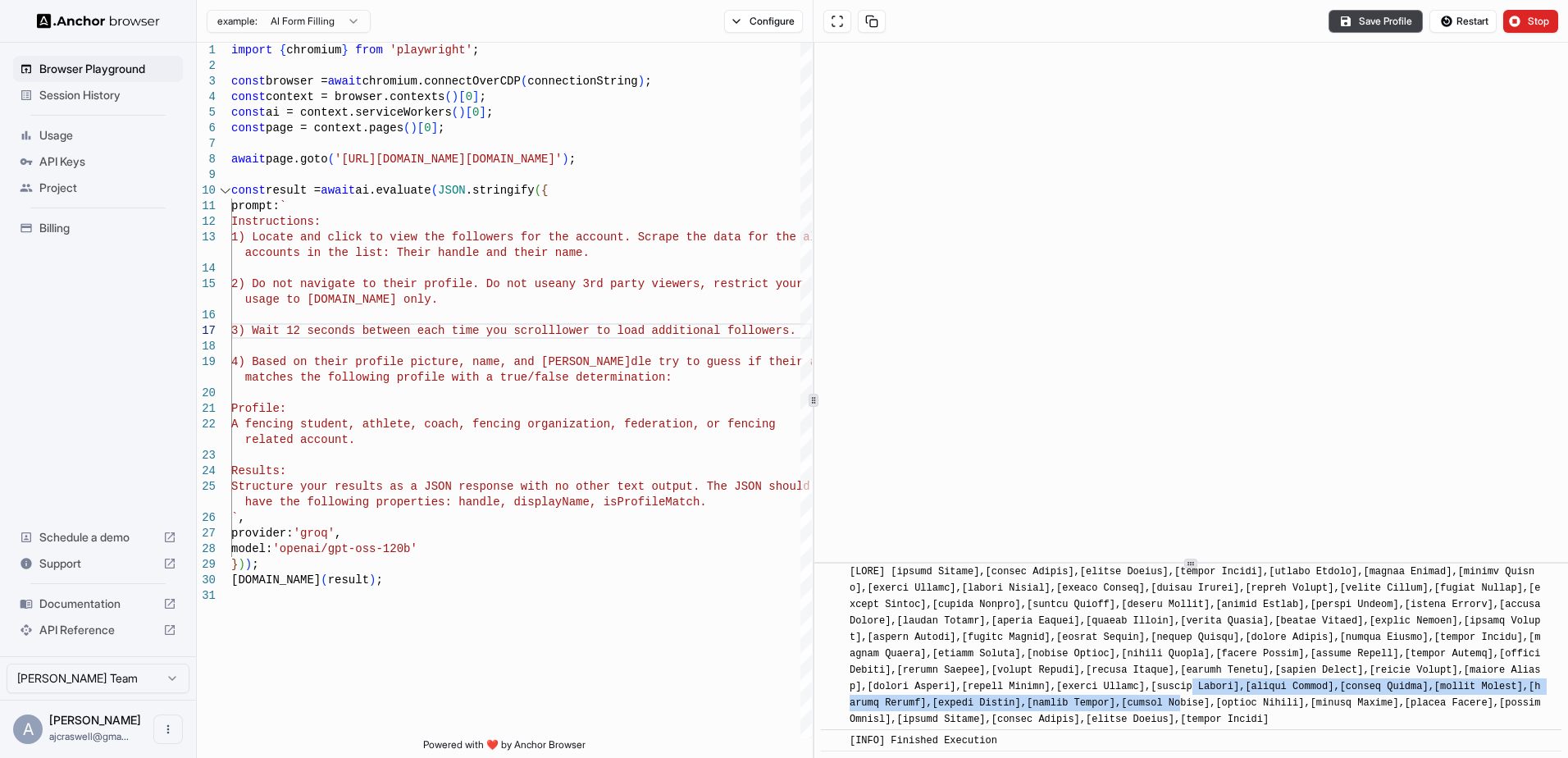
drag, startPoint x: 1245, startPoint y: 691, endPoint x: 1240, endPoint y: 703, distance: 13.0
click at [1240, 703] on span at bounding box center [1199, 646] width 698 height 159
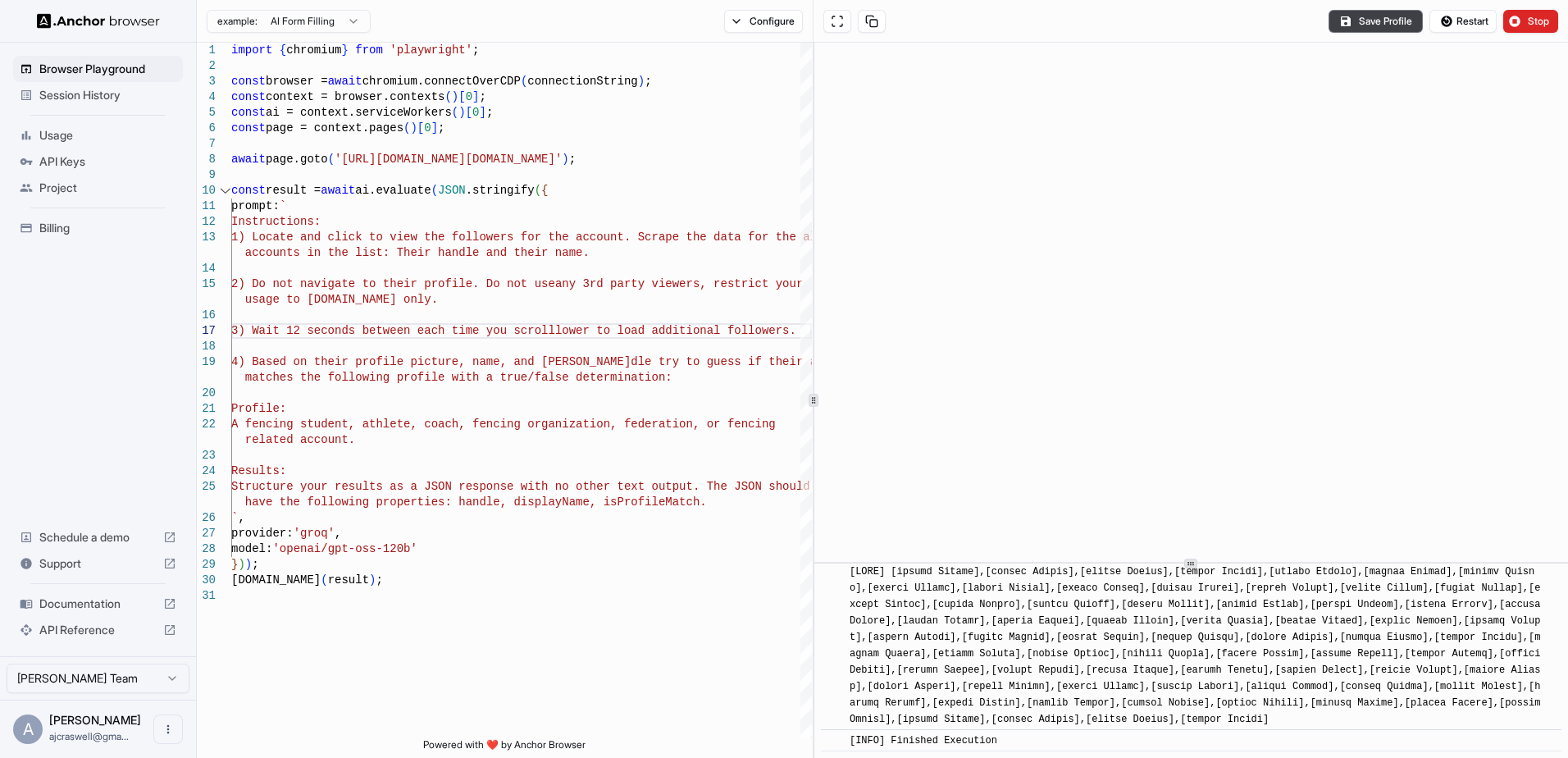
drag, startPoint x: 1240, startPoint y: 703, endPoint x: 1228, endPoint y: 717, distance: 18.4
click at [1228, 717] on span at bounding box center [1199, 646] width 698 height 159
click at [338, 579] on div "import { chromium } from 'playwright' ; const browser = await chromium.connectO…" at bounding box center [522, 663] width 581 height 1241
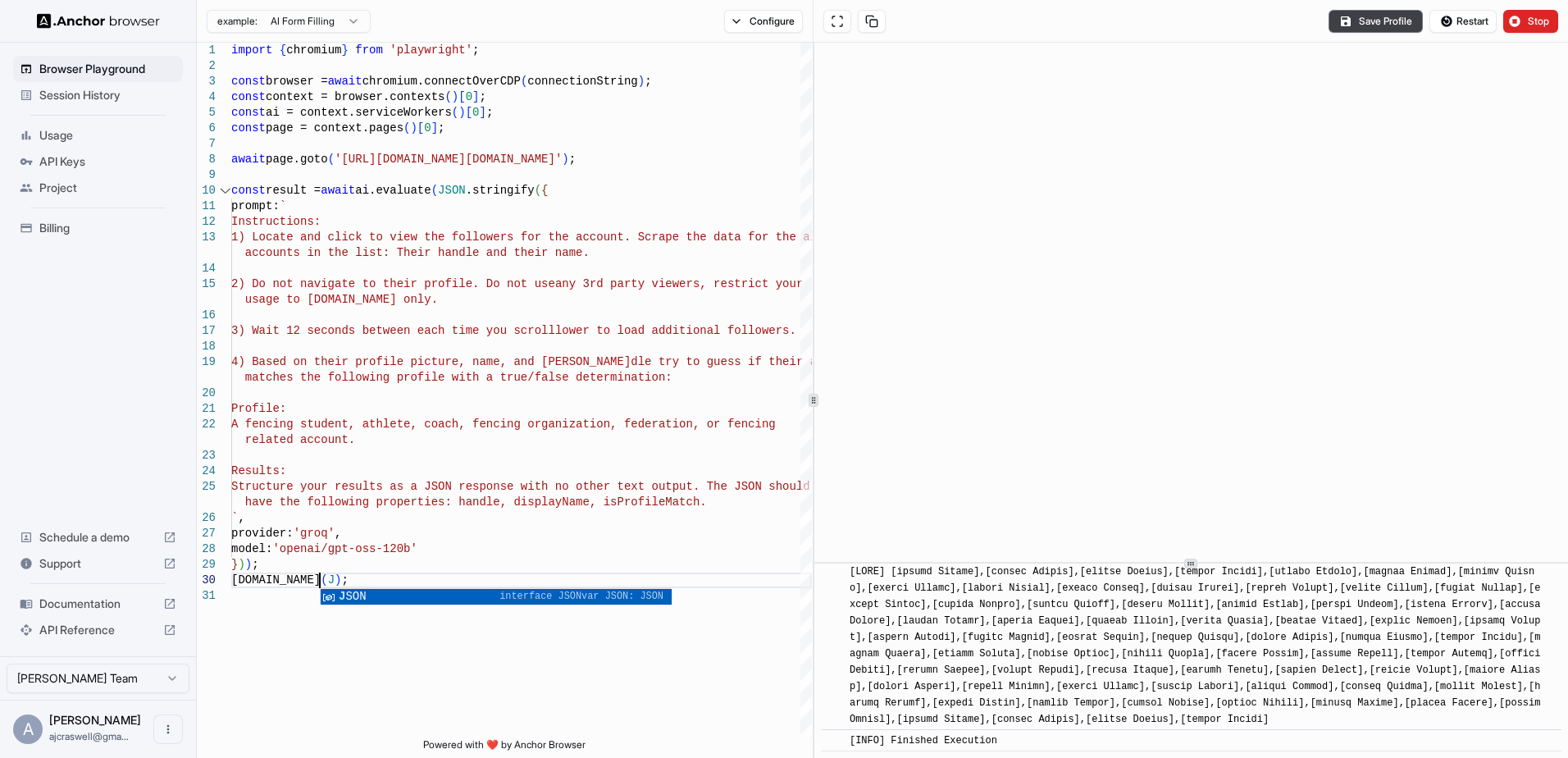
scroll to position [77, 0]
click at [1535, 22] on span "Stop" at bounding box center [1540, 21] width 23 height 14
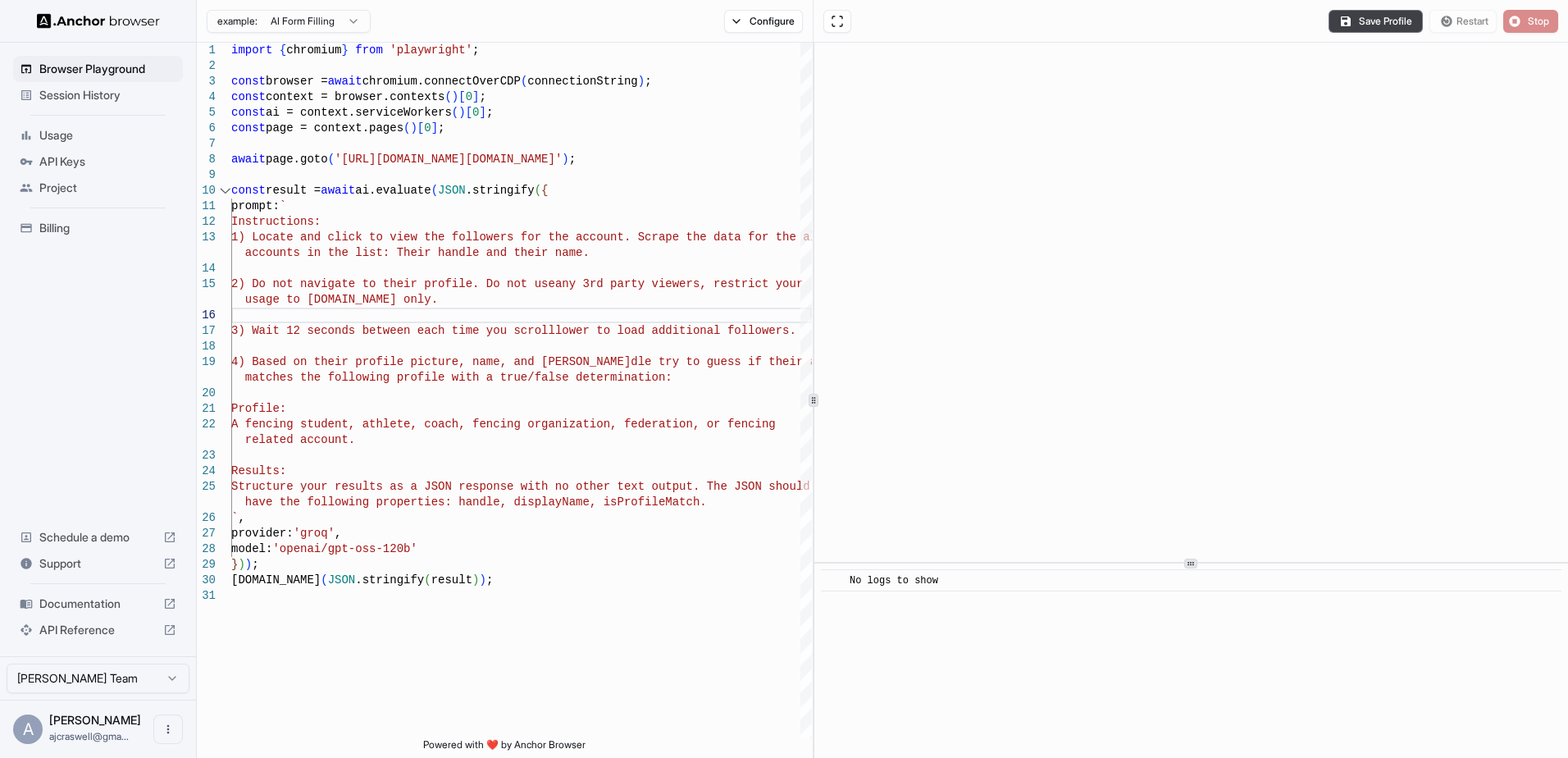
scroll to position [0, 0]
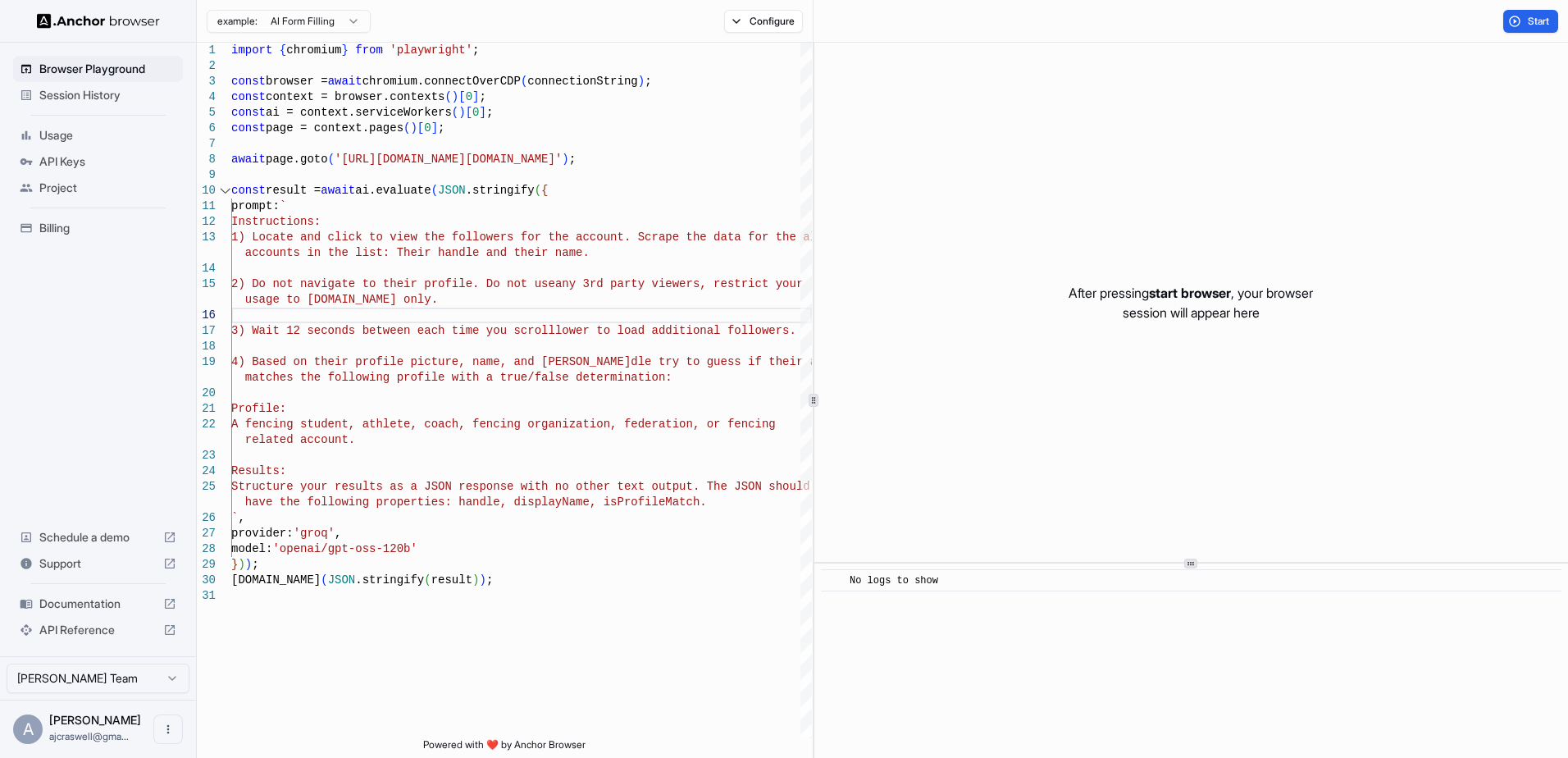
click at [1535, 19] on span "Start" at bounding box center [1540, 21] width 23 height 14
click at [1538, 18] on span "Start" at bounding box center [1540, 21] width 23 height 14
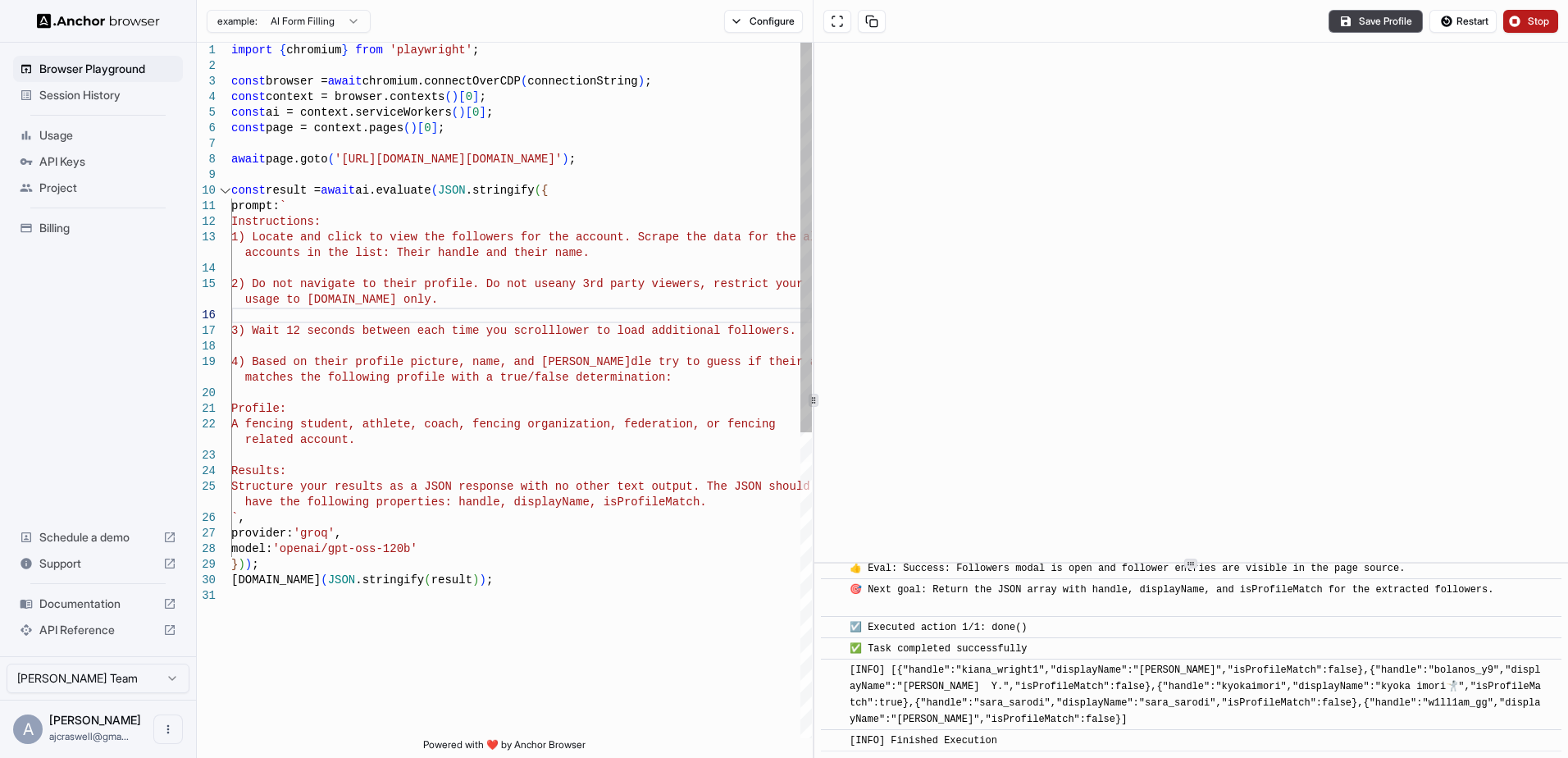
scroll to position [77, 0]
click at [767, 330] on div "import { chromium } from 'playwright' ; const browser = await chromium.connectO…" at bounding box center [522, 663] width 581 height 1241
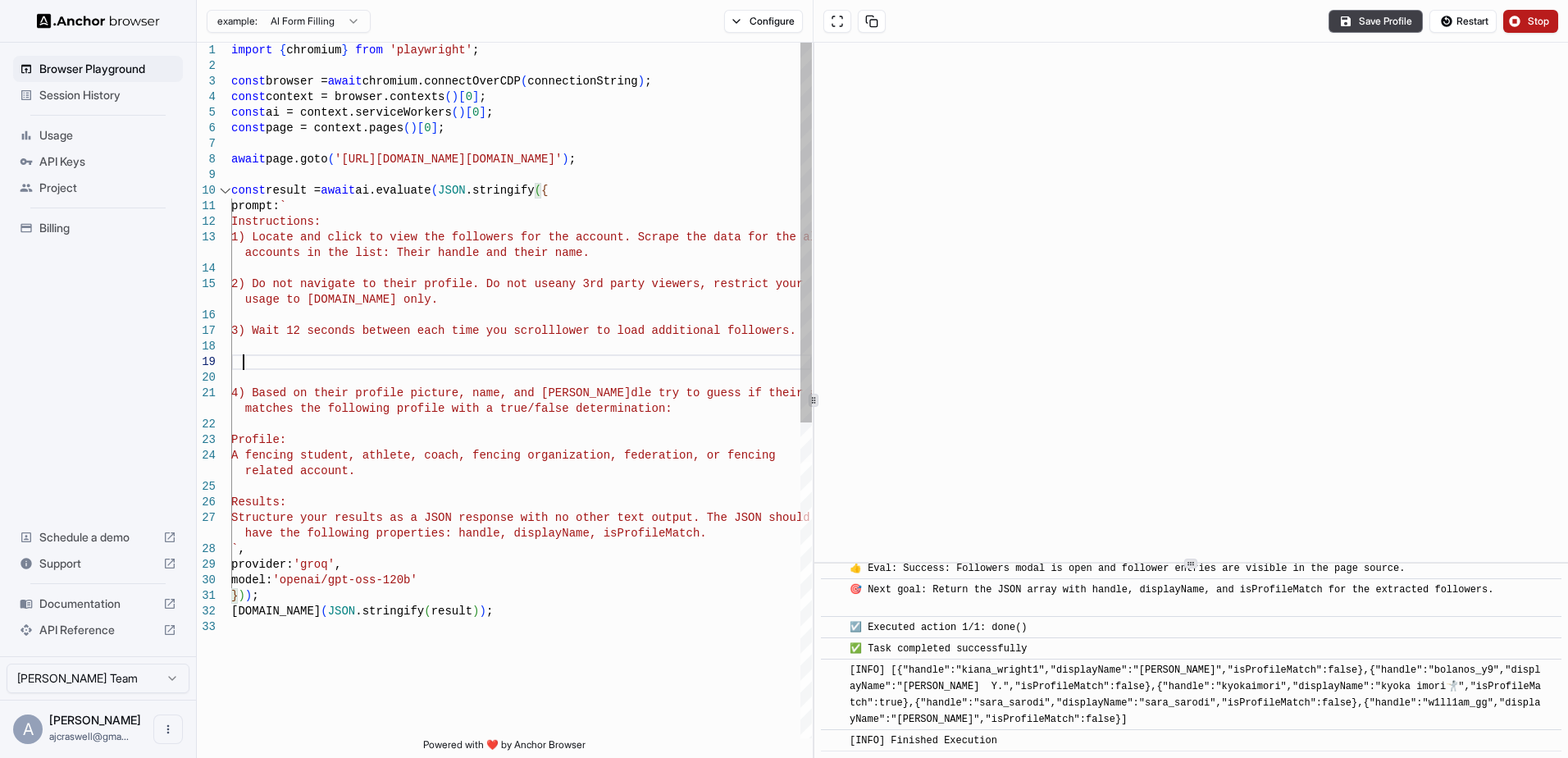
scroll to position [14, 0]
click at [390, 368] on div "import { chromium } from 'playwright' ; const browser = await chromium.connectO…" at bounding box center [522, 678] width 581 height 1272
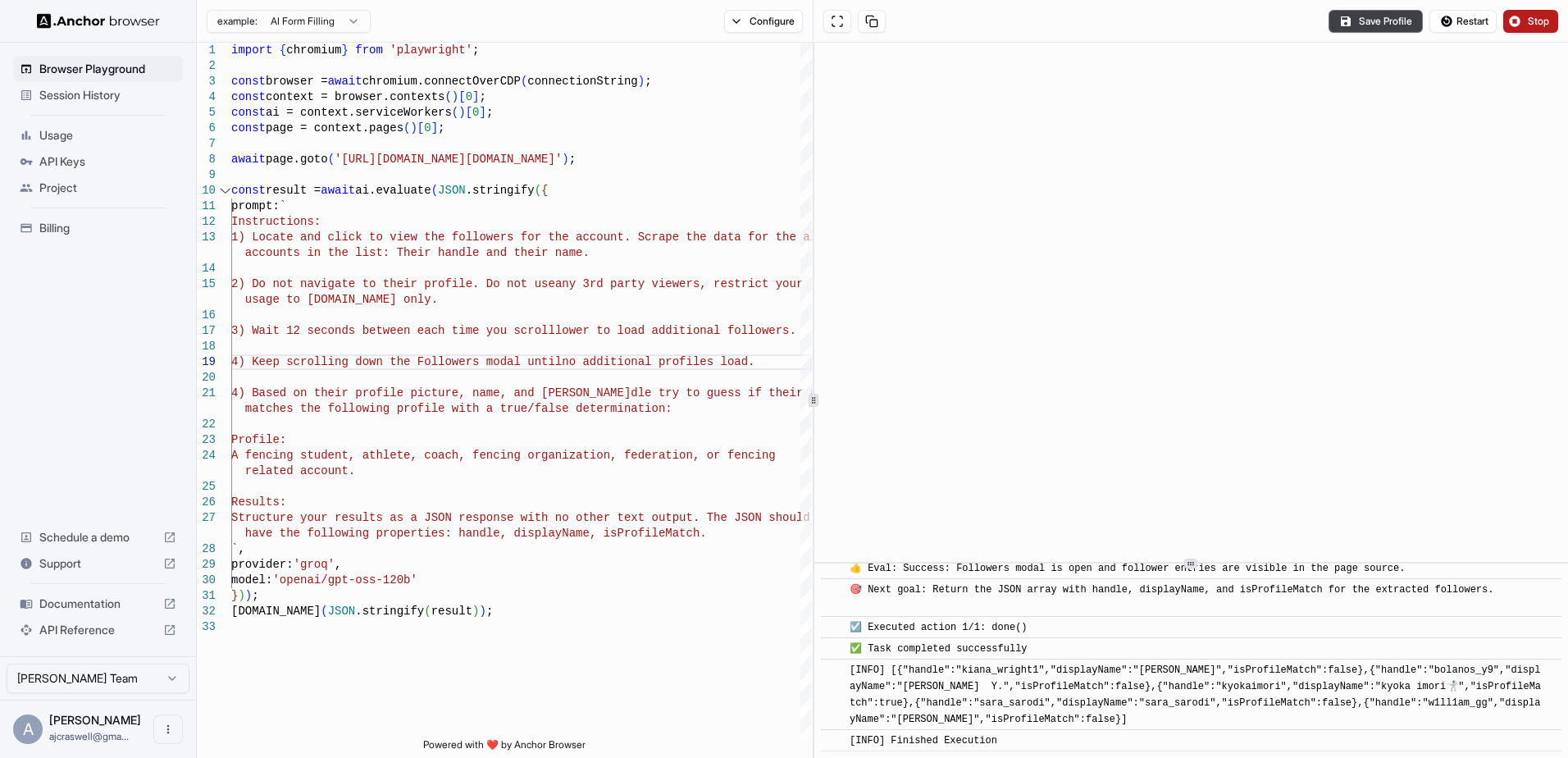
click at [1544, 23] on span "Stop" at bounding box center [1540, 21] width 23 height 14
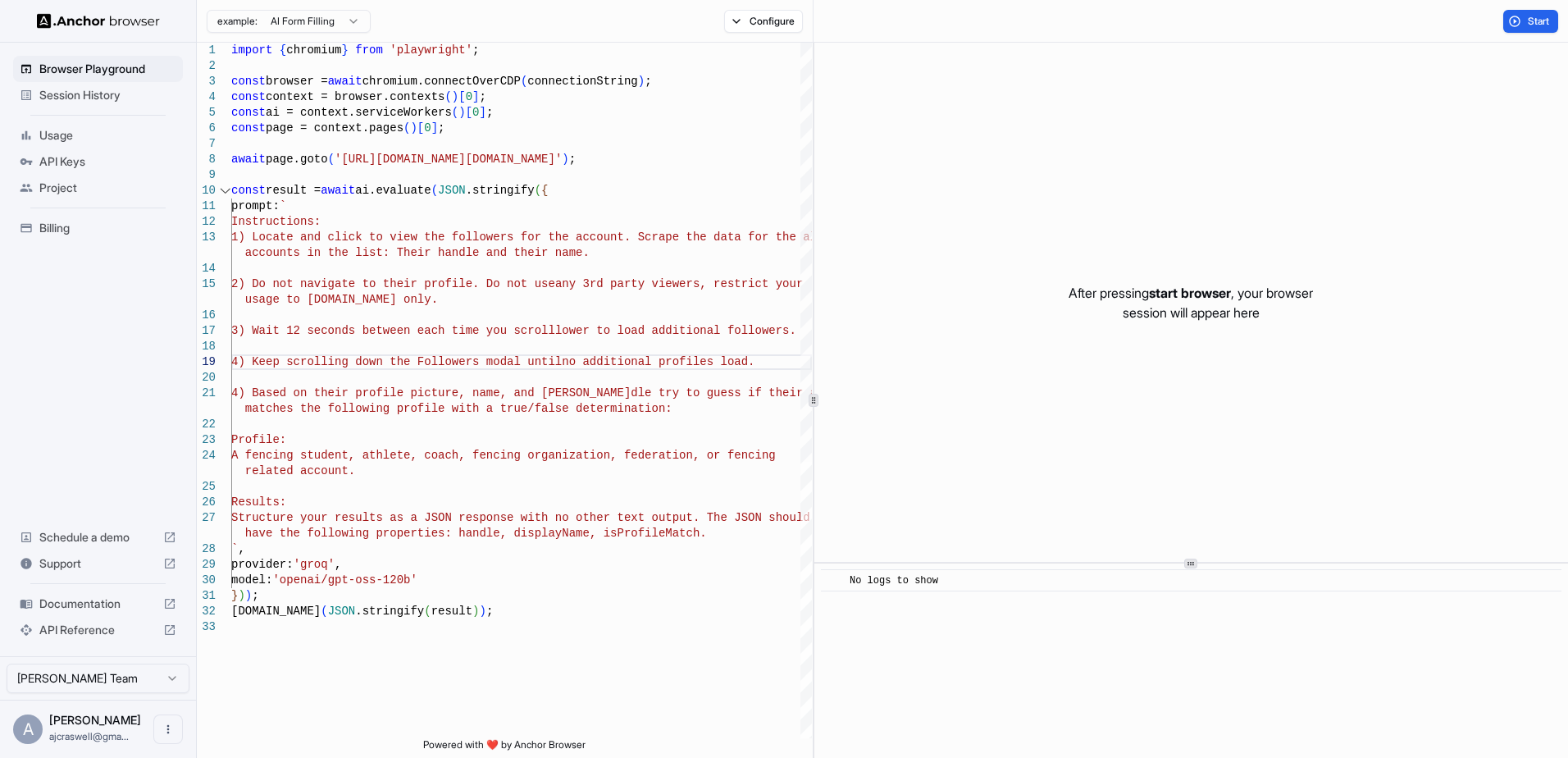
click at [1544, 21] on span "Start" at bounding box center [1540, 21] width 23 height 14
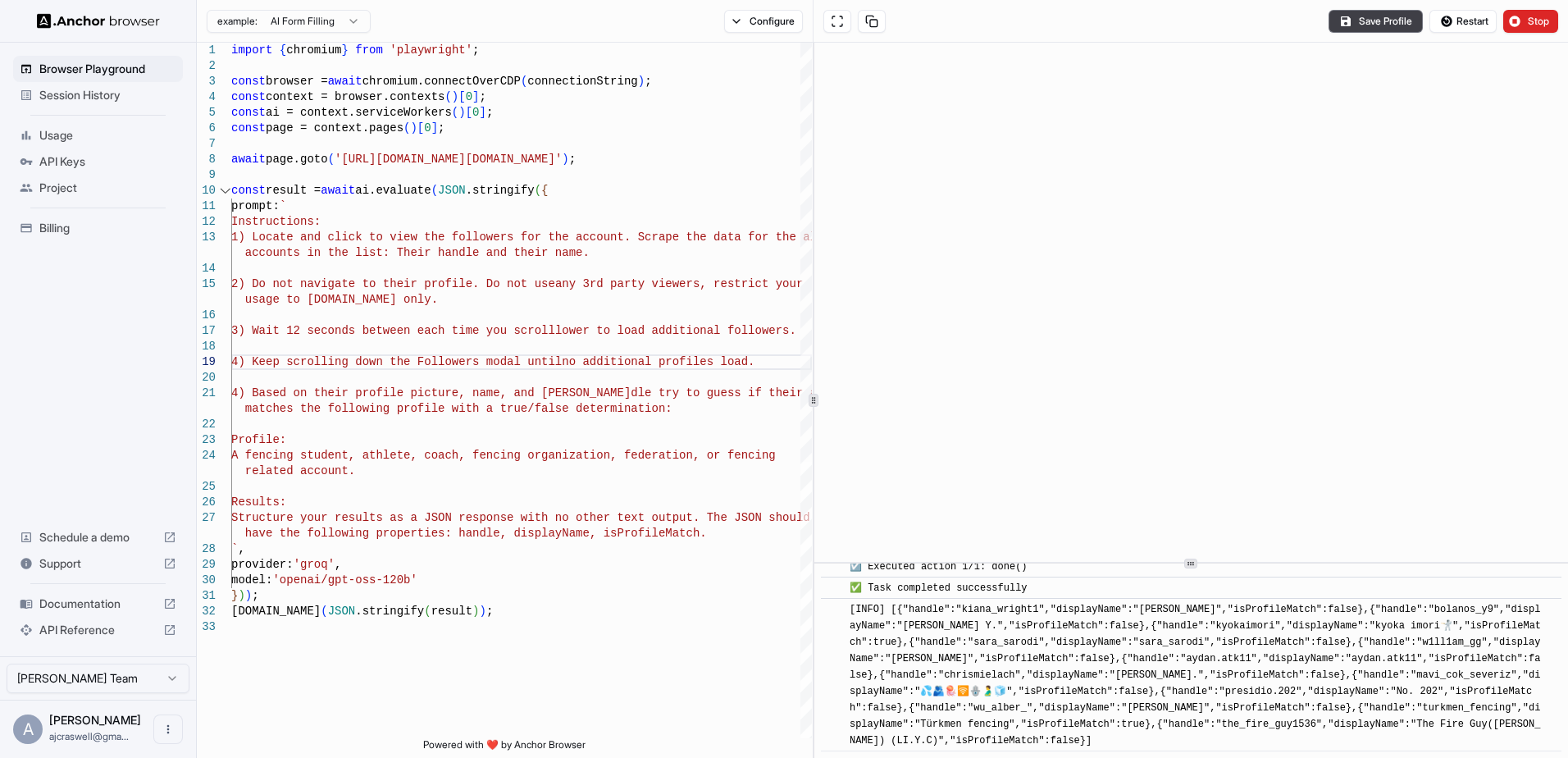
scroll to position [1520, 0]
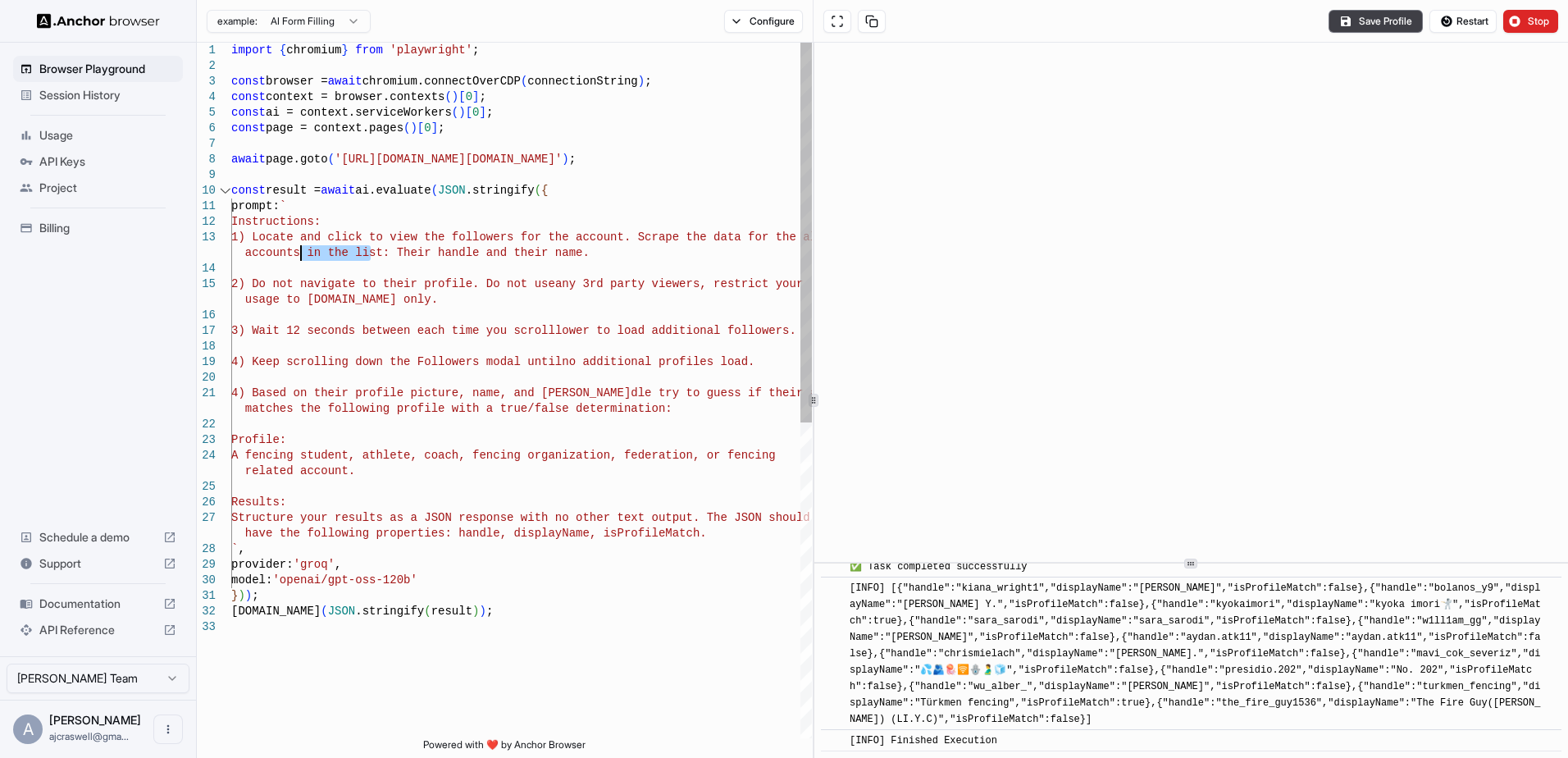
drag, startPoint x: 370, startPoint y: 254, endPoint x: 303, endPoint y: 254, distance: 67.0
click at [303, 254] on div "import { chromium } from 'playwright' ; const browser = await chromium.connectO…" at bounding box center [522, 678] width 581 height 1272
click at [1535, 26] on span "Stop" at bounding box center [1540, 21] width 23 height 14
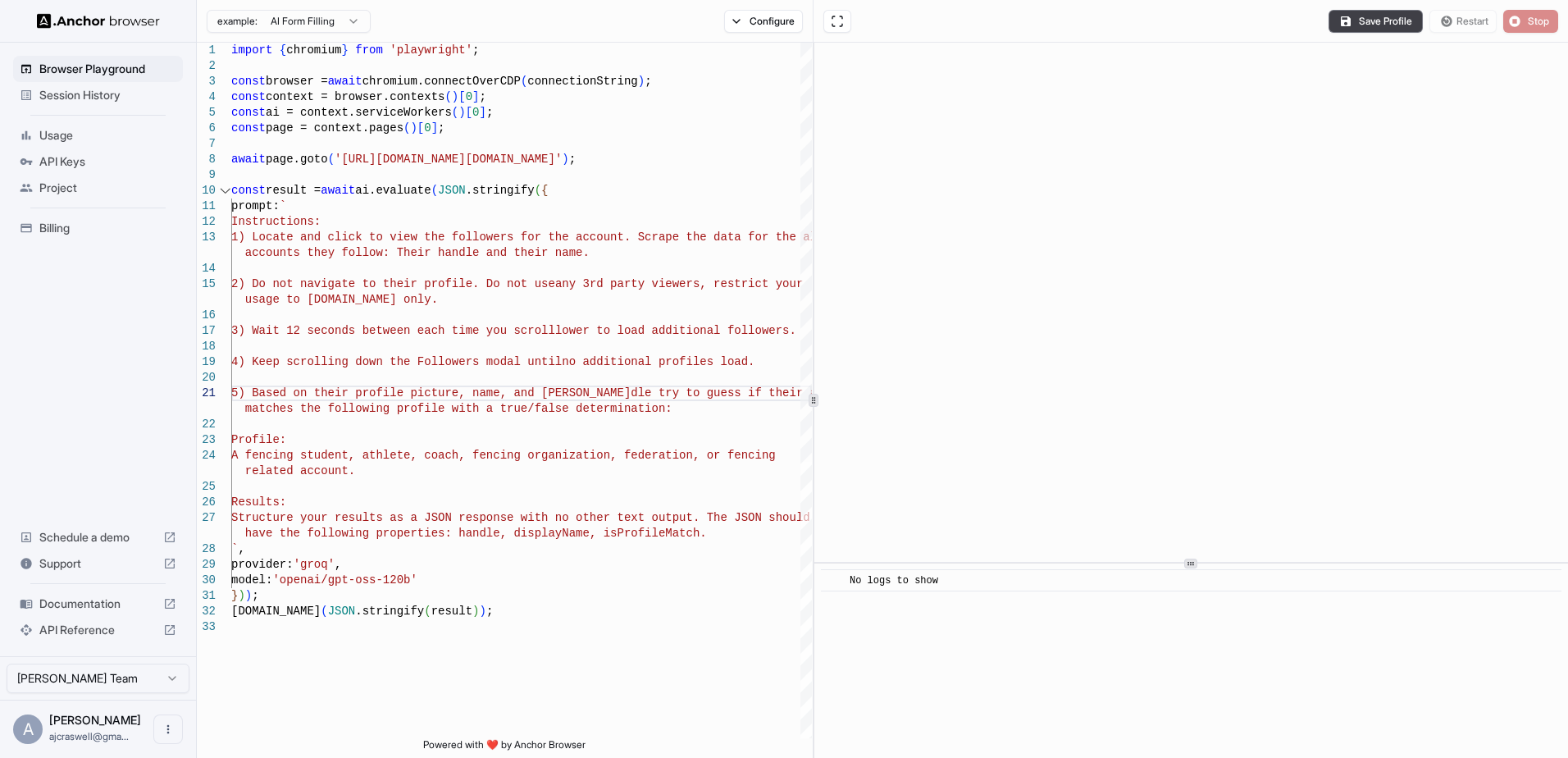
scroll to position [0, 0]
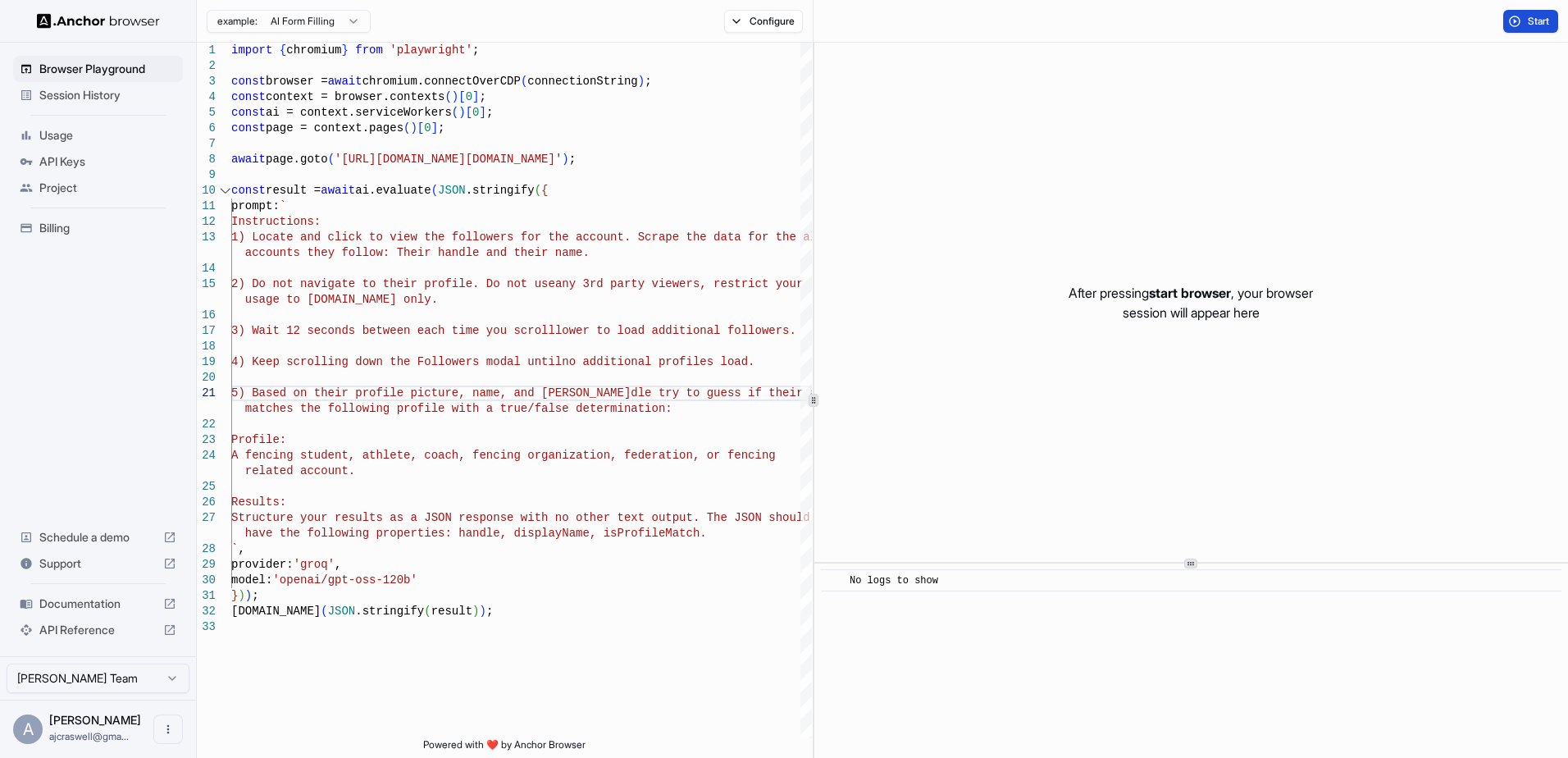
click at [1535, 26] on span "Start" at bounding box center [1540, 21] width 23 height 14
click at [1552, 20] on button "Start" at bounding box center [1531, 21] width 55 height 23
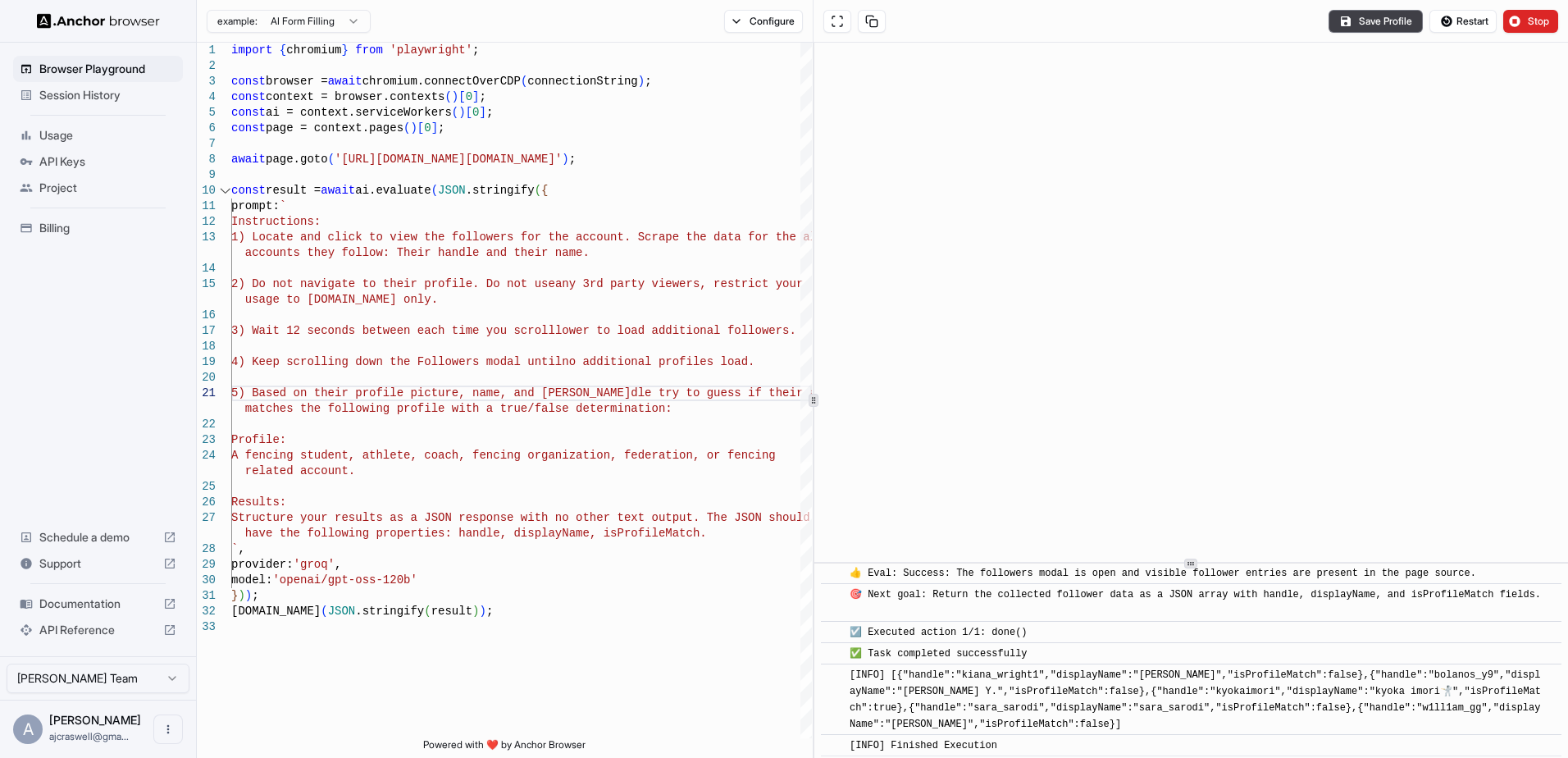
scroll to position [1422, 0]
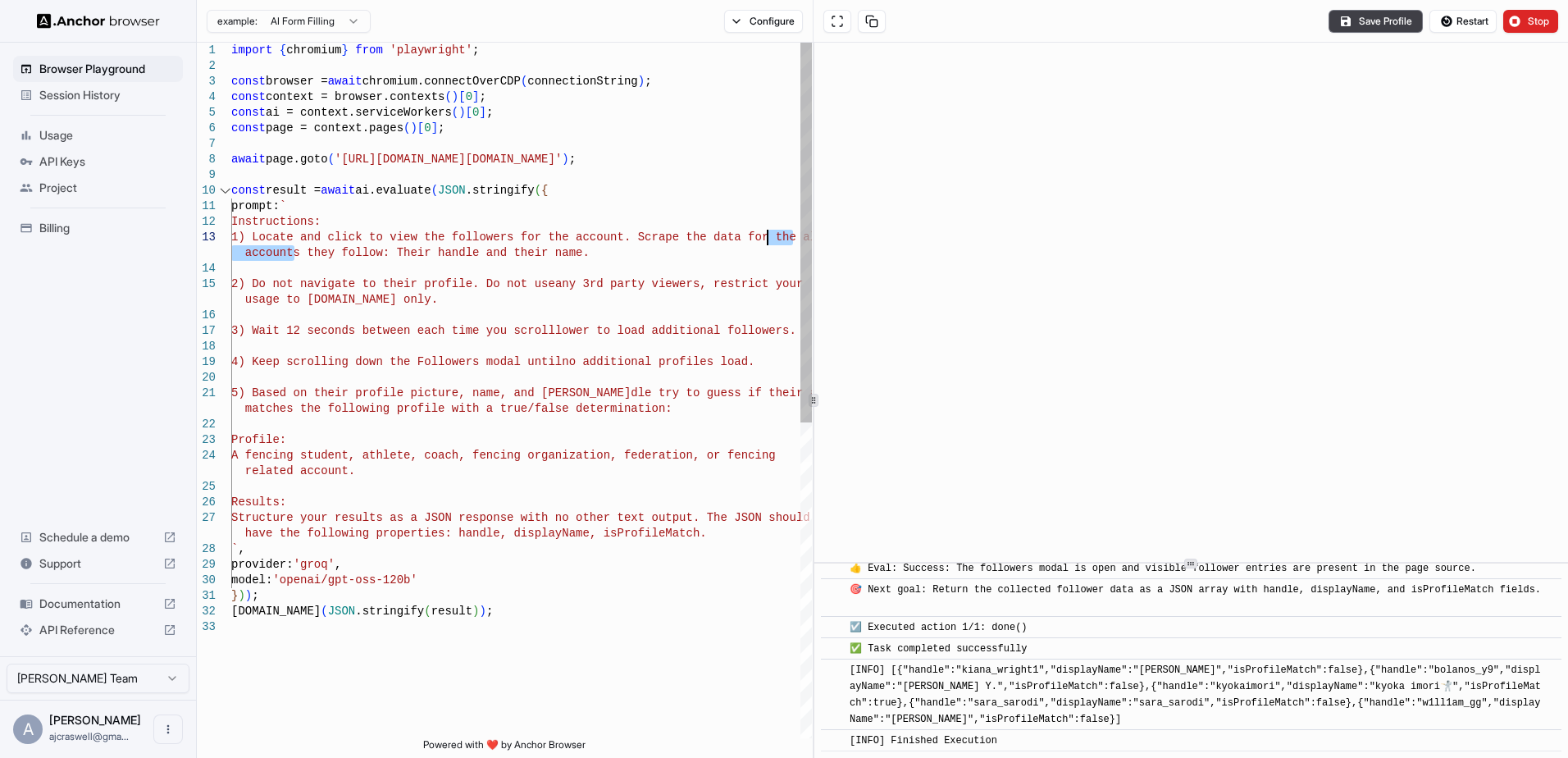
drag, startPoint x: 295, startPoint y: 257, endPoint x: 766, endPoint y: 230, distance: 471.8
click at [766, 230] on div "` , A fencing student, athlete, coach, fencing organ ization, federation, or fe…" at bounding box center [522, 678] width 581 height 1272
click at [1523, 13] on button "Stop" at bounding box center [1531, 21] width 55 height 23
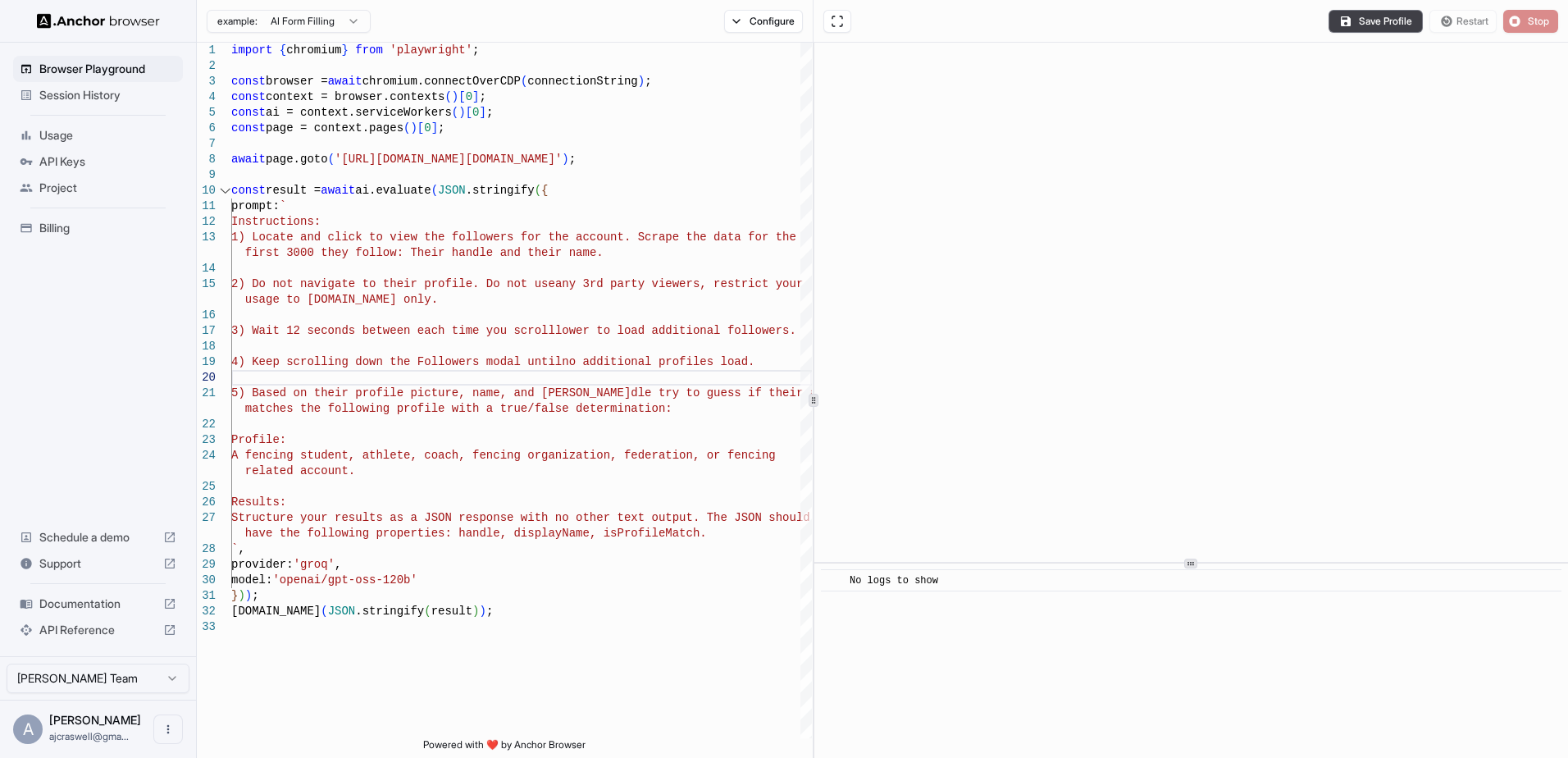
scroll to position [0, 0]
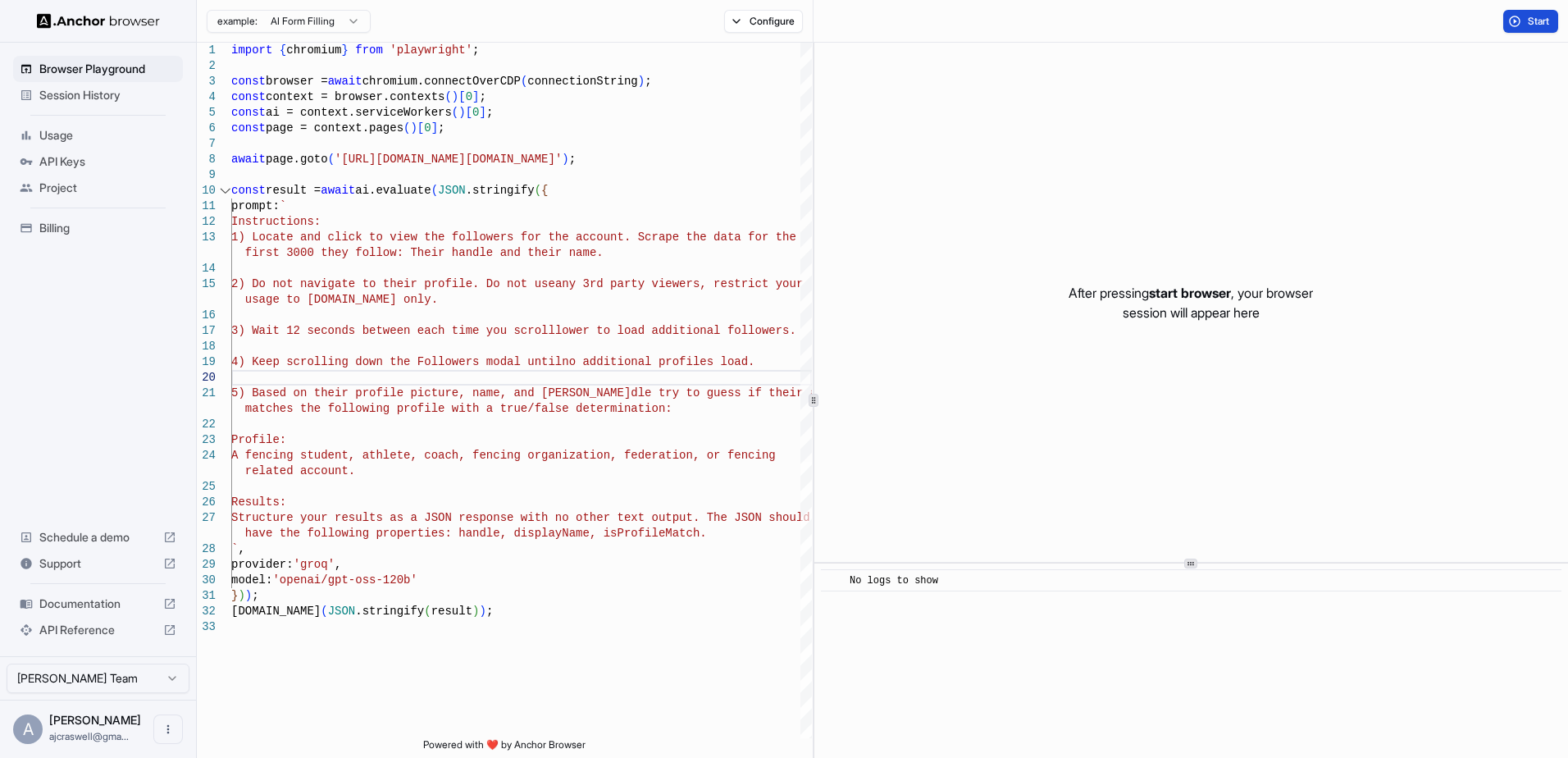
click at [1523, 13] on button "Start" at bounding box center [1531, 21] width 55 height 23
click at [1509, 15] on button "Start" at bounding box center [1531, 21] width 55 height 23
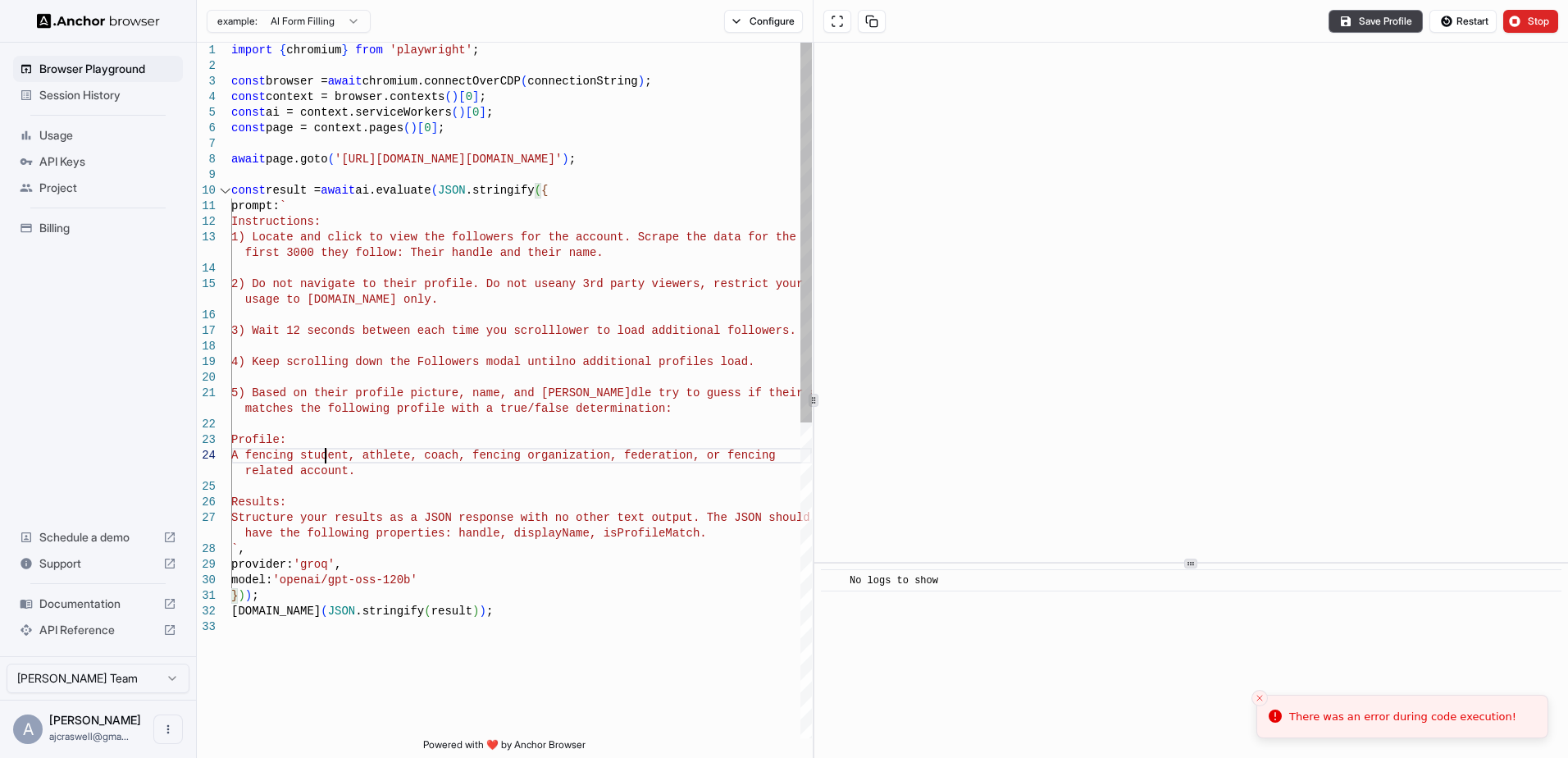
scroll to position [48, 0]
click at [324, 454] on div "` , A fencing student, athlete, coach, fencing organ ization, federation, or fe…" at bounding box center [522, 678] width 581 height 1272
click at [774, 26] on button "Configure" at bounding box center [764, 21] width 80 height 23
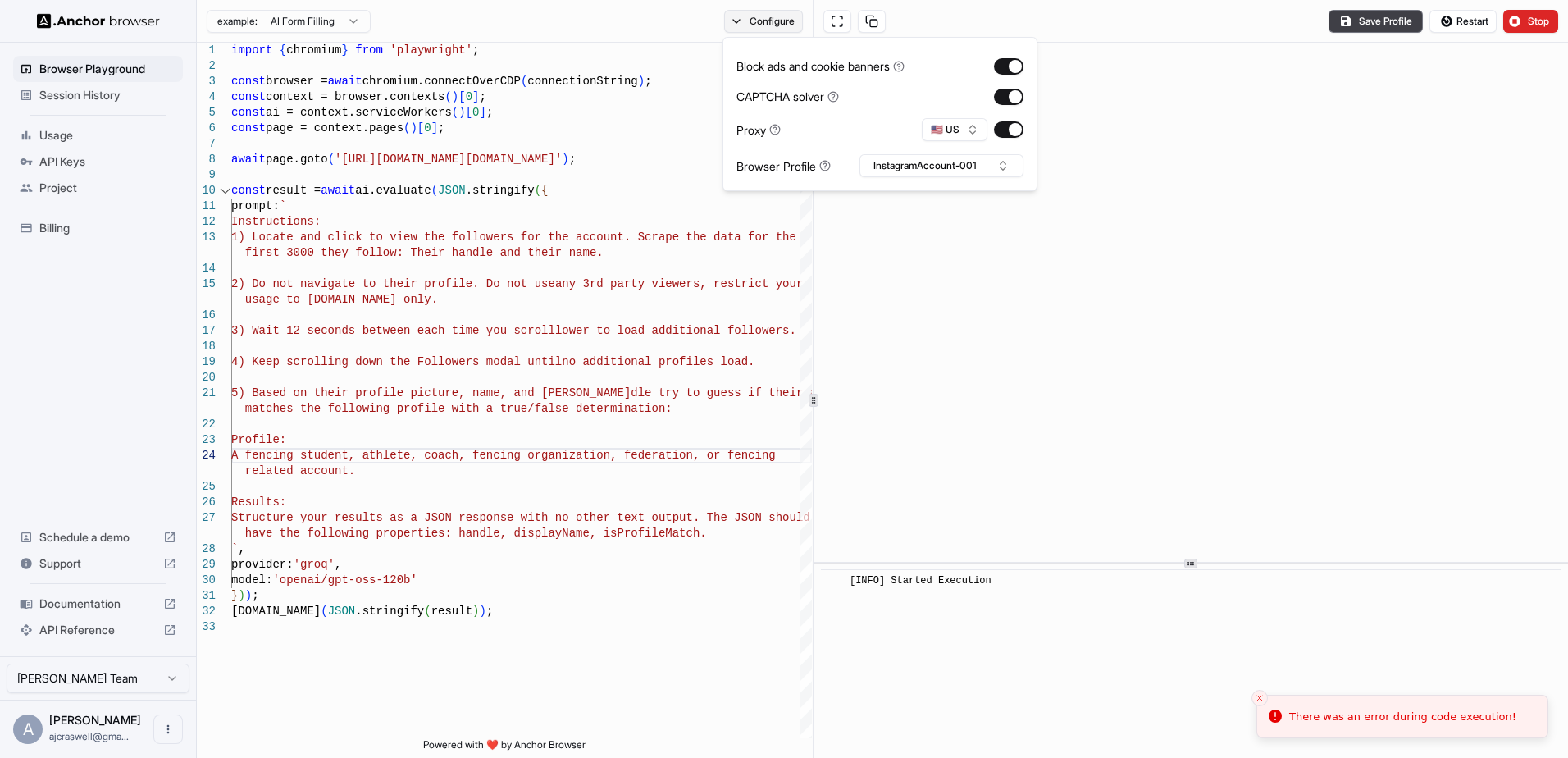
click at [774, 26] on button "Configure" at bounding box center [764, 21] width 80 height 23
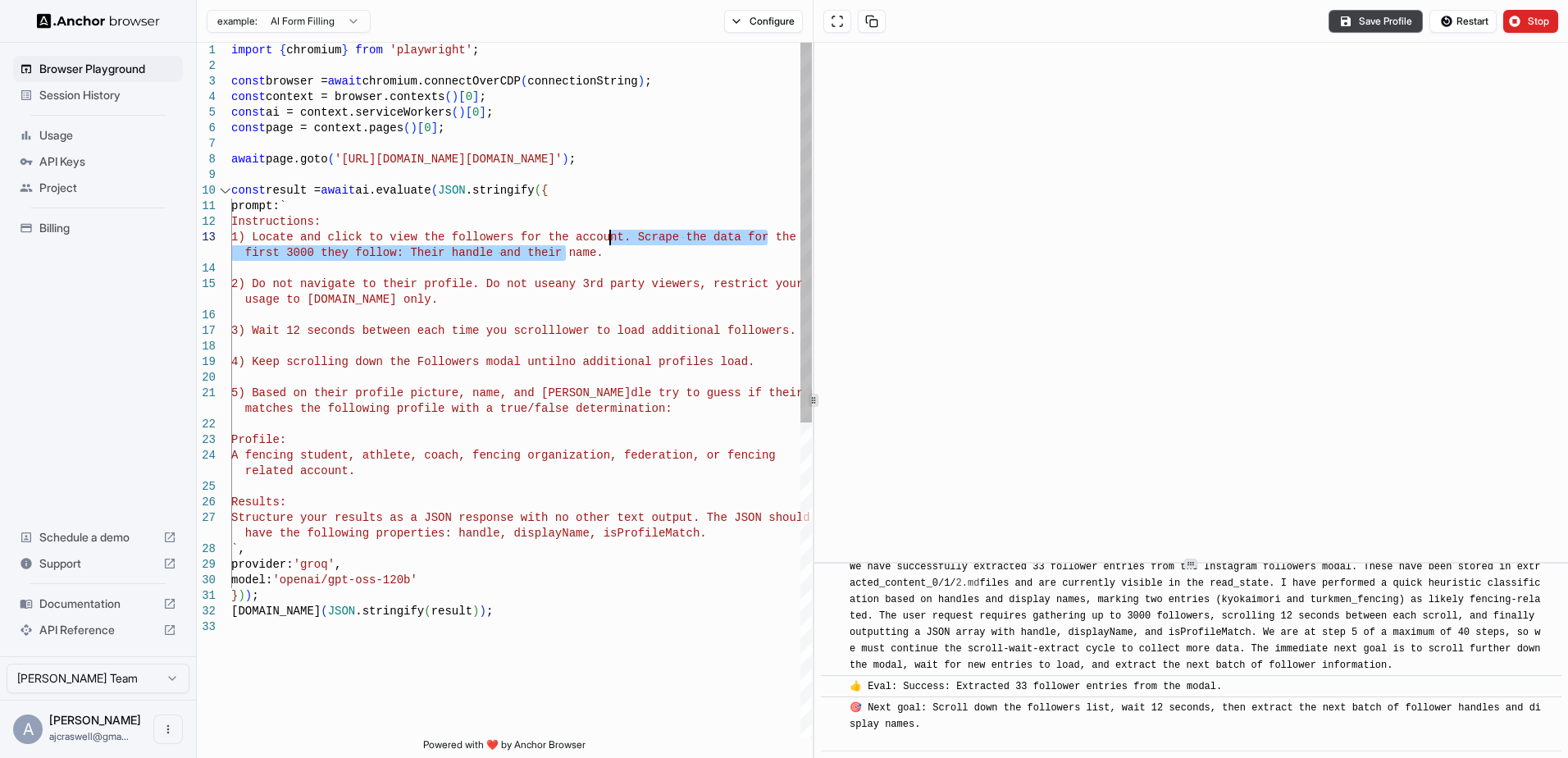
scroll to position [1394, 0]
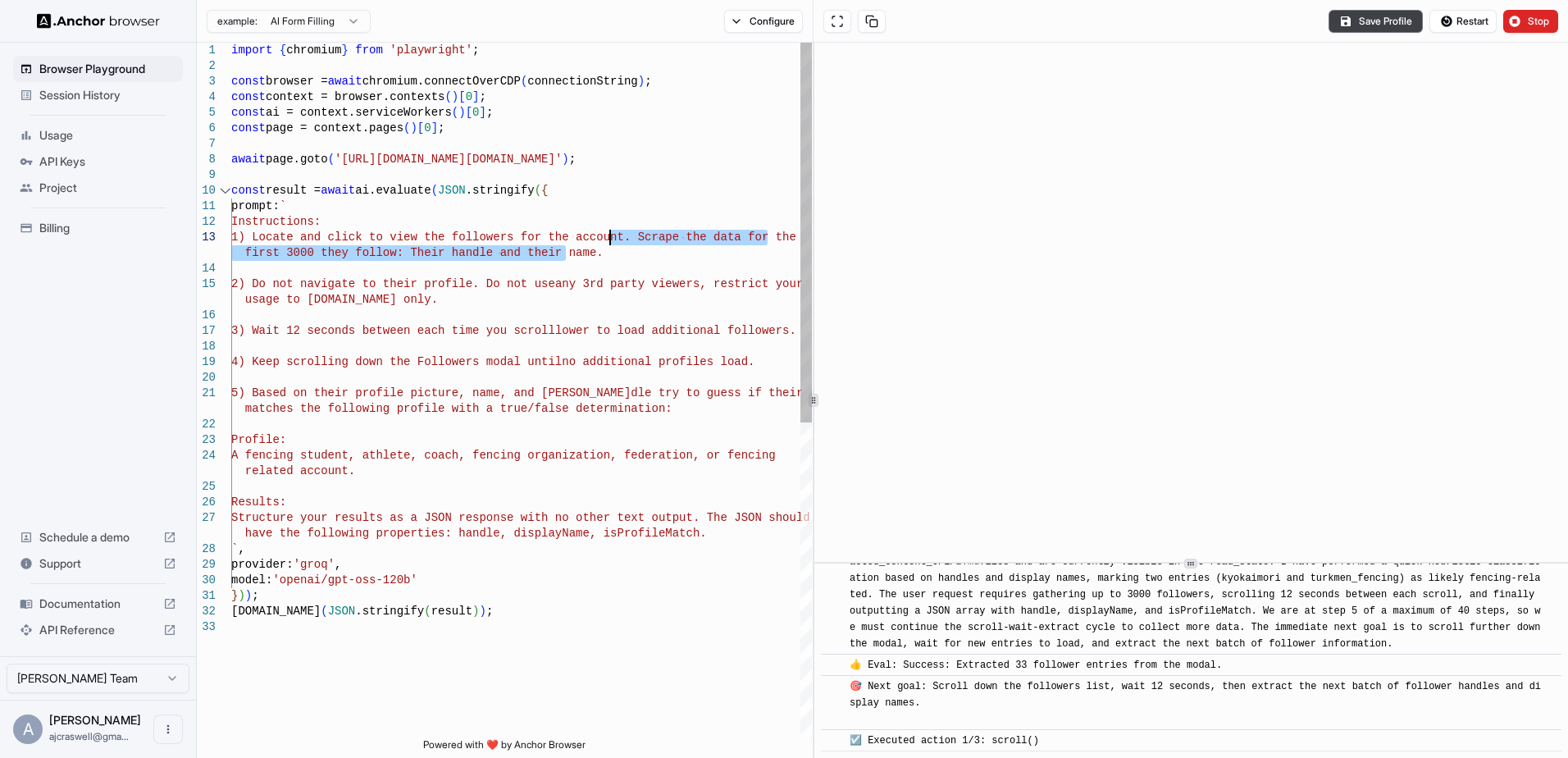
drag, startPoint x: 567, startPoint y: 251, endPoint x: 611, endPoint y: 230, distance: 48.8
click at [611, 230] on div "` , A fencing student, athlete, coach, fencing organ ization, federation, or fe…" at bounding box center [522, 678] width 581 height 1272
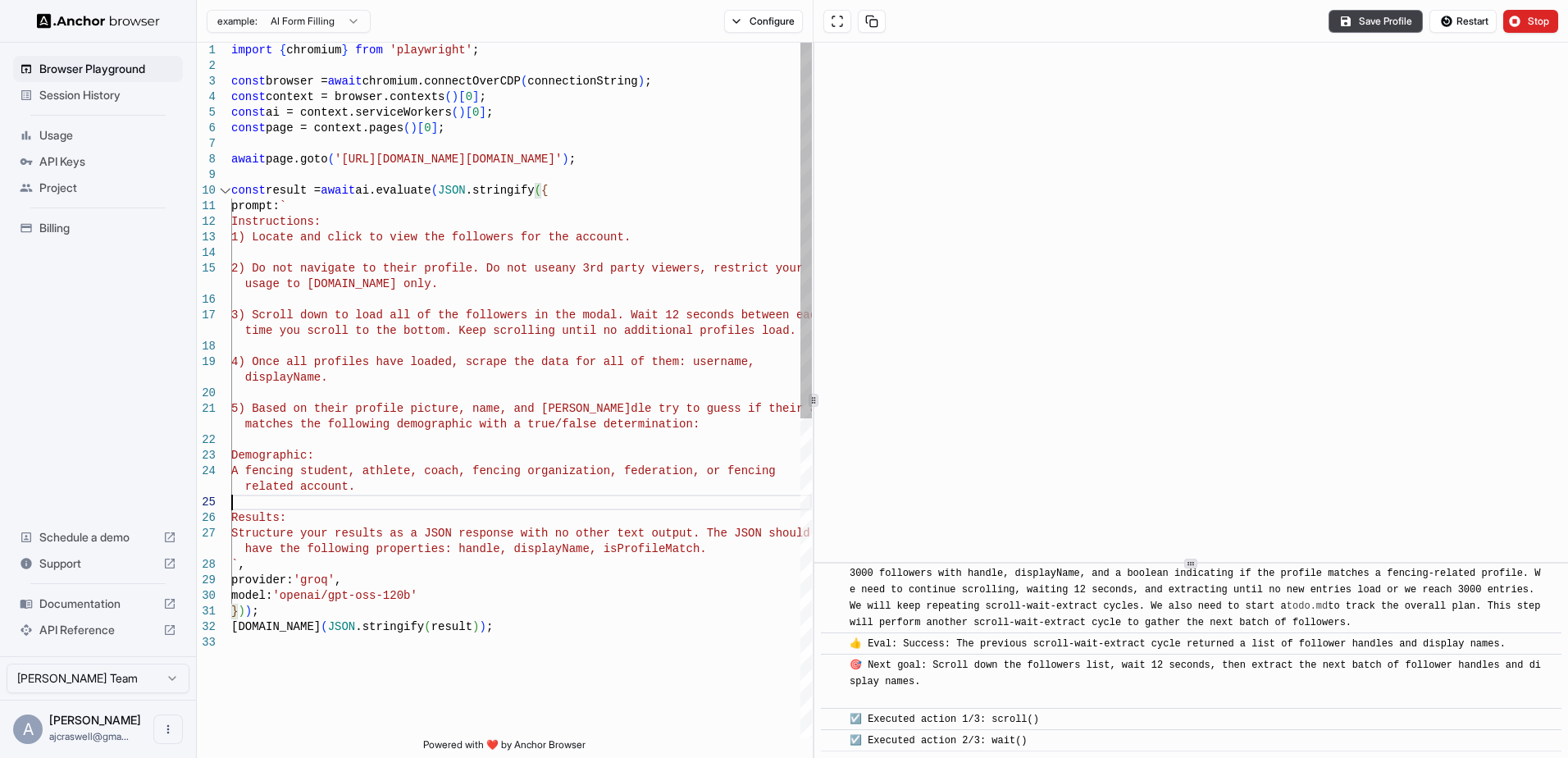
scroll to position [2467, 0]
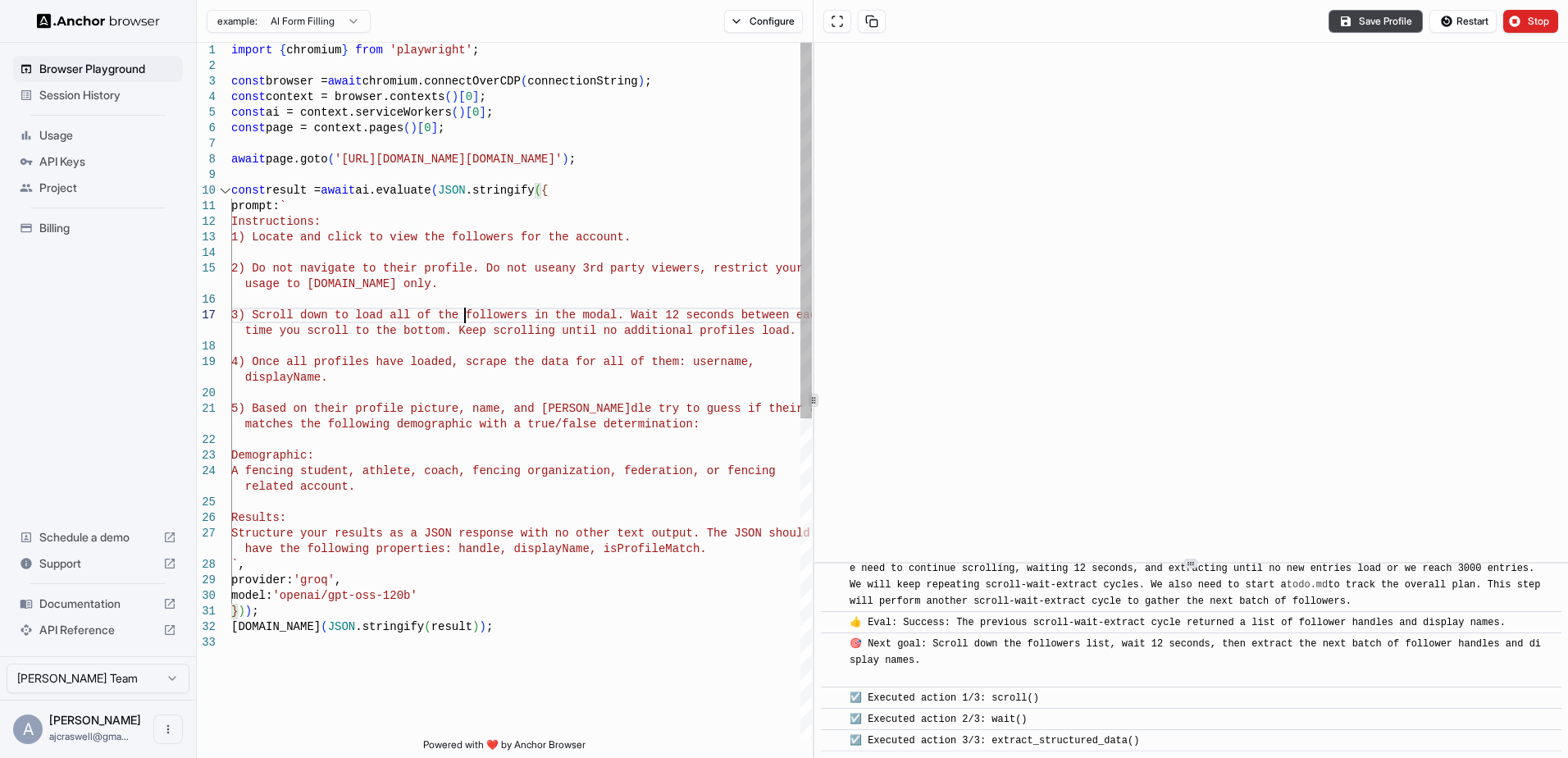
click at [464, 308] on div "` , A fencing student, athlete, coach, fencing organ ization, federation, or fe…" at bounding box center [522, 687] width 581 height 1289
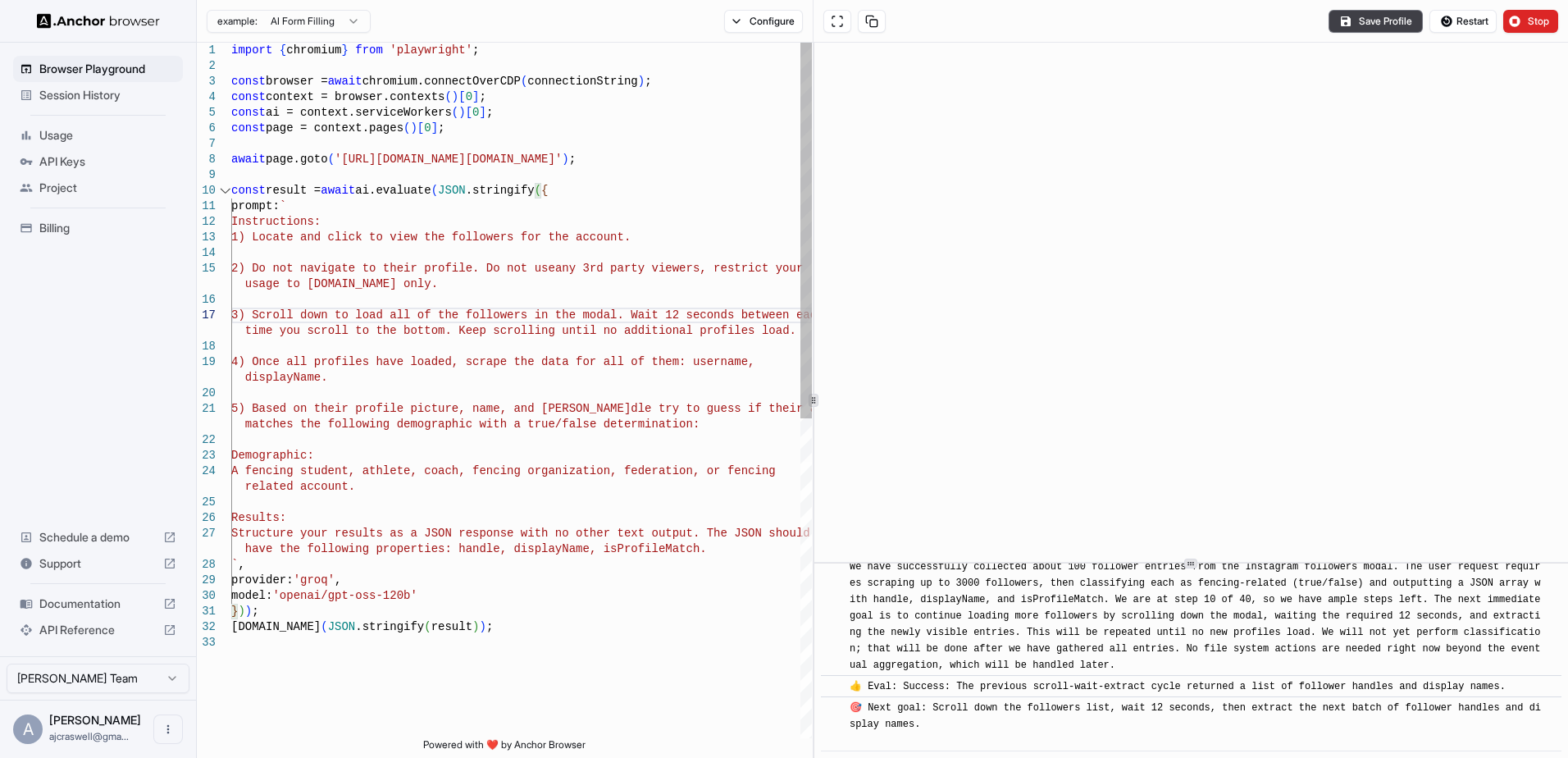
scroll to position [2701, 0]
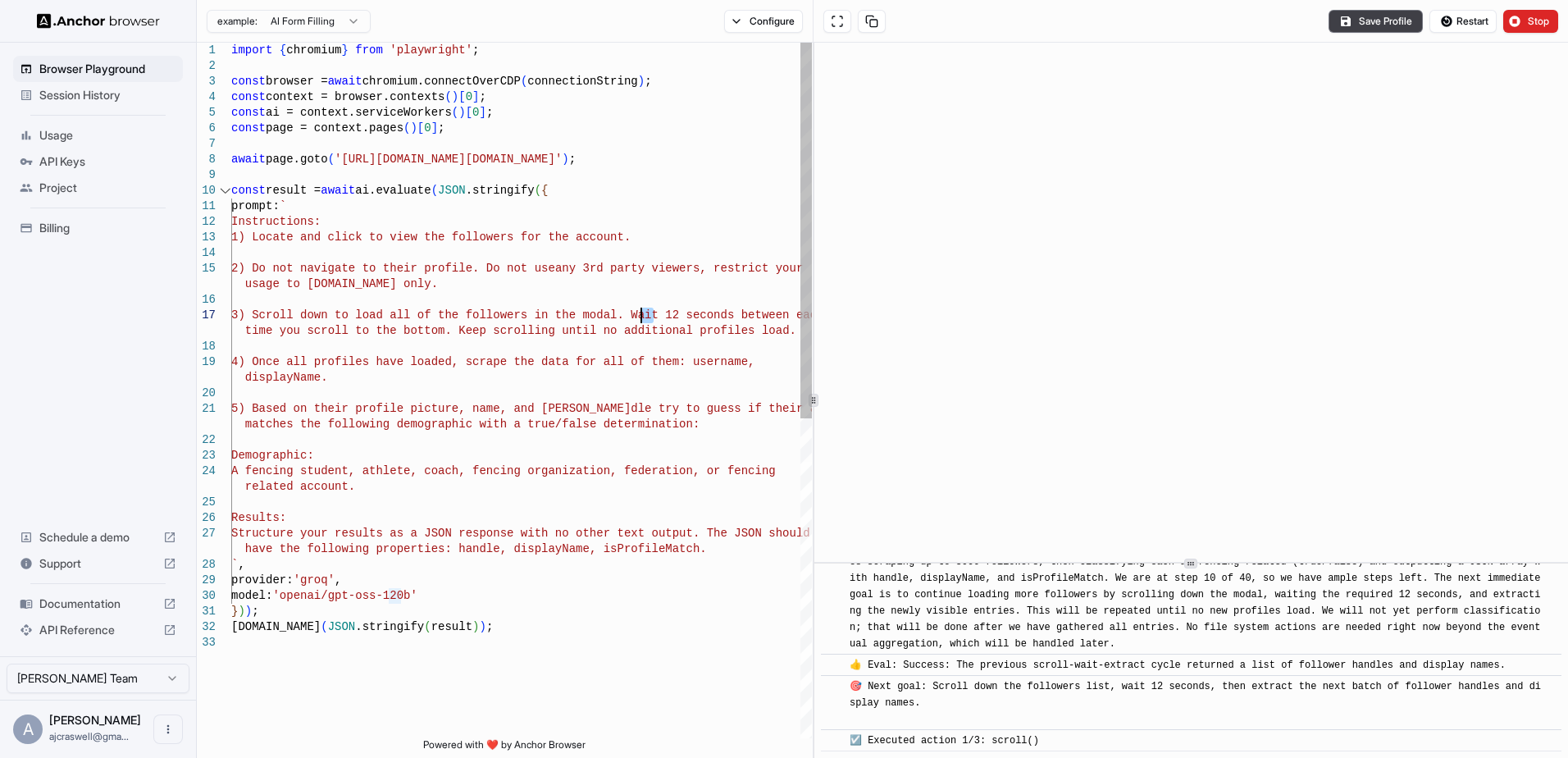
drag, startPoint x: 654, startPoint y: 316, endPoint x: 642, endPoint y: 319, distance: 12.4
click at [642, 319] on div "` , A fencing student, athlete, coach, fencing organ ization, federation, or fe…" at bounding box center [522, 687] width 581 height 1289
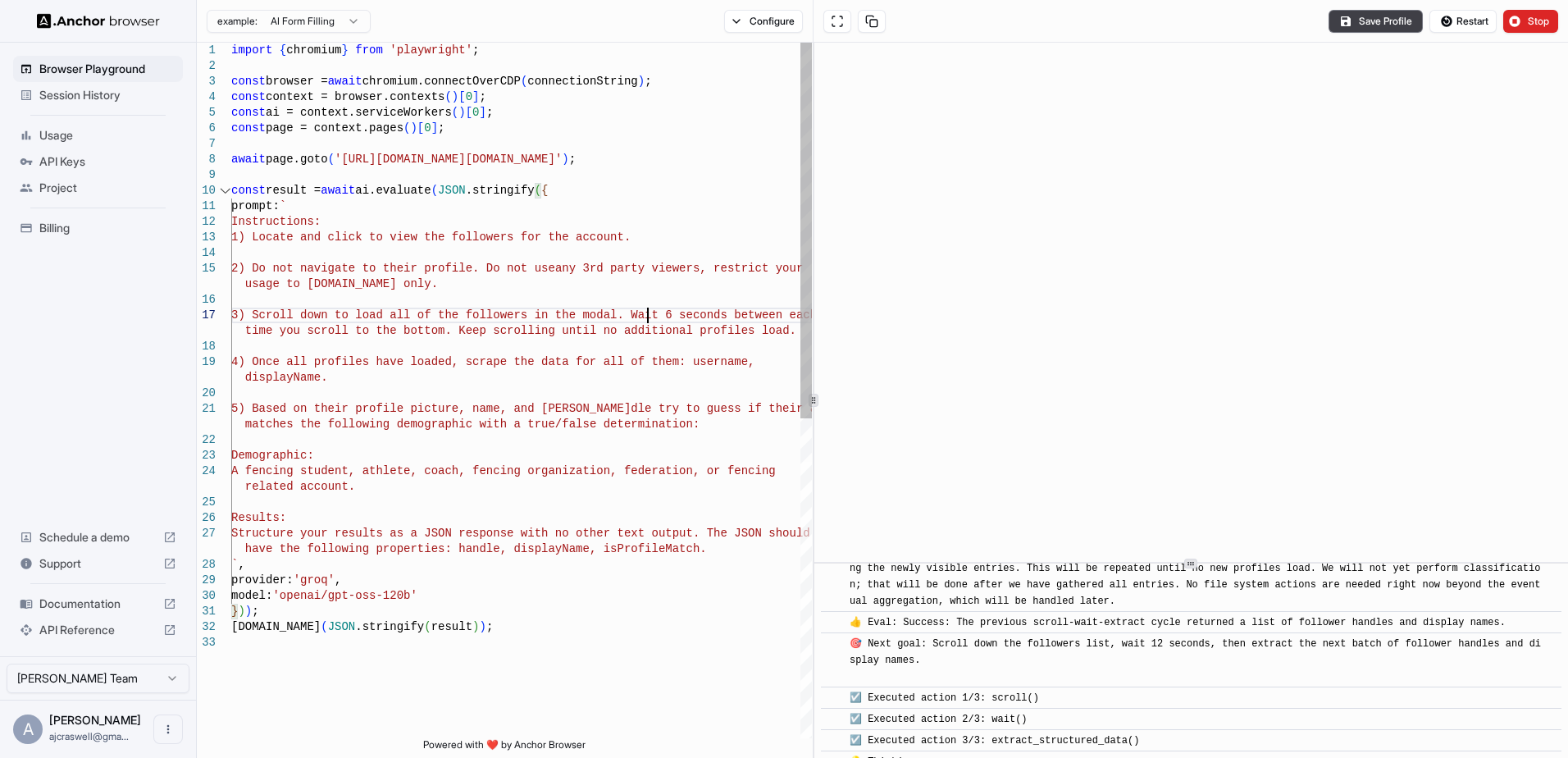
scroll to position [3014, 0]
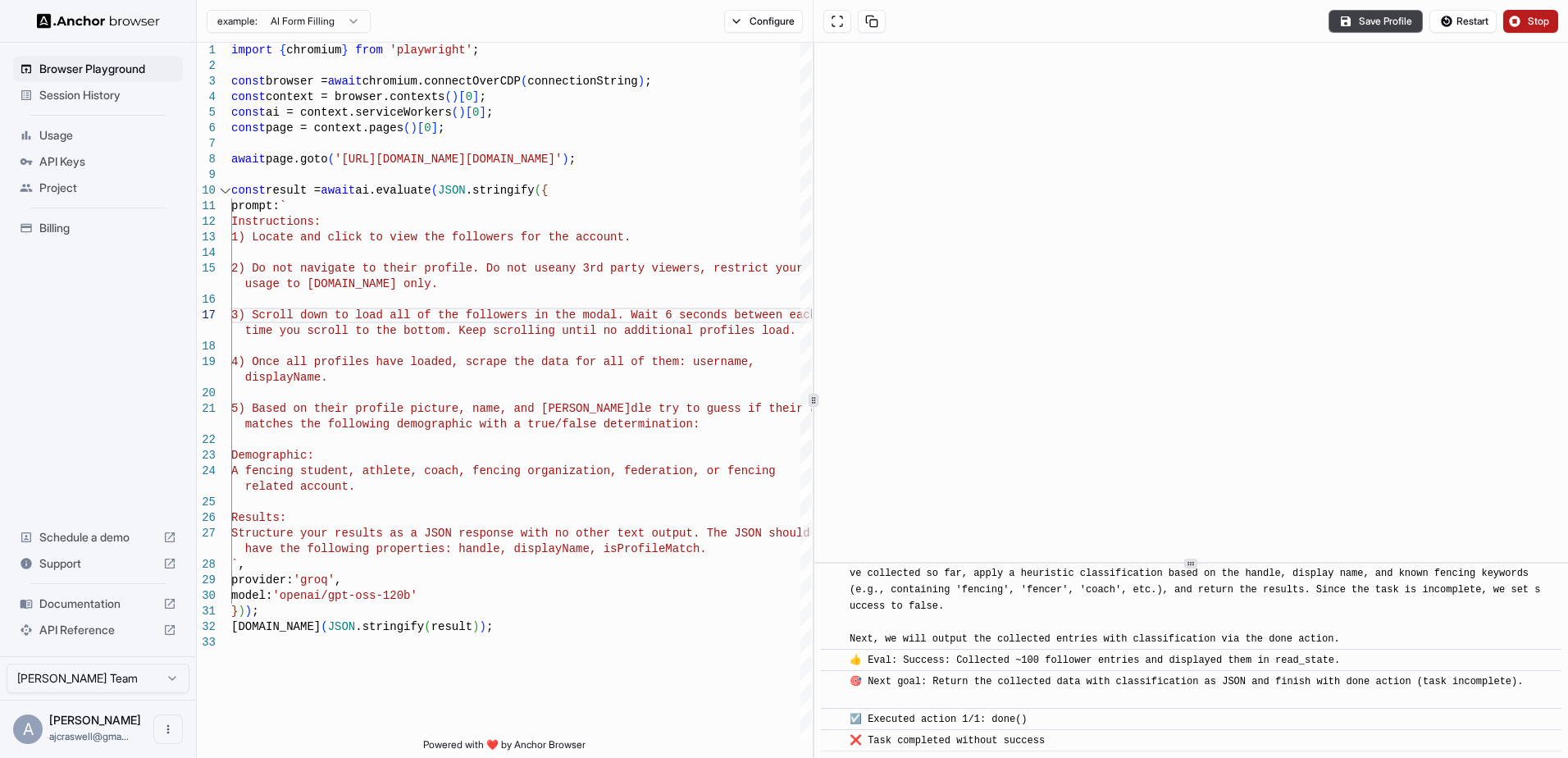
click at [1526, 18] on button "Stop" at bounding box center [1531, 21] width 55 height 23
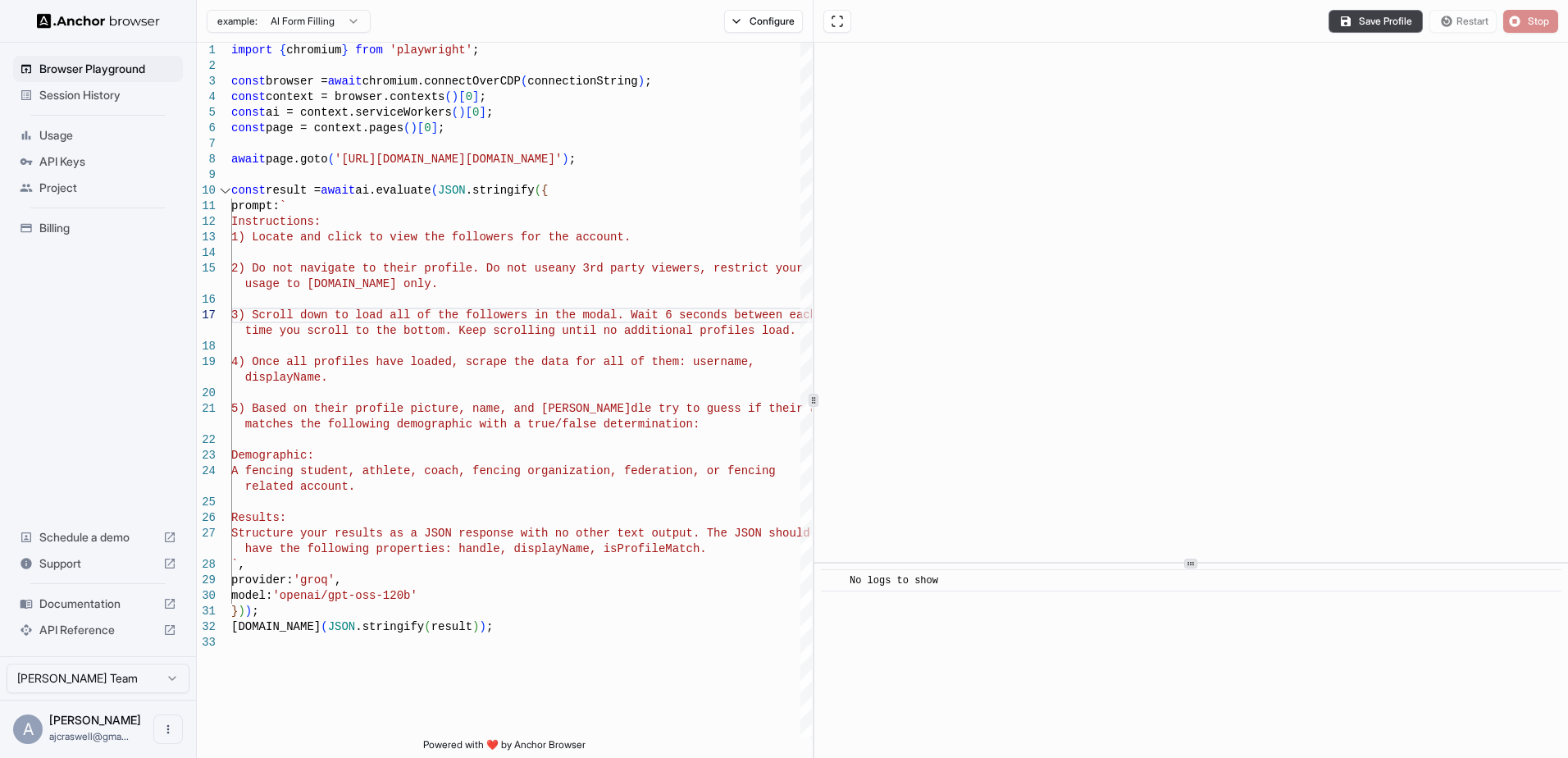
scroll to position [0, 0]
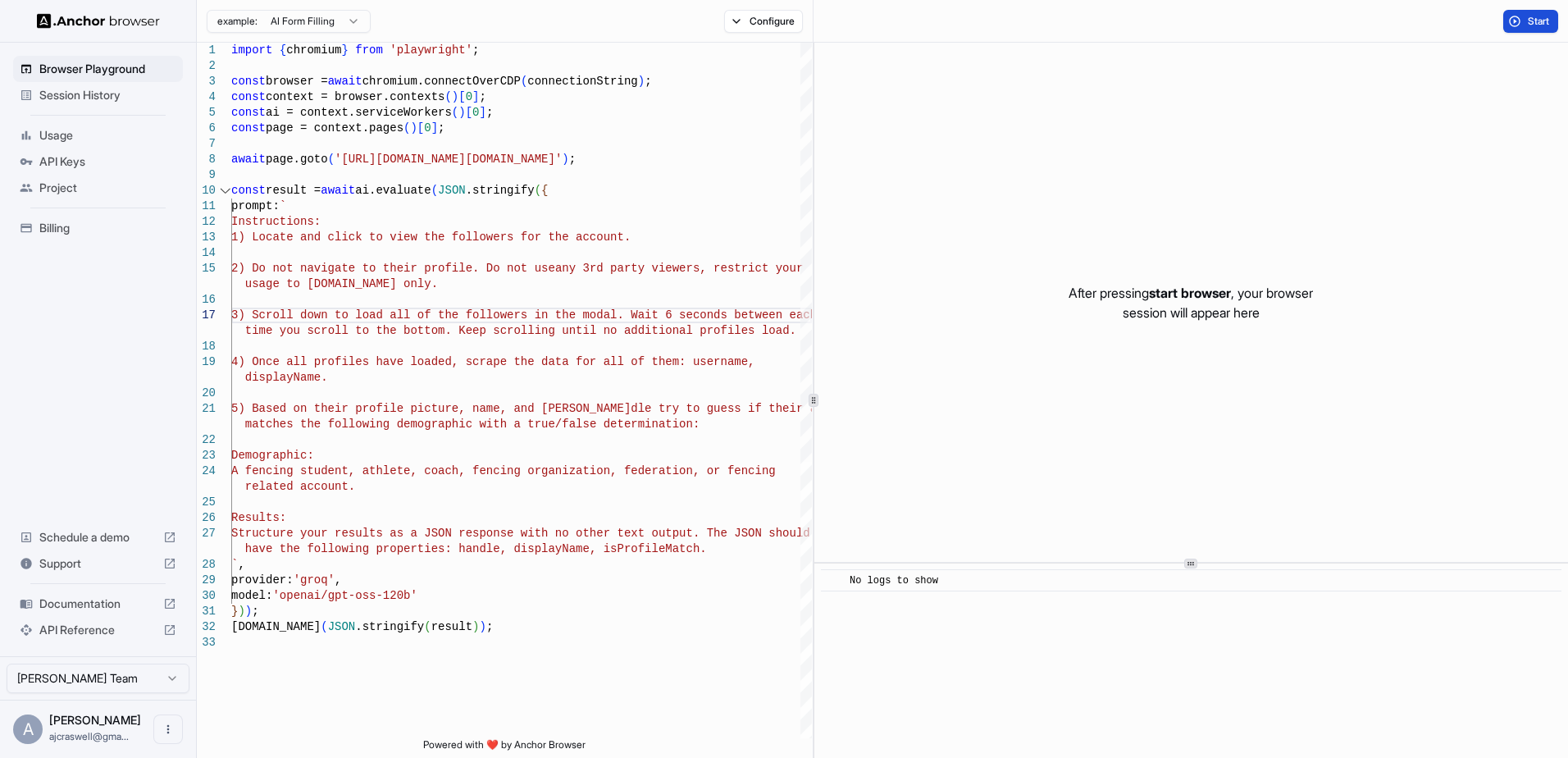
click at [1520, 20] on button "Start" at bounding box center [1531, 21] width 55 height 23
click at [1538, 20] on span "Start" at bounding box center [1540, 21] width 23 height 14
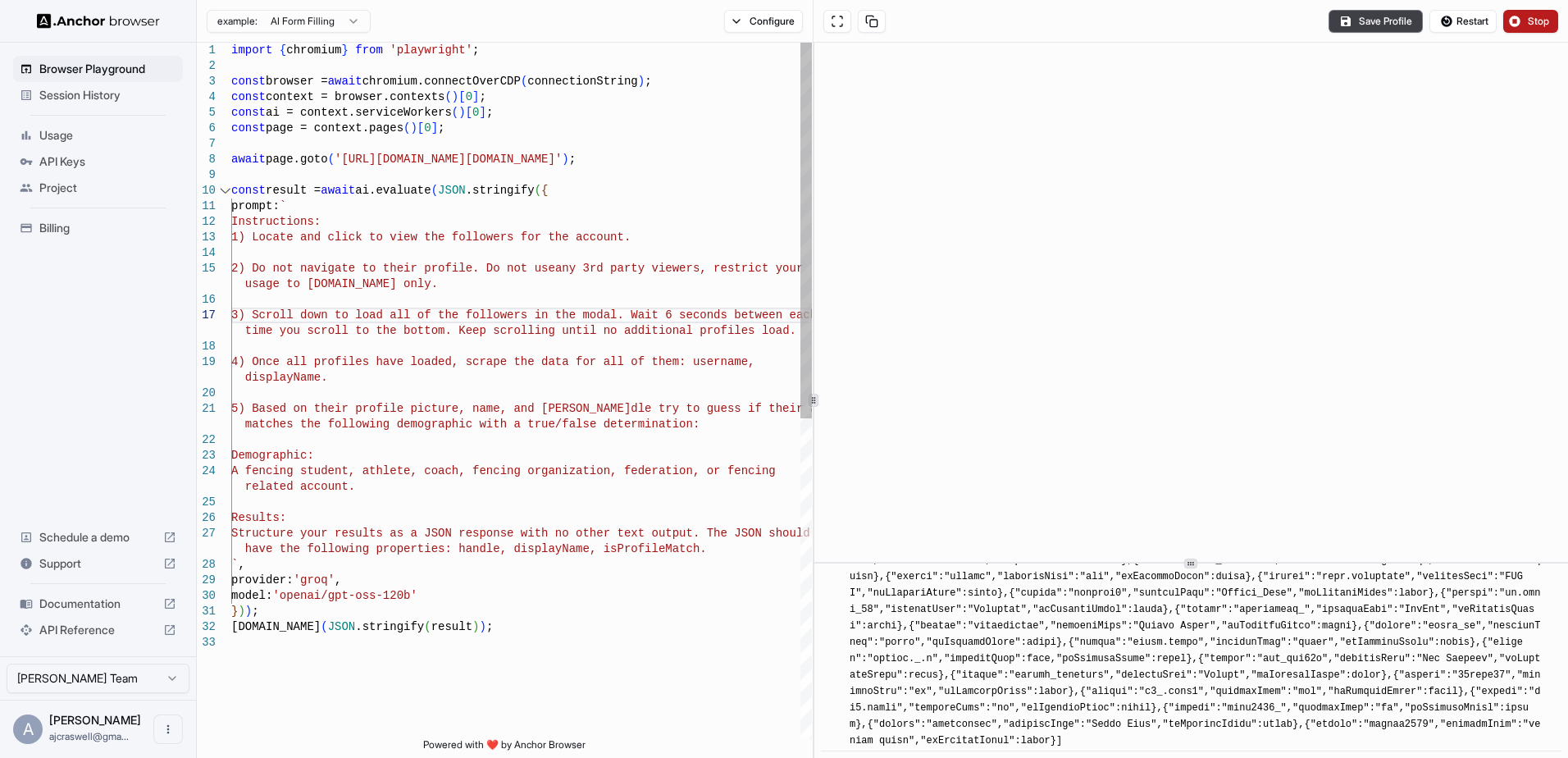
scroll to position [3059, 0]
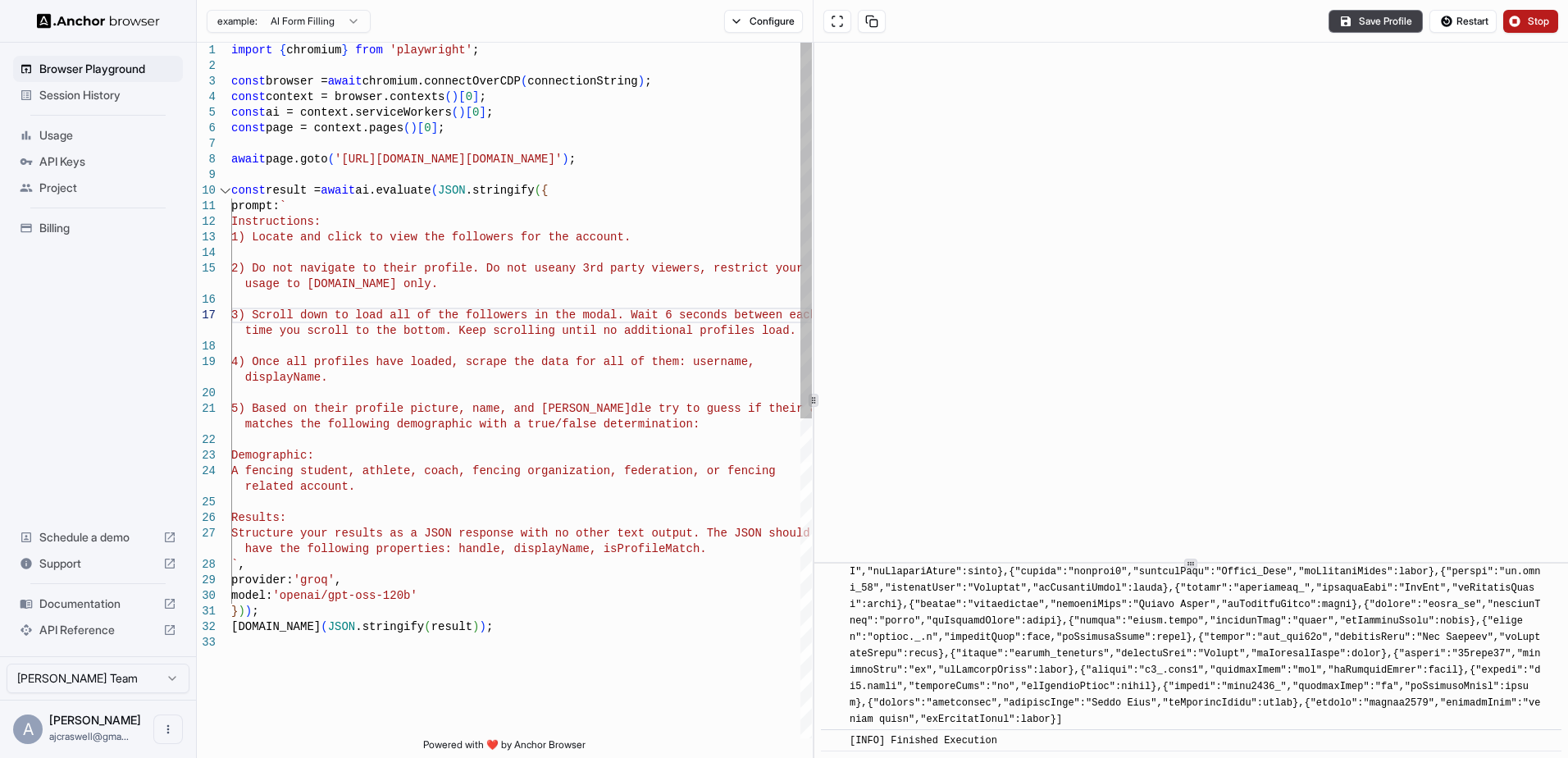
click at [529, 382] on div "` , A fencing student, athlete, coach, fencing organ ization, federation, or fe…" at bounding box center [522, 687] width 581 height 1289
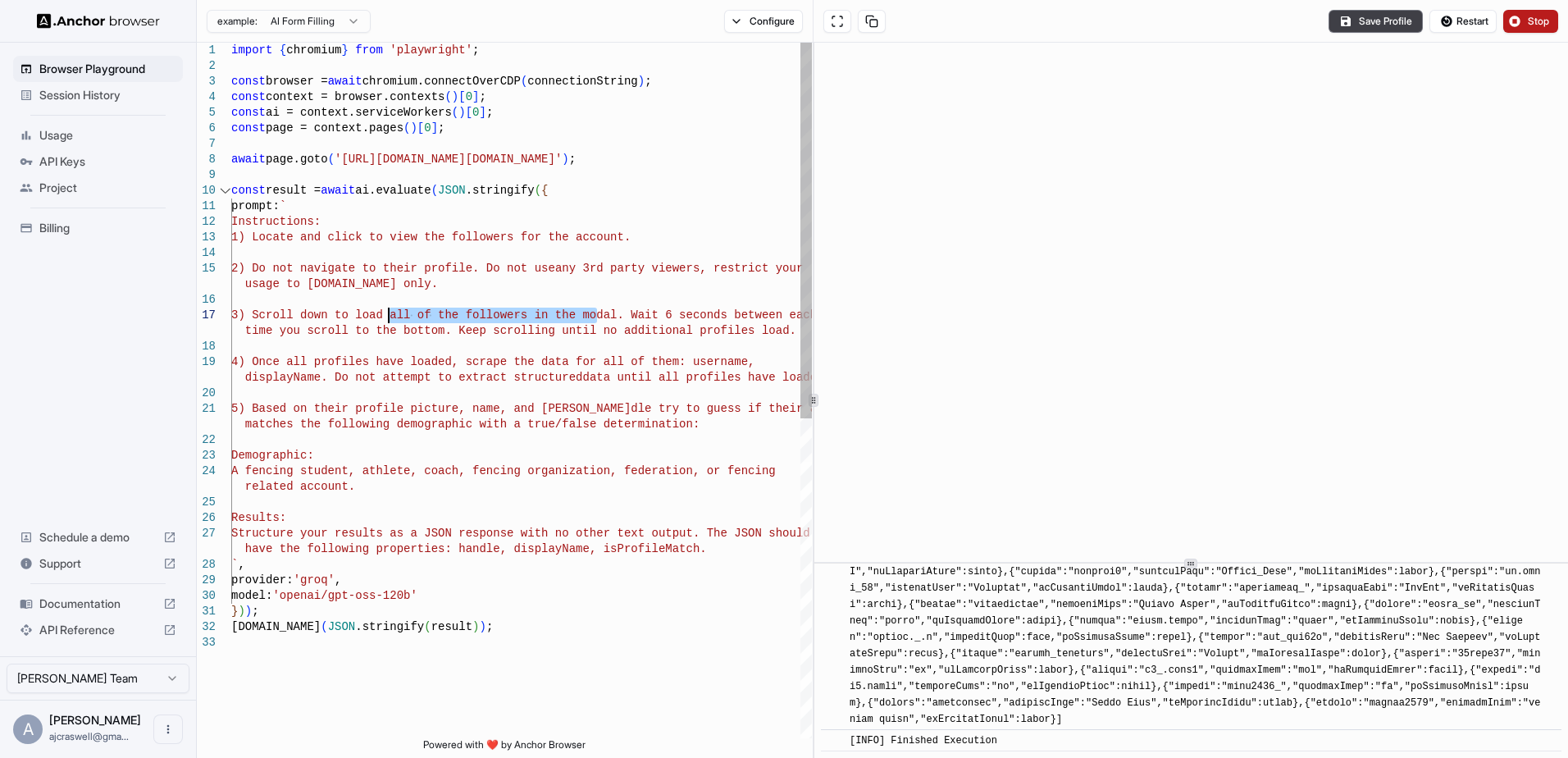
drag, startPoint x: 588, startPoint y: 319, endPoint x: 390, endPoint y: 322, distance: 198.0
click at [390, 322] on div "` , A fencing student, athlete, coach, fencing organ ization, federation, or fe…" at bounding box center [522, 687] width 581 height 1289
type textarea "**********"
click at [1535, 20] on span "Stop" at bounding box center [1540, 21] width 23 height 14
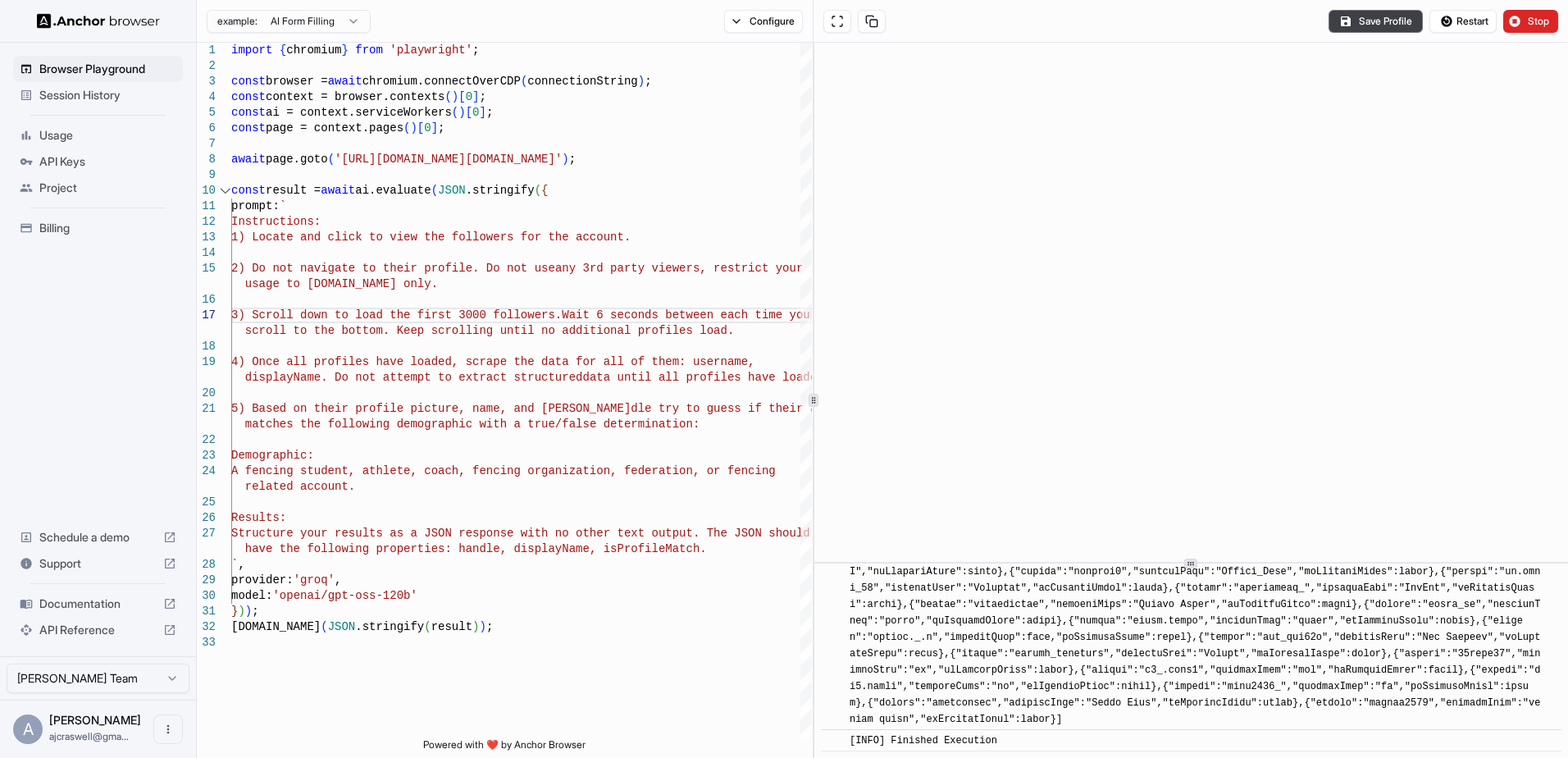
scroll to position [0, 0]
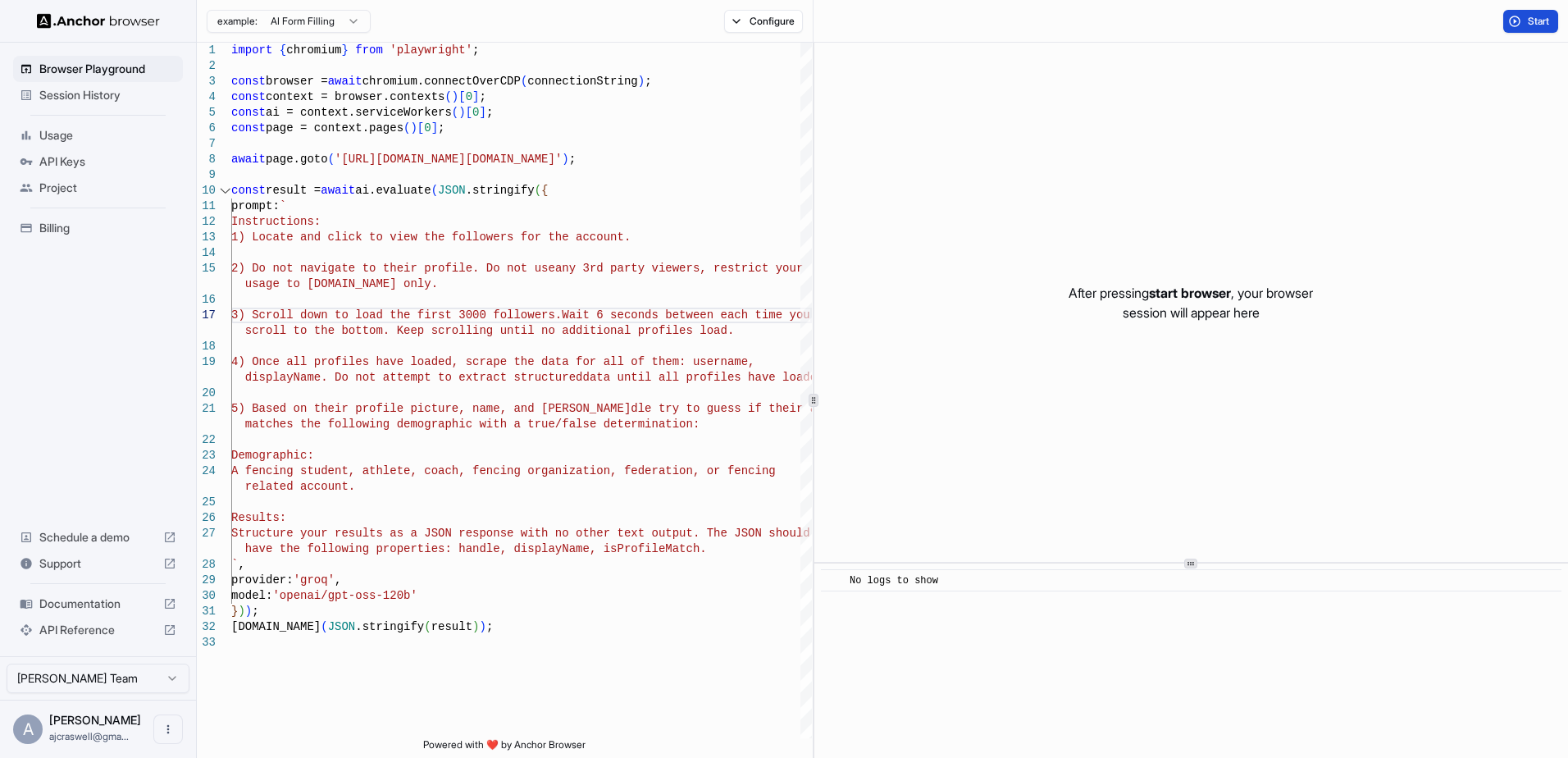
click at [1528, 23] on span "Start" at bounding box center [1540, 21] width 23 height 14
click at [1532, 23] on span "Start" at bounding box center [1540, 21] width 23 height 14
click at [1545, 22] on span "Start" at bounding box center [1540, 21] width 23 height 14
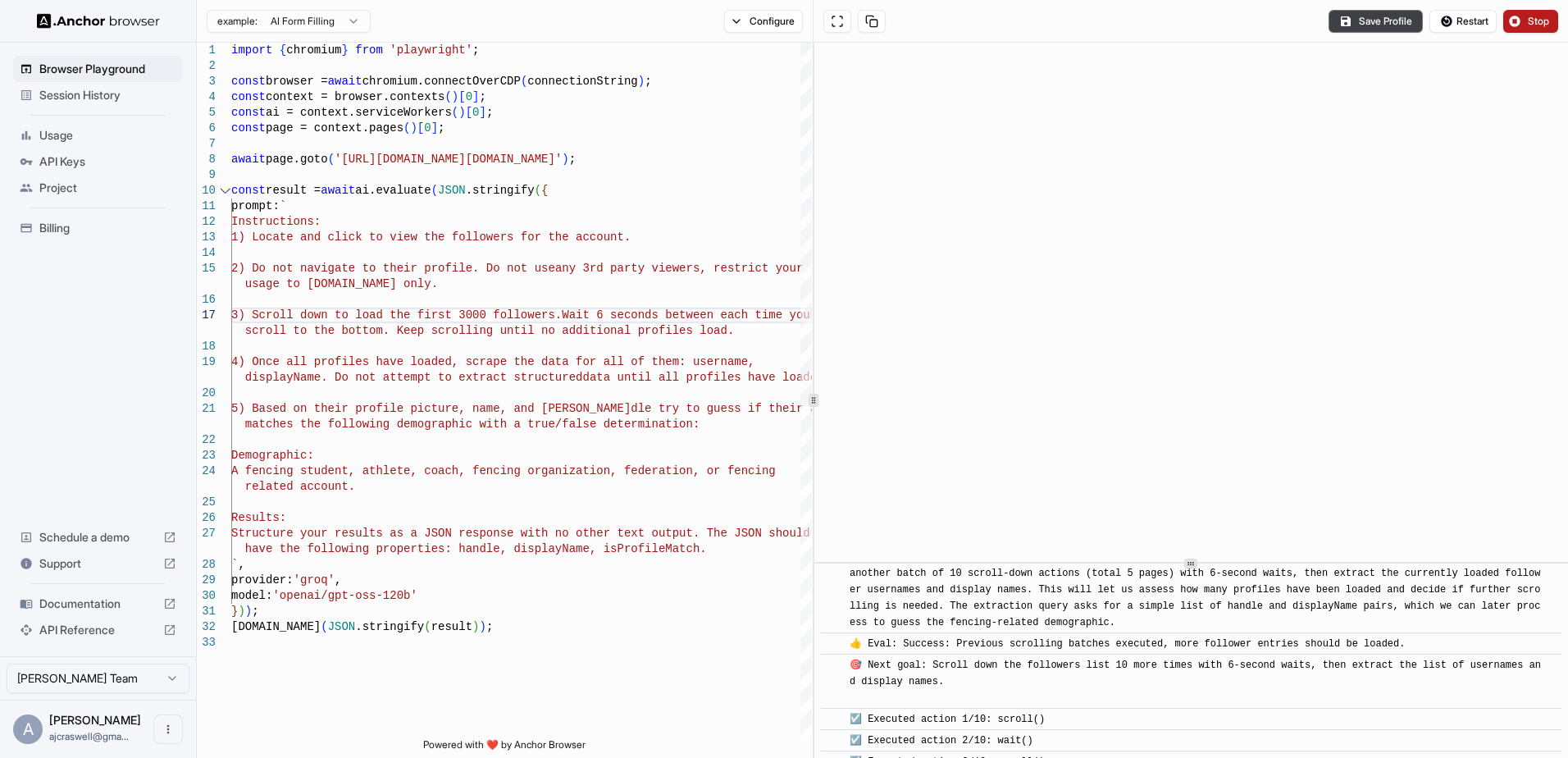
scroll to position [2168, 0]
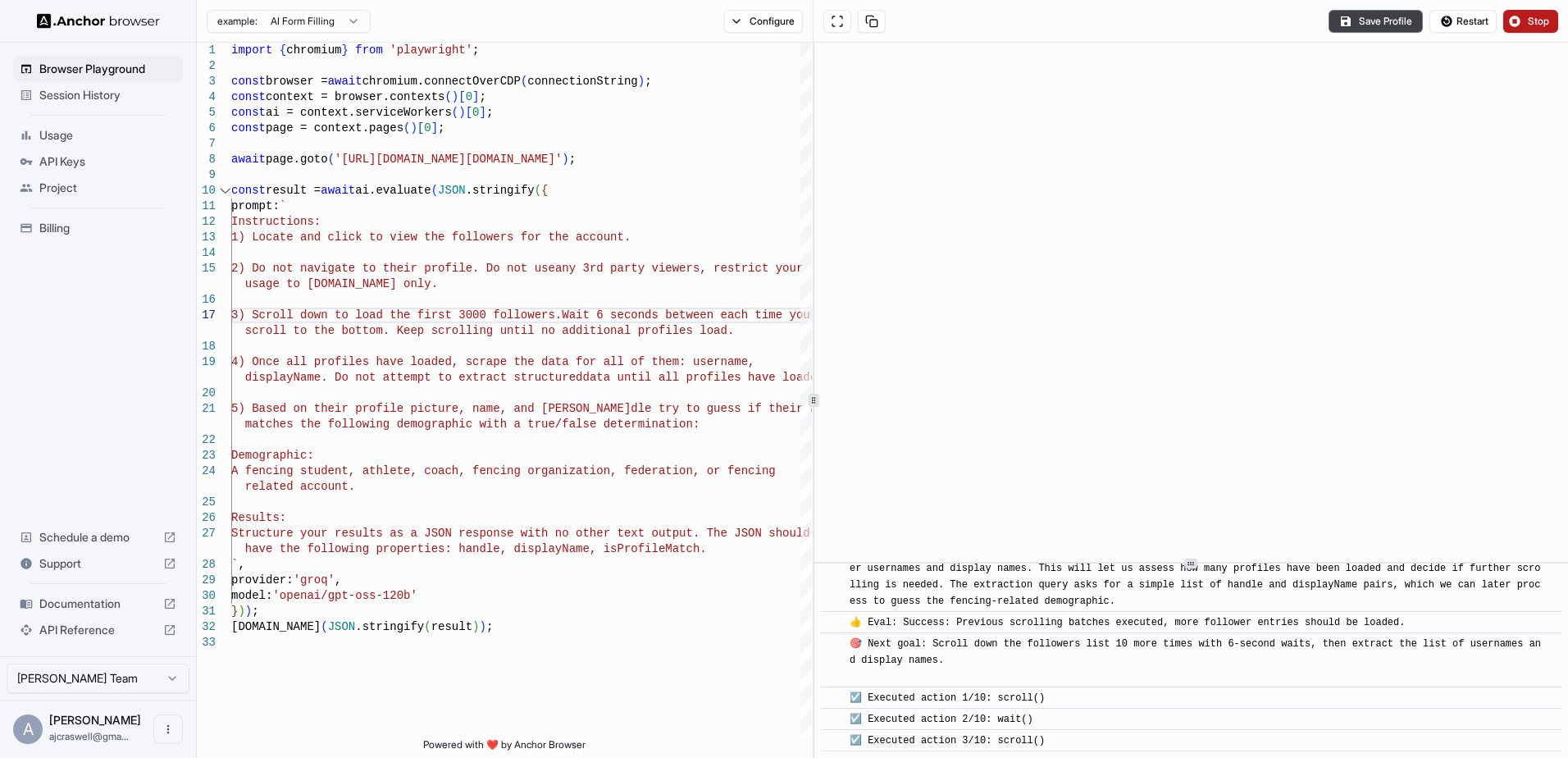
click at [82, 598] on span "Documentation" at bounding box center [98, 603] width 118 height 17
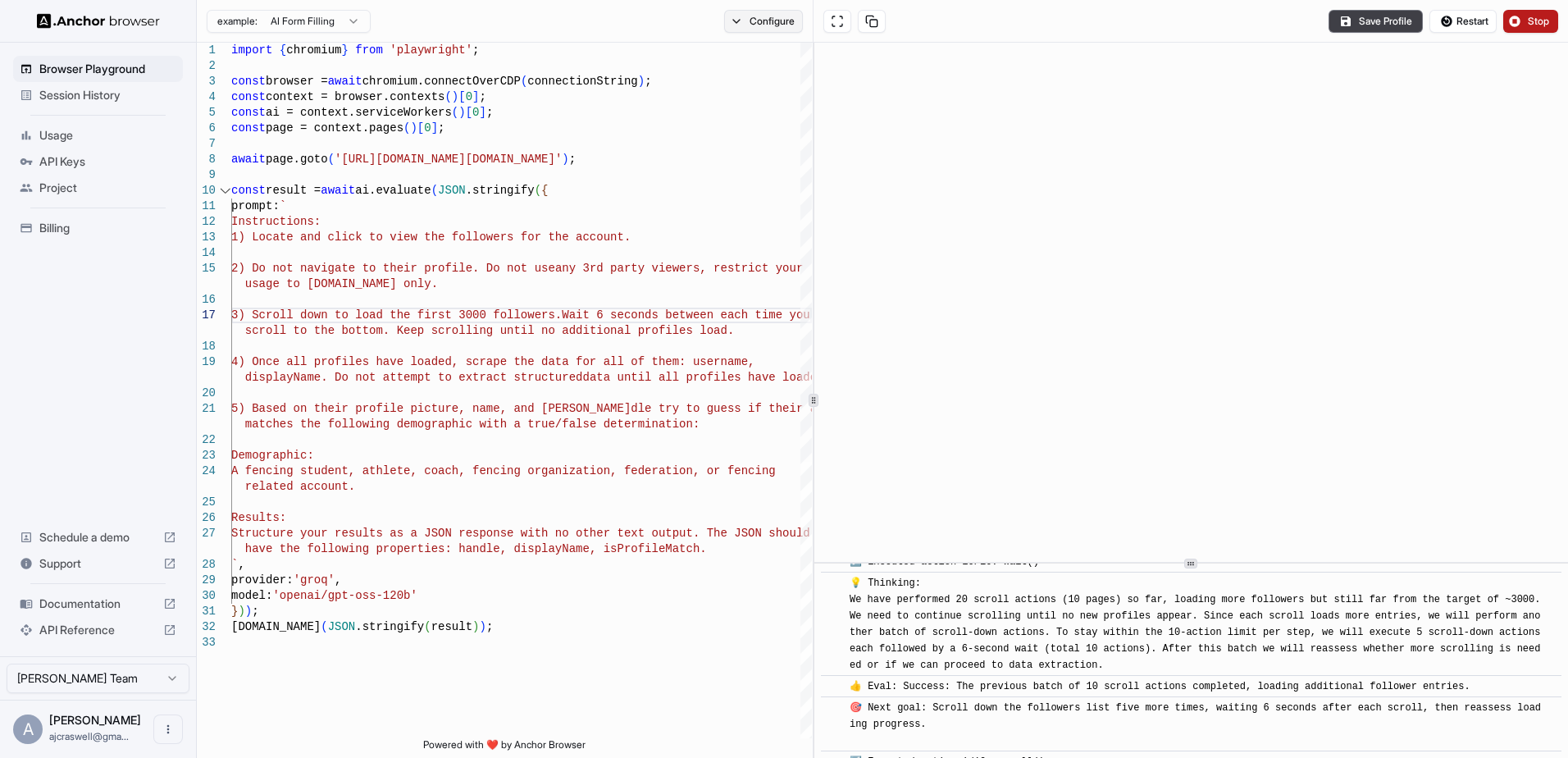
scroll to position [2518, 0]
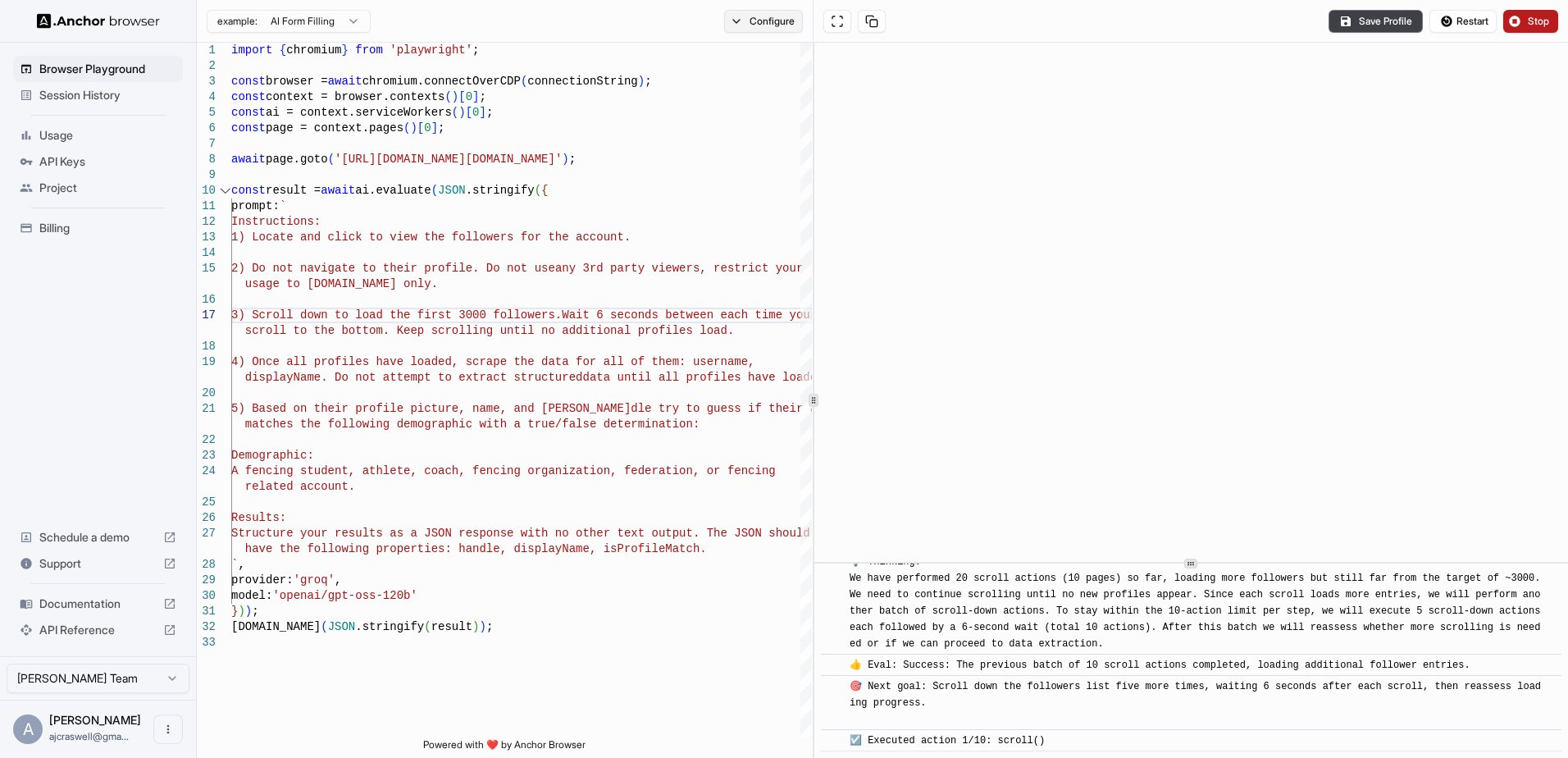
click at [758, 23] on button "Configure" at bounding box center [764, 21] width 80 height 23
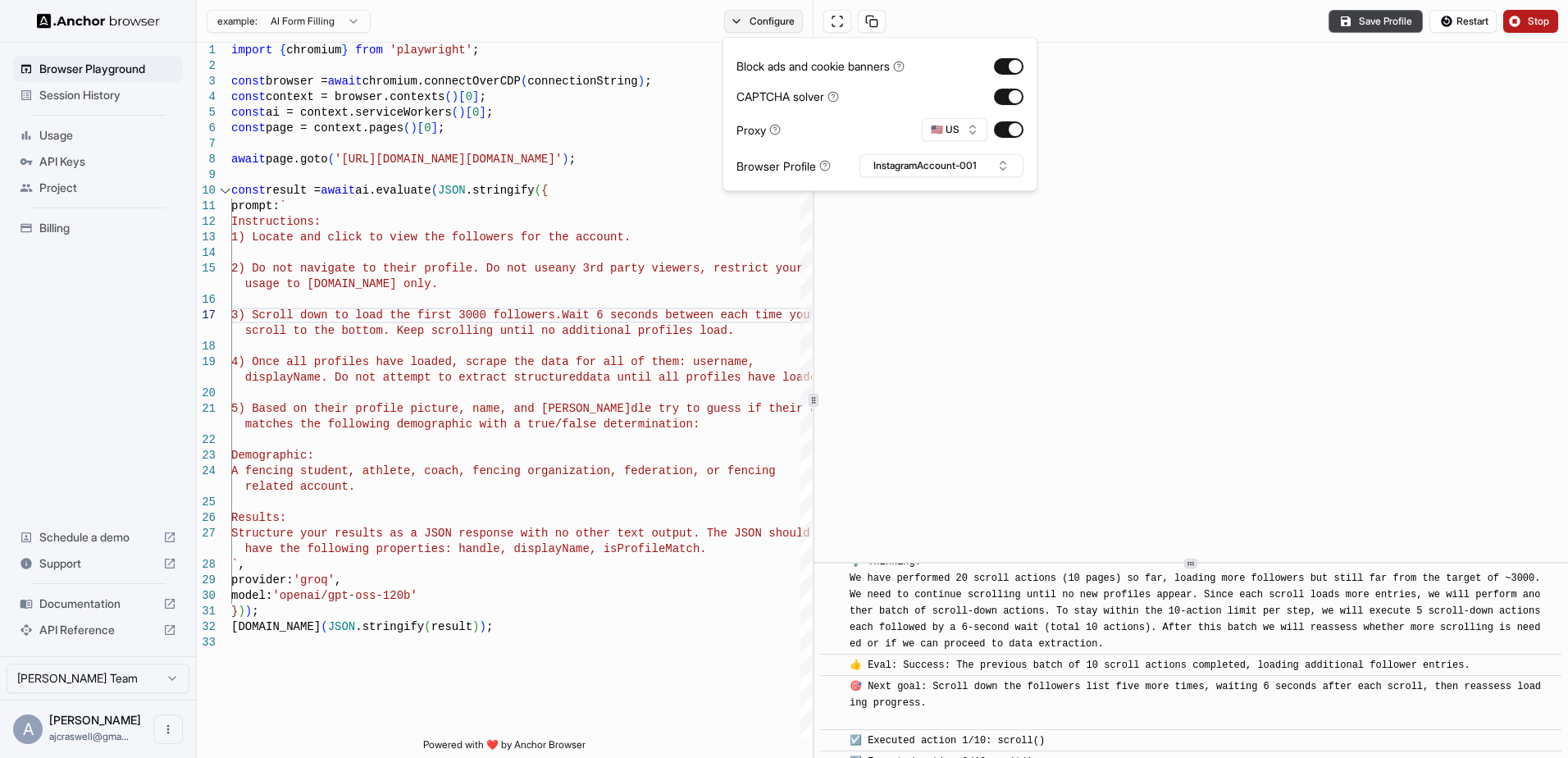
click at [758, 21] on button "Configure" at bounding box center [764, 21] width 80 height 23
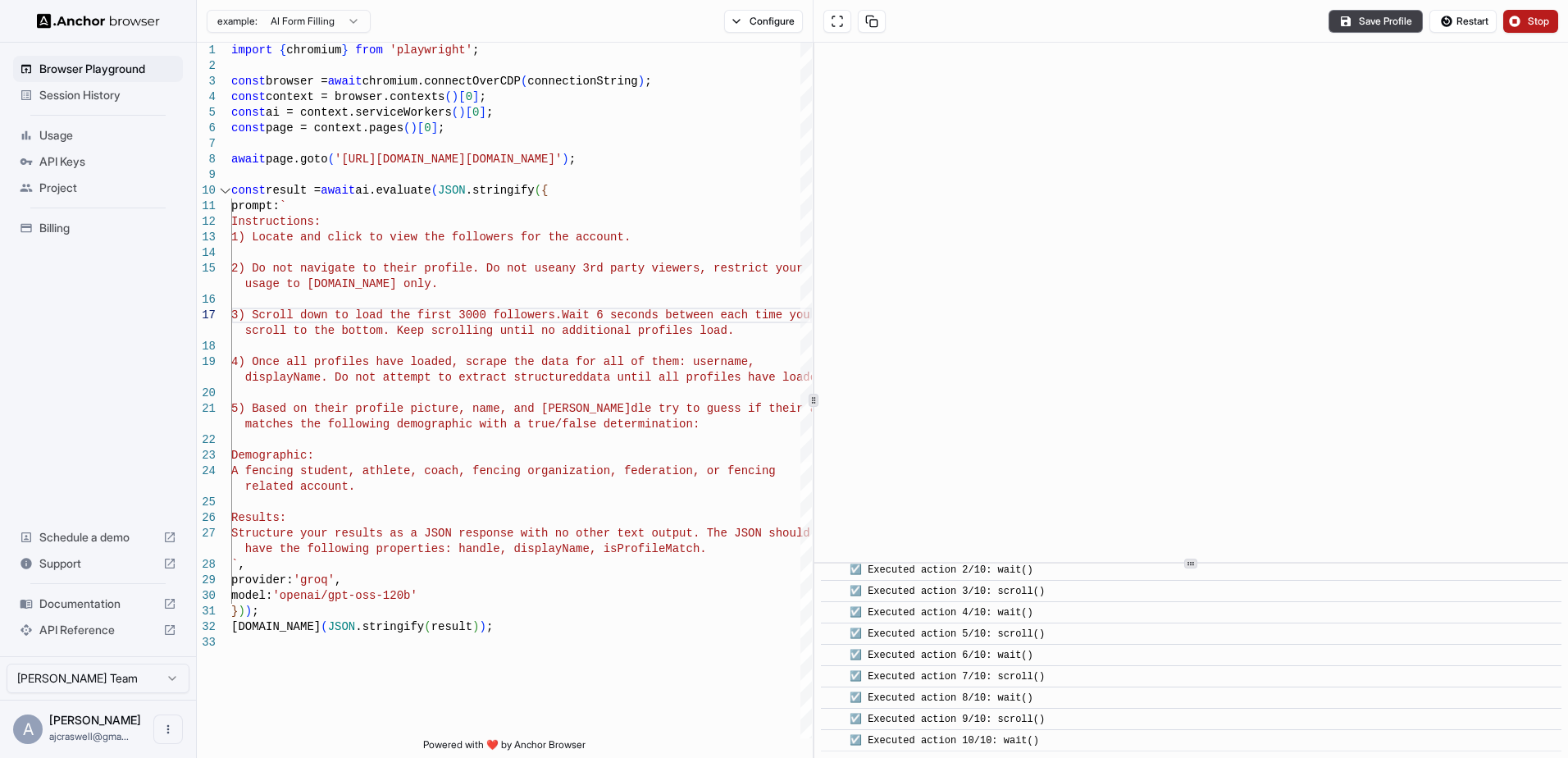
scroll to position [0, 0]
